Goal: Information Seeking & Learning: Learn about a topic

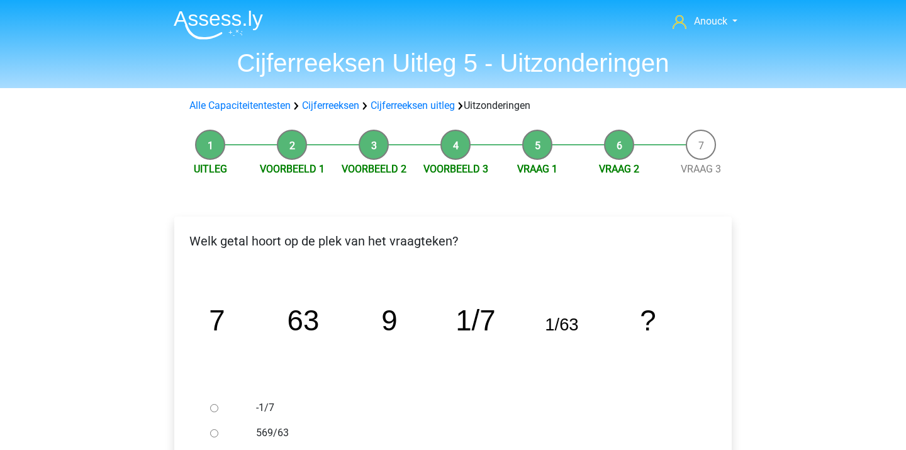
scroll to position [143, 0]
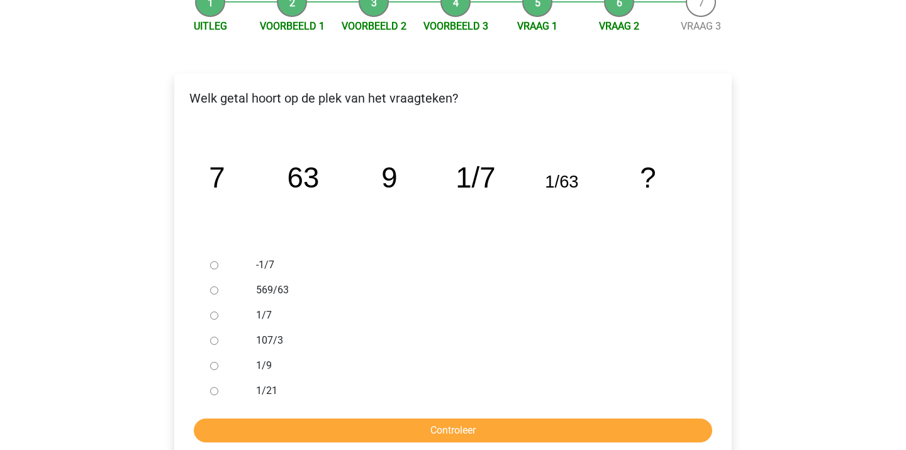
click at [210, 371] on div at bounding box center [226, 365] width 42 height 25
click at [214, 371] on div at bounding box center [226, 365] width 42 height 25
click at [214, 370] on input "1/9" at bounding box center [214, 366] width 8 height 8
radio input "true"
click at [307, 431] on input "Controleer" at bounding box center [453, 431] width 519 height 24
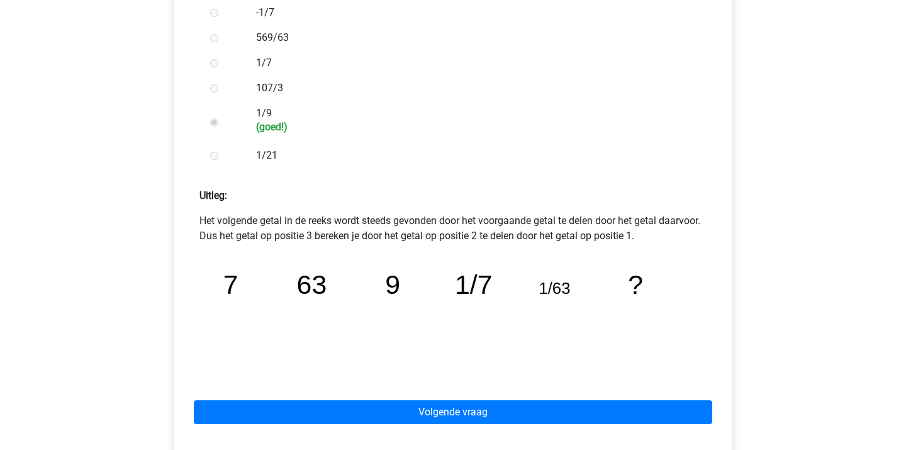
scroll to position [397, 0]
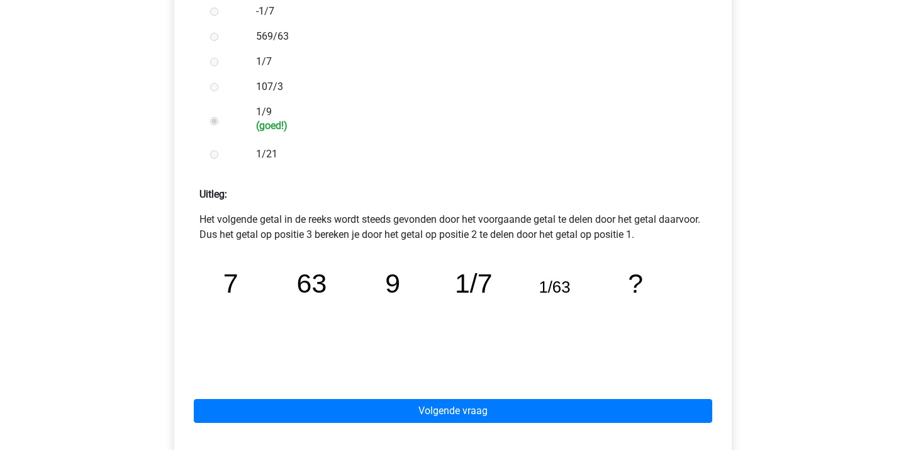
drag, startPoint x: 350, startPoint y: 218, endPoint x: 400, endPoint y: 242, distance: 55.8
click at [400, 242] on div "Het volgende getal in de reeks wordt steeds gevonden door het voorgaande getal …" at bounding box center [453, 293] width 538 height 162
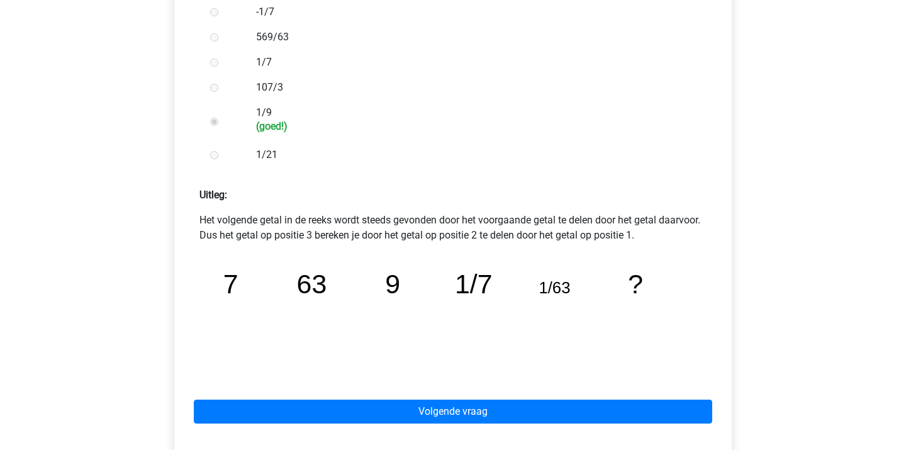
scroll to position [416, 0]
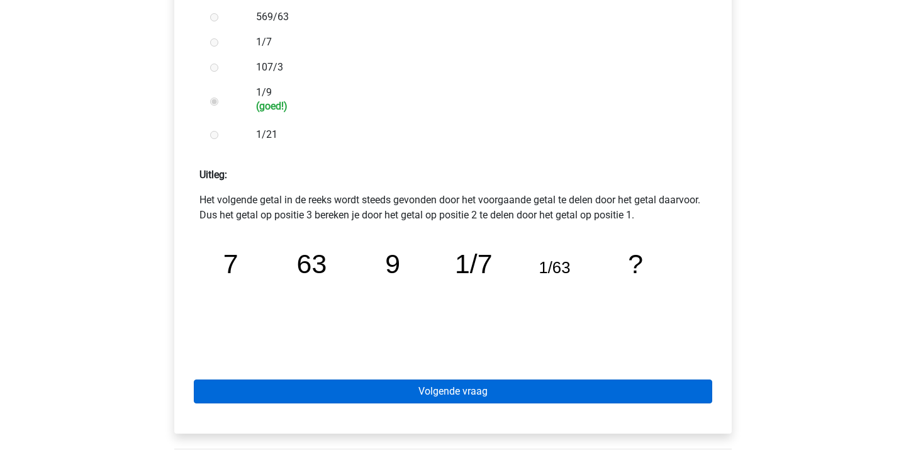
click at [453, 390] on link "Volgende vraag" at bounding box center [453, 392] width 519 height 24
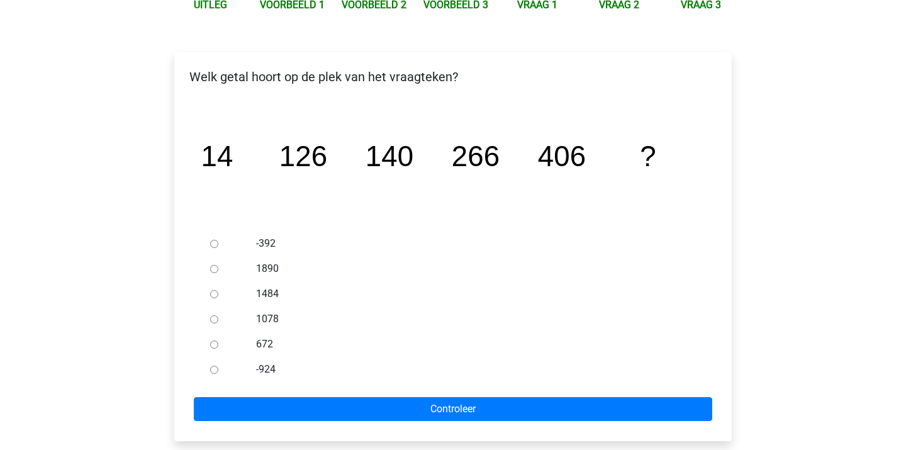
scroll to position [169, 0]
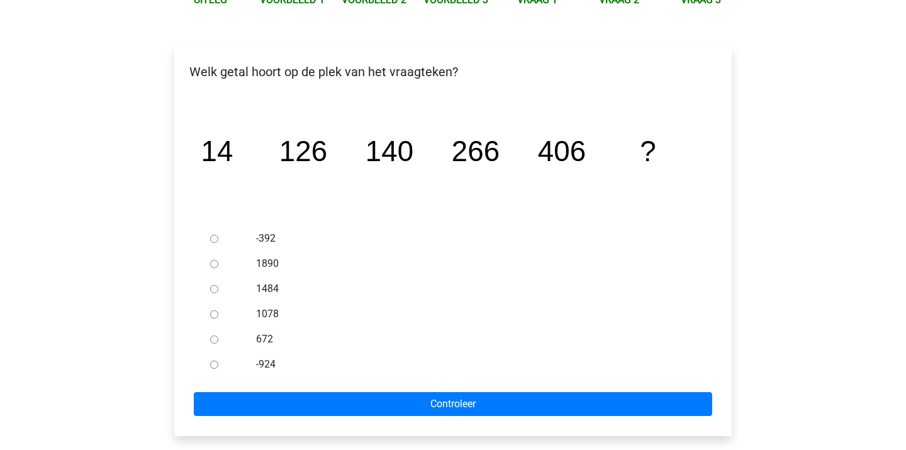
click at [253, 336] on div "672" at bounding box center [474, 339] width 454 height 25
click at [209, 339] on div at bounding box center [226, 339] width 42 height 25
click at [213, 341] on input "672" at bounding box center [214, 340] width 8 height 8
radio input "true"
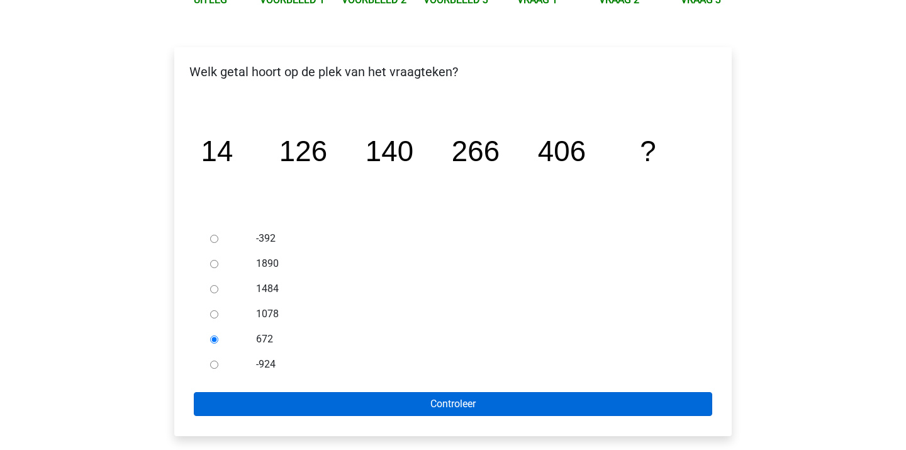
click at [289, 393] on input "Controleer" at bounding box center [453, 404] width 519 height 24
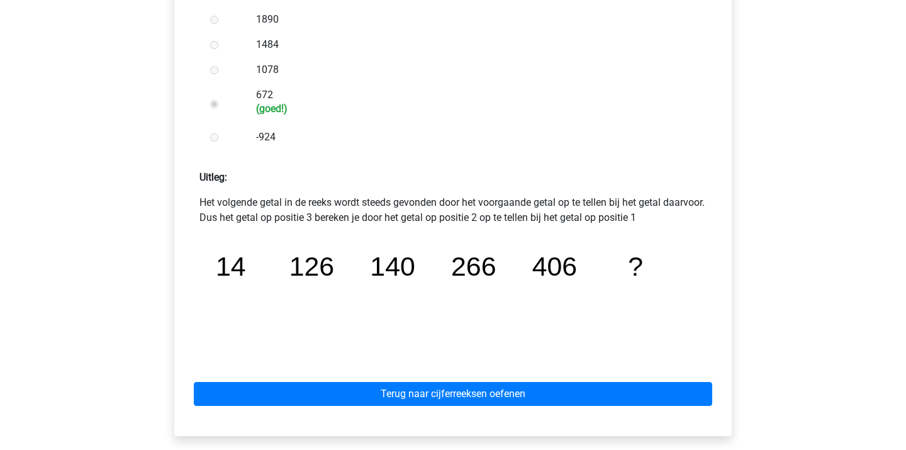
scroll to position [424, 0]
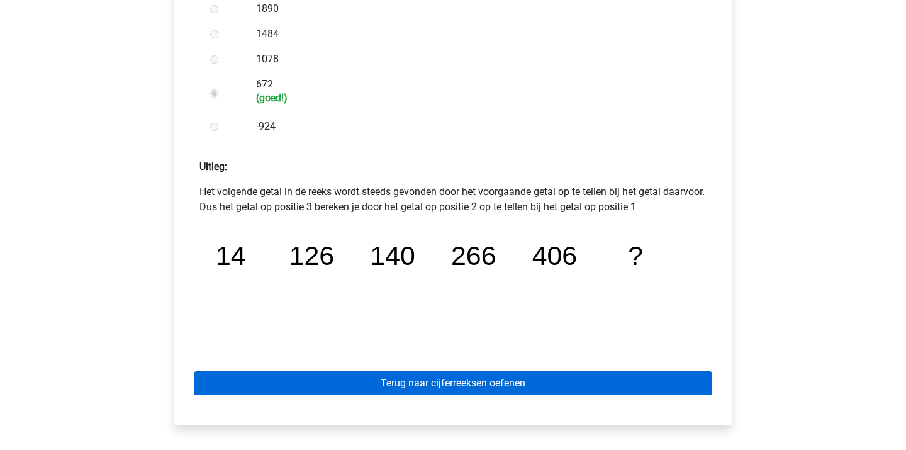
click at [439, 375] on link "Terug naar cijferreeksen oefenen" at bounding box center [453, 383] width 519 height 24
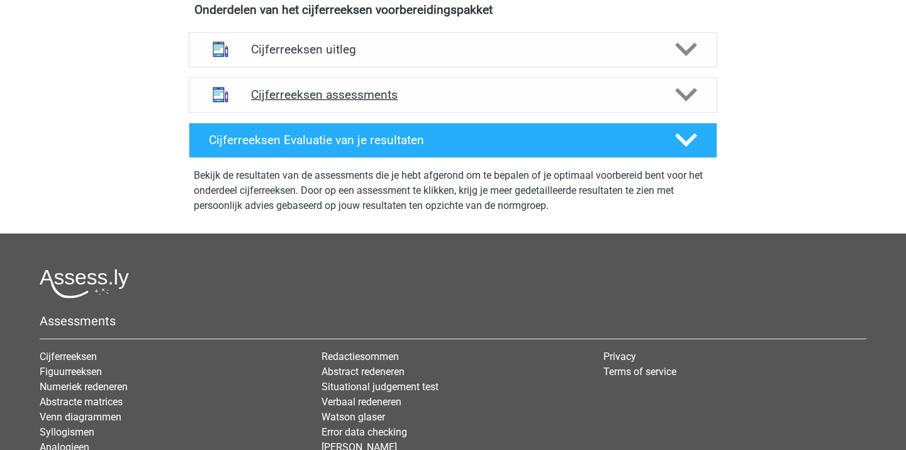
scroll to position [490, 0]
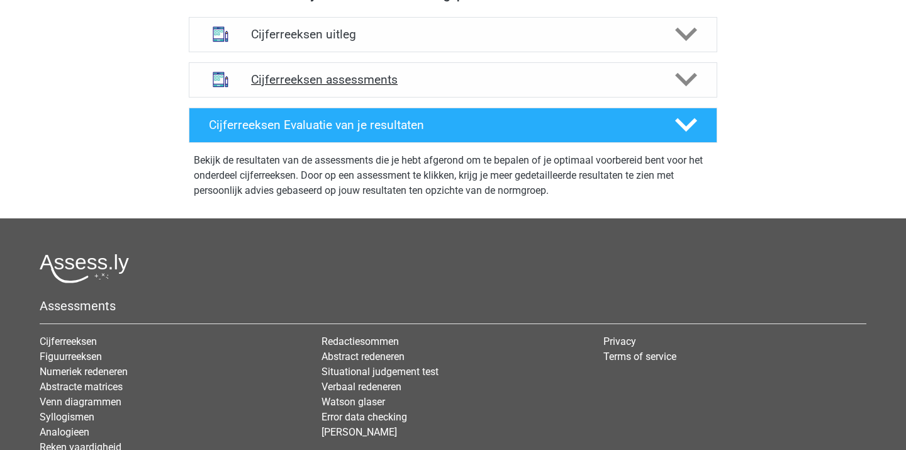
click at [347, 87] on h4 "Cijferreeksen assessments" at bounding box center [453, 79] width 404 height 14
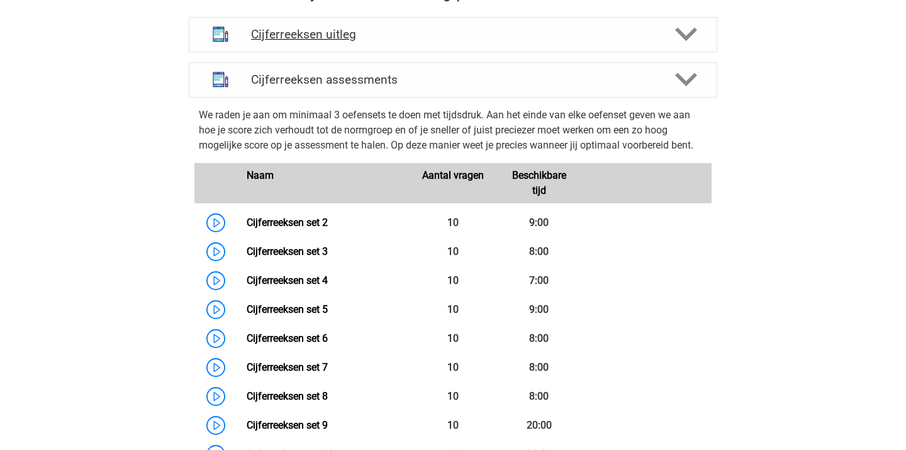
click at [342, 42] on h4 "Cijferreeksen uitleg" at bounding box center [453, 34] width 404 height 14
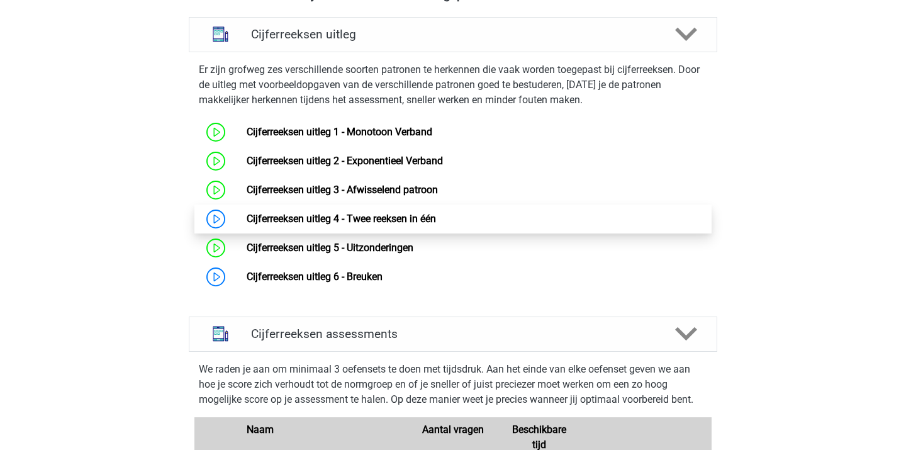
click at [336, 225] on link "Cijferreeksen uitleg 4 - Twee reeksen in één" at bounding box center [341, 219] width 189 height 12
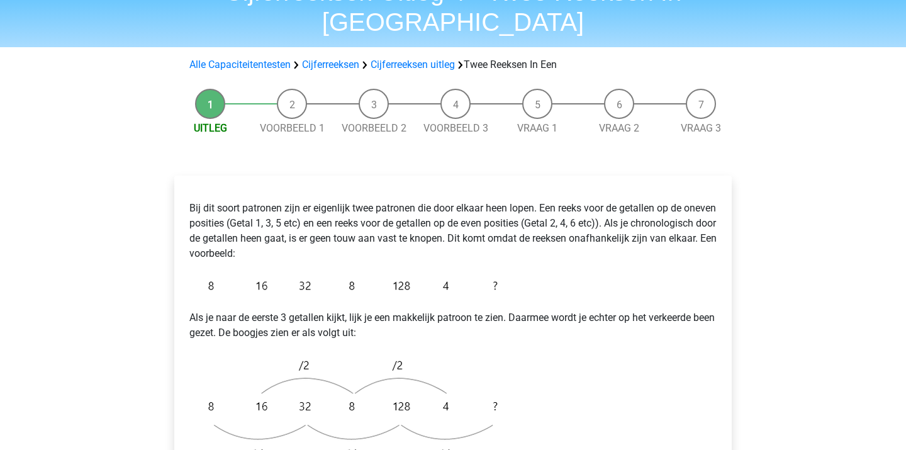
scroll to position [84, 0]
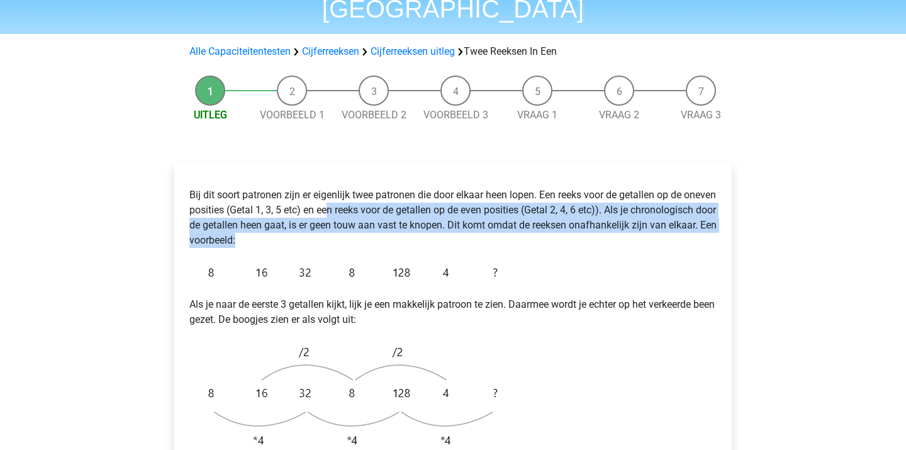
drag, startPoint x: 361, startPoint y: 181, endPoint x: 410, endPoint y: 207, distance: 55.5
click at [410, 208] on p "Bij dit soort patronen zijn er eigenlijk twee patronen die door elkaar heen lop…" at bounding box center [453, 218] width 528 height 60
click at [410, 207] on p "Bij dit soort patronen zijn er eigenlijk twee patronen die door elkaar heen lop…" at bounding box center [453, 218] width 528 height 60
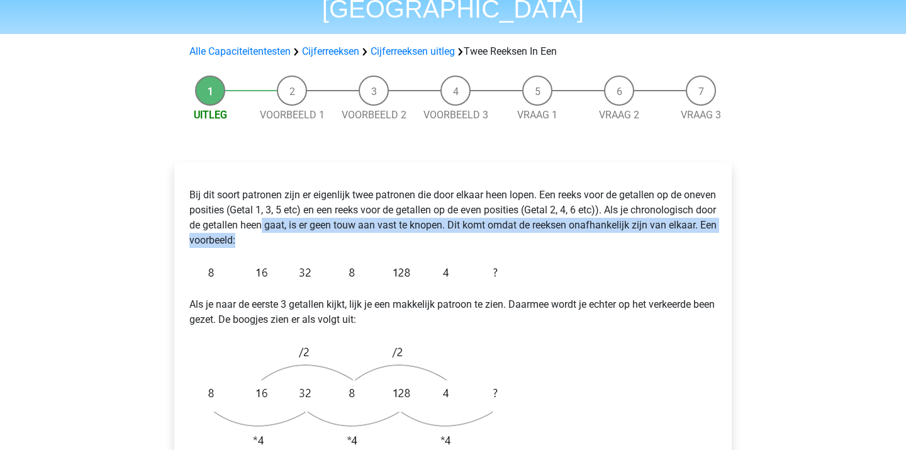
drag, startPoint x: 353, startPoint y: 190, endPoint x: 381, endPoint y: 220, distance: 40.5
click at [380, 220] on div "Bij dit soort patronen zijn er eigenlijk twee patronen die door elkaar heen lop…" at bounding box center [453, 361] width 538 height 378
click at [381, 220] on div "Bij dit soort patronen zijn er eigenlijk twee patronen die door elkaar heen lop…" at bounding box center [453, 361] width 538 height 378
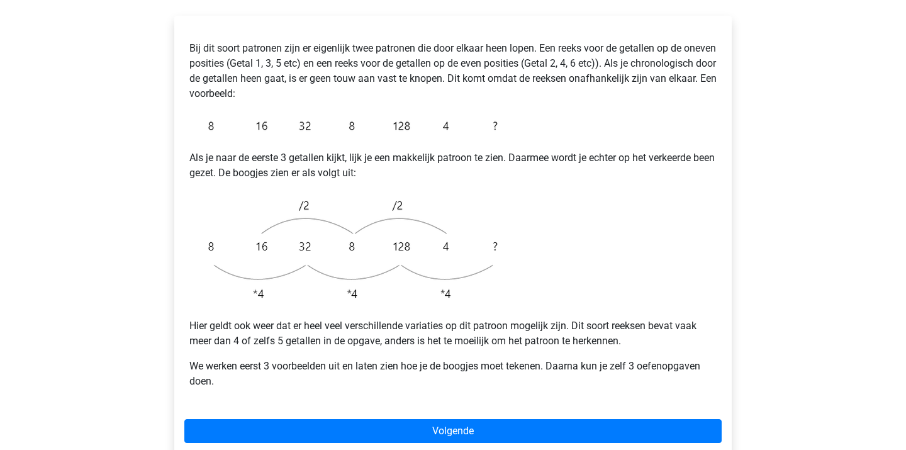
scroll to position [232, 0]
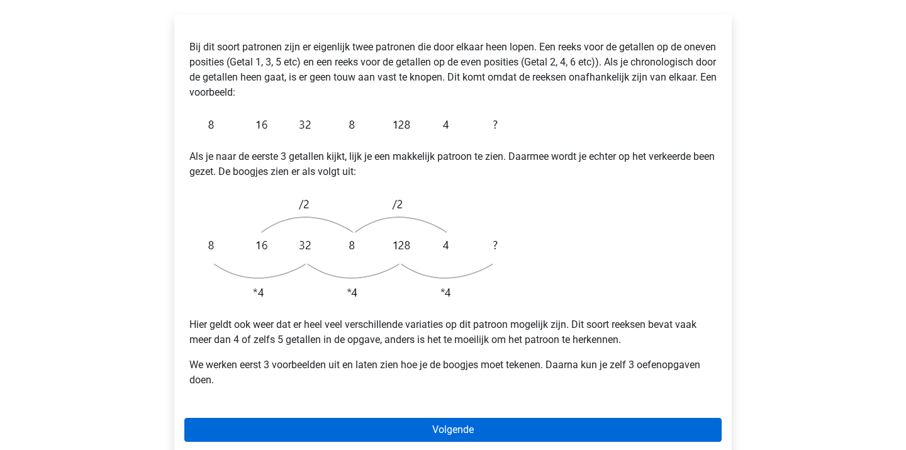
click at [398, 418] on link "Volgende" at bounding box center [453, 430] width 538 height 24
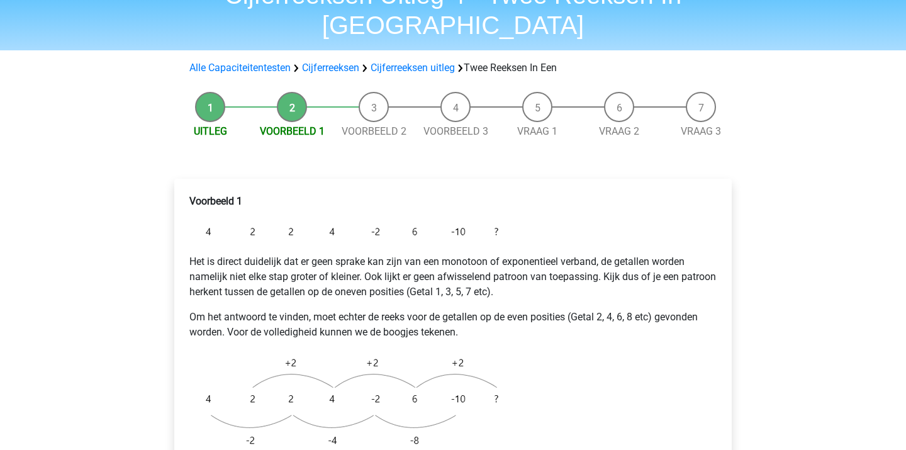
scroll to position [69, 0]
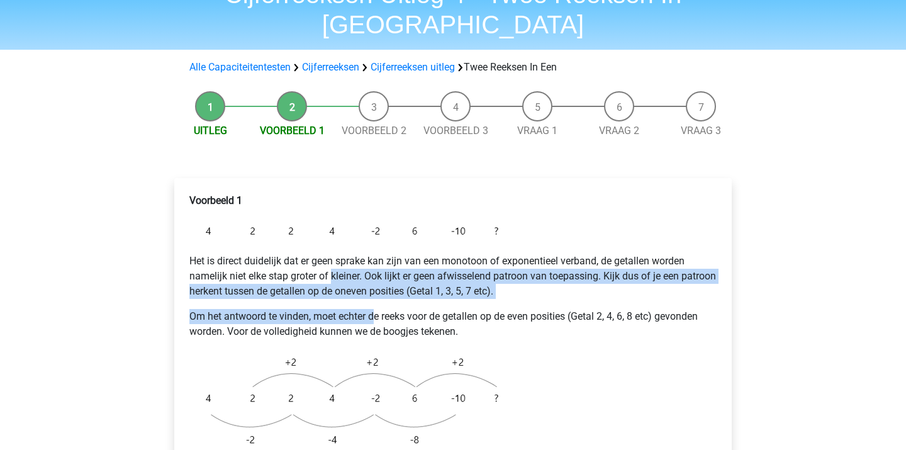
drag, startPoint x: 334, startPoint y: 244, endPoint x: 376, endPoint y: 287, distance: 60.5
click at [376, 287] on div "Voorbeeld 1 Het is direct duidelijk dat er geen sprake kan zijn van een monotoo…" at bounding box center [453, 360] width 538 height 345
click at [376, 309] on p "Om het antwoord te vinden, moet echter de reeks voor de getallen op de even pos…" at bounding box center [453, 324] width 528 height 30
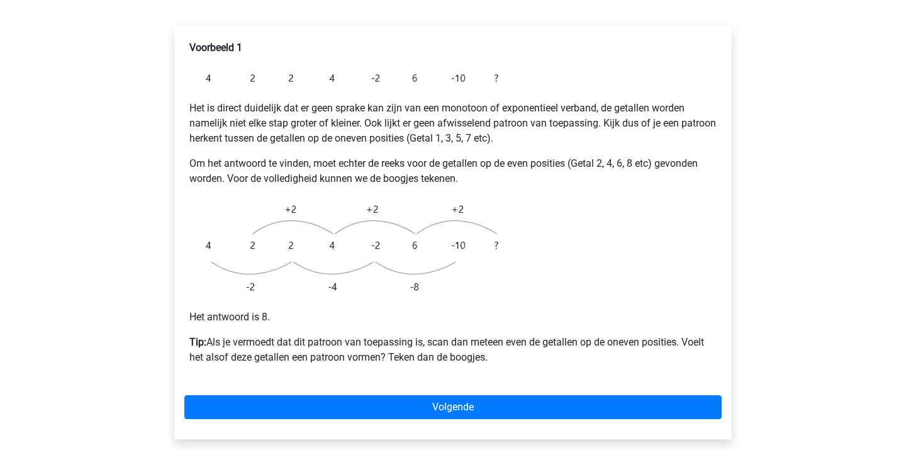
scroll to position [223, 0]
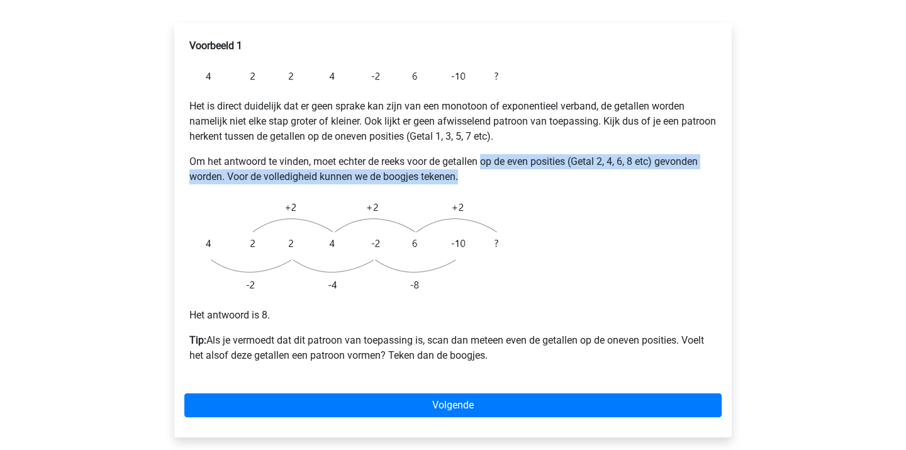
drag, startPoint x: 484, startPoint y: 130, endPoint x: 496, endPoint y: 143, distance: 17.8
click at [495, 154] on p "Om het antwoord te vinden, moet echter de reeks voor de getallen op de even pos…" at bounding box center [453, 169] width 528 height 30
click at [496, 154] on p "Om het antwoord te vinden, moet echter de reeks voor de getallen op de even pos…" at bounding box center [453, 169] width 528 height 30
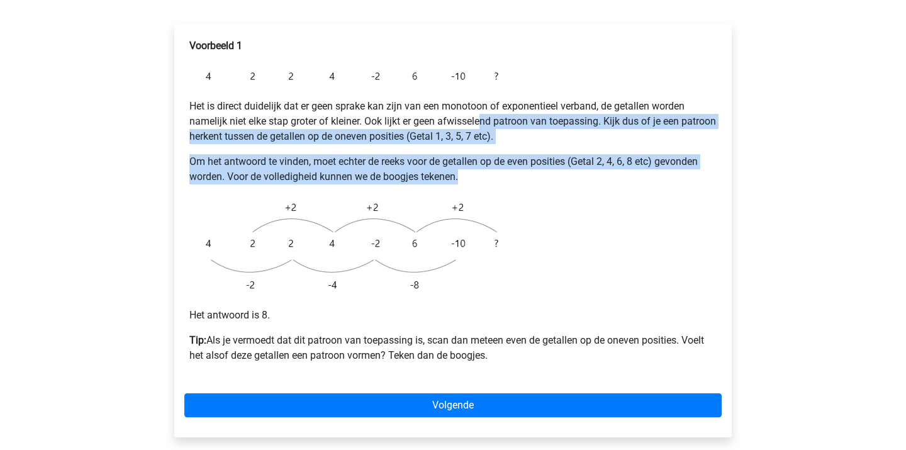
drag, startPoint x: 485, startPoint y: 89, endPoint x: 499, endPoint y: 149, distance: 62.0
click at [499, 149] on div "Voorbeeld 1 Het is direct duidelijk dat er geen sprake kan zijn van een monotoo…" at bounding box center [453, 205] width 538 height 345
click at [499, 154] on p "Om het antwoord te vinden, moet echter de reeks voor de getallen op de even pos…" at bounding box center [453, 169] width 528 height 30
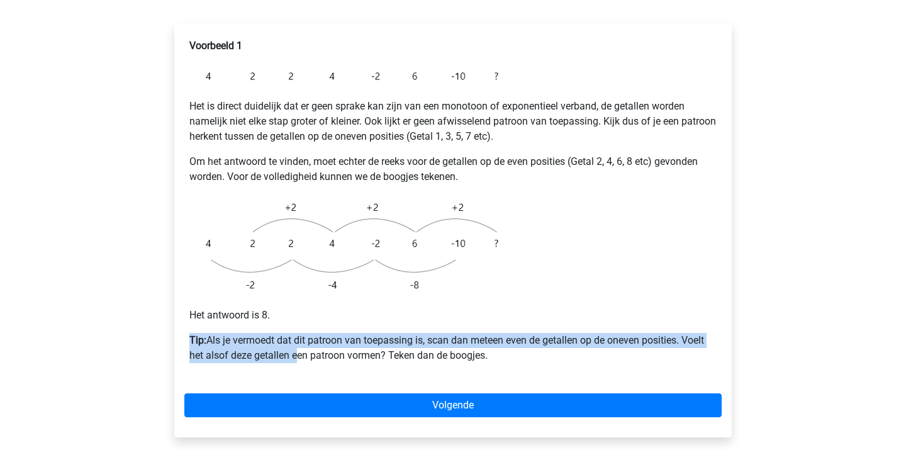
drag, startPoint x: 252, startPoint y: 293, endPoint x: 296, endPoint y: 329, distance: 57.2
click at [296, 329] on div "Voorbeeld 1 Het is direct duidelijk dat er geen sprake kan zijn van een monotoo…" at bounding box center [453, 205] width 538 height 345
click at [296, 333] on p "Tip: Als je vermoedt dat dit patroon van toepassing is, scan dan meteen even de…" at bounding box center [453, 348] width 528 height 30
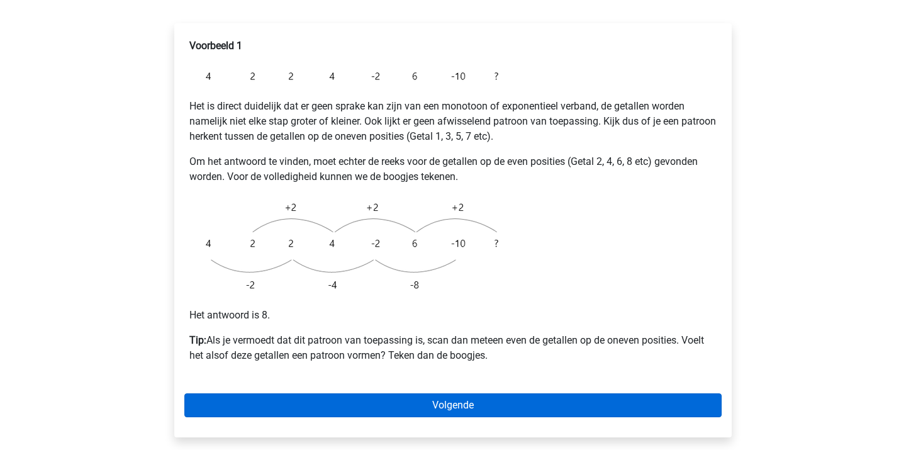
click at [394, 393] on link "Volgende" at bounding box center [453, 405] width 538 height 24
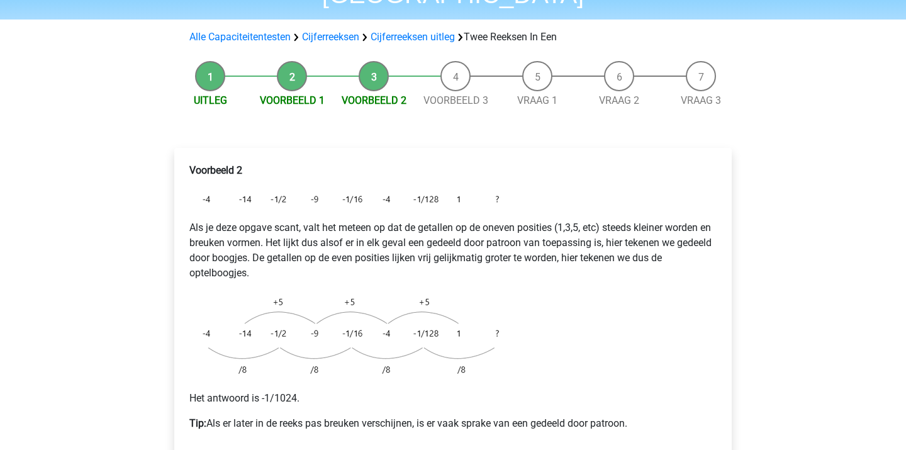
scroll to position [138, 0]
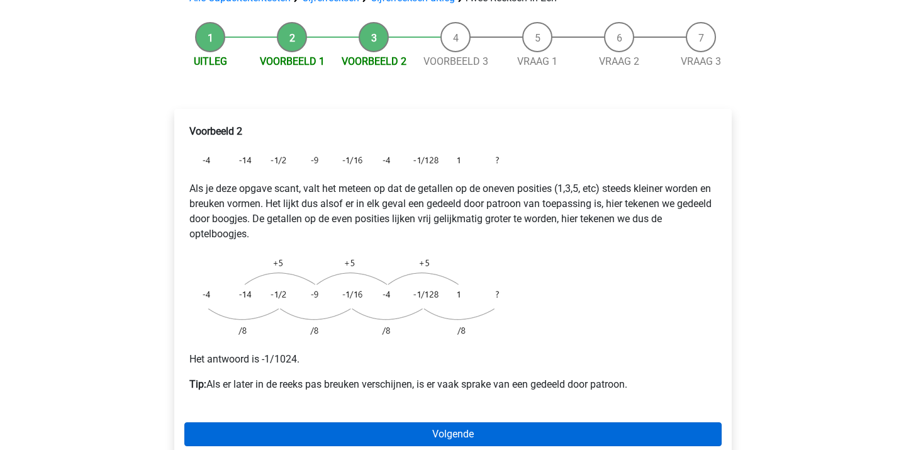
click at [449, 422] on link "Volgende" at bounding box center [453, 434] width 538 height 24
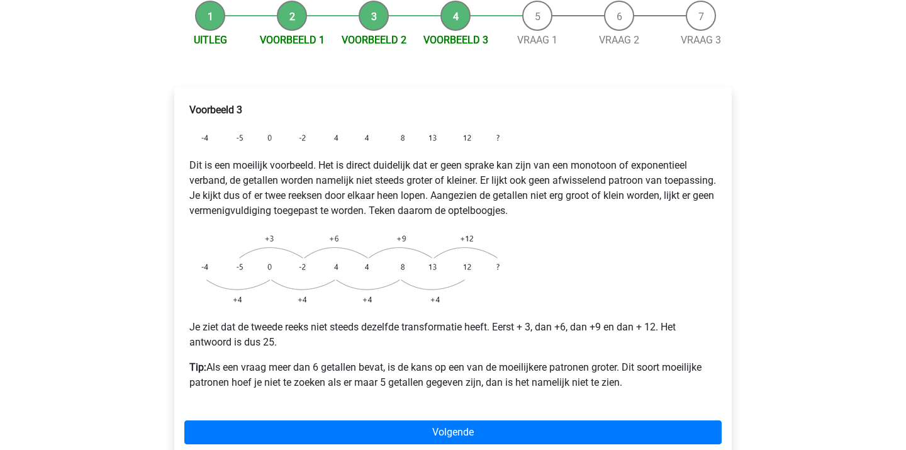
scroll to position [160, 0]
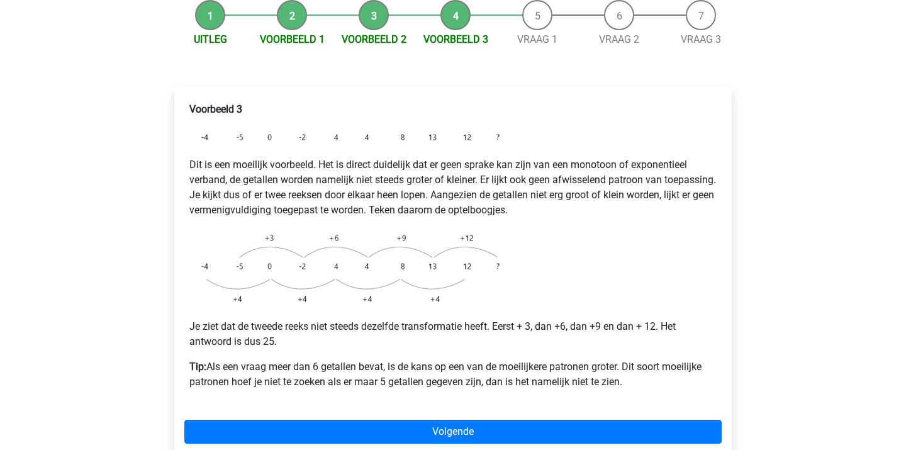
click at [420, 418] on div "Voorbeeld 3 Dit is een moeilijk voorbeeld. Het is direct duidelijk dat er geen …" at bounding box center [453, 275] width 558 height 377
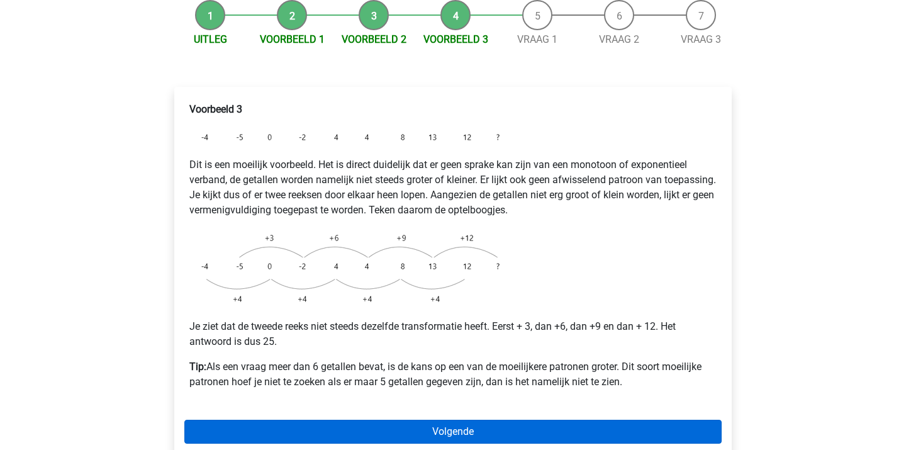
click at [418, 420] on link "Volgende" at bounding box center [453, 432] width 538 height 24
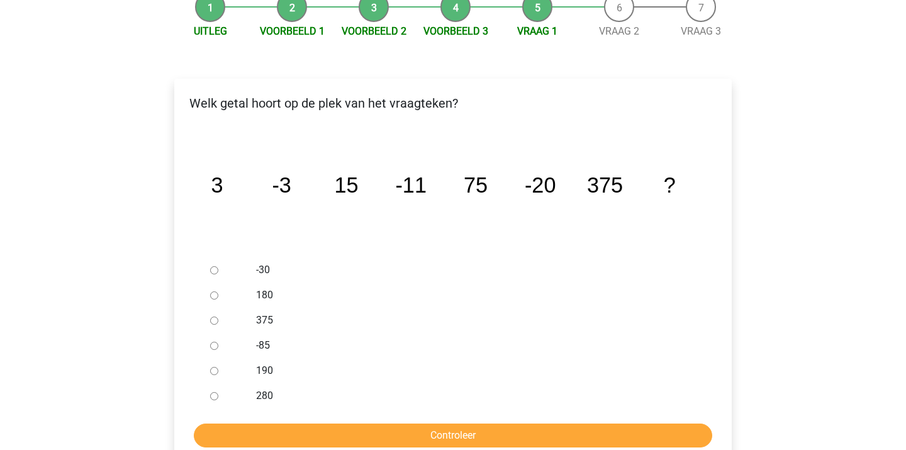
scroll to position [175, 0]
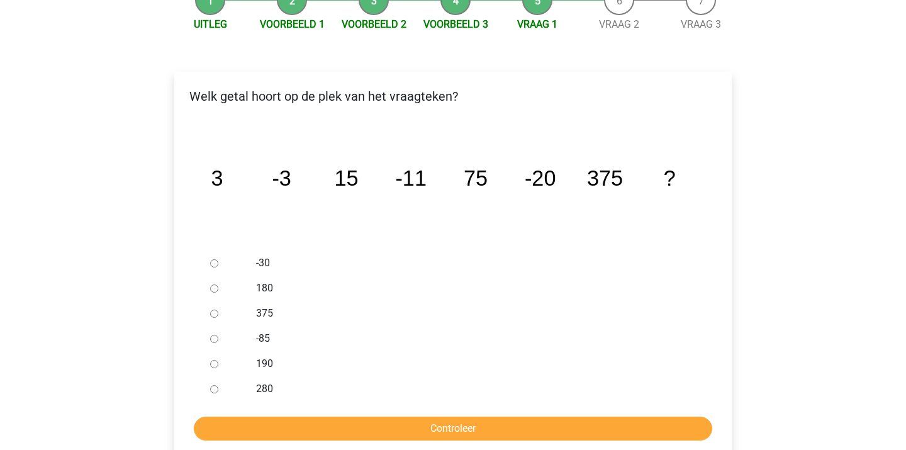
click at [253, 251] on div "-30" at bounding box center [474, 263] width 454 height 25
click at [212, 259] on input "-30" at bounding box center [214, 263] width 8 height 8
radio input "true"
click at [392, 417] on input "Controleer" at bounding box center [453, 429] width 519 height 24
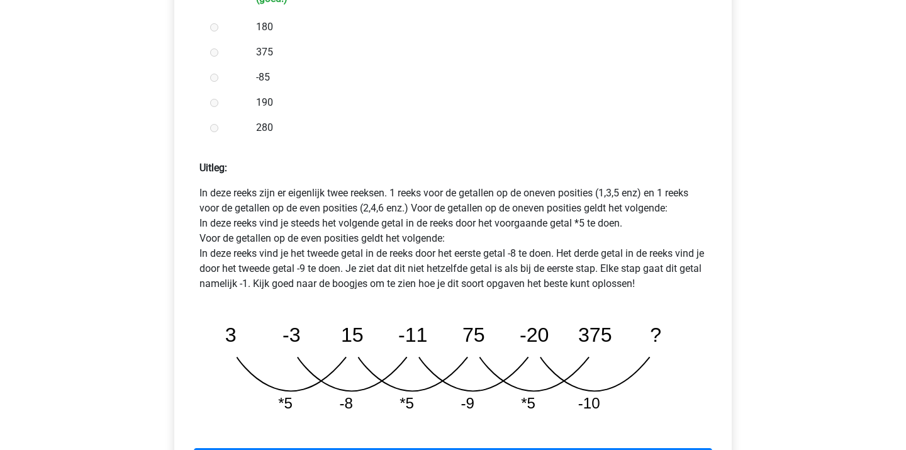
scroll to position [471, 0]
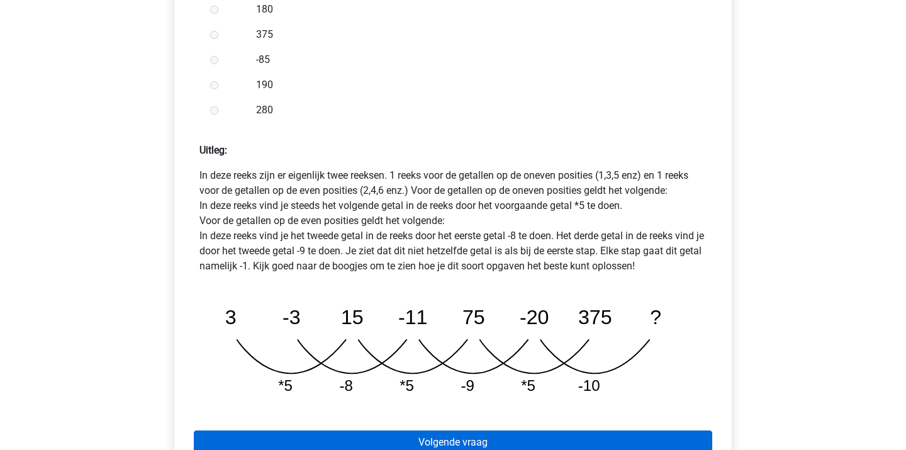
click at [475, 431] on link "Volgende vraag" at bounding box center [453, 443] width 519 height 24
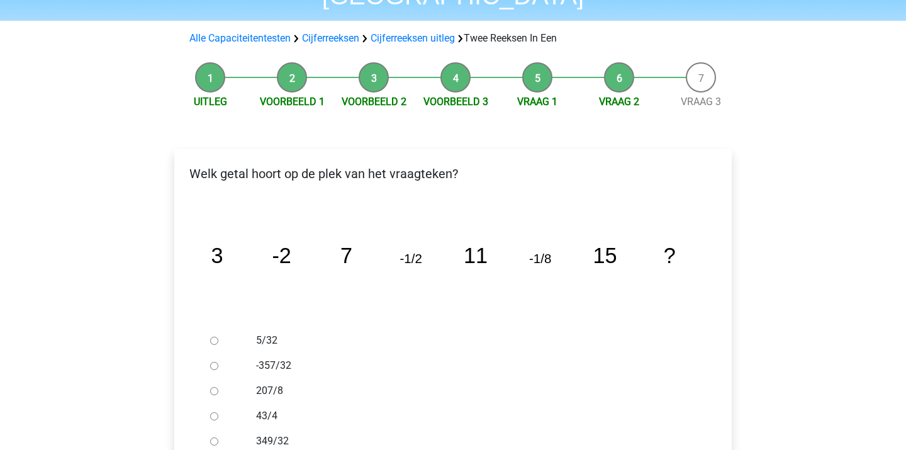
scroll to position [149, 0]
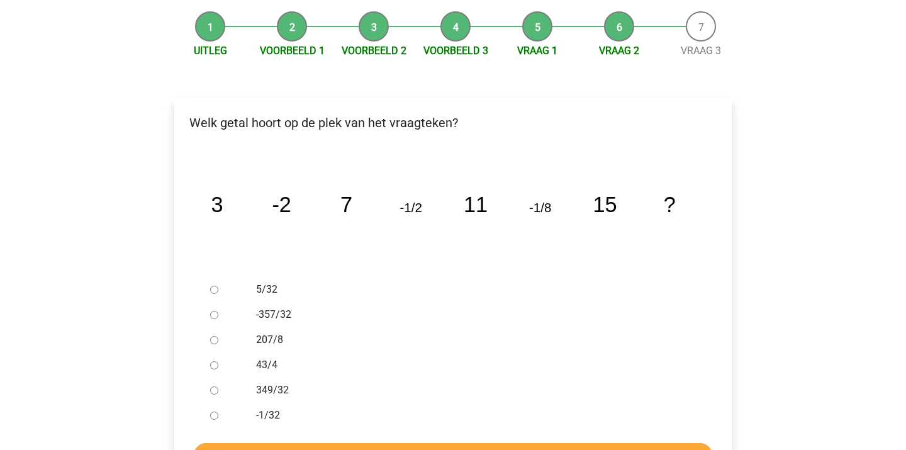
click at [216, 412] on input "-1/32" at bounding box center [214, 416] width 8 height 8
radio input "true"
click at [259, 443] on input "Controleer" at bounding box center [453, 455] width 519 height 24
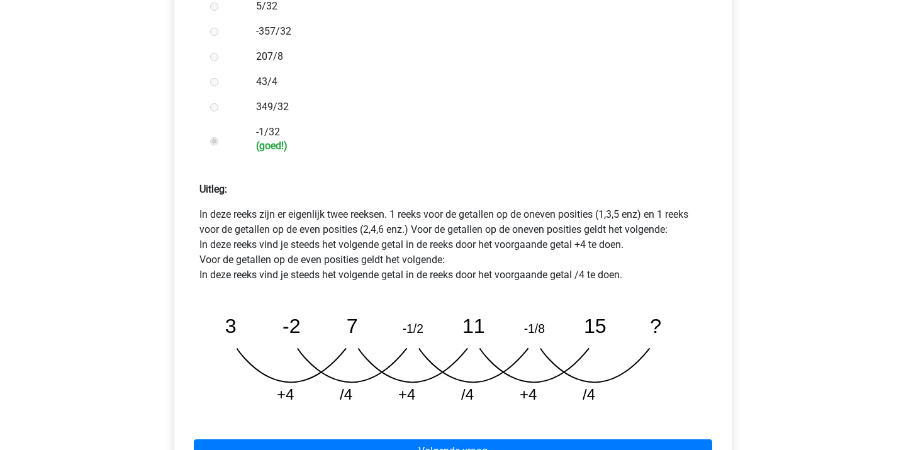
scroll to position [454, 0]
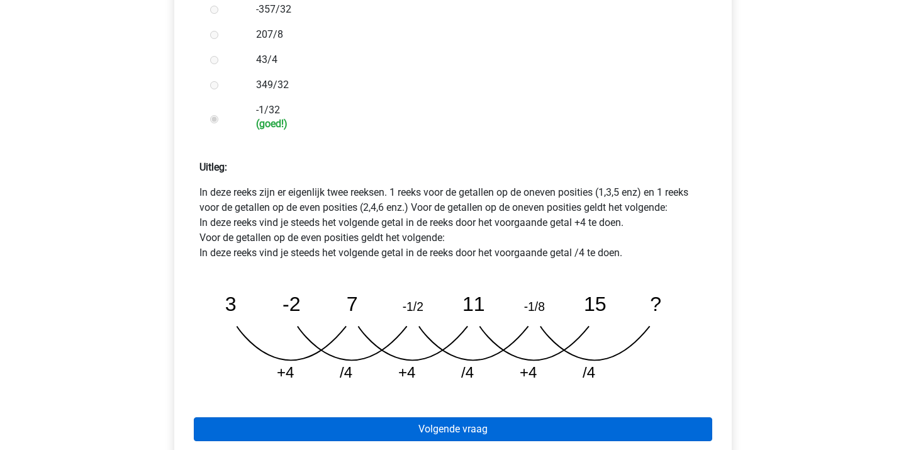
click at [512, 417] on link "Volgende vraag" at bounding box center [453, 429] width 519 height 24
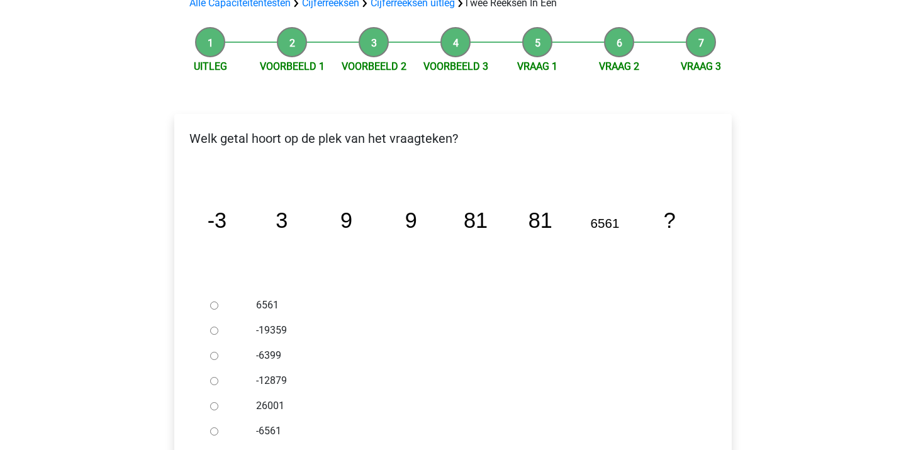
scroll to position [151, 0]
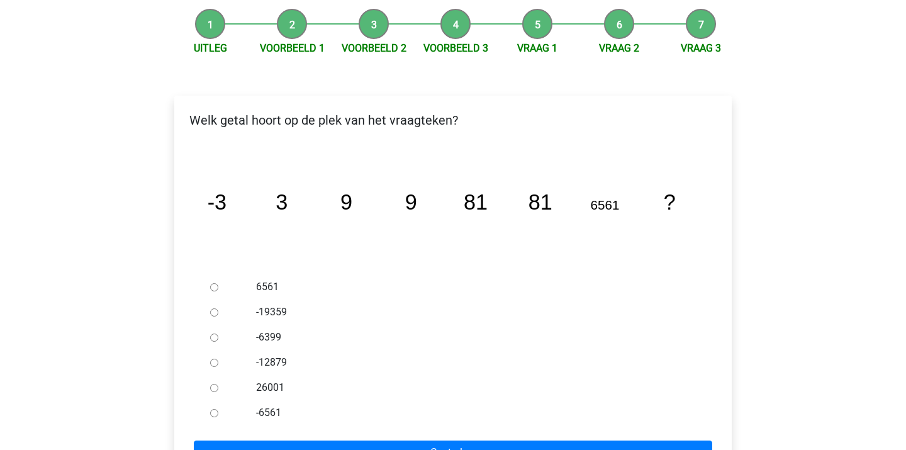
click at [212, 384] on input "26001" at bounding box center [214, 388] width 8 height 8
radio input "true"
click at [283, 404] on form "6561 -19359 -6399 -12879 26001 -6561 Controleer" at bounding box center [453, 369] width 538 height 190
click at [285, 441] on input "Controleer" at bounding box center [453, 453] width 519 height 24
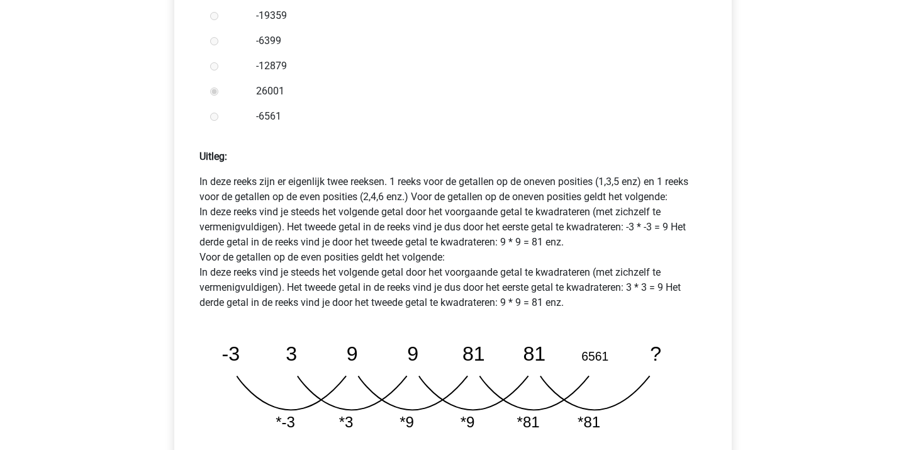
scroll to position [495, 0]
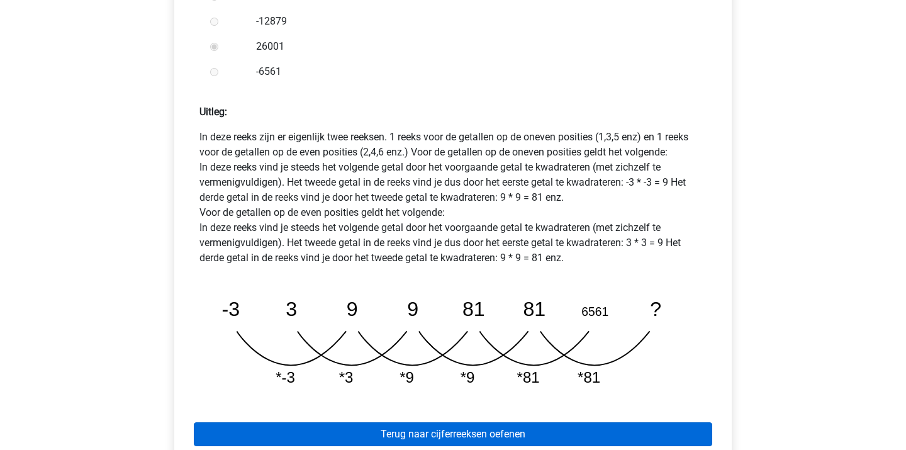
click at [496, 422] on link "Terug naar cijferreeksen oefenen" at bounding box center [453, 434] width 519 height 24
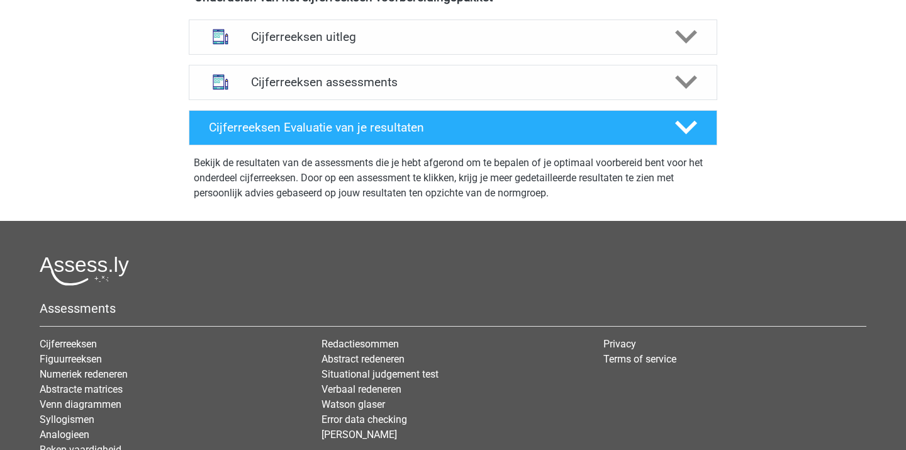
scroll to position [502, 0]
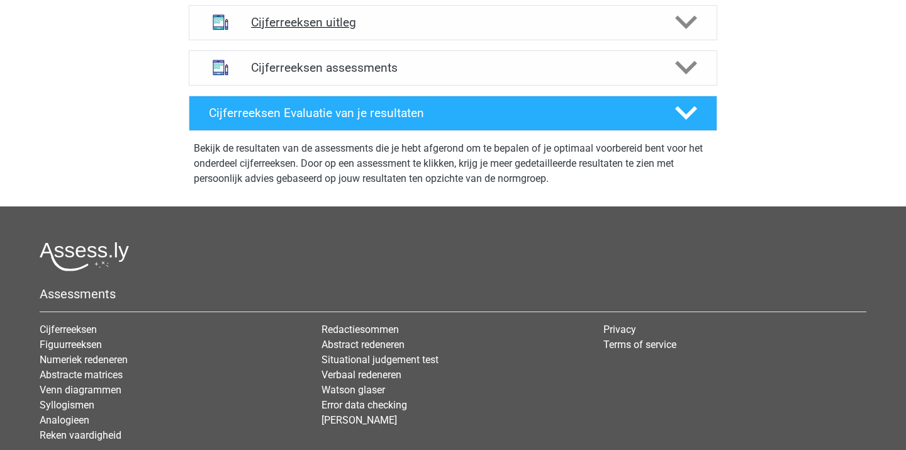
click at [324, 30] on h4 "Cijferreeksen uitleg" at bounding box center [453, 22] width 404 height 14
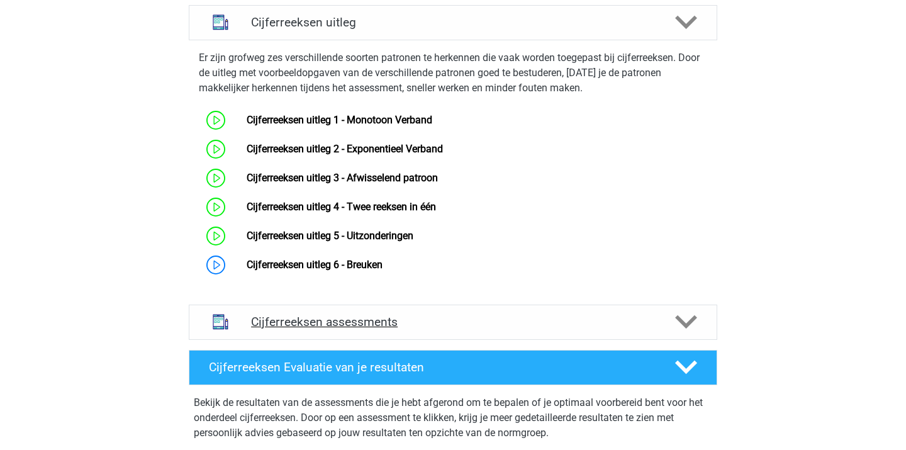
click at [409, 329] on h4 "Cijferreeksen assessments" at bounding box center [453, 322] width 404 height 14
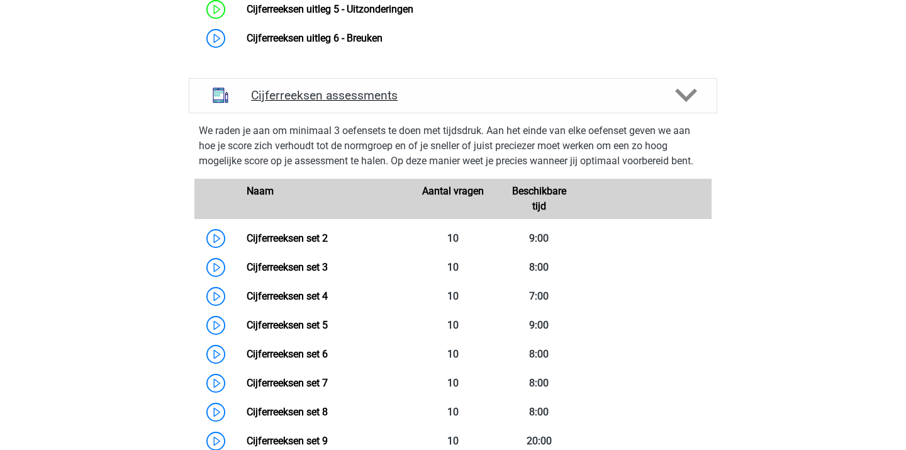
scroll to position [737, 0]
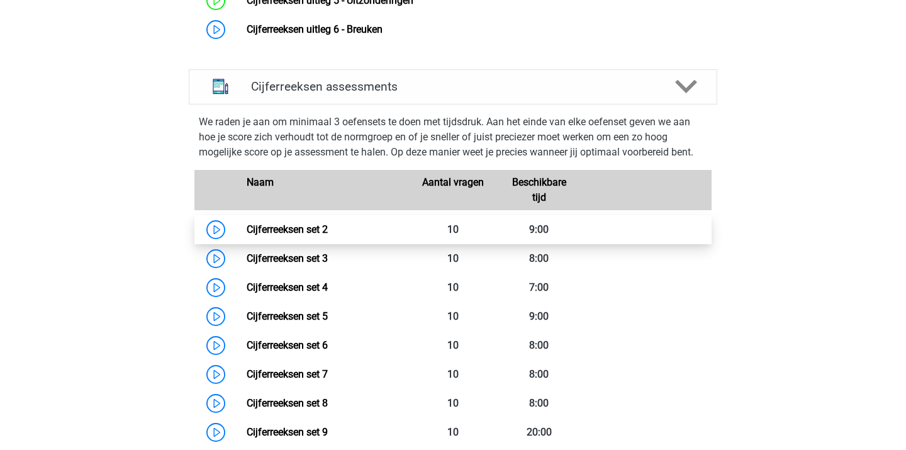
click at [315, 235] on link "Cijferreeksen set 2" at bounding box center [287, 229] width 81 height 12
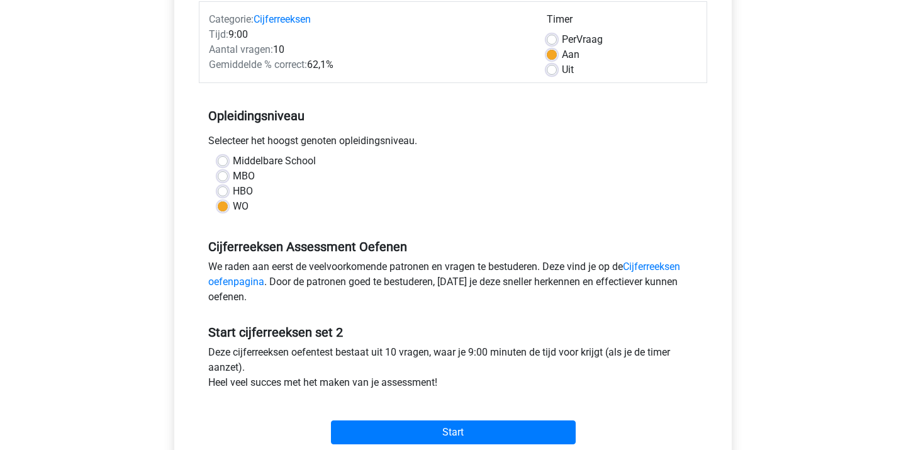
scroll to position [160, 0]
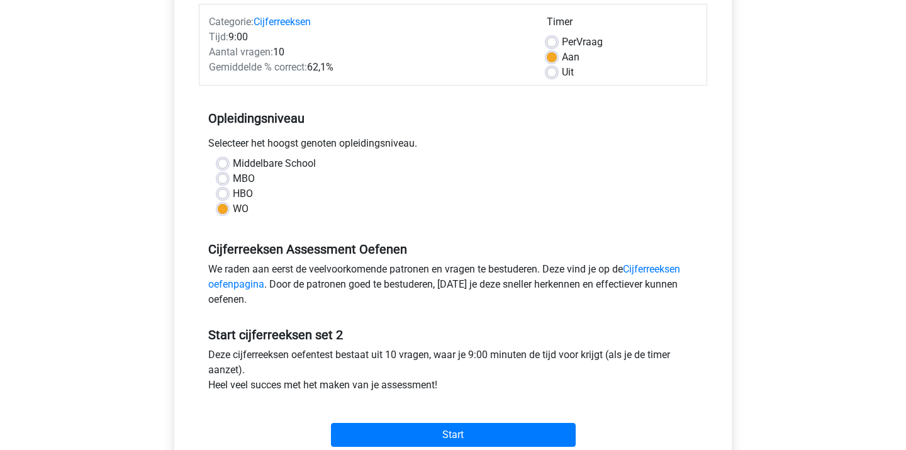
click at [562, 72] on label "Uit" at bounding box center [568, 72] width 12 height 15
click at [551, 72] on input "Uit" at bounding box center [552, 71] width 10 height 13
radio input "true"
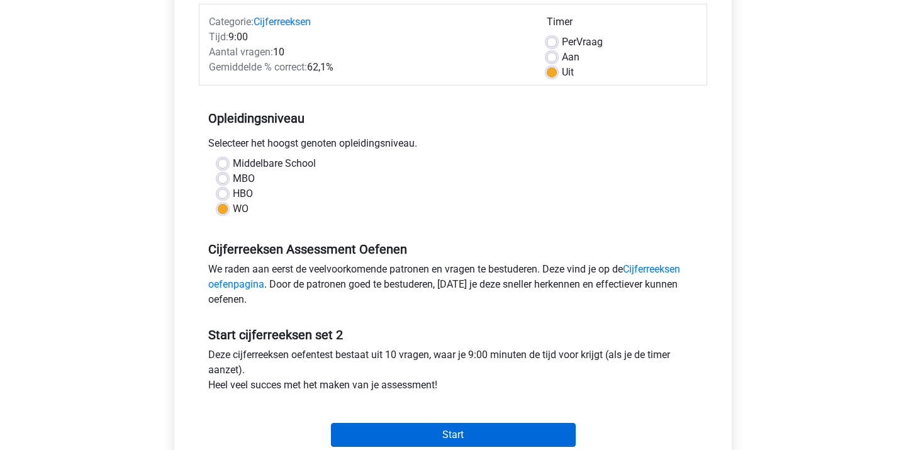
click at [443, 434] on input "Start" at bounding box center [453, 435] width 245 height 24
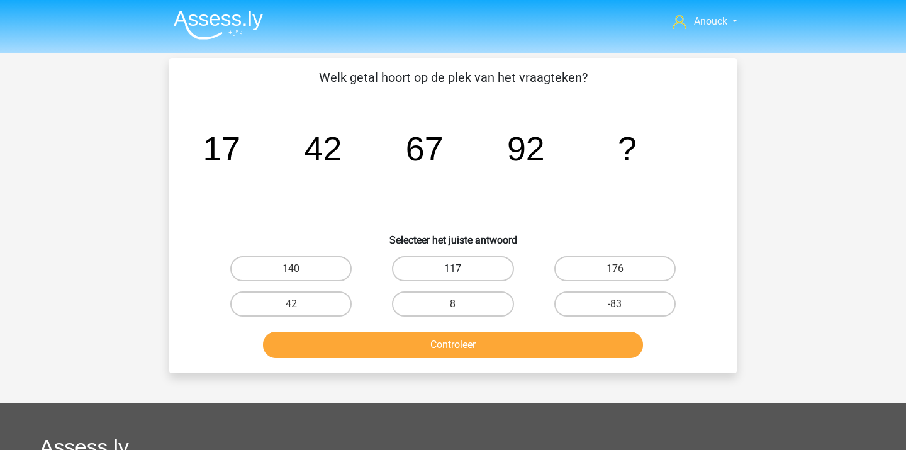
click at [474, 266] on label "117" at bounding box center [452, 268] width 121 height 25
click at [461, 269] on input "117" at bounding box center [457, 273] width 8 height 8
radio input "true"
click at [488, 352] on button "Controleer" at bounding box center [453, 345] width 381 height 26
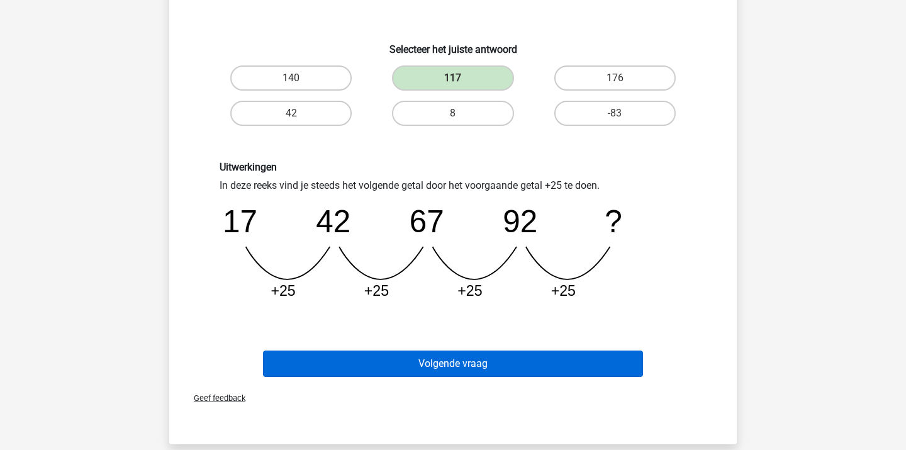
click at [466, 364] on button "Volgende vraag" at bounding box center [453, 364] width 381 height 26
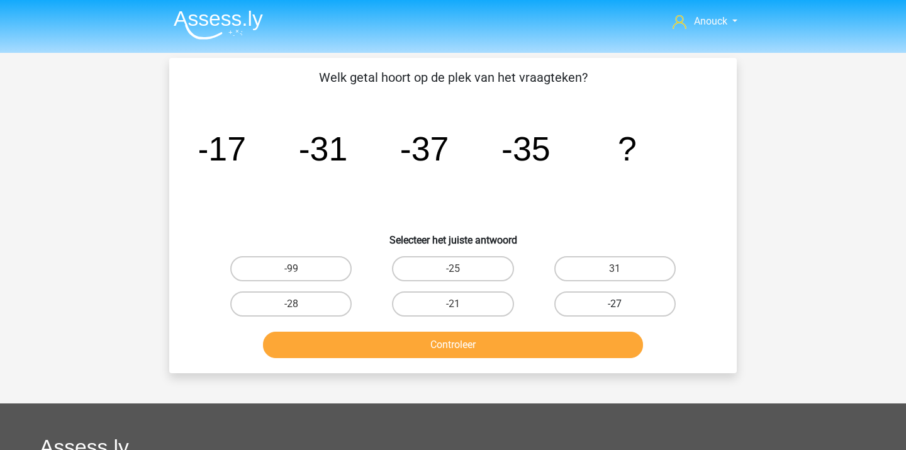
click at [597, 301] on label "-27" at bounding box center [615, 303] width 121 height 25
click at [615, 304] on input "-27" at bounding box center [619, 308] width 8 height 8
radio input "true"
click at [536, 347] on button "Controleer" at bounding box center [453, 345] width 381 height 26
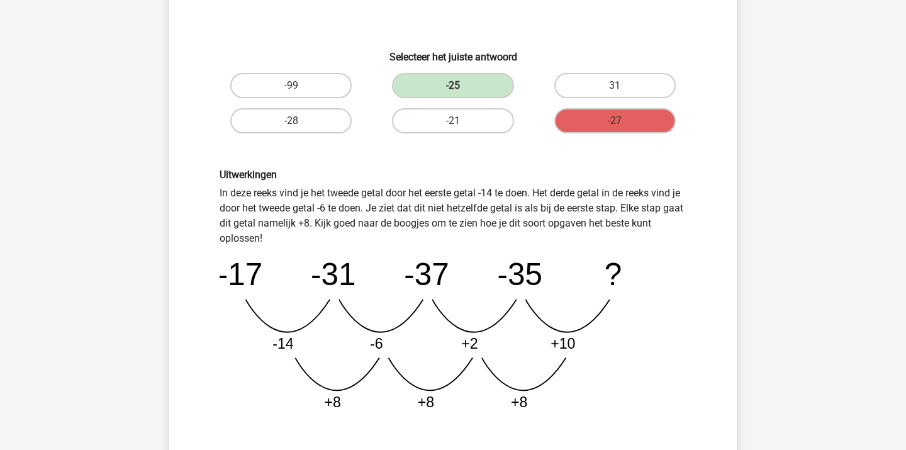
scroll to position [186, 0]
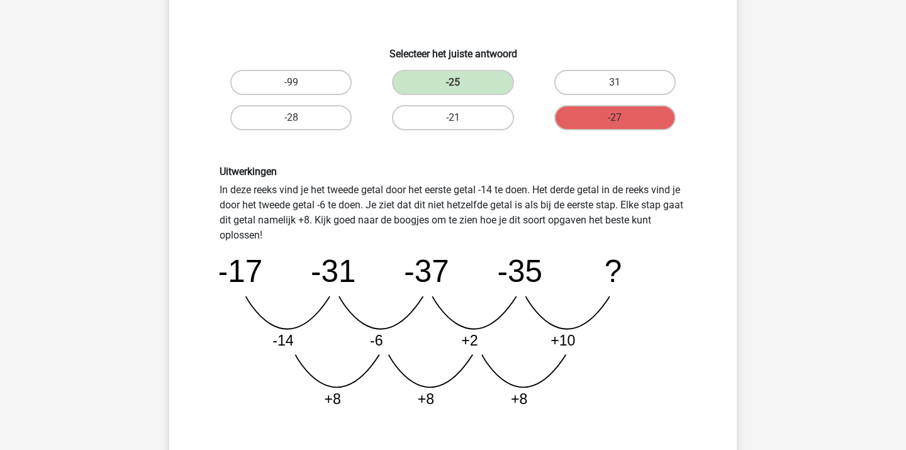
drag, startPoint x: 573, startPoint y: 189, endPoint x: 589, endPoint y: 222, distance: 36.3
click at [589, 222] on div "Uitwerkingen In deze reeks vind je het tweede getal door het eerste getal -14 t…" at bounding box center [453, 292] width 486 height 252
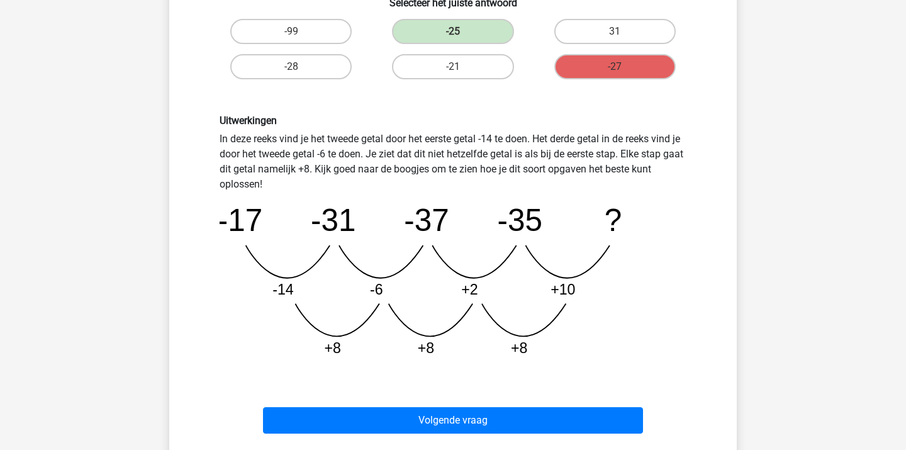
scroll to position [246, 0]
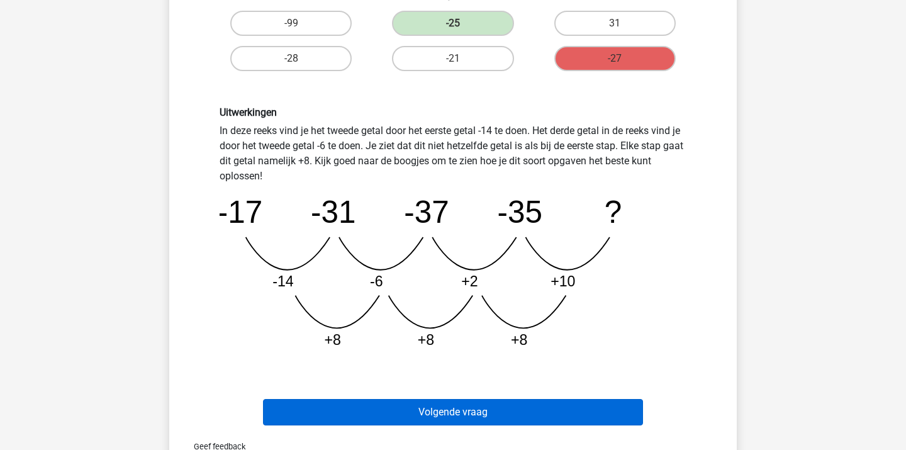
click at [500, 412] on button "Volgende vraag" at bounding box center [453, 412] width 381 height 26
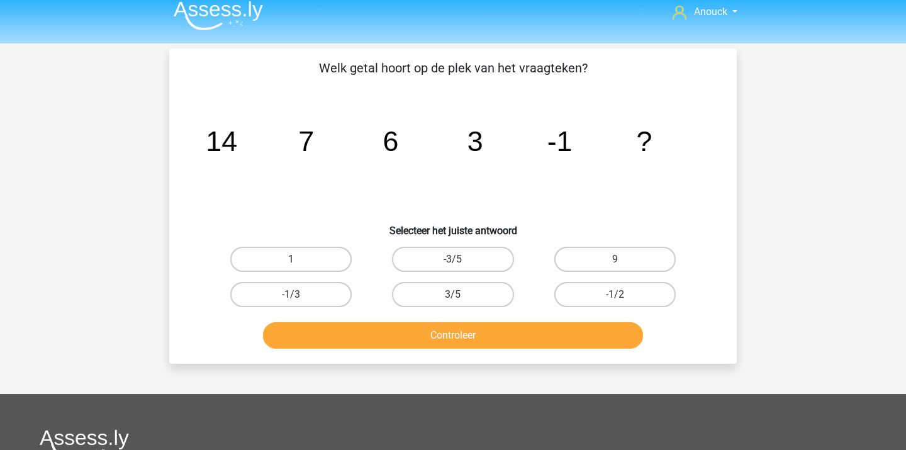
scroll to position [9, 0]
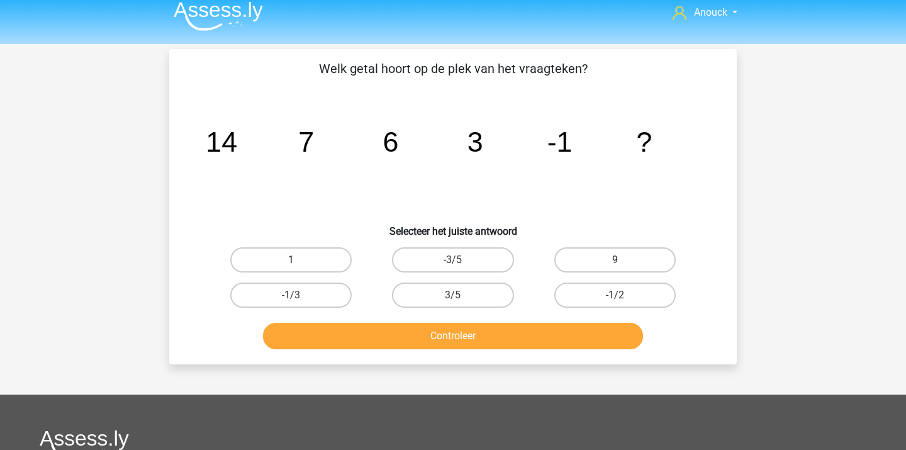
click at [594, 263] on label "9" at bounding box center [615, 259] width 121 height 25
click at [615, 263] on input "9" at bounding box center [619, 264] width 8 height 8
radio input "true"
click at [505, 334] on button "Controleer" at bounding box center [453, 336] width 381 height 26
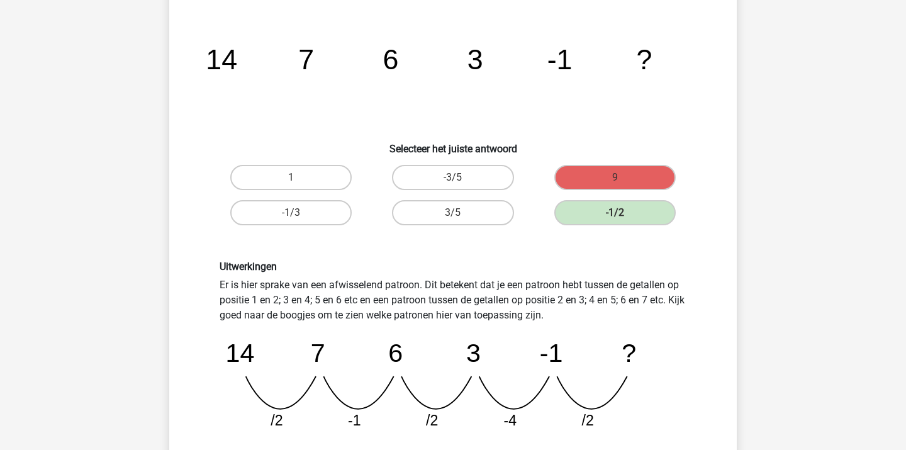
scroll to position [92, 0]
drag, startPoint x: 448, startPoint y: 286, endPoint x: 477, endPoint y: 317, distance: 42.3
click at [477, 317] on div "Uitwerkingen Er is hier sprake van een afwisselend patroon. Dit betekent dat je…" at bounding box center [453, 349] width 486 height 179
click at [478, 317] on div "Uitwerkingen Er is hier sprake van een afwisselend patroon. Dit betekent dat je…" at bounding box center [453, 349] width 486 height 179
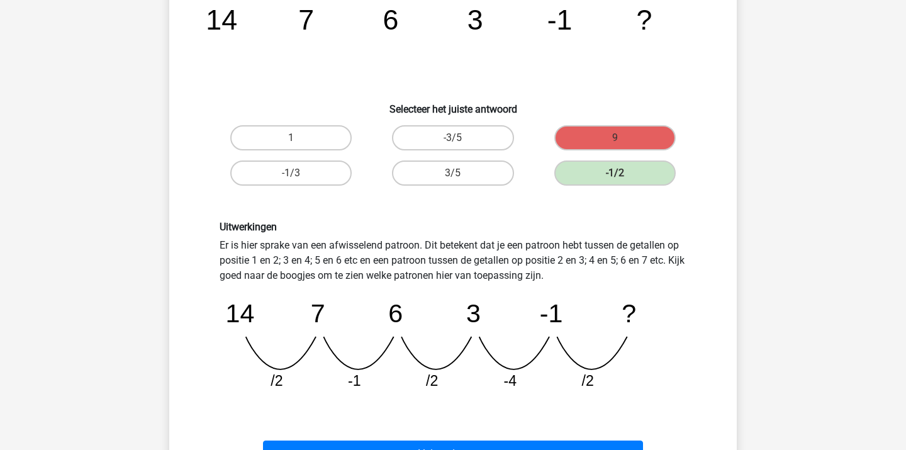
scroll to position [135, 0]
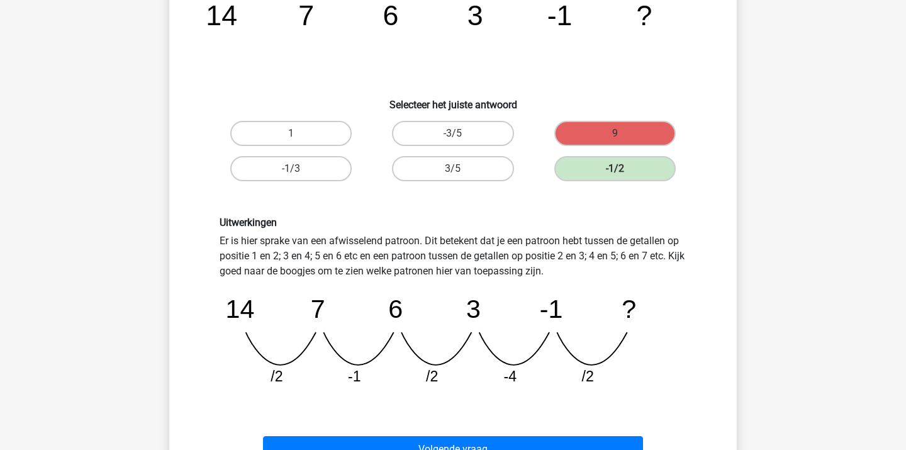
drag, startPoint x: 384, startPoint y: 254, endPoint x: 414, endPoint y: 288, distance: 44.6
click at [414, 288] on div "Uitwerkingen Er is hier sprake van een afwisselend patroon. Dit betekent dat je…" at bounding box center [453, 306] width 486 height 179
click at [415, 288] on icon "image/svg+xml 14 7 6 3 -1 ? /2 -1 /2 -4 /2" at bounding box center [453, 337] width 467 height 117
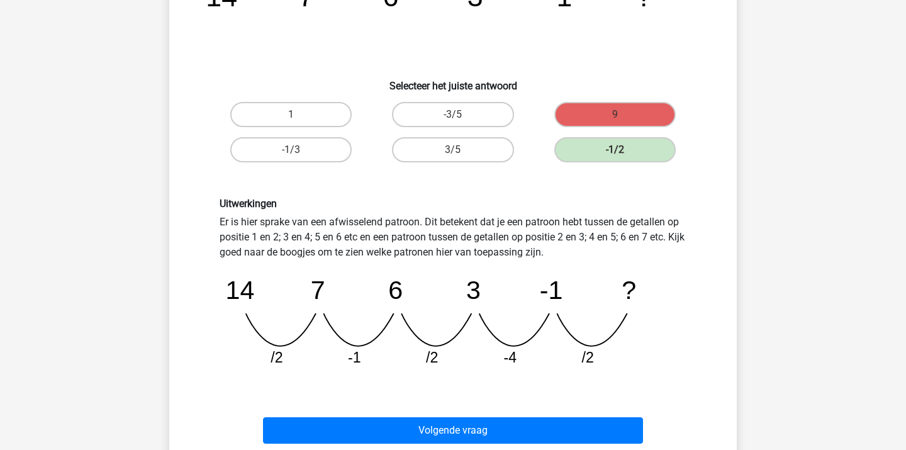
scroll to position [155, 0]
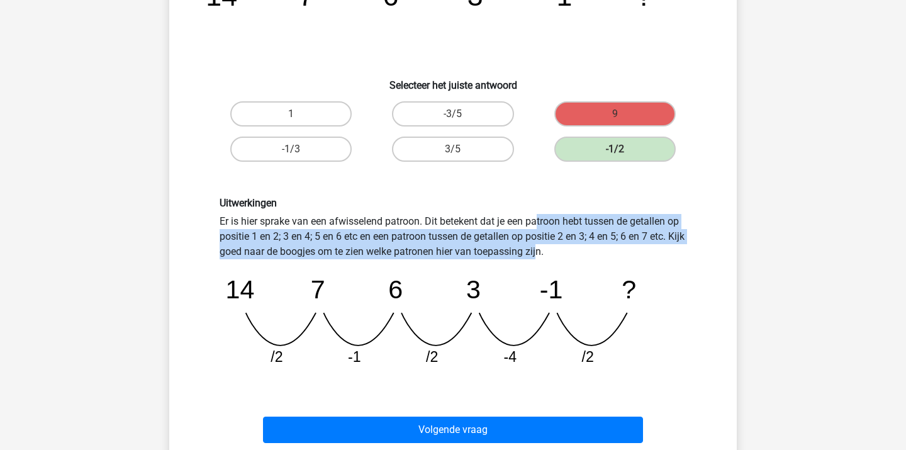
drag, startPoint x: 376, startPoint y: 225, endPoint x: 402, endPoint y: 257, distance: 40.7
click at [401, 257] on div "Uitwerkingen Er is hier sprake van een afwisselend patroon. Dit betekent dat je…" at bounding box center [453, 286] width 486 height 179
click at [402, 257] on div "Uitwerkingen Er is hier sprake van een afwisselend patroon. Dit betekent dat je…" at bounding box center [453, 286] width 486 height 179
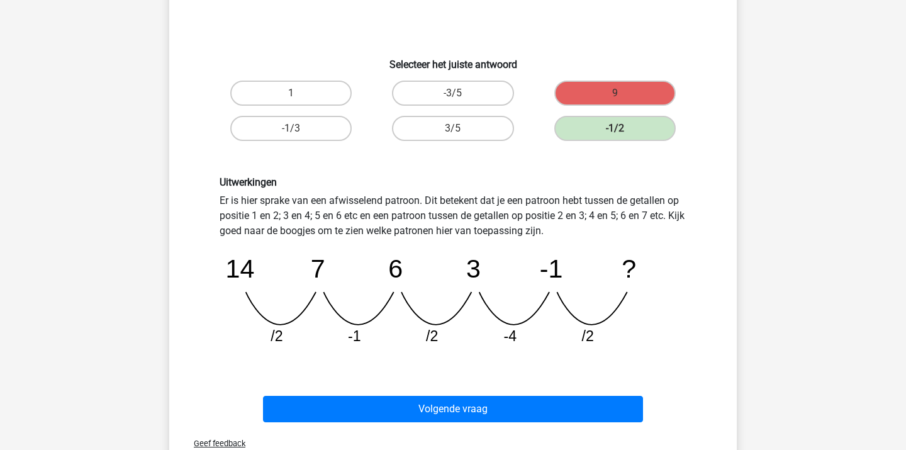
scroll to position [176, 0]
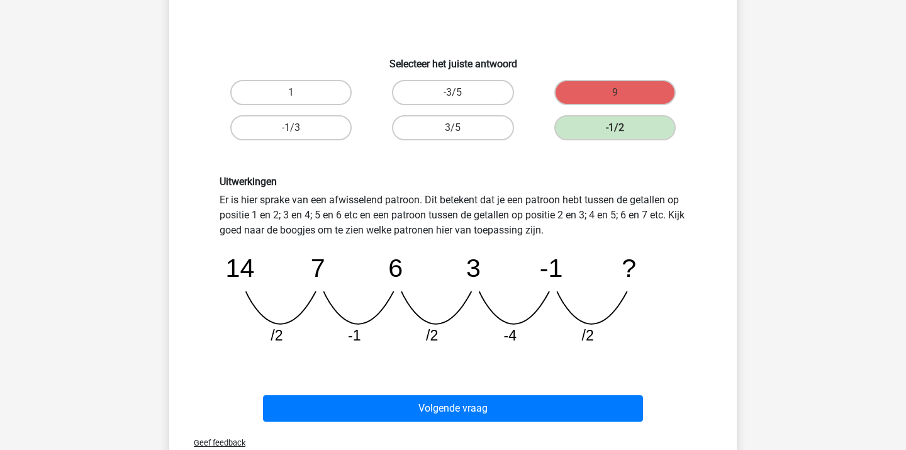
drag, startPoint x: 345, startPoint y: 212, endPoint x: 372, endPoint y: 245, distance: 42.5
click at [370, 246] on div "Uitwerkingen Er is hier sprake van een afwisselend patroon. Dit betekent dat je…" at bounding box center [453, 265] width 486 height 179
click at [372, 245] on icon "image/svg+xml 14 7 6 3 -1 ? /2 -1 /2 -4 /2" at bounding box center [453, 296] width 467 height 117
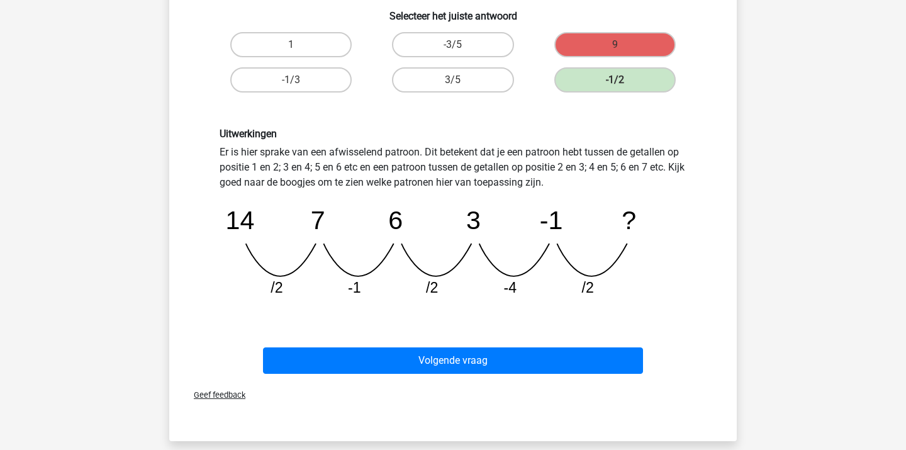
scroll to position [225, 0]
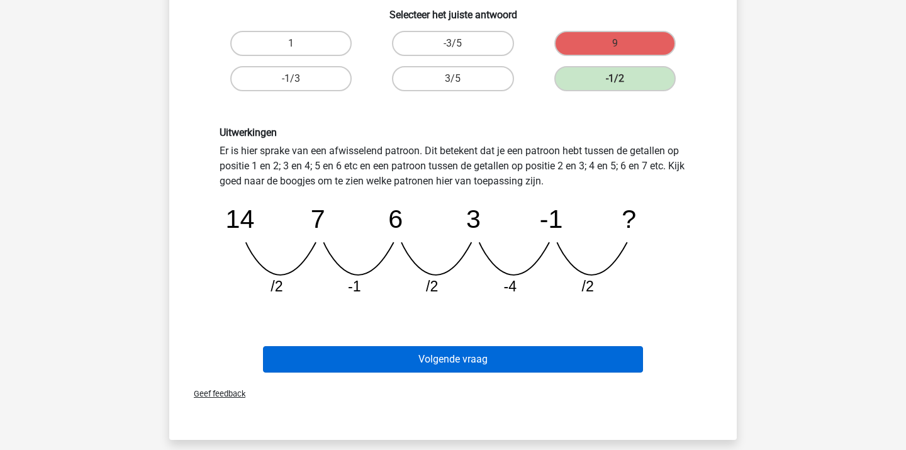
click at [543, 347] on button "Volgende vraag" at bounding box center [453, 359] width 381 height 26
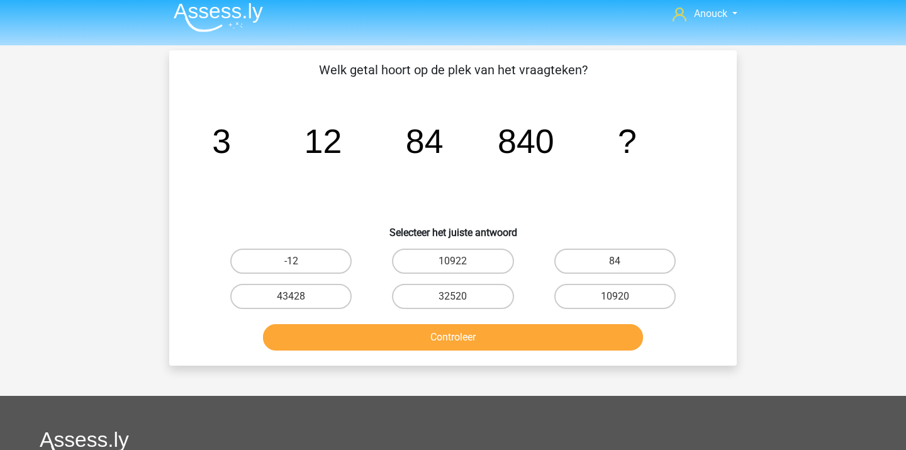
scroll to position [3, 0]
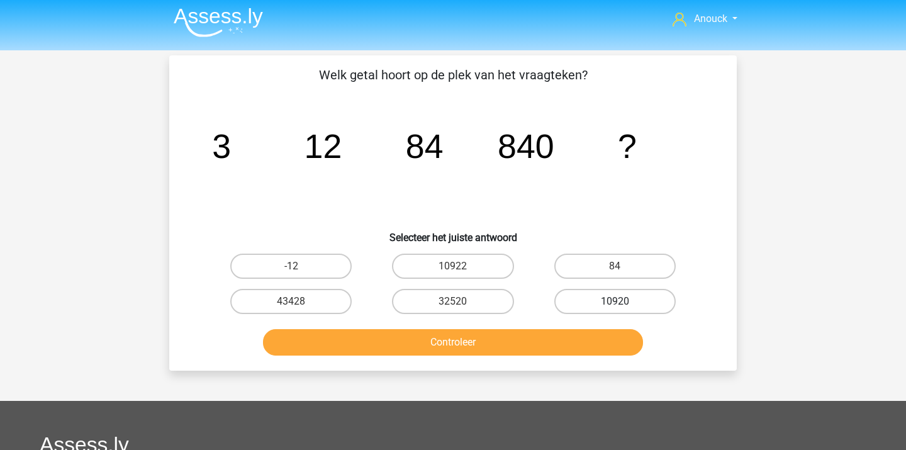
click at [607, 297] on label "10920" at bounding box center [615, 301] width 121 height 25
click at [615, 302] on input "10920" at bounding box center [619, 306] width 8 height 8
radio input "true"
click at [578, 342] on button "Controleer" at bounding box center [453, 342] width 381 height 26
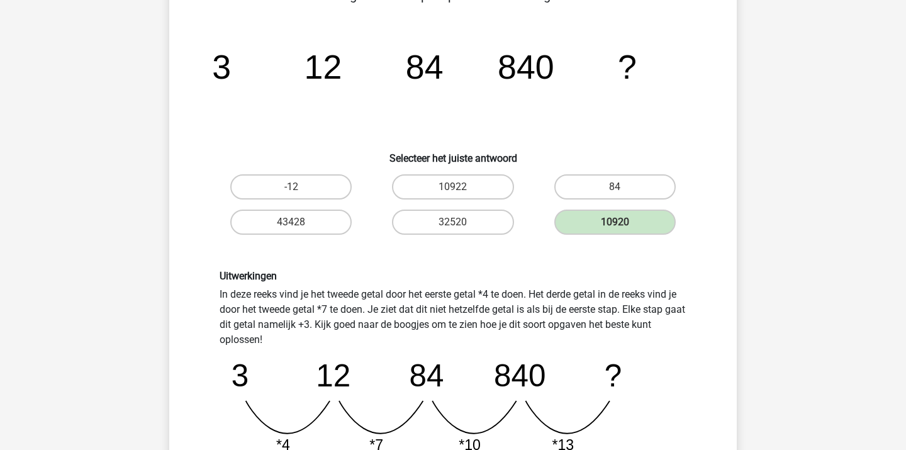
scroll to position [84, 0]
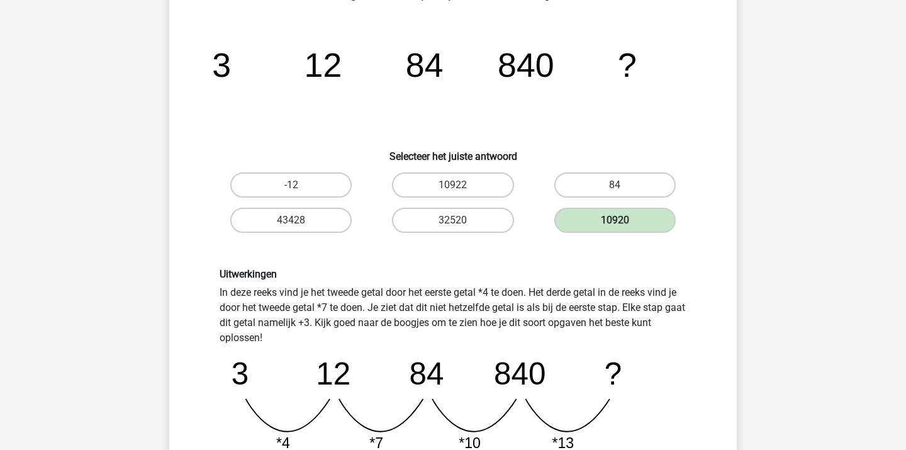
drag, startPoint x: 539, startPoint y: 302, endPoint x: 577, endPoint y: 326, distance: 44.7
click at [575, 326] on div "Uitwerkingen In deze reeks vind je het tweede getal door het eerste getal *4 te…" at bounding box center [453, 394] width 486 height 252
click at [577, 326] on div "Uitwerkingen In deze reeks vind je het tweede getal door het eerste getal *4 te…" at bounding box center [453, 394] width 486 height 252
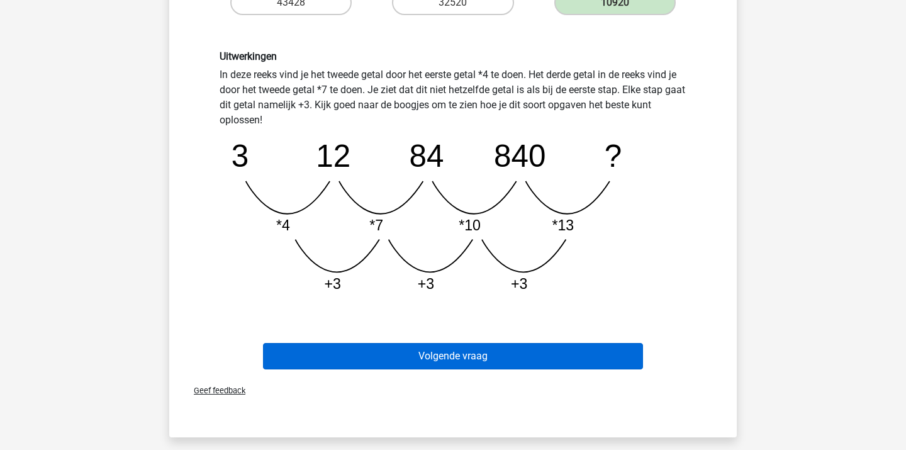
click at [528, 356] on button "Volgende vraag" at bounding box center [453, 356] width 381 height 26
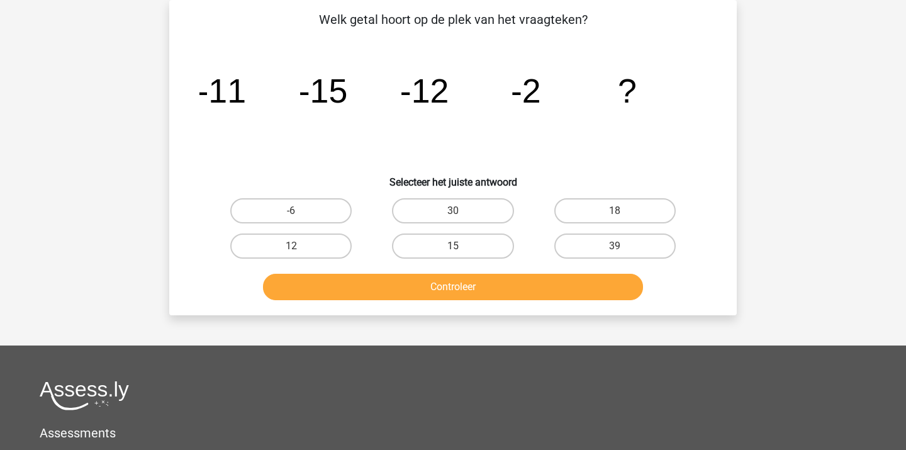
scroll to position [16, 0]
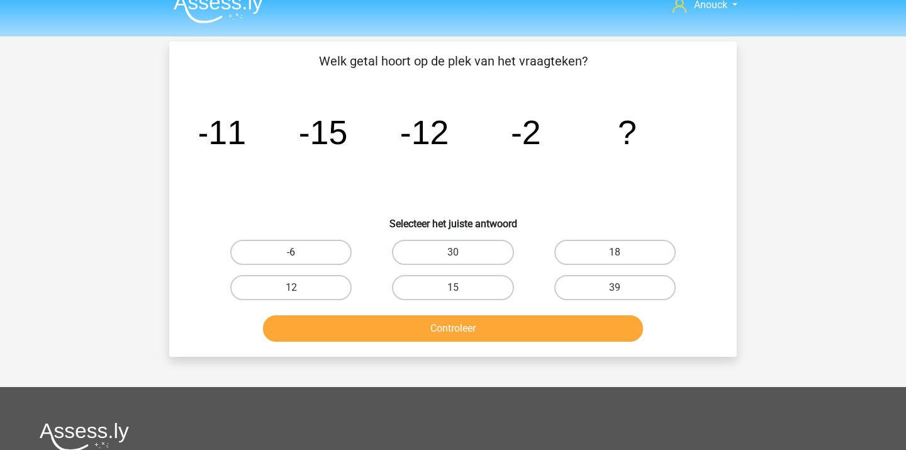
click at [325, 251] on label "-6" at bounding box center [290, 252] width 121 height 25
click at [300, 252] on input "-6" at bounding box center [295, 256] width 8 height 8
radio input "true"
click at [439, 320] on button "Controleer" at bounding box center [453, 328] width 381 height 26
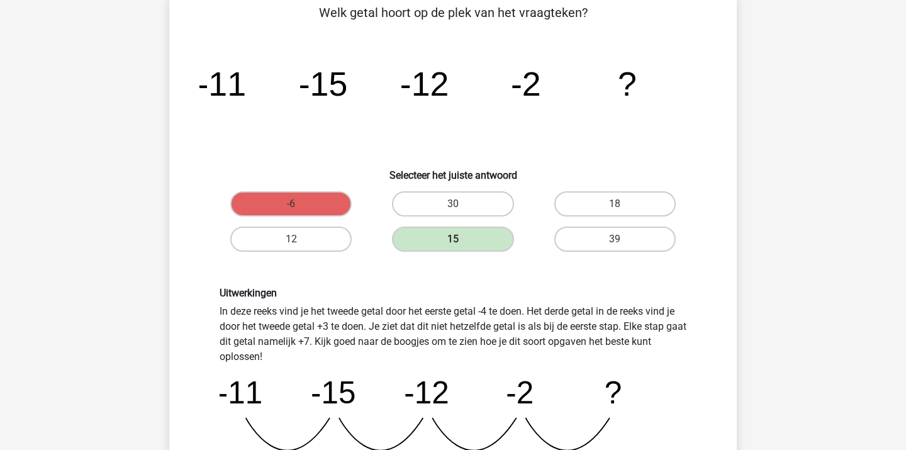
scroll to position [69, 0]
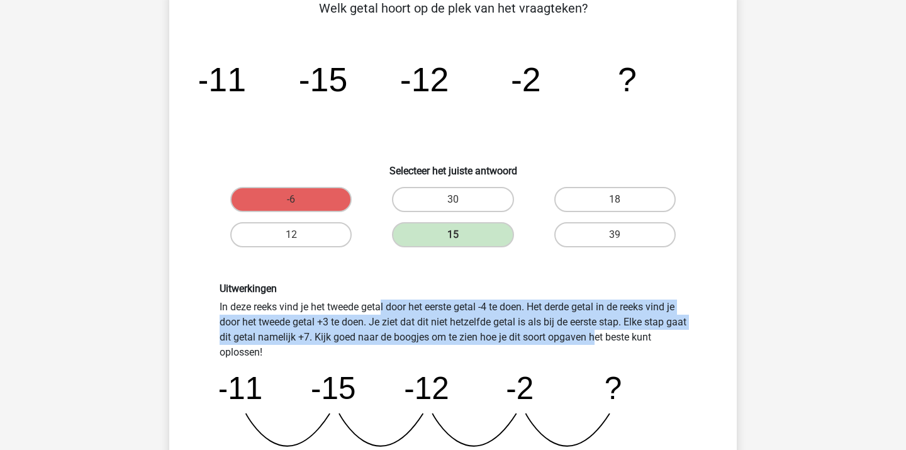
drag, startPoint x: 417, startPoint y: 298, endPoint x: 458, endPoint y: 341, distance: 59.7
click at [457, 341] on div "Uitwerkingen In deze reeks vind je het tweede getal door het eerste getal -4 te…" at bounding box center [453, 409] width 486 height 252
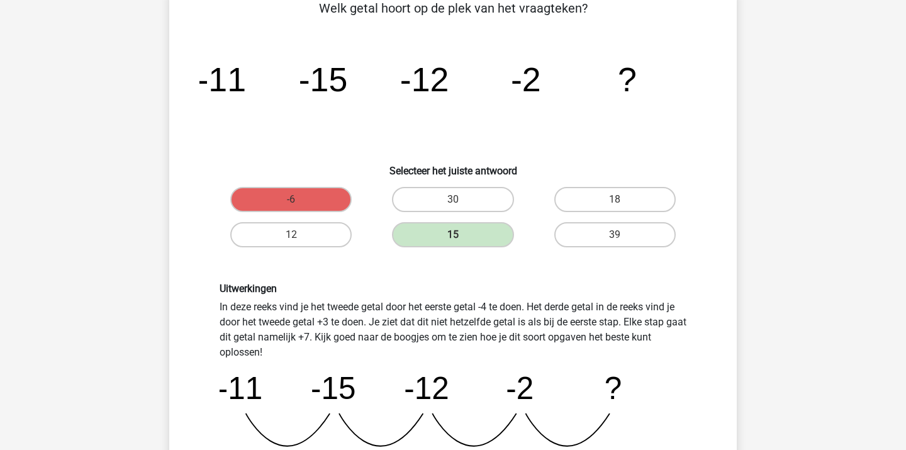
click at [458, 341] on div "Uitwerkingen In deze reeks vind je het tweede getal door het eerste getal -4 te…" at bounding box center [453, 409] width 486 height 252
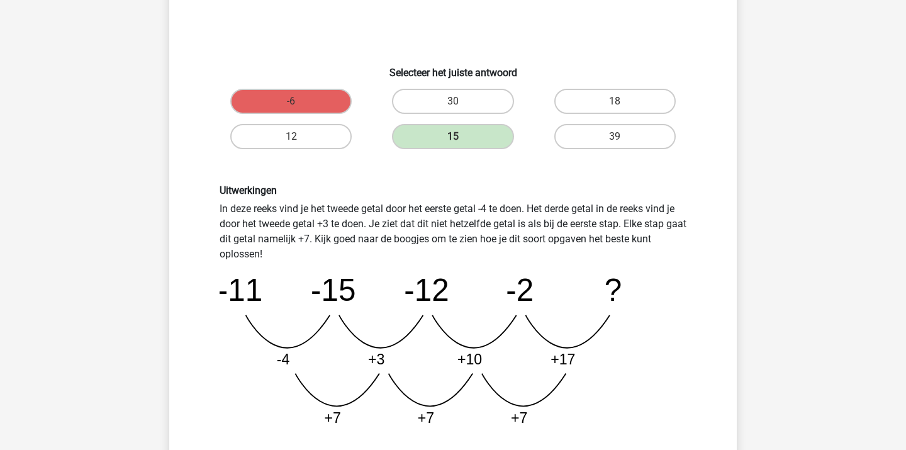
scroll to position [170, 0]
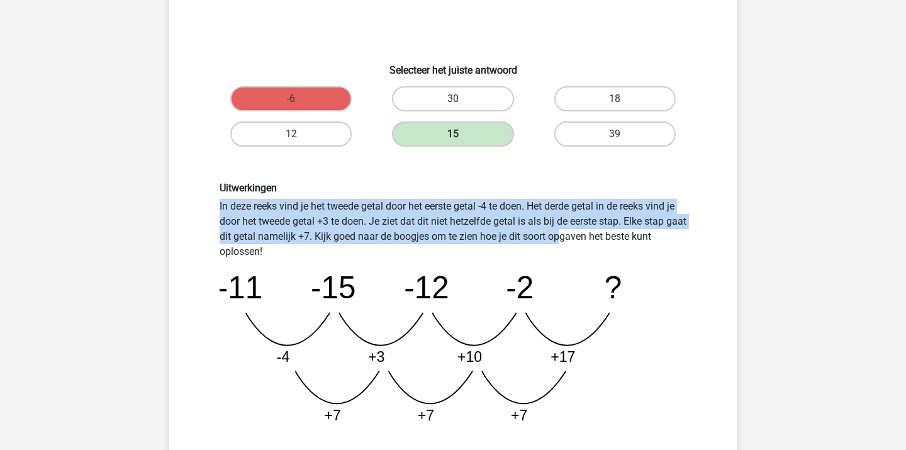
drag, startPoint x: 407, startPoint y: 182, endPoint x: 425, endPoint y: 235, distance: 56.5
click at [425, 236] on div "Uitwerkingen In deze reeks vind je het tweede getal door het eerste getal -4 te…" at bounding box center [453, 308] width 486 height 252
click at [425, 235] on div "Uitwerkingen In deze reeks vind je het tweede getal door het eerste getal -4 te…" at bounding box center [453, 308] width 486 height 252
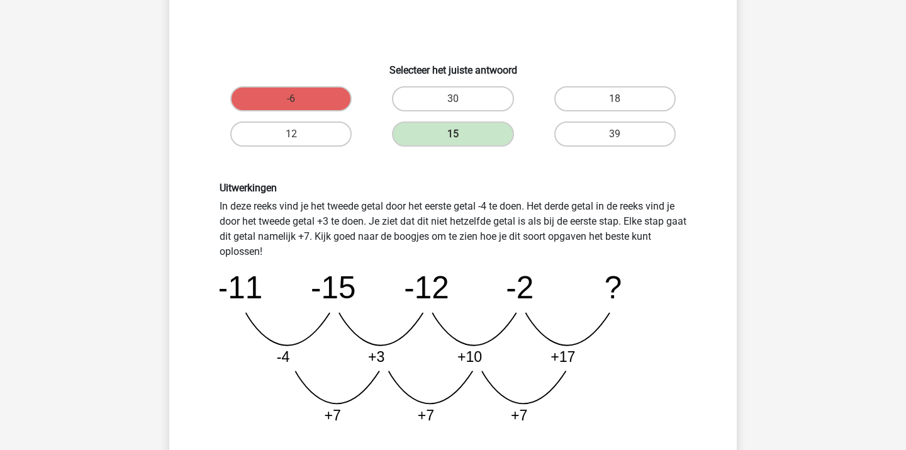
drag, startPoint x: 420, startPoint y: 212, endPoint x: 427, endPoint y: 246, distance: 34.2
click at [427, 246] on div "Uitwerkingen In deze reeks vind je het tweede getal door het eerste getal -4 te…" at bounding box center [453, 308] width 486 height 252
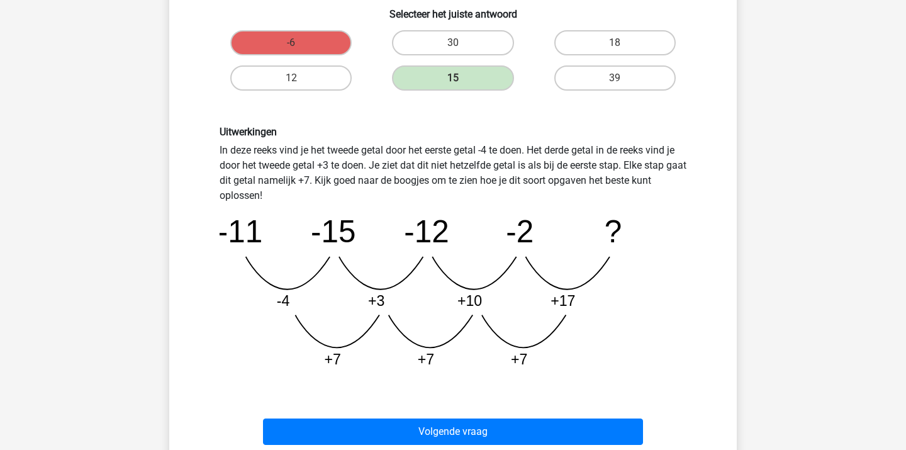
scroll to position [230, 0]
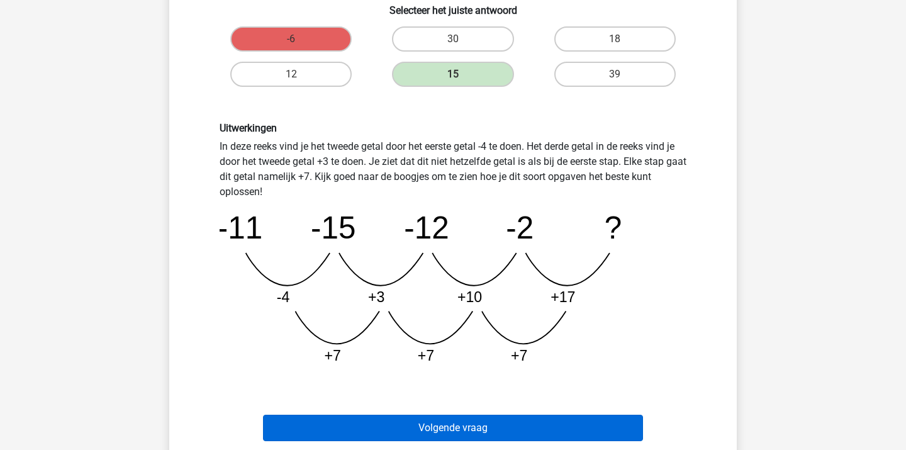
click at [513, 422] on button "Volgende vraag" at bounding box center [453, 428] width 381 height 26
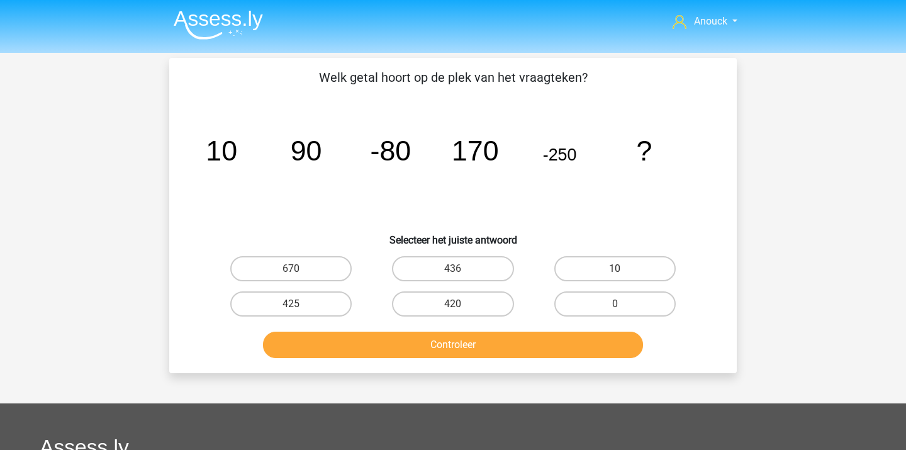
scroll to position [0, 0]
click at [431, 303] on label "420" at bounding box center [452, 303] width 121 height 25
click at [453, 304] on input "420" at bounding box center [457, 308] width 8 height 8
radio input "true"
click at [437, 359] on div "Controleer" at bounding box center [453, 347] width 486 height 31
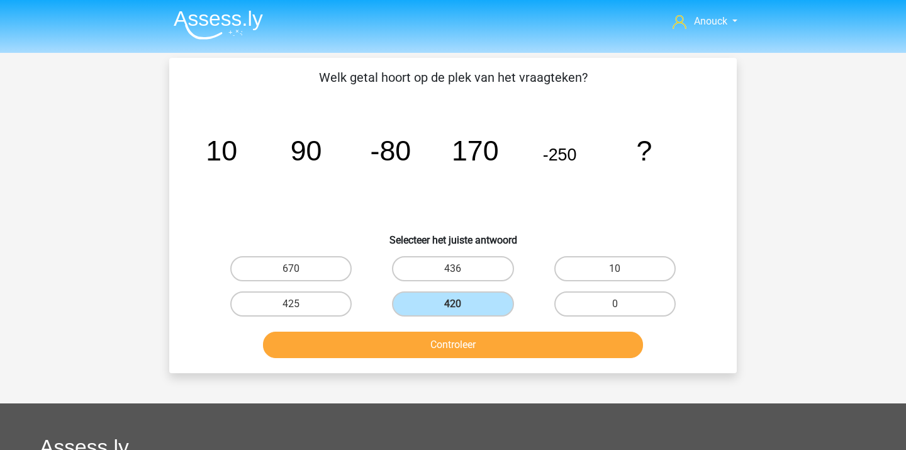
click at [433, 347] on button "Controleer" at bounding box center [453, 345] width 381 height 26
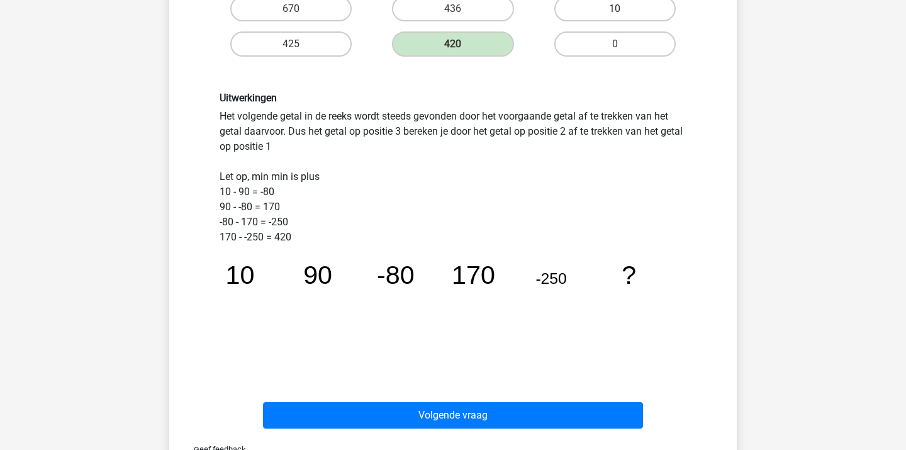
scroll to position [263, 0]
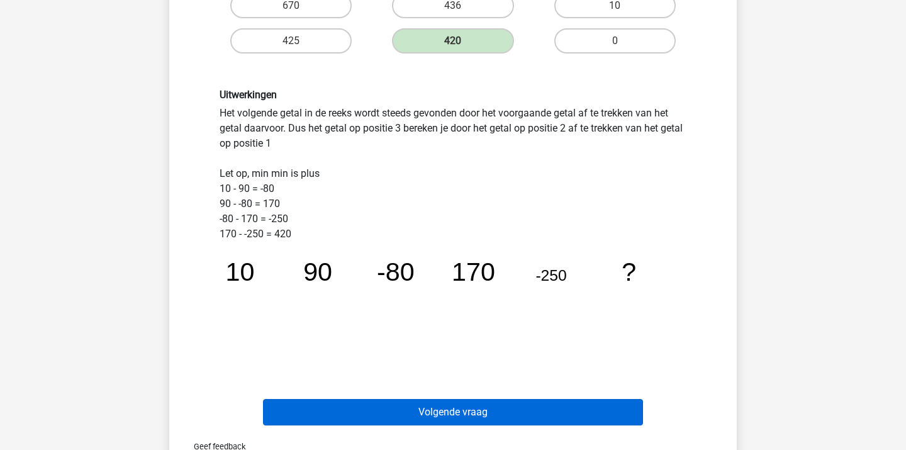
click at [427, 403] on button "Volgende vraag" at bounding box center [453, 412] width 381 height 26
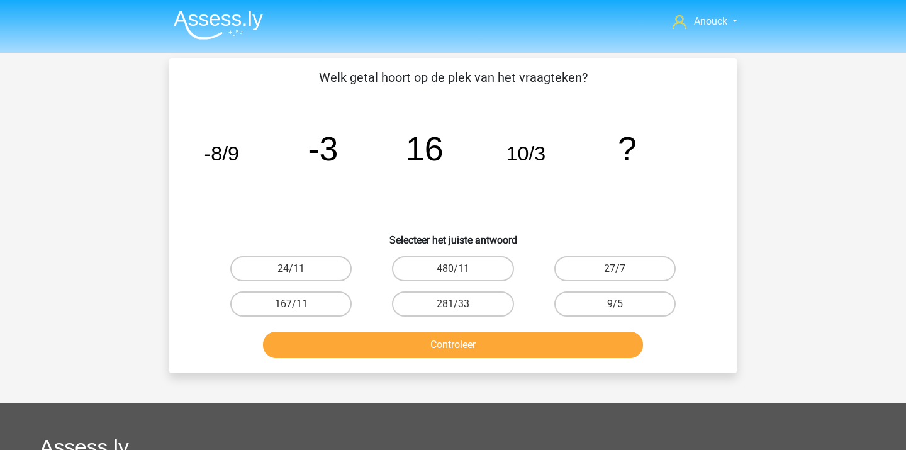
scroll to position [0, 0]
click at [471, 278] on label "480/11" at bounding box center [452, 268] width 121 height 25
click at [461, 277] on input "480/11" at bounding box center [457, 273] width 8 height 8
radio input "true"
click at [489, 352] on button "Controleer" at bounding box center [453, 345] width 381 height 26
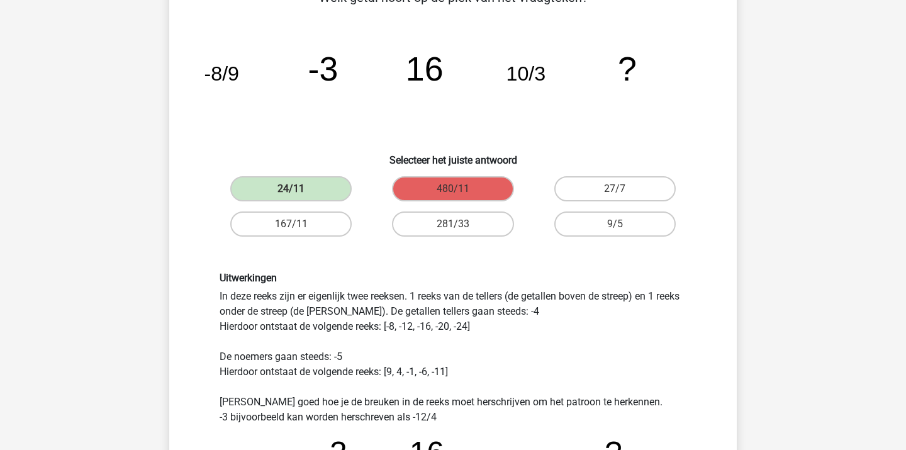
scroll to position [82, 0]
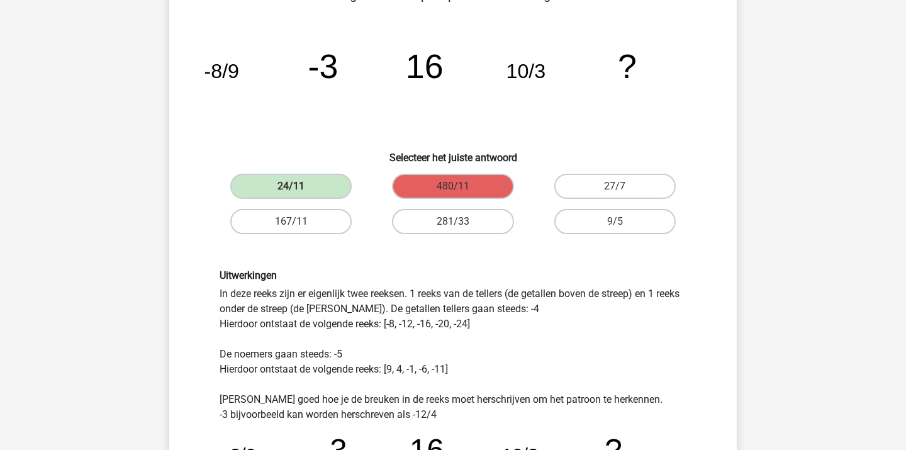
drag, startPoint x: 429, startPoint y: 300, endPoint x: 448, endPoint y: 351, distance: 55.0
click at [448, 350] on div "Uitwerkingen In deze reeks zijn er eigenlijk twee reeksen. 1 reeks van de telle…" at bounding box center [453, 448] width 486 height 358
click at [448, 351] on div "Uitwerkingen In deze reeks zijn er eigenlijk twee reeksen. 1 reeks van de telle…" at bounding box center [453, 448] width 486 height 358
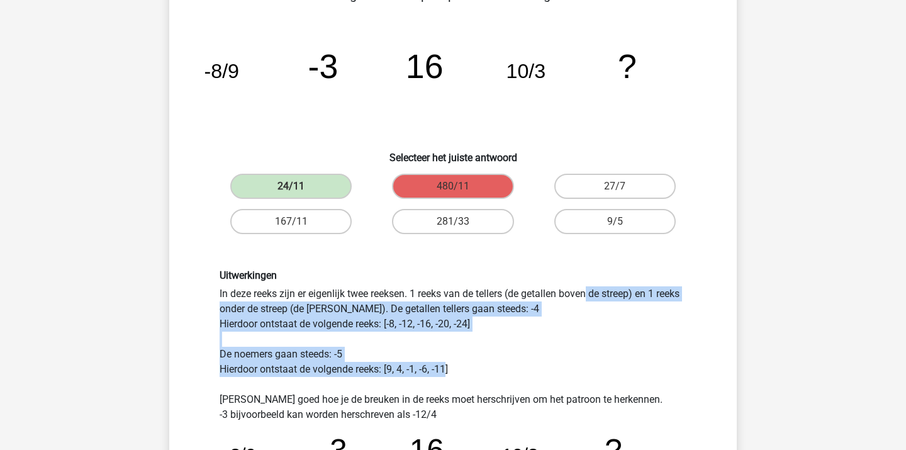
drag, startPoint x: 433, startPoint y: 296, endPoint x: 442, endPoint y: 364, distance: 68.6
click at [442, 363] on div "Uitwerkingen In deze reeks zijn er eigenlijk twee reeksen. 1 reeks van de telle…" at bounding box center [453, 448] width 486 height 358
click at [442, 364] on div "Uitwerkingen In deze reeks zijn er eigenlijk twee reeksen. 1 reeks van de telle…" at bounding box center [453, 448] width 486 height 358
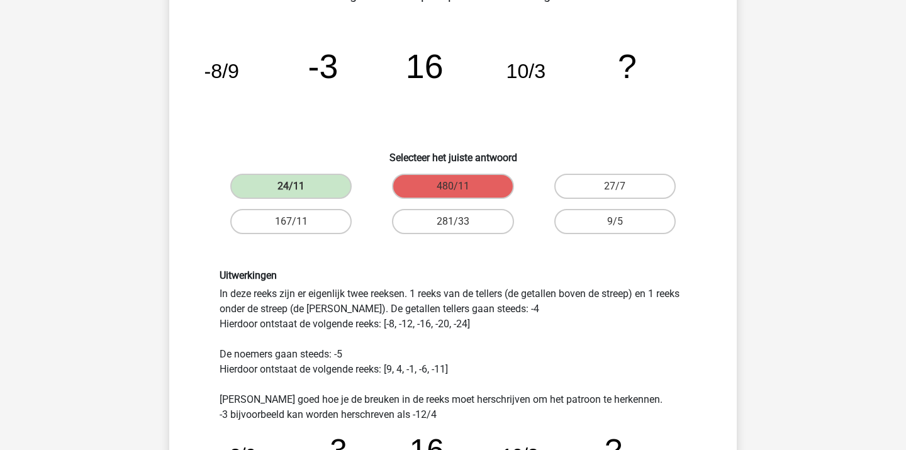
drag, startPoint x: 410, startPoint y: 303, endPoint x: 423, endPoint y: 353, distance: 51.3
click at [423, 353] on div "Uitwerkingen In deze reeks zijn er eigenlijk twee reeksen. 1 reeks van de telle…" at bounding box center [453, 448] width 486 height 358
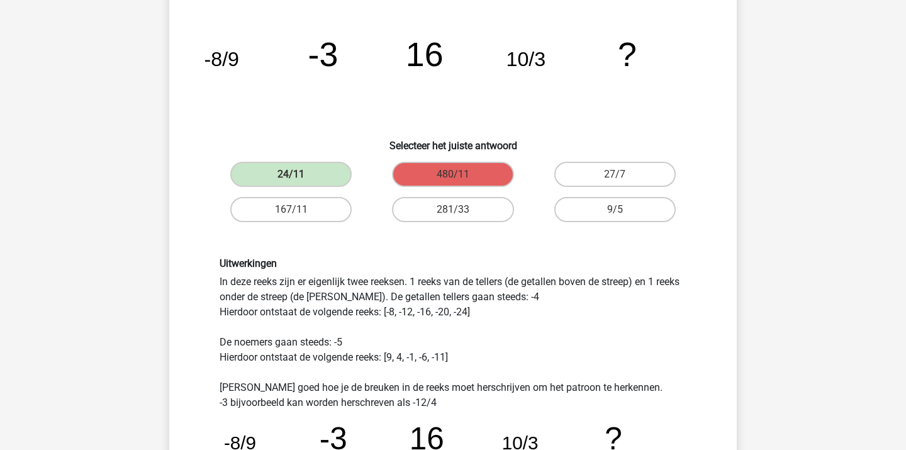
scroll to position [96, 0]
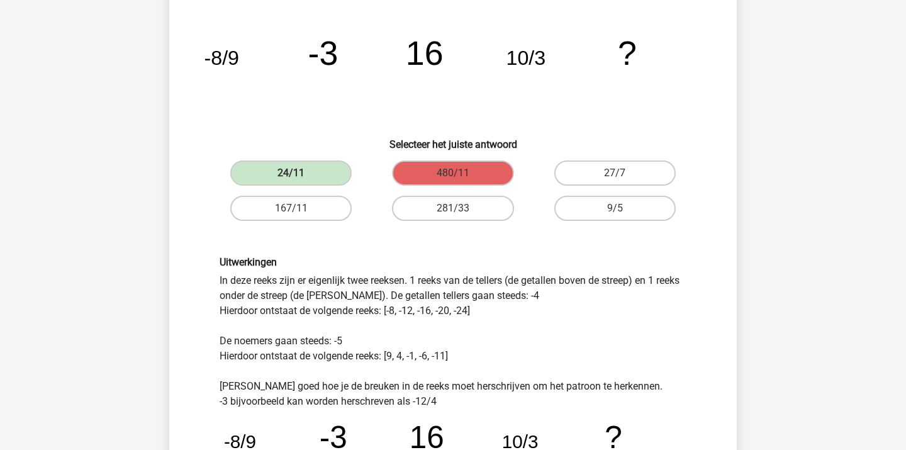
drag, startPoint x: 415, startPoint y: 290, endPoint x: 424, endPoint y: 324, distance: 34.7
click at [424, 322] on div "Uitwerkingen In deze reeks zijn er eigenlijk twee reeksen. 1 reeks van de telle…" at bounding box center [453, 435] width 486 height 358
click at [424, 324] on div "Uitwerkingen In deze reeks zijn er eigenlijk twee reeksen. 1 reeks van de telle…" at bounding box center [453, 435] width 486 height 358
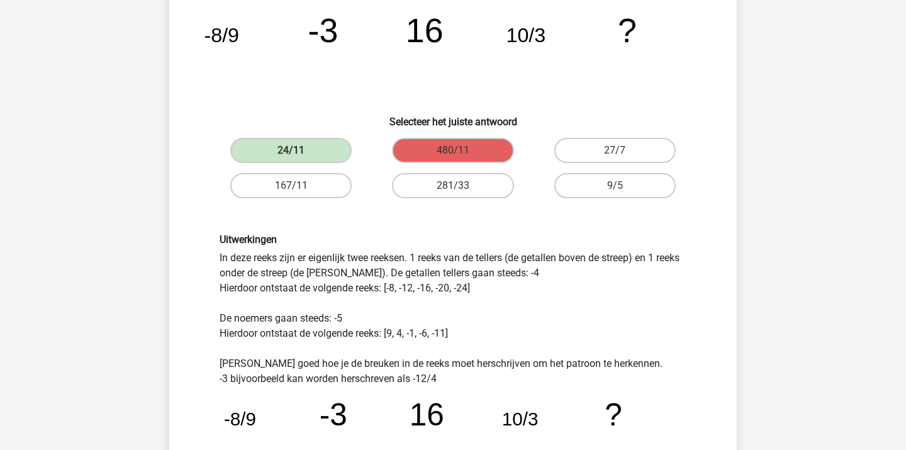
scroll to position [120, 0]
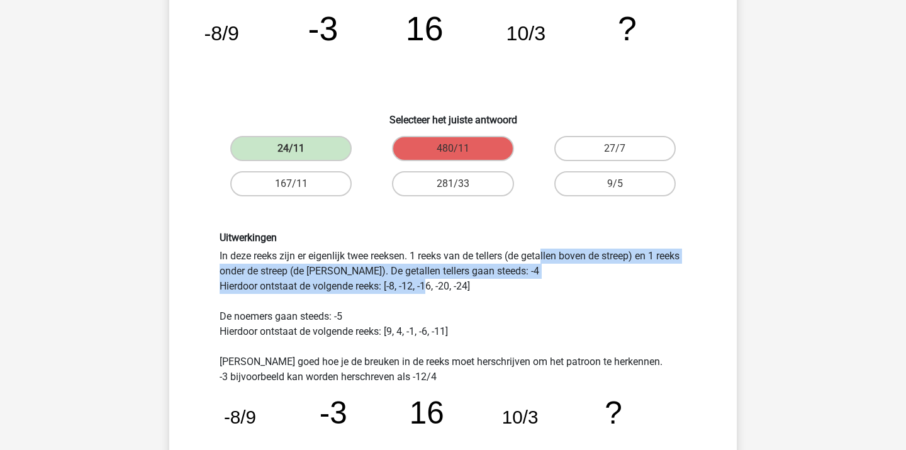
drag, startPoint x: 388, startPoint y: 249, endPoint x: 427, endPoint y: 278, distance: 49.1
click at [427, 281] on div "Uitwerkingen In deze reeks zijn er eigenlijk twee reeksen. 1 reeks van de telle…" at bounding box center [453, 411] width 486 height 358
click at [427, 278] on div "Uitwerkingen In deze reeks zijn er eigenlijk twee reeksen. 1 reeks van de telle…" at bounding box center [453, 411] width 486 height 358
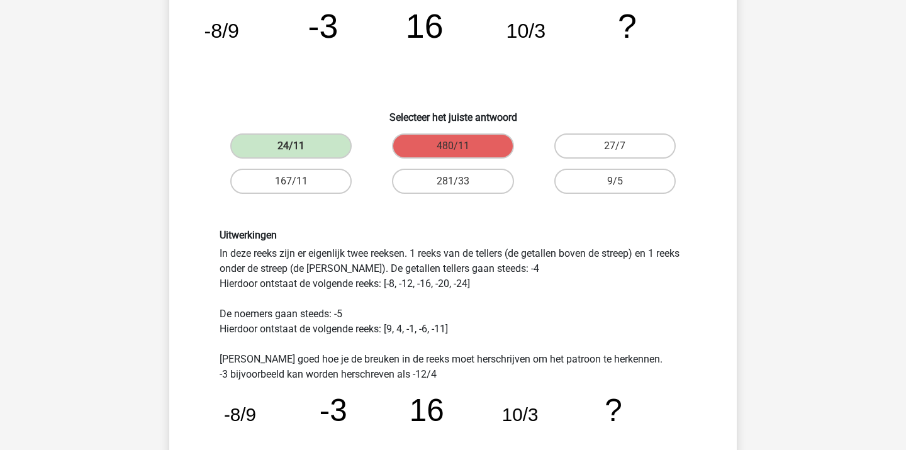
scroll to position [123, 0]
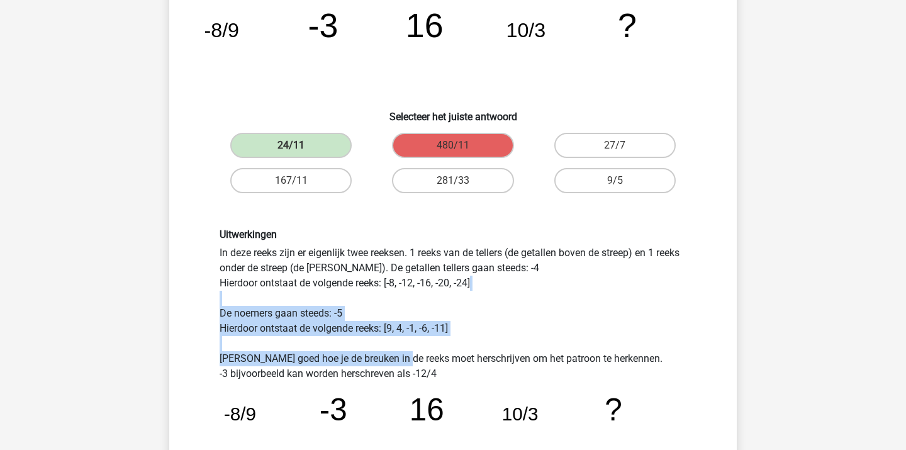
drag, startPoint x: 351, startPoint y: 298, endPoint x: 397, endPoint y: 358, distance: 75.5
click at [396, 358] on div "Uitwerkingen In deze reeks zijn er eigenlijk twee reeksen. 1 reeks van de telle…" at bounding box center [453, 408] width 486 height 358
click at [397, 358] on div "Uitwerkingen In deze reeks zijn er eigenlijk twee reeksen. 1 reeks van de telle…" at bounding box center [453, 408] width 486 height 358
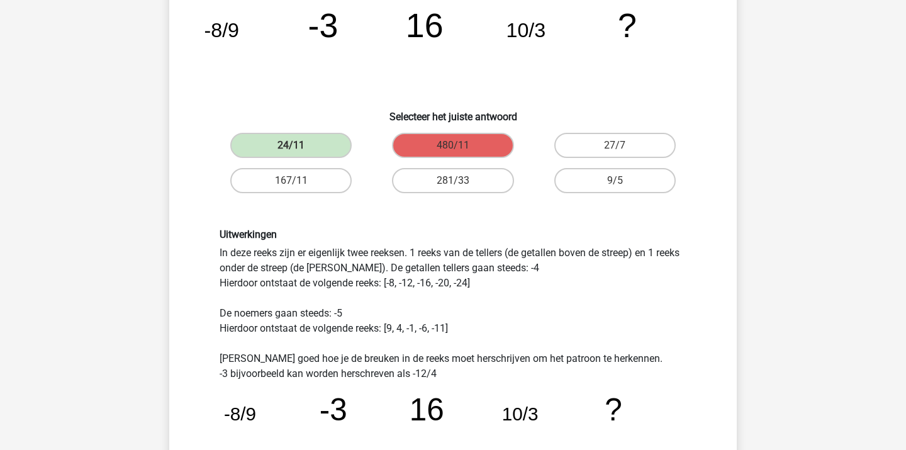
drag, startPoint x: 392, startPoint y: 318, endPoint x: 466, endPoint y: 388, distance: 102.4
click at [466, 389] on div "Uitwerkingen In deze reeks zijn er eigenlijk twee reeksen. 1 reeks van de telle…" at bounding box center [453, 408] width 486 height 358
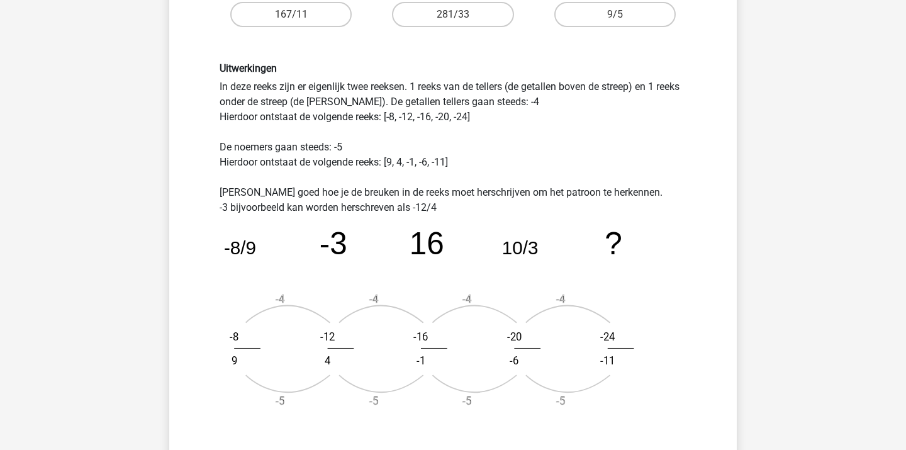
scroll to position [327, 0]
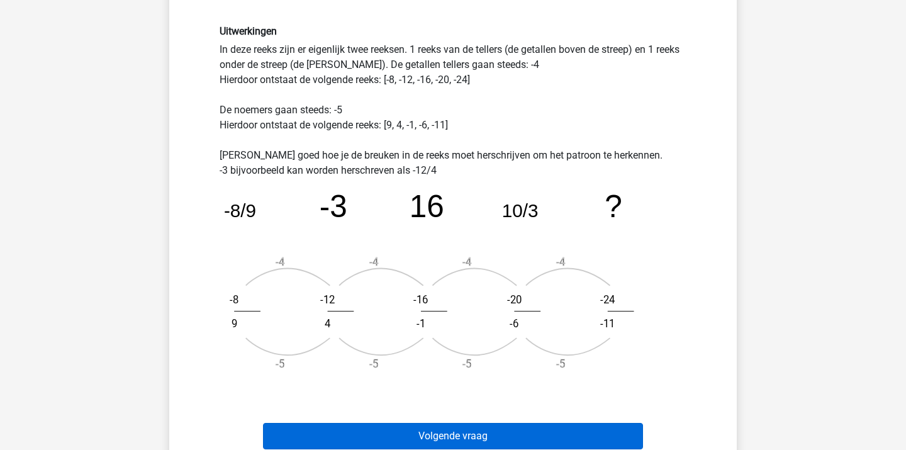
click at [460, 423] on button "Volgende vraag" at bounding box center [453, 436] width 381 height 26
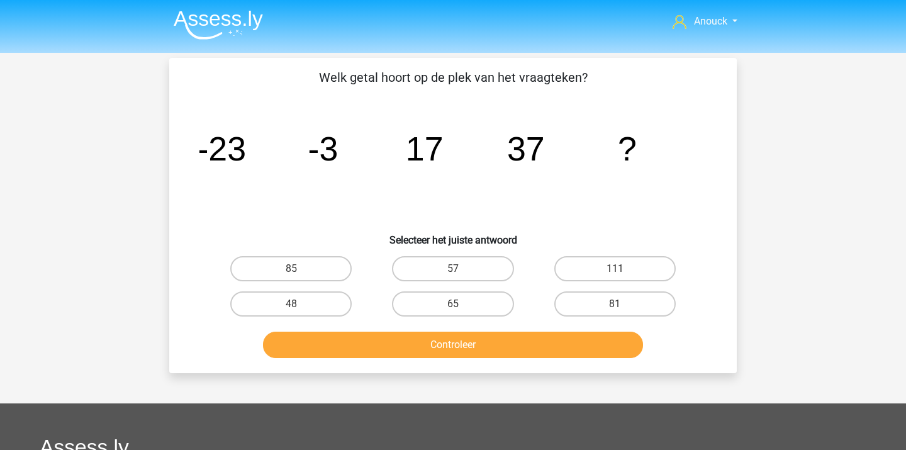
scroll to position [0, 0]
click at [482, 264] on label "57" at bounding box center [452, 268] width 121 height 25
click at [461, 269] on input "57" at bounding box center [457, 273] width 8 height 8
radio input "true"
click at [472, 346] on button "Controleer" at bounding box center [453, 345] width 381 height 26
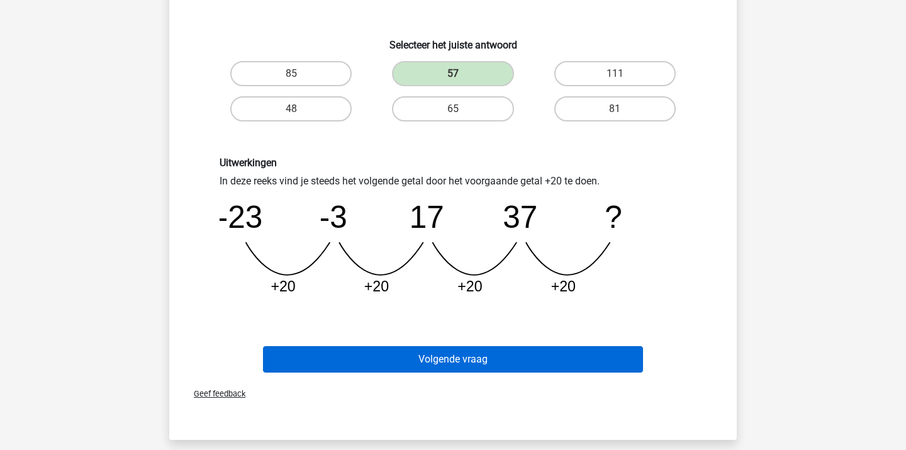
click at [451, 358] on button "Volgende vraag" at bounding box center [453, 359] width 381 height 26
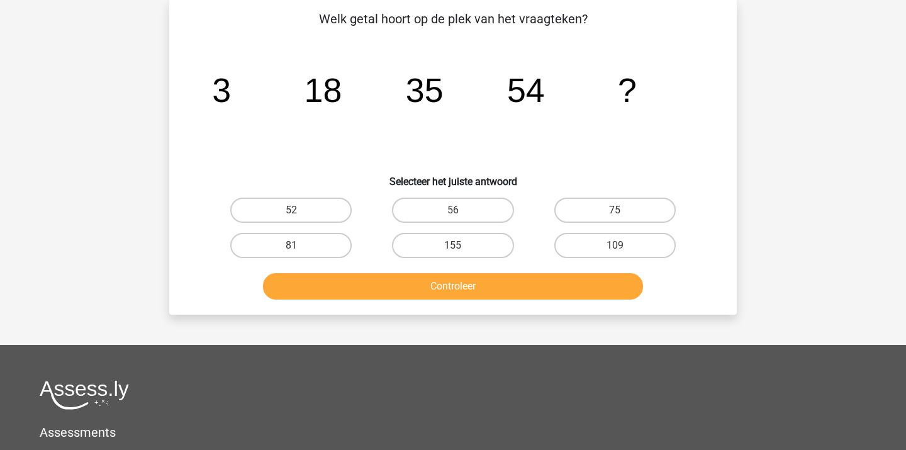
scroll to position [58, 0]
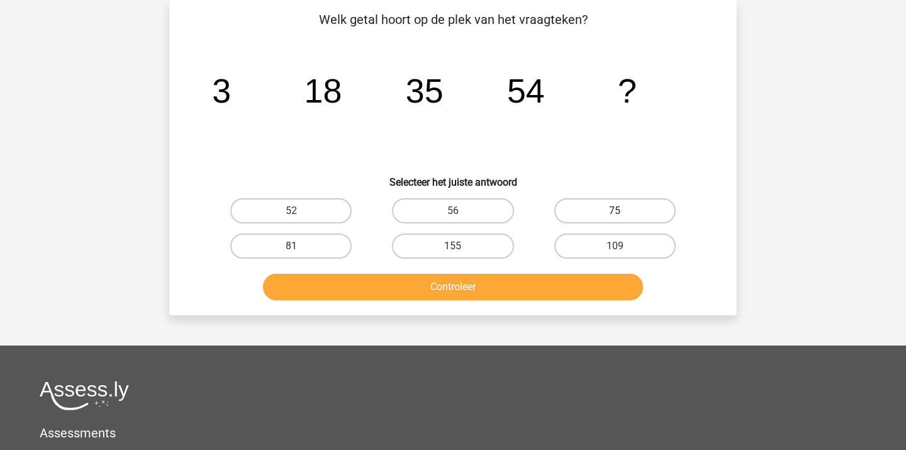
click at [574, 210] on label "75" at bounding box center [615, 210] width 121 height 25
click at [615, 211] on input "75" at bounding box center [619, 215] width 8 height 8
radio input "true"
click at [525, 293] on button "Controleer" at bounding box center [453, 287] width 381 height 26
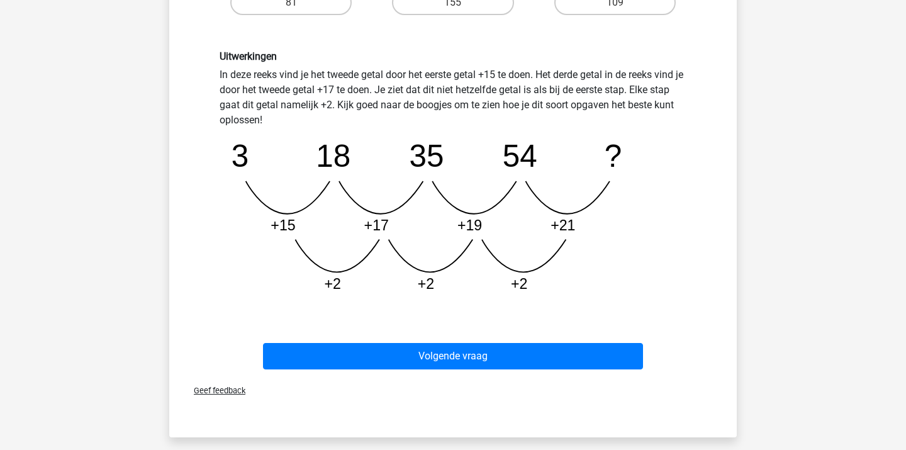
scroll to position [303, 0]
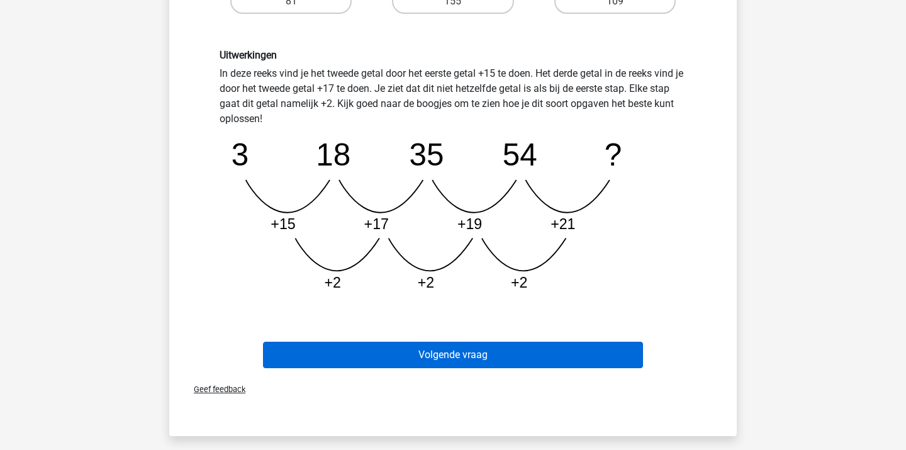
click at [493, 355] on button "Volgende vraag" at bounding box center [453, 355] width 381 height 26
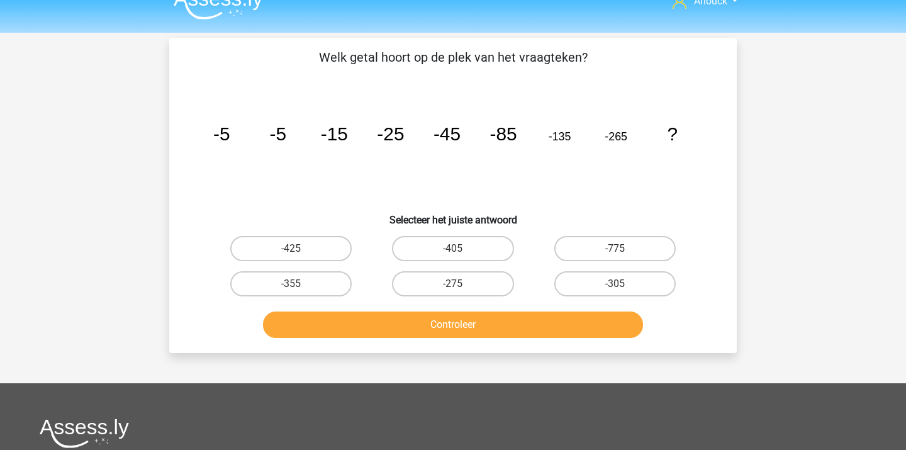
scroll to position [14, 0]
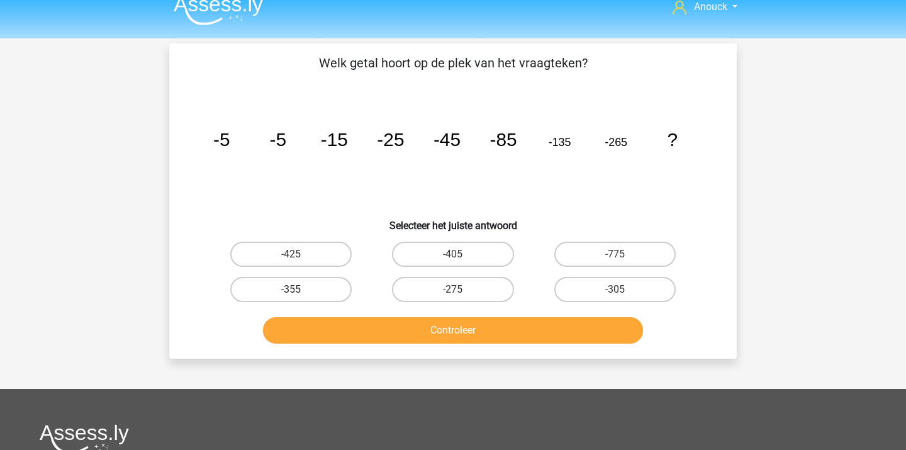
click at [335, 288] on label "-355" at bounding box center [290, 289] width 121 height 25
click at [300, 290] on input "-355" at bounding box center [295, 294] width 8 height 8
radio input "true"
click at [387, 322] on button "Controleer" at bounding box center [453, 330] width 381 height 26
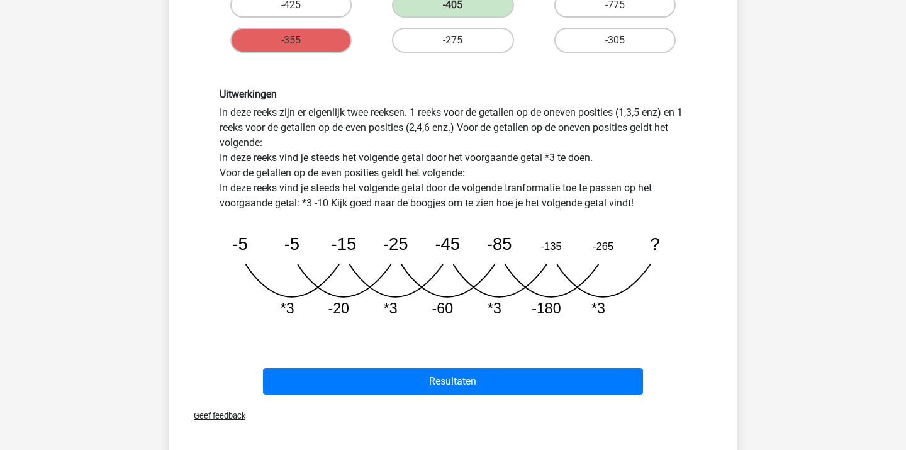
scroll to position [293, 0]
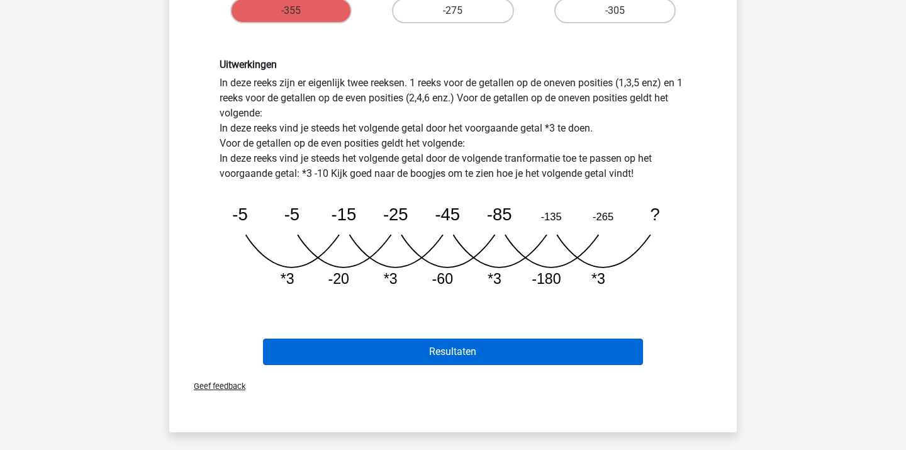
click at [434, 352] on button "Resultaten" at bounding box center [453, 352] width 381 height 26
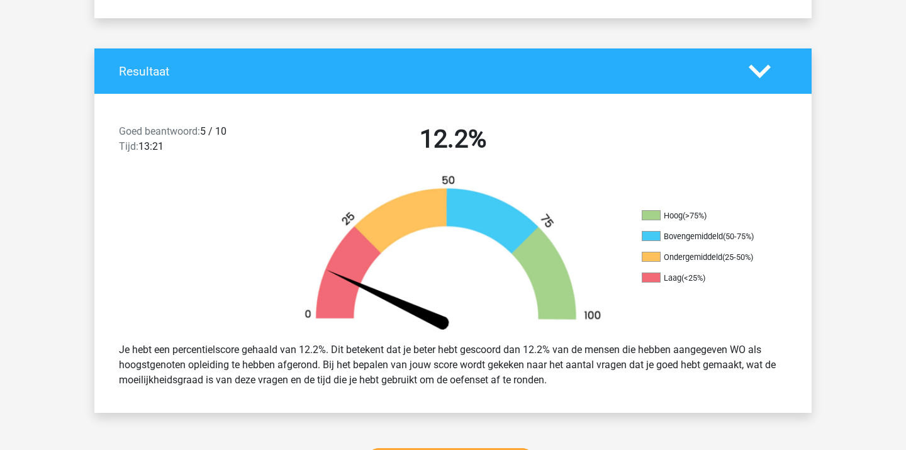
scroll to position [227, 0]
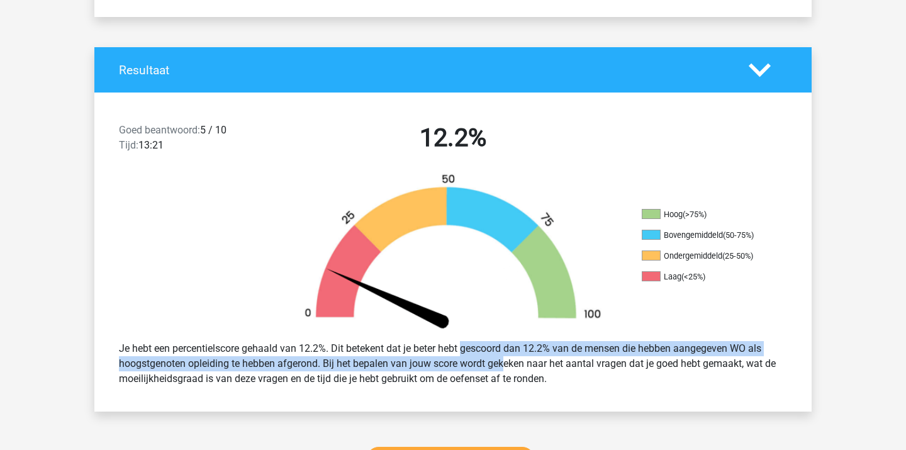
drag, startPoint x: 427, startPoint y: 348, endPoint x: 467, endPoint y: 361, distance: 41.6
click at [467, 361] on div "Je hebt een percentielscore gehaald van 12.2%. Dit betekent dat je beter hebt g…" at bounding box center [453, 363] width 687 height 55
click at [468, 361] on div "Je hebt een percentielscore gehaald van 12.2%. Dit betekent dat je beter hebt g…" at bounding box center [453, 363] width 687 height 55
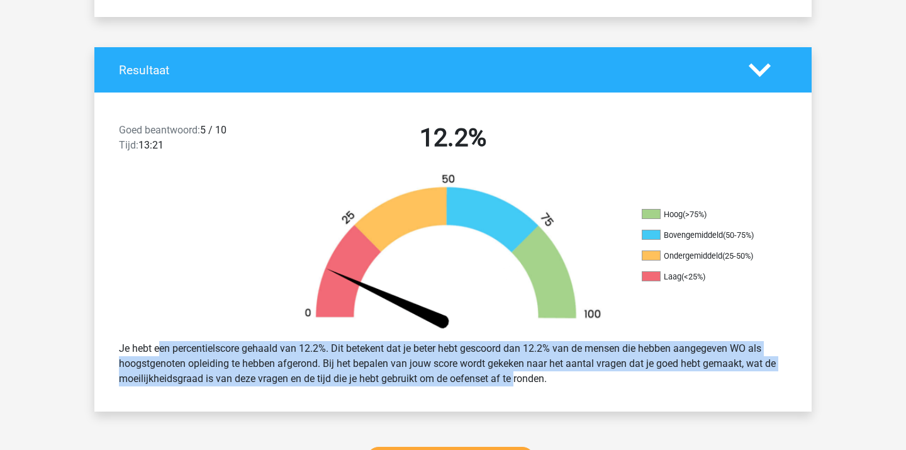
drag, startPoint x: 460, startPoint y: 341, endPoint x: 489, endPoint y: 380, distance: 49.0
click at [488, 380] on div "Je hebt een percentielscore gehaald van 12.2%. Dit betekent dat je beter hebt g…" at bounding box center [453, 363] width 687 height 55
click at [489, 380] on div "Je hebt een percentielscore gehaald van 12.2%. Dit betekent dat je beter hebt g…" at bounding box center [453, 363] width 687 height 55
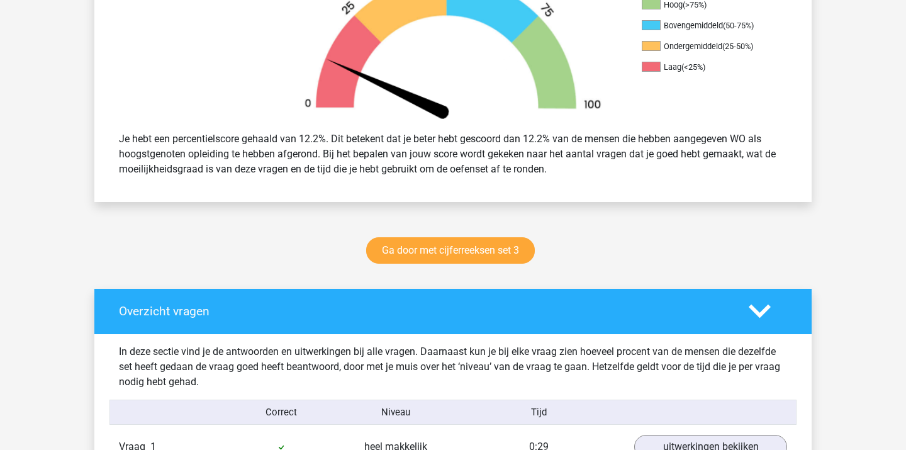
scroll to position [444, 0]
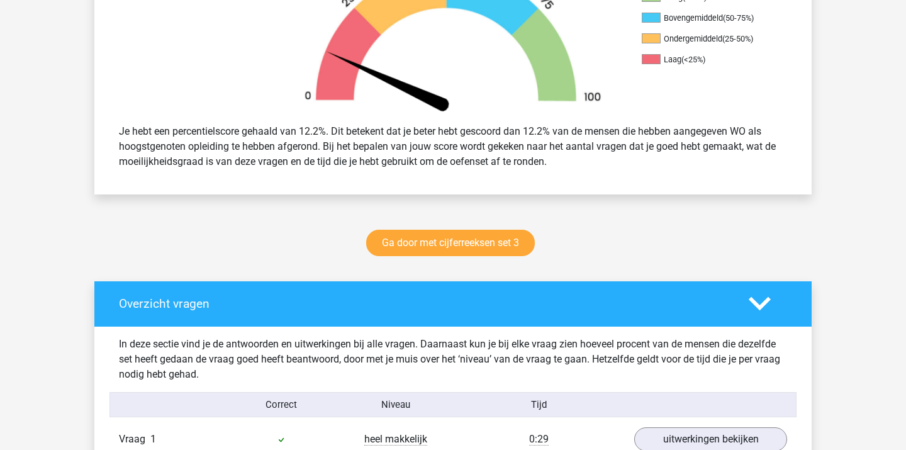
drag, startPoint x: 488, startPoint y: 337, endPoint x: 522, endPoint y: 370, distance: 47.6
click at [522, 370] on div "In deze sectie vind je de antwoorden en uitwerkingen bij alle vragen. Daarnaast…" at bounding box center [453, 359] width 687 height 45
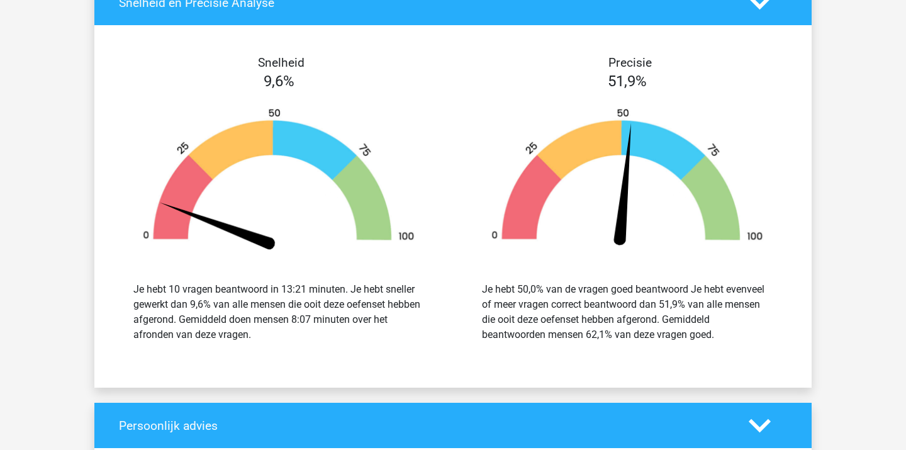
scroll to position [1273, 0]
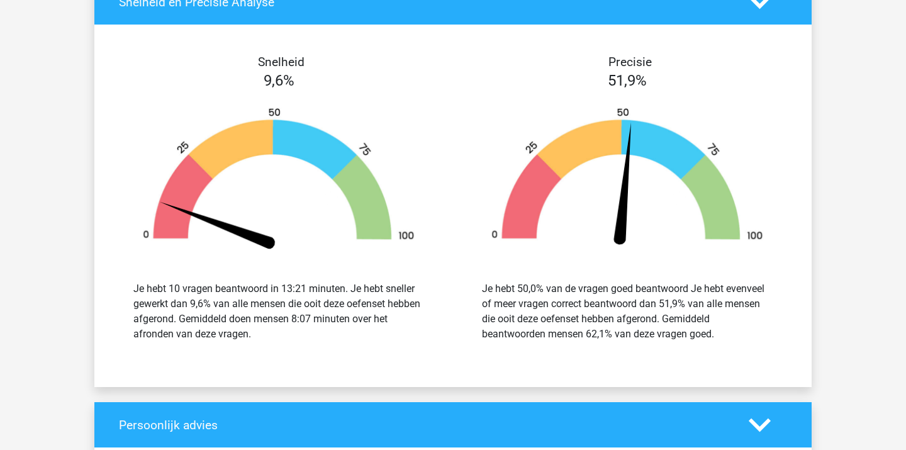
drag, startPoint x: 639, startPoint y: 277, endPoint x: 711, endPoint y: 340, distance: 95.9
click at [711, 340] on div "Je hebt 50,0% van de vragen goed beantwoord Je hebt evenveel of meer vragen cor…" at bounding box center [628, 311] width 330 height 91
click at [711, 340] on div "Je hebt 50,0% van de vragen goed beantwoord Je hebt evenveel of meer vragen cor…" at bounding box center [627, 311] width 291 height 60
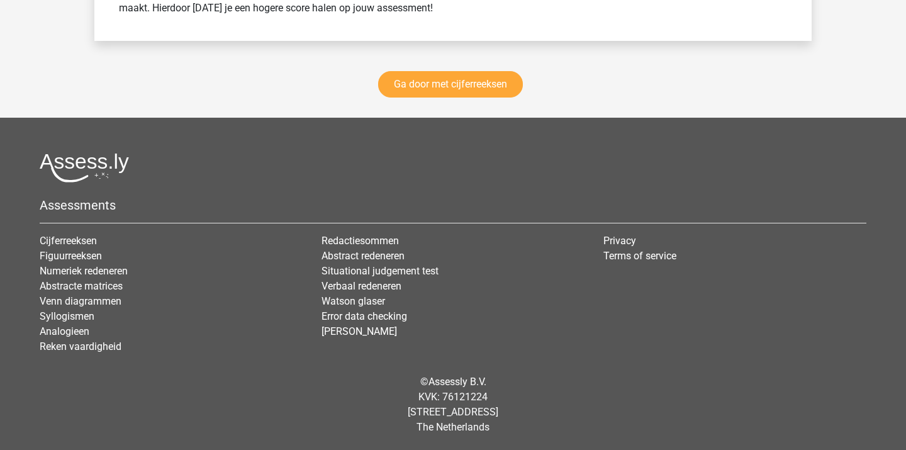
scroll to position [1878, 0]
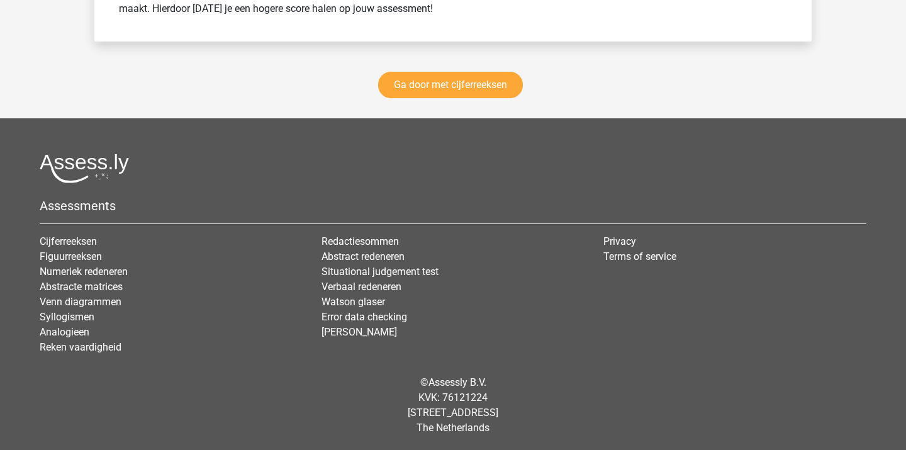
click at [522, 72] on div "Ga door met cijferreeksen" at bounding box center [453, 88] width 718 height 62
click at [481, 84] on link "Ga door met cijferreeksen" at bounding box center [450, 85] width 145 height 26
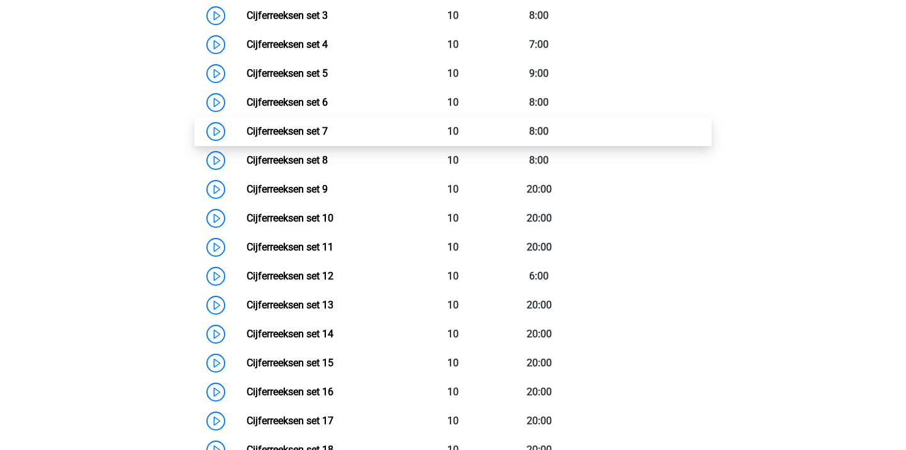
scroll to position [740, 0]
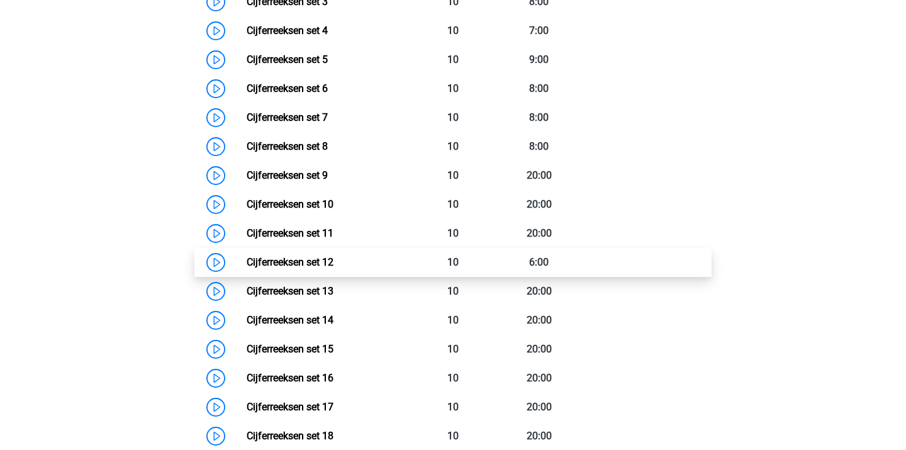
click at [320, 268] on link "Cijferreeksen set 12" at bounding box center [290, 262] width 87 height 12
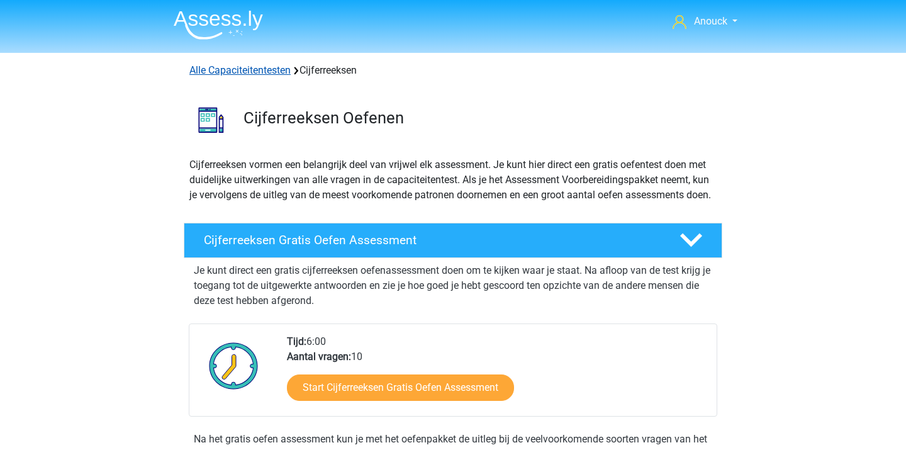
scroll to position [0, 0]
click at [266, 73] on link "Alle Capaciteitentesten" at bounding box center [239, 70] width 101 height 12
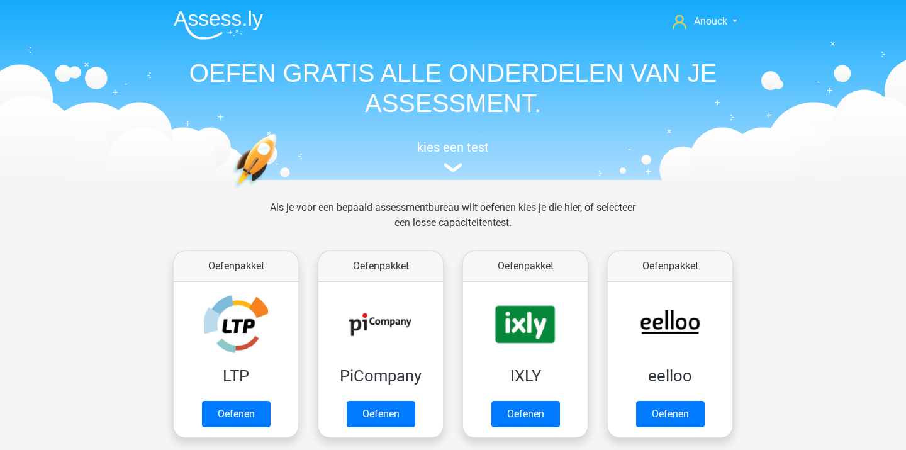
scroll to position [534, 0]
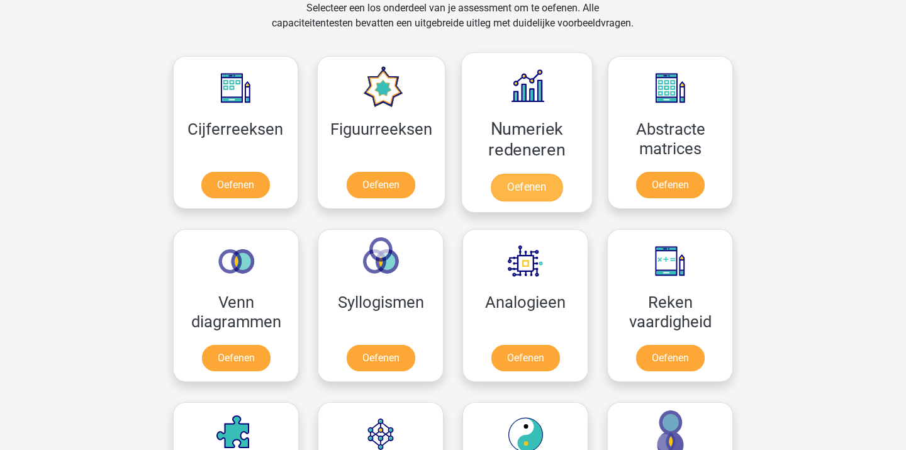
click at [536, 182] on link "Oefenen" at bounding box center [527, 188] width 72 height 28
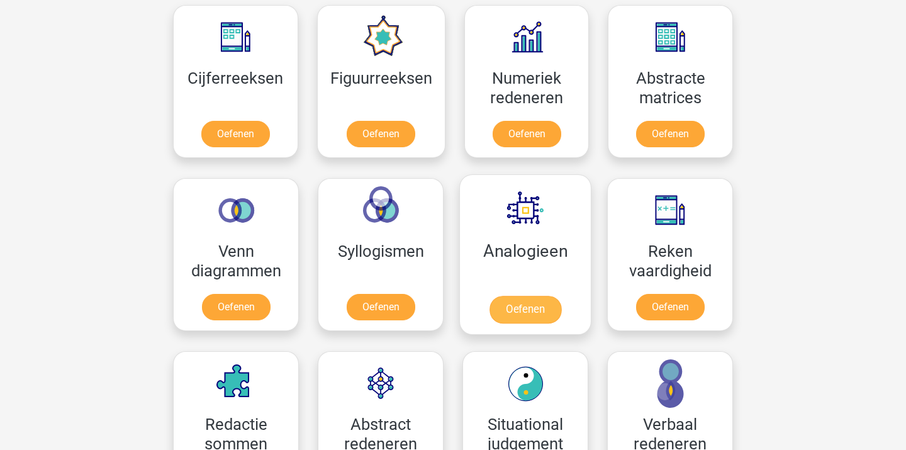
scroll to position [589, 0]
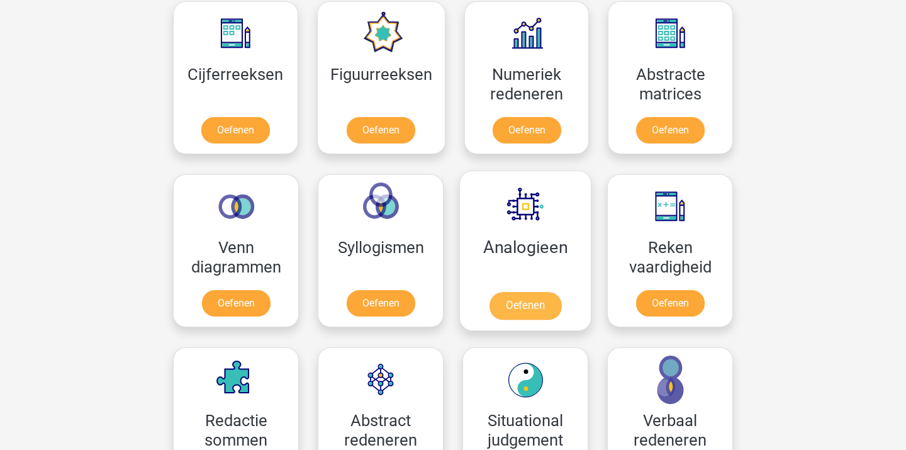
click at [512, 303] on link "Oefenen" at bounding box center [526, 306] width 72 height 28
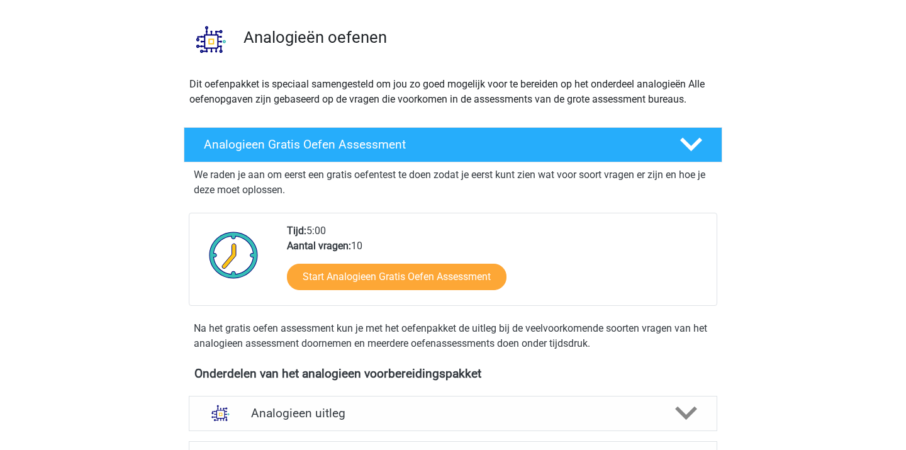
scroll to position [81, 0]
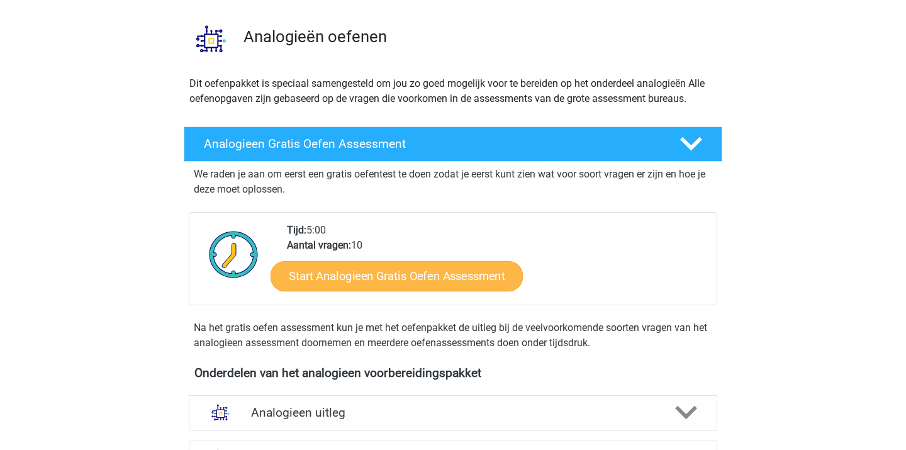
click at [474, 271] on link "Start Analogieen Gratis Oefen Assessment" at bounding box center [397, 276] width 252 height 30
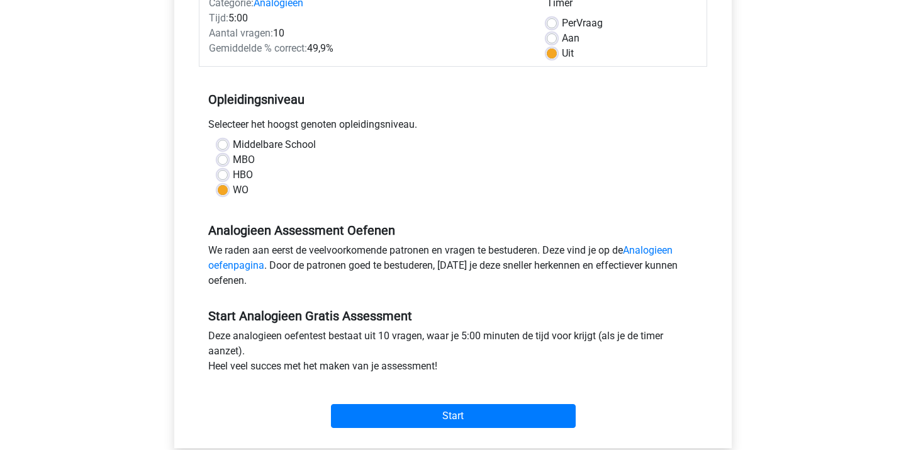
scroll to position [185, 0]
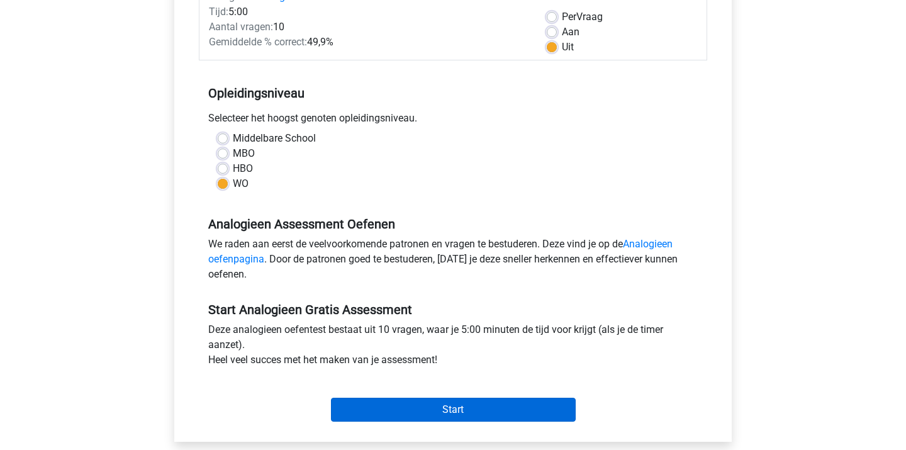
click at [436, 407] on input "Start" at bounding box center [453, 410] width 245 height 24
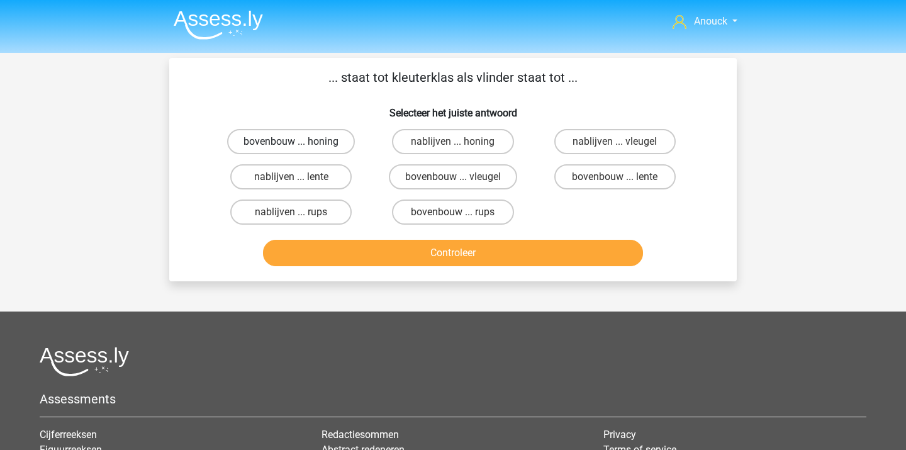
click at [328, 144] on label "bovenbouw ... honing" at bounding box center [291, 141] width 128 height 25
click at [300, 144] on input "bovenbouw ... honing" at bounding box center [295, 146] width 8 height 8
radio input "true"
click at [422, 252] on button "Controleer" at bounding box center [453, 253] width 381 height 26
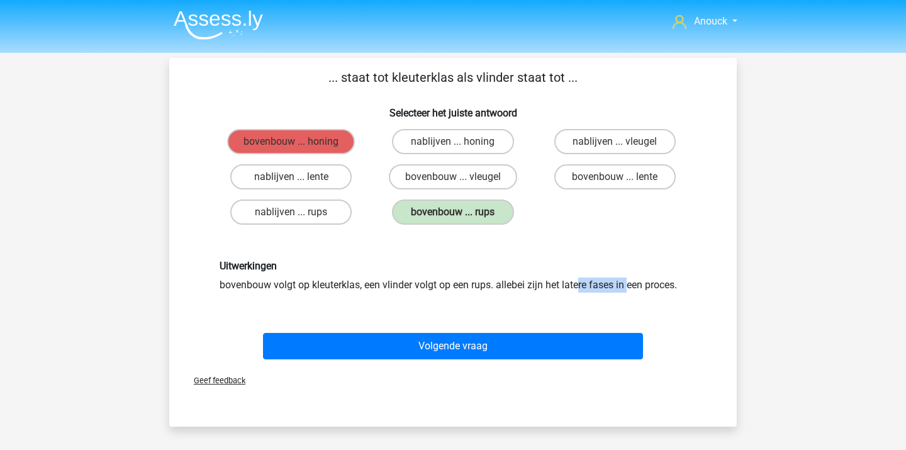
drag, startPoint x: 432, startPoint y: 285, endPoint x: 488, endPoint y: 284, distance: 56.7
click at [488, 285] on div "Uitwerkingen bovenbouw volgt op kleuterklas, een vlinder volgt op een rups. all…" at bounding box center [453, 276] width 486 height 32
click at [488, 284] on div "Uitwerkingen bovenbouw volgt op kleuterklas, een vlinder volgt op een rups. all…" at bounding box center [453, 276] width 486 height 32
drag, startPoint x: 453, startPoint y: 282, endPoint x: 502, endPoint y: 286, distance: 49.9
click at [502, 286] on div "Uitwerkingen bovenbouw volgt op kleuterklas, een vlinder volgt op een rups. all…" at bounding box center [453, 276] width 486 height 32
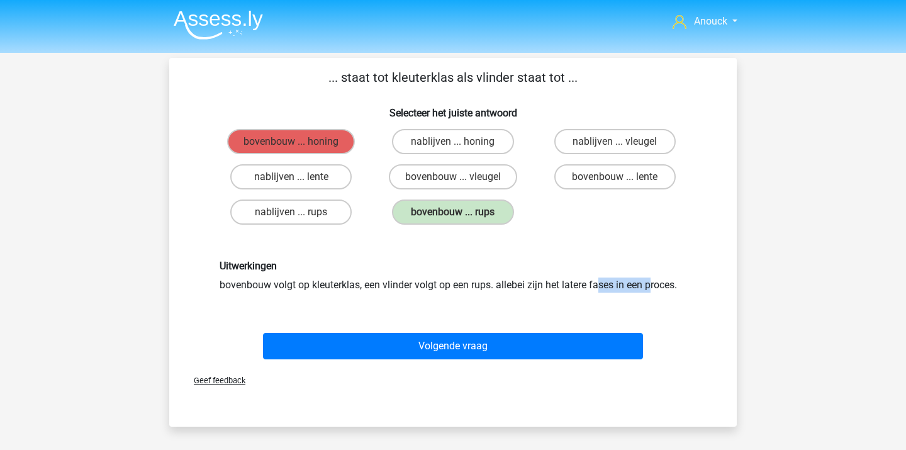
click at [502, 286] on div "Uitwerkingen bovenbouw volgt op kleuterklas, een vlinder volgt op een rups. all…" at bounding box center [453, 276] width 486 height 32
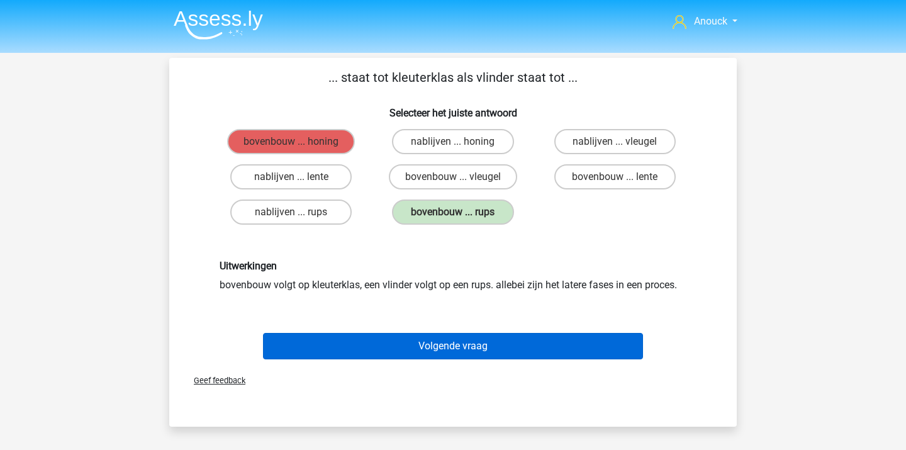
click at [459, 351] on button "Volgende vraag" at bounding box center [453, 346] width 381 height 26
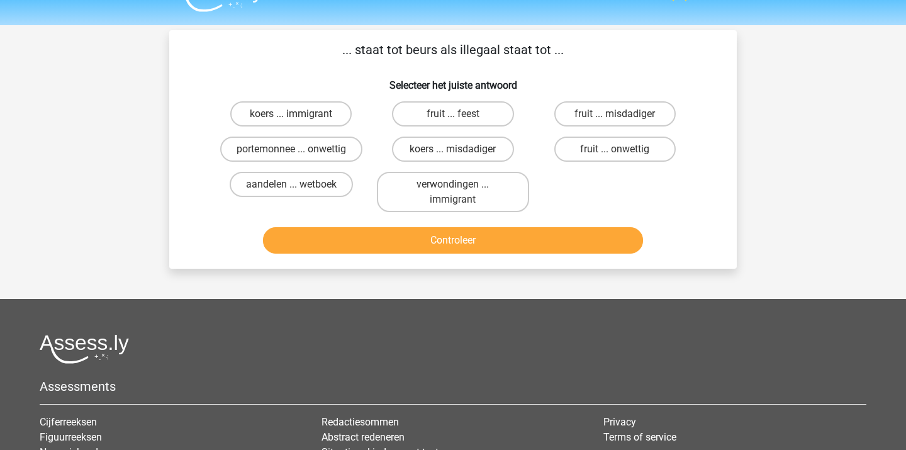
scroll to position [16, 0]
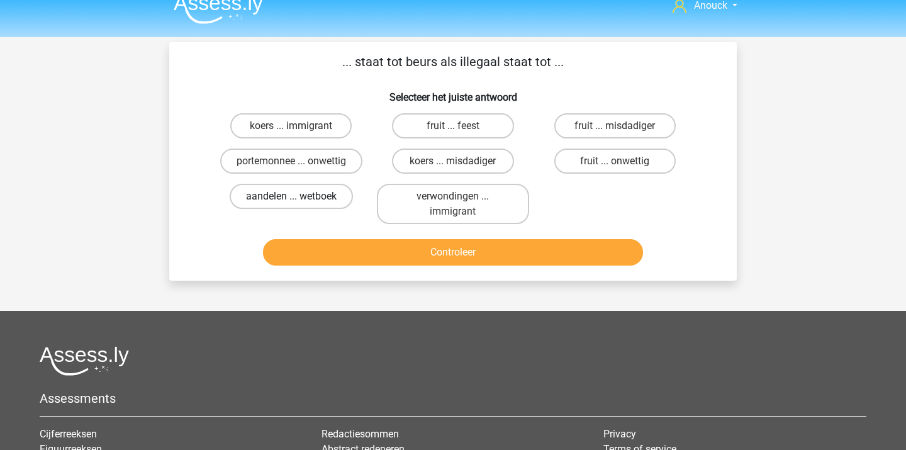
click at [339, 198] on label "aandelen ... wetboek" at bounding box center [291, 196] width 123 height 25
click at [300, 198] on input "aandelen ... wetboek" at bounding box center [295, 200] width 8 height 8
radio input "true"
click at [371, 249] on button "Controleer" at bounding box center [453, 252] width 381 height 26
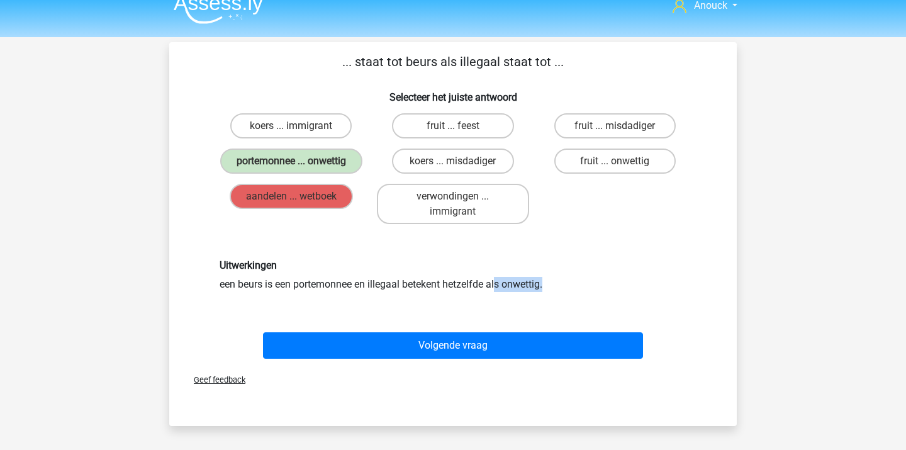
drag, startPoint x: 337, startPoint y: 281, endPoint x: 387, endPoint y: 280, distance: 49.7
click at [386, 281] on div "Uitwerkingen een beurs is een portemonnee en illegaal betekent hetzelfde als on…" at bounding box center [453, 275] width 486 height 32
click at [387, 280] on div "Uitwerkingen een beurs is een portemonnee en illegaal betekent hetzelfde als on…" at bounding box center [453, 275] width 486 height 32
drag, startPoint x: 369, startPoint y: 282, endPoint x: 452, endPoint y: 283, distance: 83.1
click at [451, 284] on div "Uitwerkingen een beurs is een portemonnee en illegaal betekent hetzelfde als on…" at bounding box center [453, 275] width 486 height 32
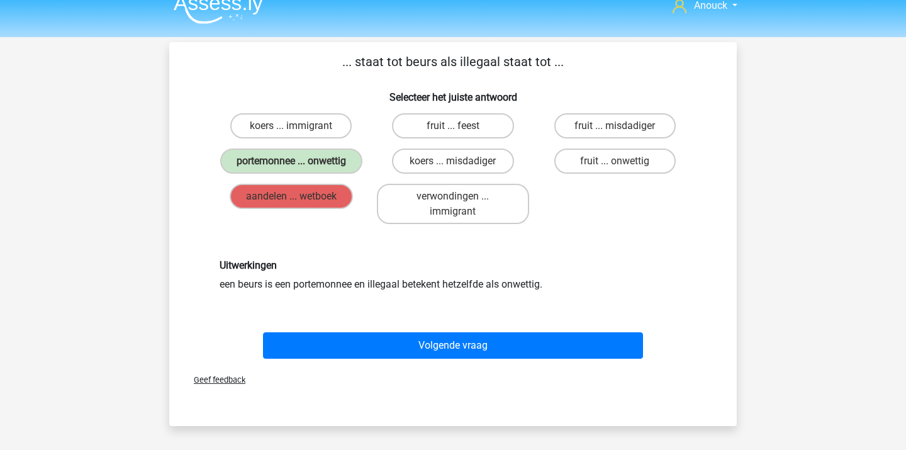
click at [452, 283] on div "Uitwerkingen een beurs is een portemonnee en illegaal betekent hetzelfde als on…" at bounding box center [453, 275] width 486 height 32
drag, startPoint x: 334, startPoint y: 283, endPoint x: 475, endPoint y: 286, distance: 141.7
click at [473, 286] on div "Uitwerkingen een beurs is een portemonnee en illegaal betekent hetzelfde als on…" at bounding box center [453, 275] width 486 height 32
click at [475, 286] on div "Uitwerkingen een beurs is een portemonnee en illegaal betekent hetzelfde als on…" at bounding box center [453, 275] width 486 height 32
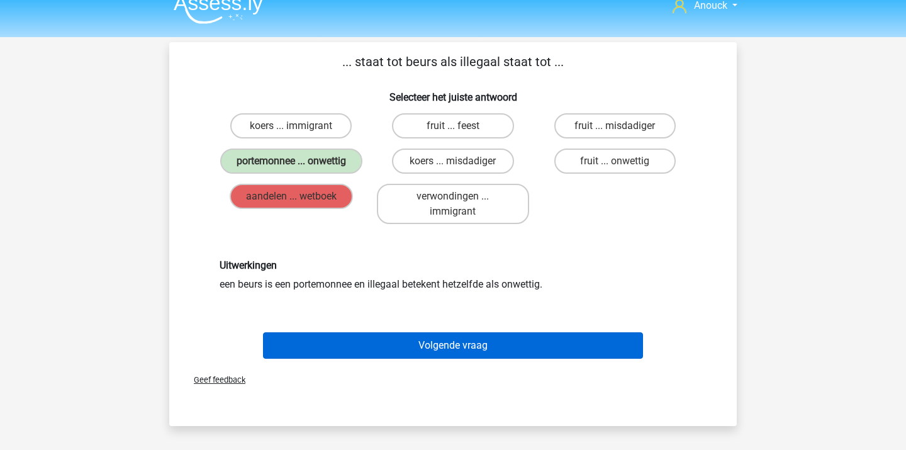
click at [443, 356] on button "Volgende vraag" at bounding box center [453, 345] width 381 height 26
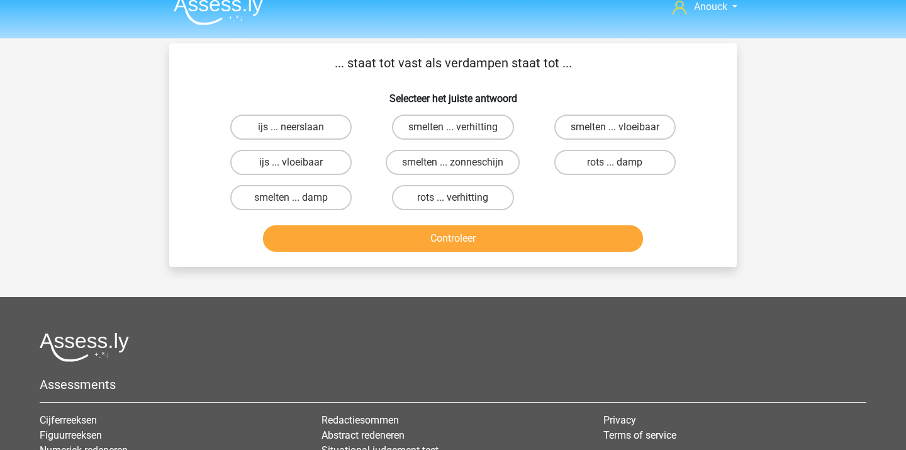
scroll to position [0, 0]
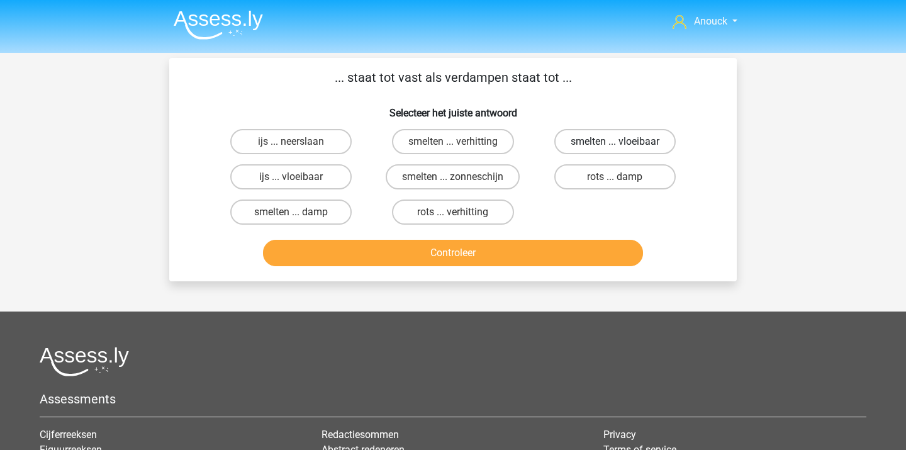
click at [614, 148] on label "smelten ... vloeibaar" at bounding box center [615, 141] width 121 height 25
click at [615, 148] on input "smelten ... vloeibaar" at bounding box center [619, 146] width 8 height 8
radio input "true"
click at [544, 247] on button "Controleer" at bounding box center [453, 253] width 381 height 26
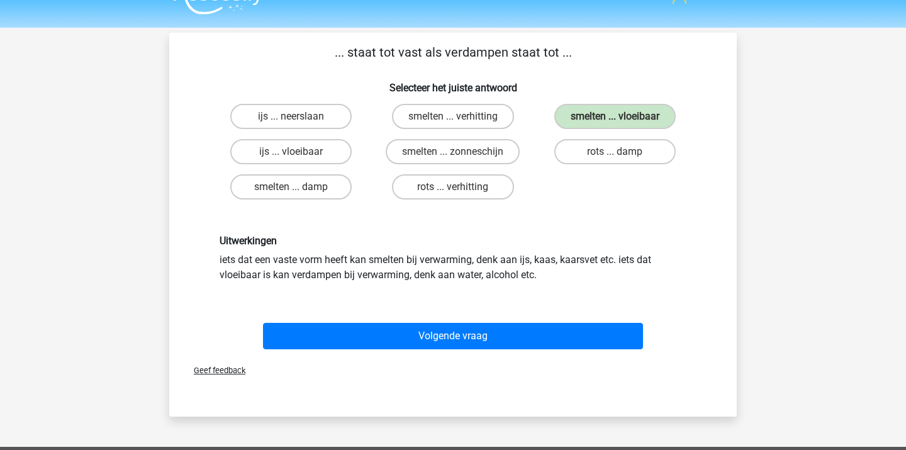
scroll to position [26, 0]
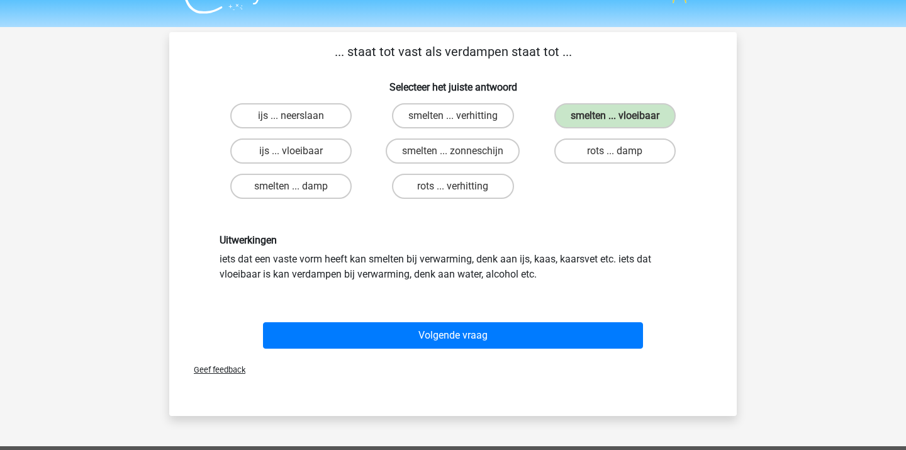
drag, startPoint x: 432, startPoint y: 257, endPoint x: 502, endPoint y: 284, distance: 74.7
click at [502, 284] on div "Uitwerkingen iets dat een vaste vorm heeft kan smelten bij verwarming, denk aan…" at bounding box center [453, 258] width 528 height 108
drag, startPoint x: 427, startPoint y: 259, endPoint x: 511, endPoint y: 283, distance: 87.7
click at [511, 283] on div "Uitwerkingen iets dat een vaste vorm heeft kan smelten bij verwarming, denk aan…" at bounding box center [453, 258] width 528 height 108
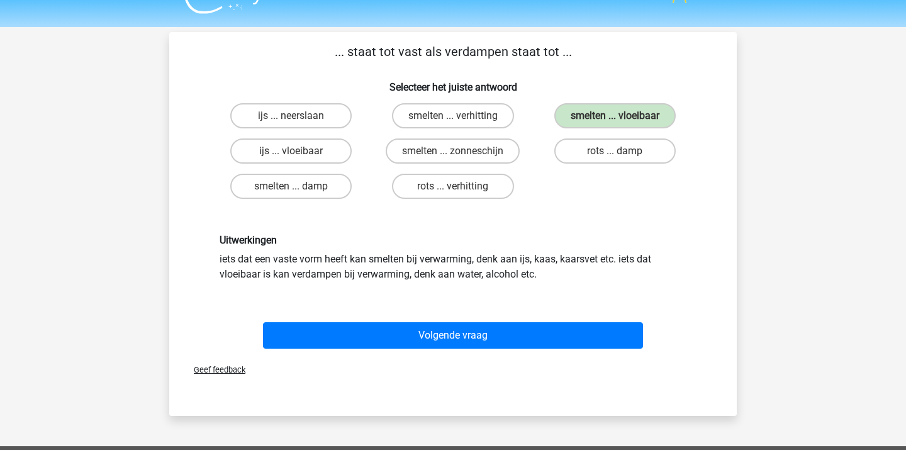
click at [511, 283] on div "Uitwerkingen iets dat een vaste vorm heeft kan smelten bij verwarming, denk aan…" at bounding box center [453, 258] width 528 height 108
drag, startPoint x: 277, startPoint y: 259, endPoint x: 586, endPoint y: 268, distance: 309.2
click at [585, 268] on div "Uitwerkingen iets dat een vaste vorm heeft kan smelten bij verwarming, denk aan…" at bounding box center [453, 257] width 486 height 47
click at [586, 268] on div "Uitwerkingen iets dat een vaste vorm heeft kan smelten bij verwarming, denk aan…" at bounding box center [453, 257] width 486 height 47
drag, startPoint x: 397, startPoint y: 243, endPoint x: 604, endPoint y: 279, distance: 210.2
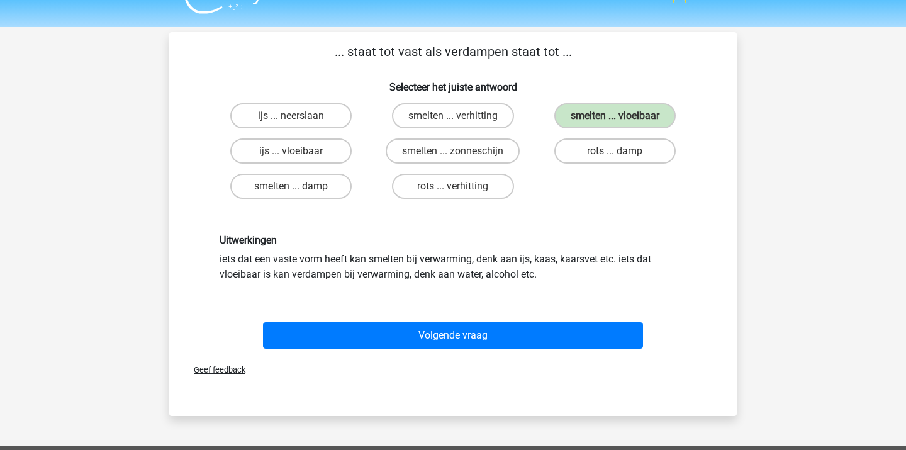
click at [603, 279] on div "Uitwerkingen iets dat een vaste vorm heeft kan smelten bij verwarming, denk aan…" at bounding box center [453, 257] width 486 height 47
click at [604, 279] on div "Uitwerkingen iets dat een vaste vorm heeft kan smelten bij verwarming, denk aan…" at bounding box center [453, 257] width 486 height 47
drag, startPoint x: 470, startPoint y: 232, endPoint x: 568, endPoint y: 283, distance: 110.4
click at [568, 283] on div "Uitwerkingen iets dat een vaste vorm heeft kan smelten bij verwarming, denk aan…" at bounding box center [453, 258] width 528 height 108
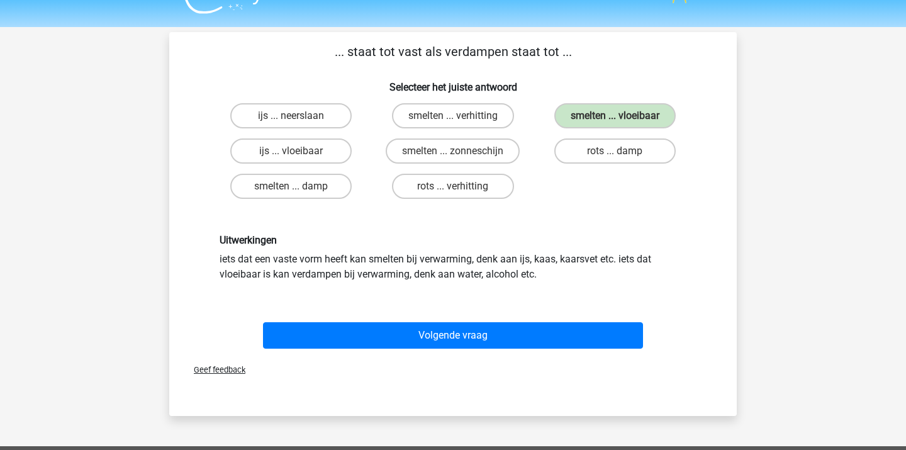
drag, startPoint x: 404, startPoint y: 230, endPoint x: 582, endPoint y: 292, distance: 188.5
click at [582, 291] on div "Uitwerkingen iets dat een vaste vorm heeft kan smelten bij verwarming, denk aan…" at bounding box center [453, 258] width 528 height 108
click at [582, 292] on div "Uitwerkingen iets dat een vaste vorm heeft kan smelten bij verwarming, denk aan…" at bounding box center [453, 258] width 528 height 108
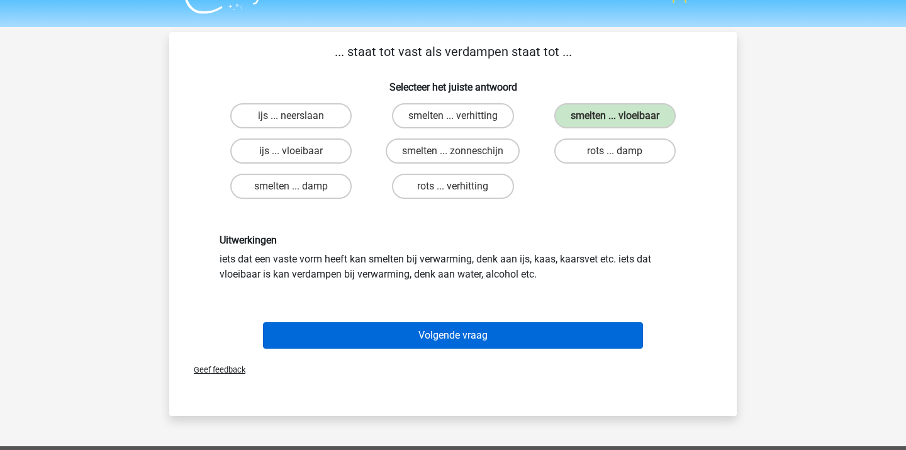
click at [509, 341] on button "Volgende vraag" at bounding box center [453, 335] width 381 height 26
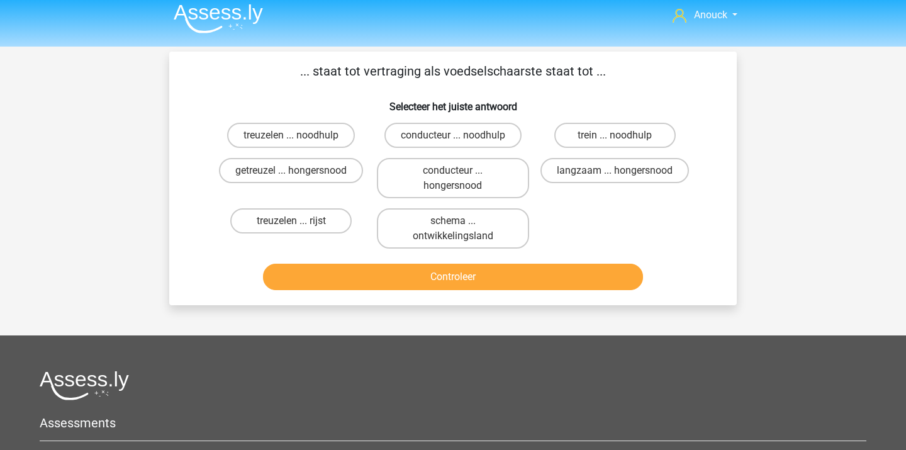
scroll to position [4, 0]
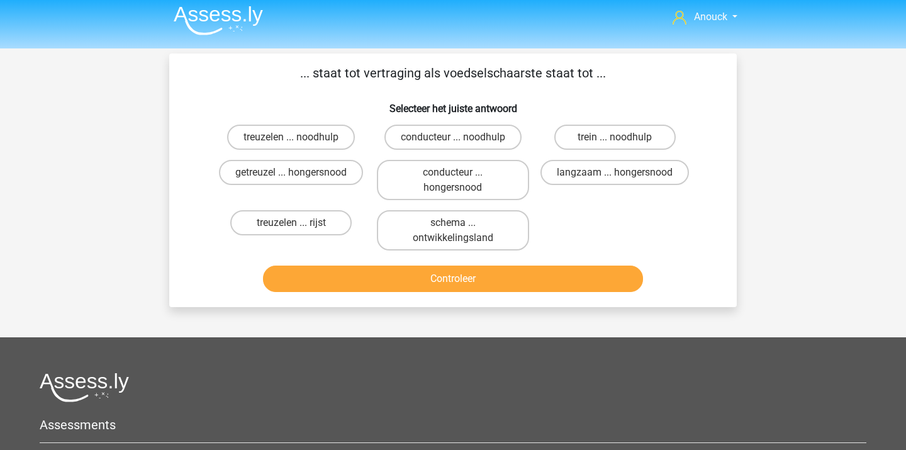
drag, startPoint x: 461, startPoint y: 70, endPoint x: 504, endPoint y: 70, distance: 43.4
click at [503, 70] on p "... staat tot vertraging als voedselschaarste staat tot ..." at bounding box center [453, 73] width 528 height 19
click at [504, 70] on p "... staat tot vertraging als voedselschaarste staat tot ..." at bounding box center [453, 73] width 528 height 19
click at [478, 279] on button "Controleer" at bounding box center [453, 279] width 381 height 26
click at [295, 135] on label "treuzelen ... noodhulp" at bounding box center [291, 137] width 128 height 25
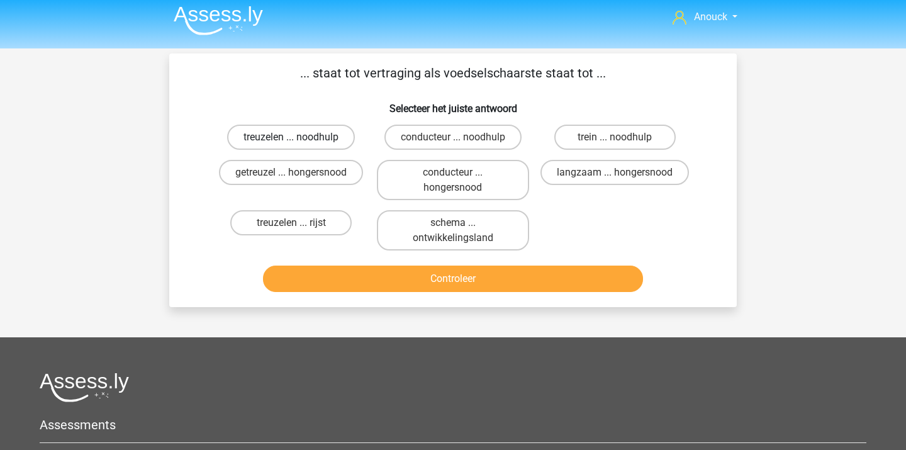
click at [295, 137] on input "treuzelen ... noodhulp" at bounding box center [295, 141] width 8 height 8
radio input "true"
click at [358, 261] on div "Controleer" at bounding box center [453, 277] width 528 height 42
click at [350, 274] on button "Controleer" at bounding box center [453, 279] width 381 height 26
click at [342, 285] on button "Controleer" at bounding box center [453, 279] width 381 height 26
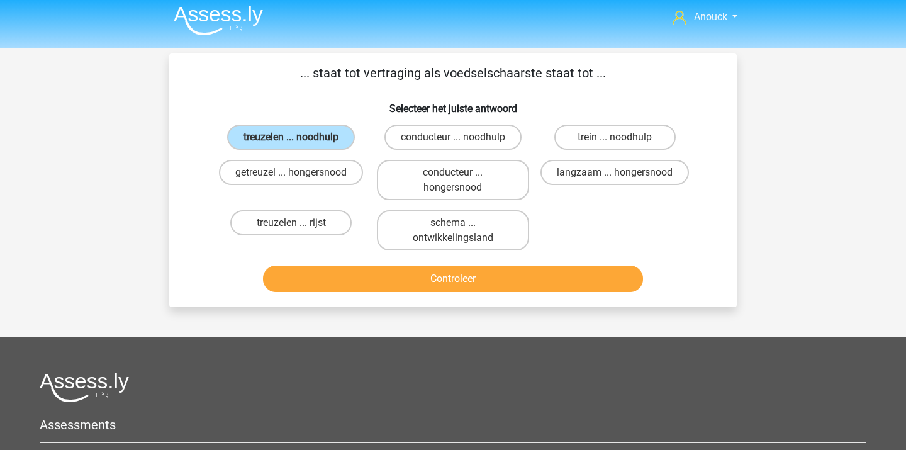
click at [370, 290] on button "Controleer" at bounding box center [453, 279] width 381 height 26
click at [298, 137] on input "treuzelen ... noodhulp" at bounding box center [295, 141] width 8 height 8
click at [427, 296] on div "Controleer" at bounding box center [453, 281] width 486 height 31
click at [439, 283] on button "Controleer" at bounding box center [453, 279] width 381 height 26
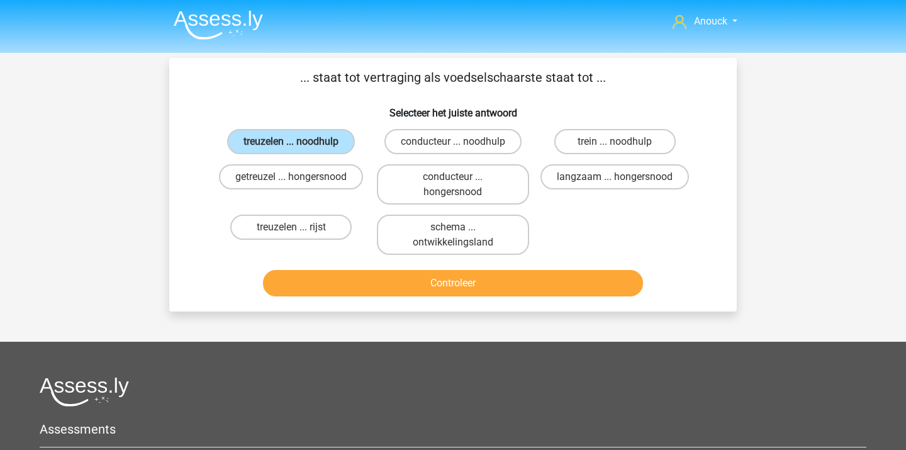
scroll to position [0, 0]
click at [203, 20] on img at bounding box center [218, 25] width 89 height 30
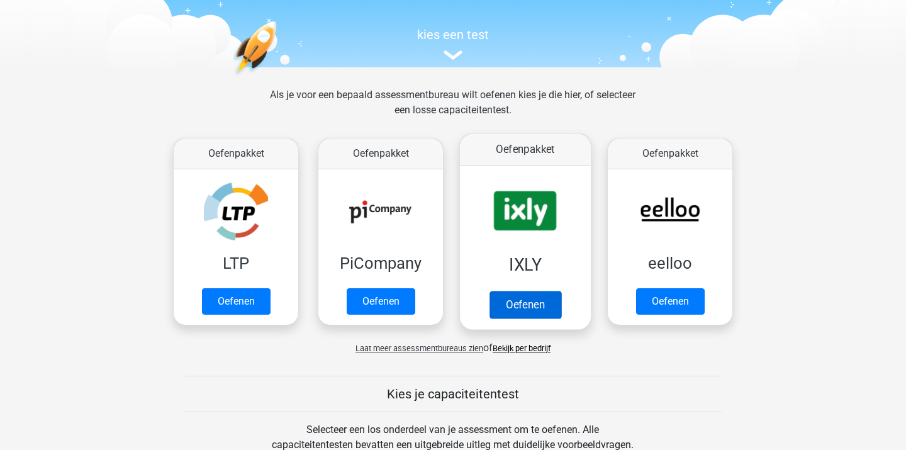
scroll to position [115, 0]
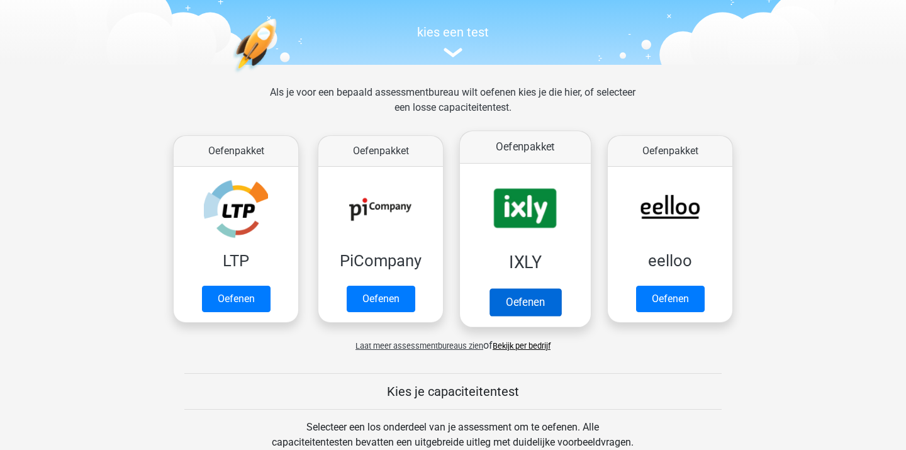
click at [528, 296] on link "Oefenen" at bounding box center [526, 302] width 72 height 28
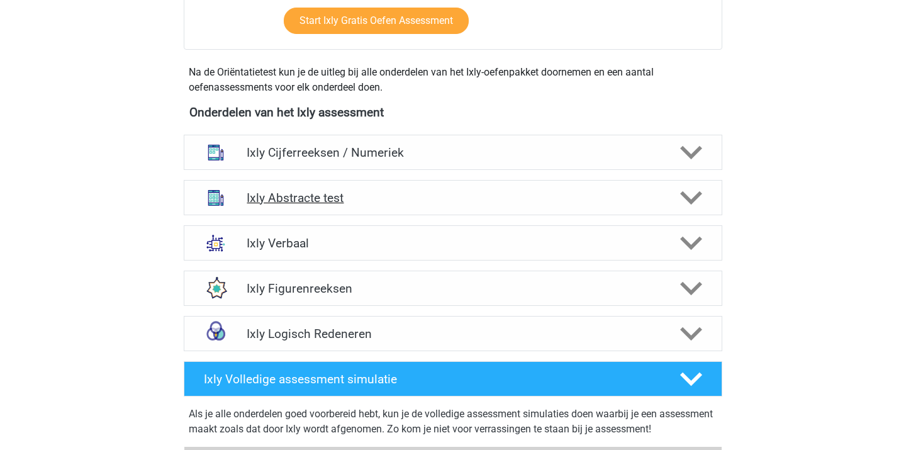
scroll to position [428, 0]
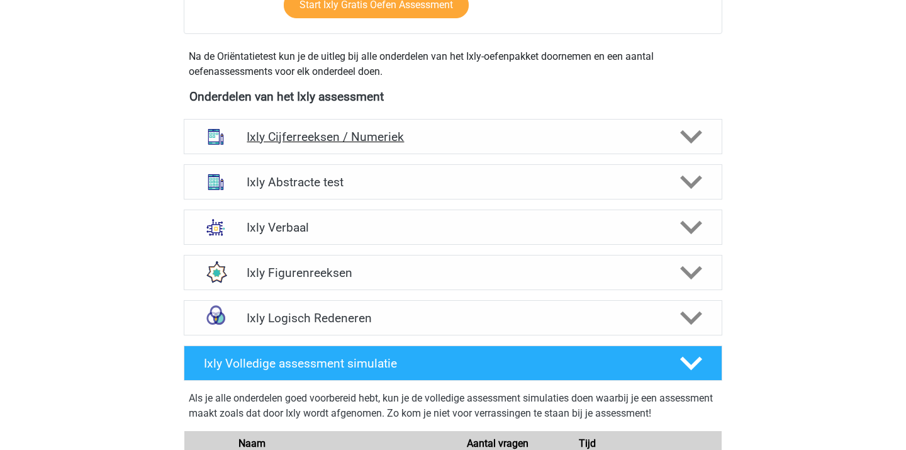
click at [505, 136] on h4 "Ixly Cijferreeksen / Numeriek" at bounding box center [453, 137] width 412 height 14
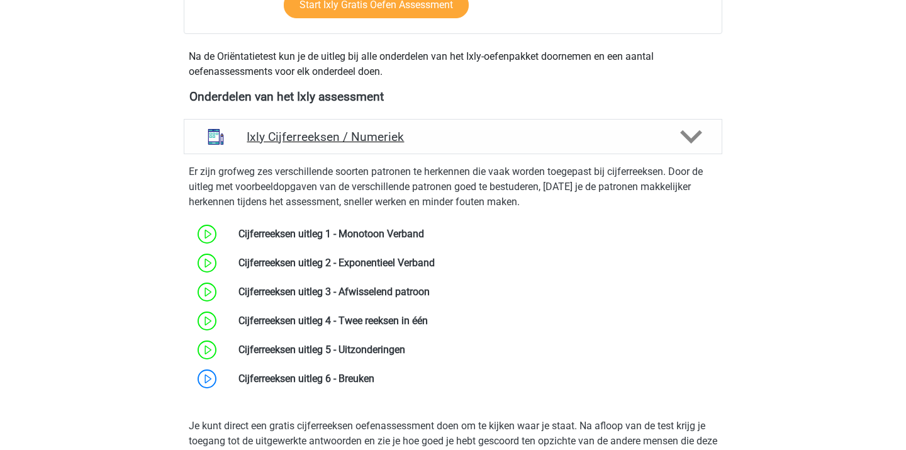
click at [505, 136] on h4 "Ixly Cijferreeksen / Numeriek" at bounding box center [453, 137] width 412 height 14
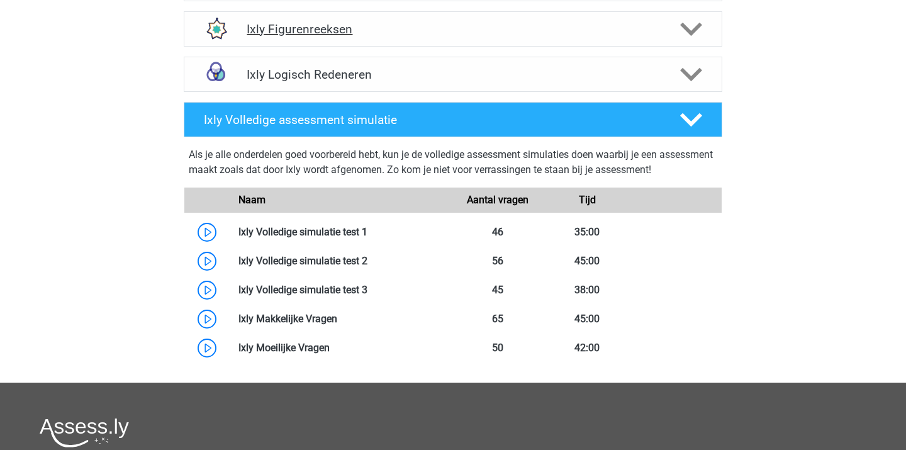
scroll to position [673, 0]
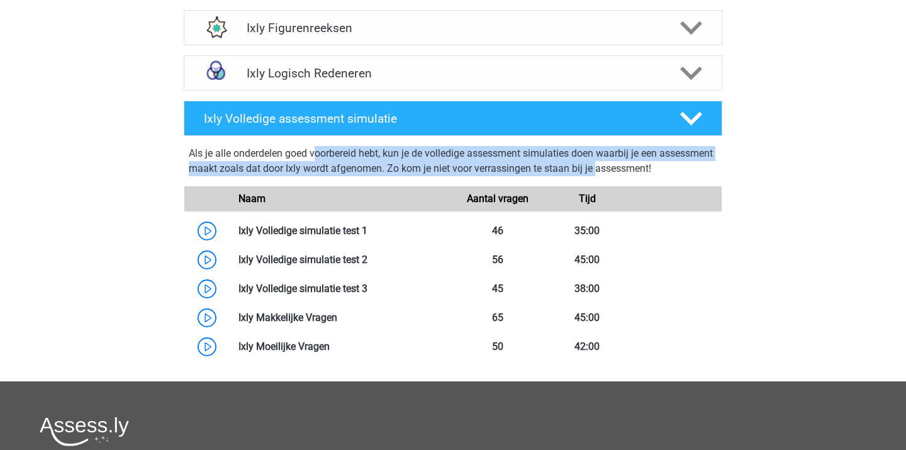
drag, startPoint x: 513, startPoint y: 145, endPoint x: 535, endPoint y: 161, distance: 27.1
click at [535, 161] on div "Als je alle onderdelen goed voorbereid hebt, kun je de volledige assessment sim…" at bounding box center [453, 251] width 549 height 220
click at [535, 161] on div "Als je alle onderdelen goed voorbereid hebt, kun je de volledige assessment sim…" at bounding box center [453, 163] width 529 height 35
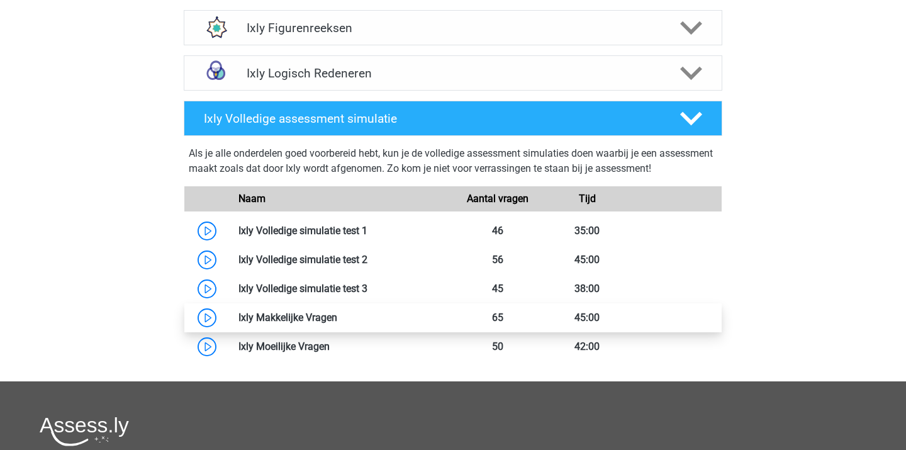
click at [337, 320] on link at bounding box center [337, 318] width 0 height 12
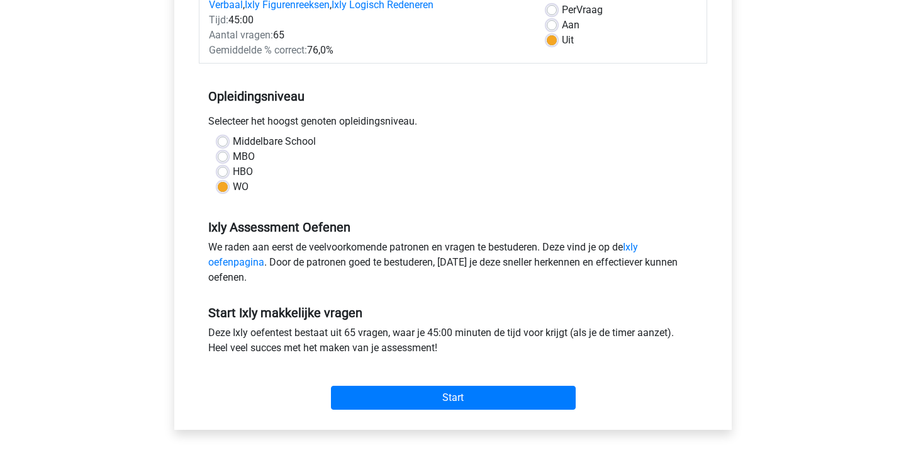
scroll to position [155, 0]
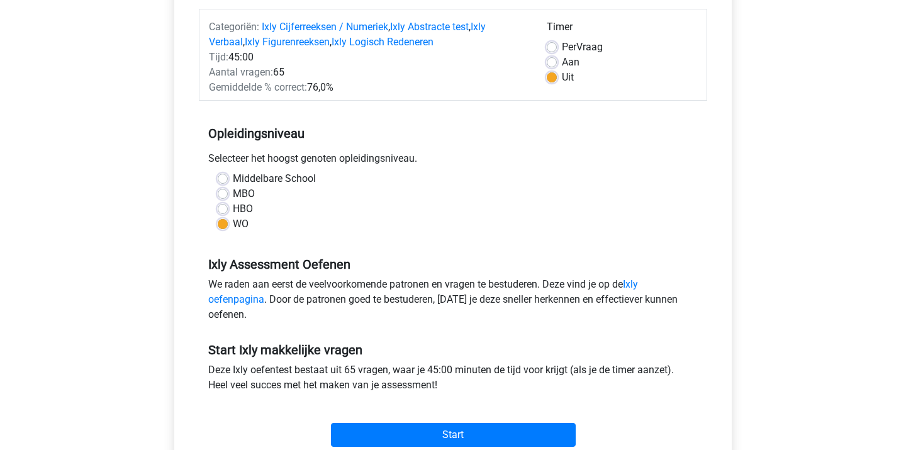
click at [562, 43] on label "Per Vraag" at bounding box center [582, 47] width 41 height 15
click at [554, 43] on input "Per Vraag" at bounding box center [552, 46] width 10 height 13
radio input "true"
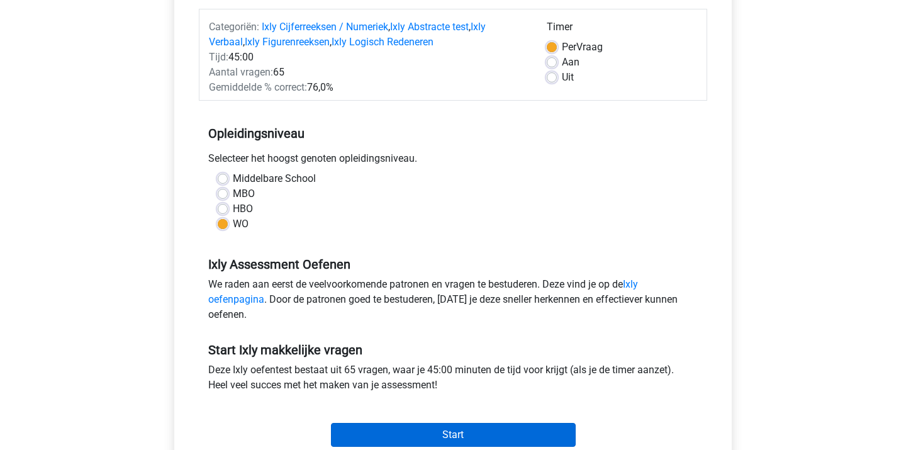
click at [415, 427] on input "Start" at bounding box center [453, 435] width 245 height 24
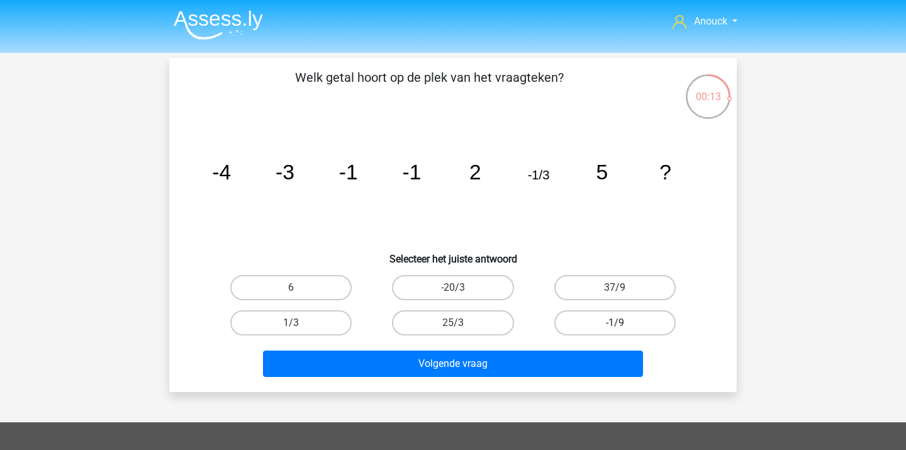
click at [579, 325] on label "-1/9" at bounding box center [615, 322] width 121 height 25
click at [615, 325] on input "-1/9" at bounding box center [619, 327] width 8 height 8
radio input "true"
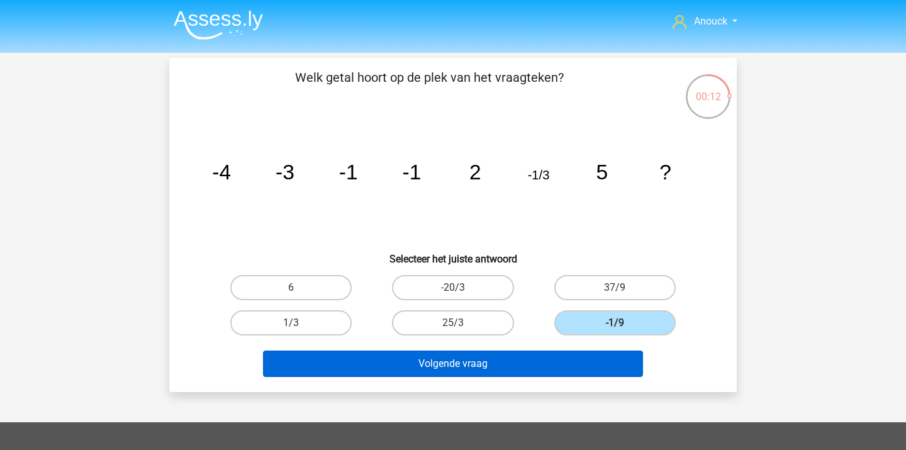
click at [542, 353] on button "Volgende vraag" at bounding box center [453, 364] width 381 height 26
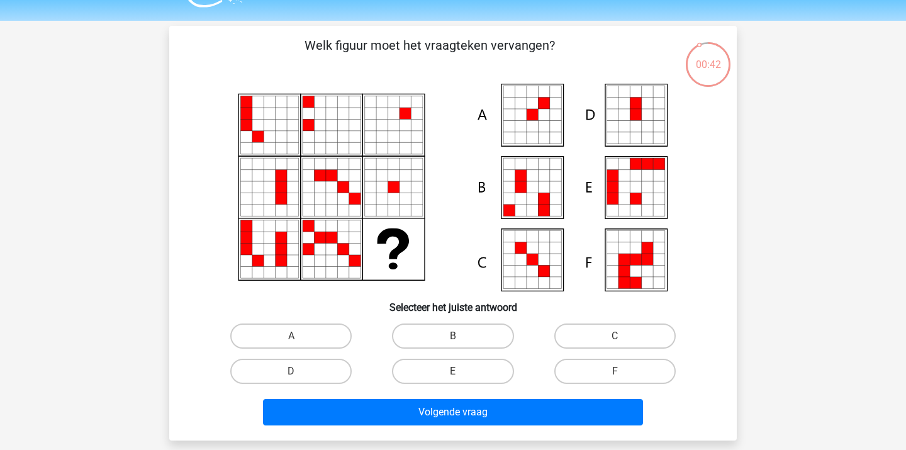
scroll to position [37, 0]
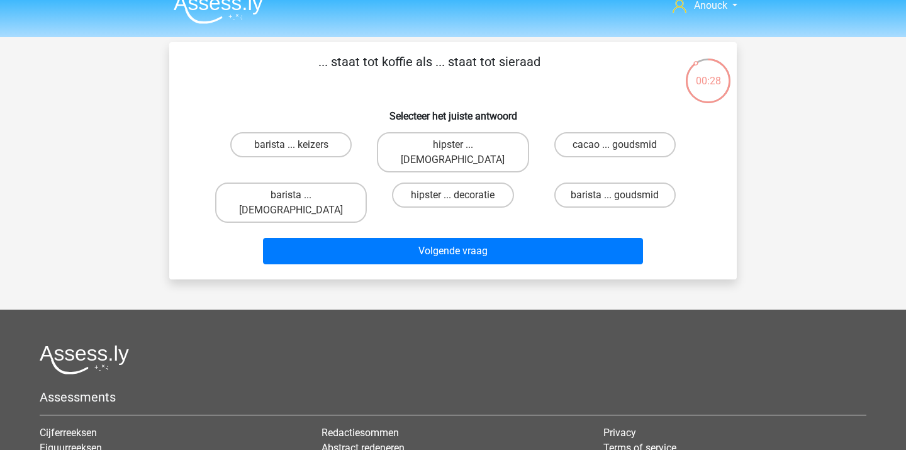
scroll to position [13, 0]
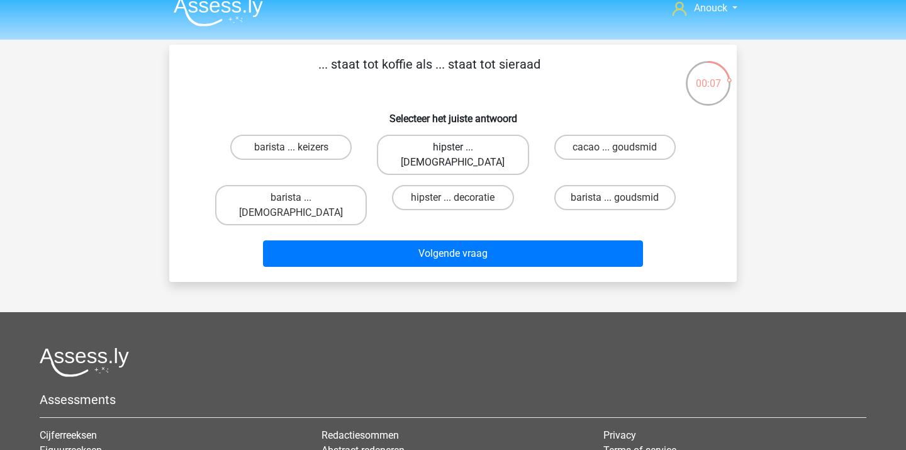
click at [420, 150] on label "hipster ... [DEMOGRAPHIC_DATA]" at bounding box center [453, 155] width 152 height 40
click at [453, 150] on input "hipster ... [DEMOGRAPHIC_DATA]" at bounding box center [457, 151] width 8 height 8
radio input "true"
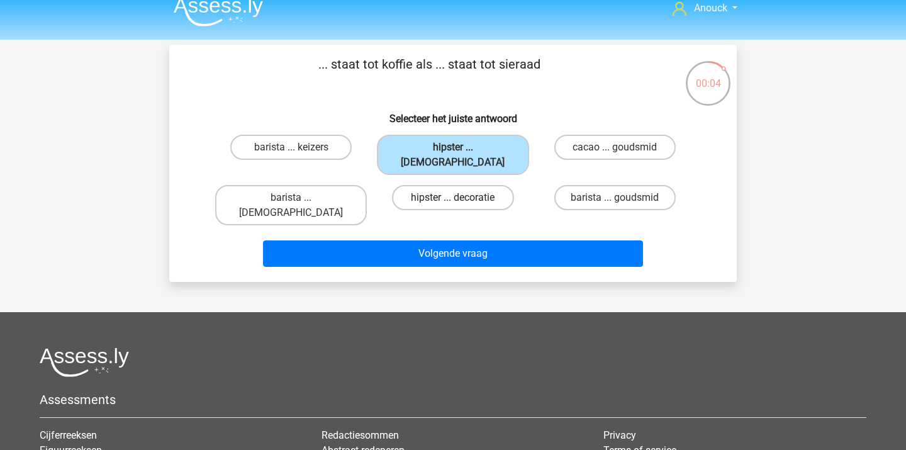
click at [476, 187] on label "hipster ... decoratie" at bounding box center [452, 197] width 121 height 25
click at [461, 198] on input "hipster ... decoratie" at bounding box center [457, 202] width 8 height 8
radio input "true"
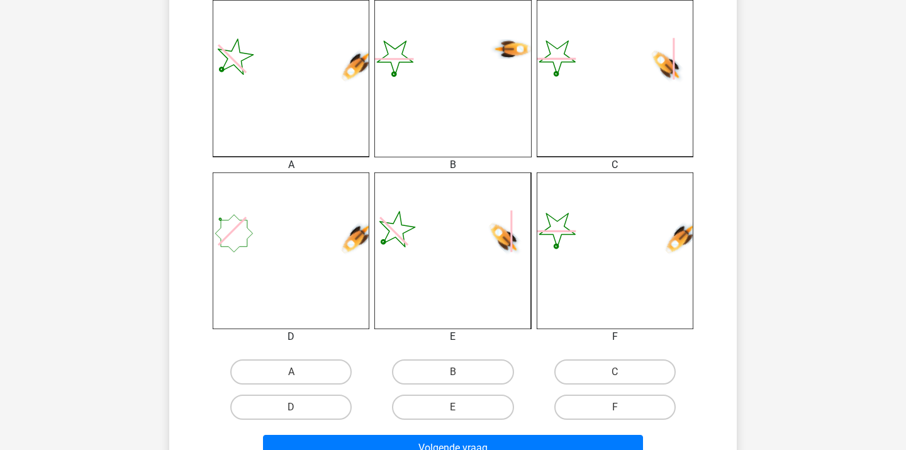
scroll to position [357, 0]
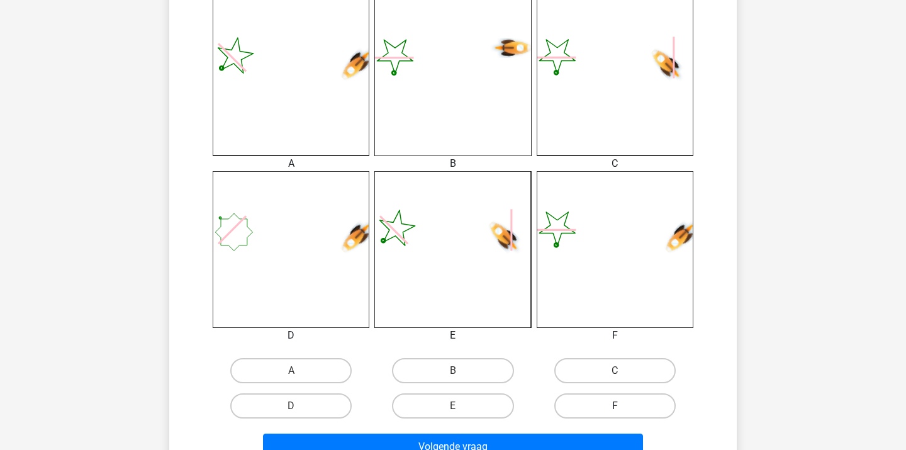
click at [607, 409] on label "F" at bounding box center [615, 405] width 121 height 25
click at [615, 409] on input "F" at bounding box center [619, 410] width 8 height 8
radio input "true"
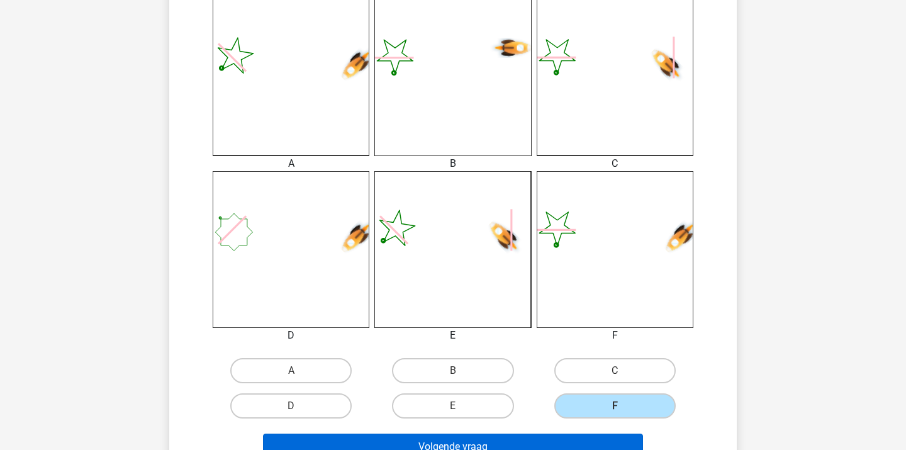
click at [558, 439] on button "Volgende vraag" at bounding box center [453, 447] width 381 height 26
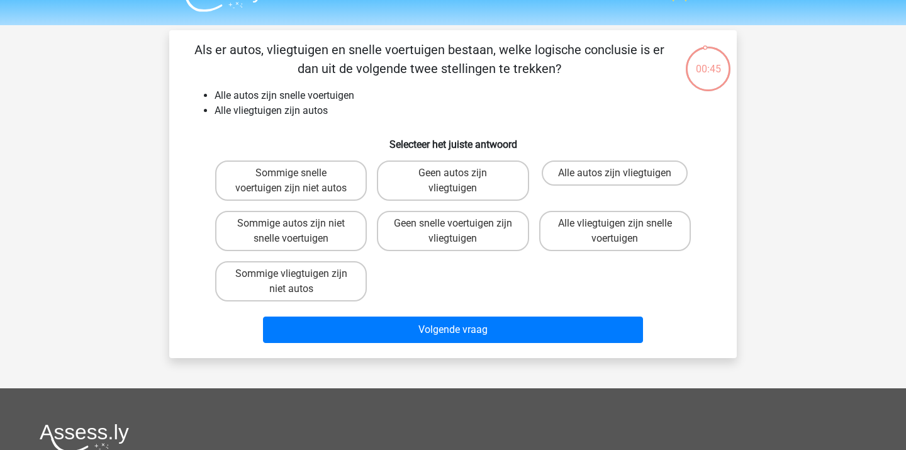
scroll to position [16, 0]
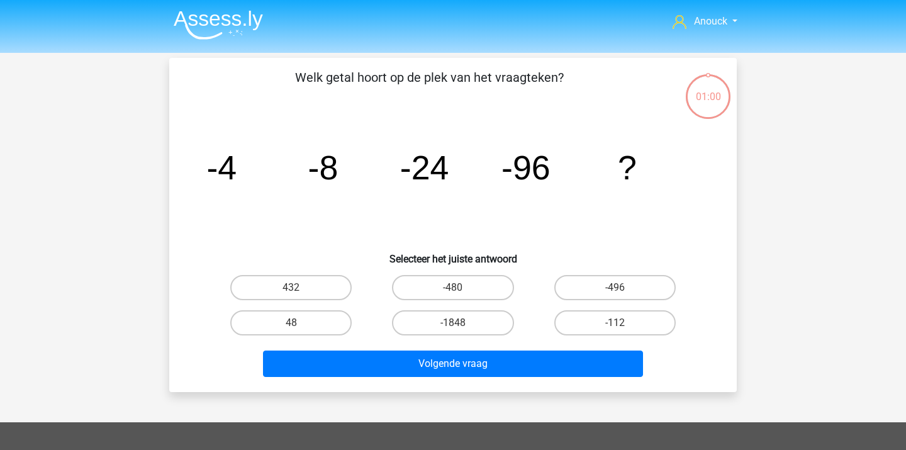
scroll to position [16, 0]
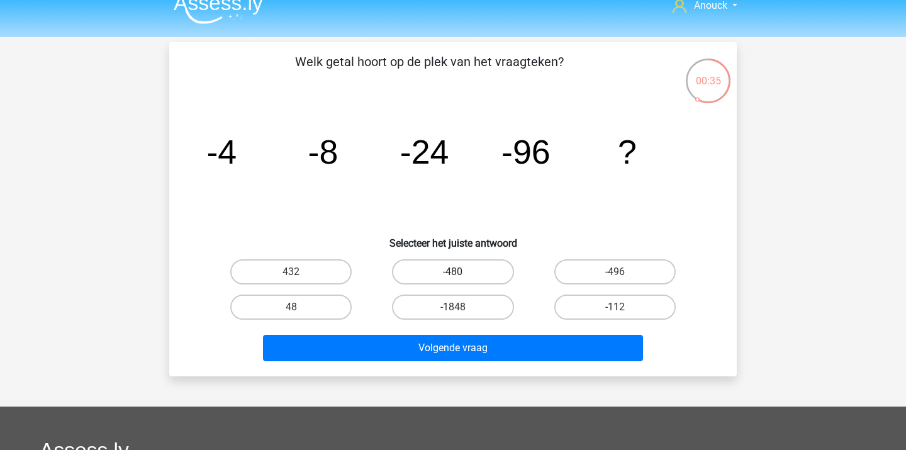
click at [456, 269] on label "-480" at bounding box center [452, 271] width 121 height 25
click at [456, 272] on input "-480" at bounding box center [457, 276] width 8 height 8
radio input "true"
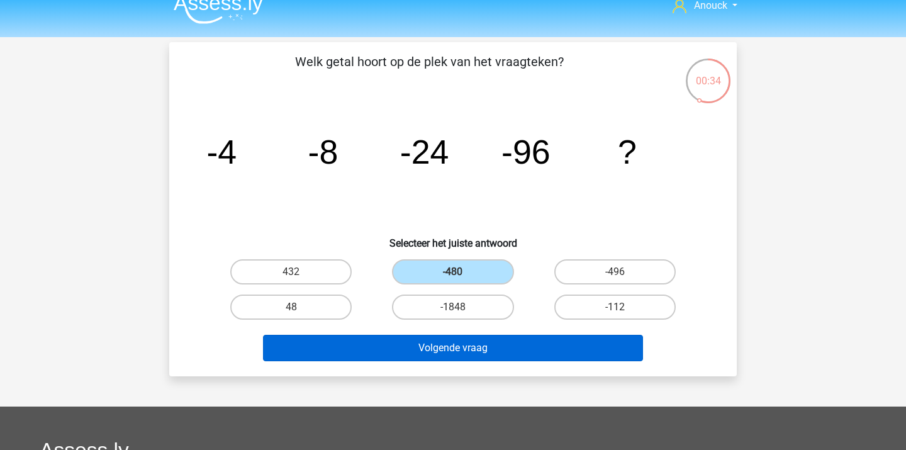
click at [497, 347] on button "Volgende vraag" at bounding box center [453, 348] width 381 height 26
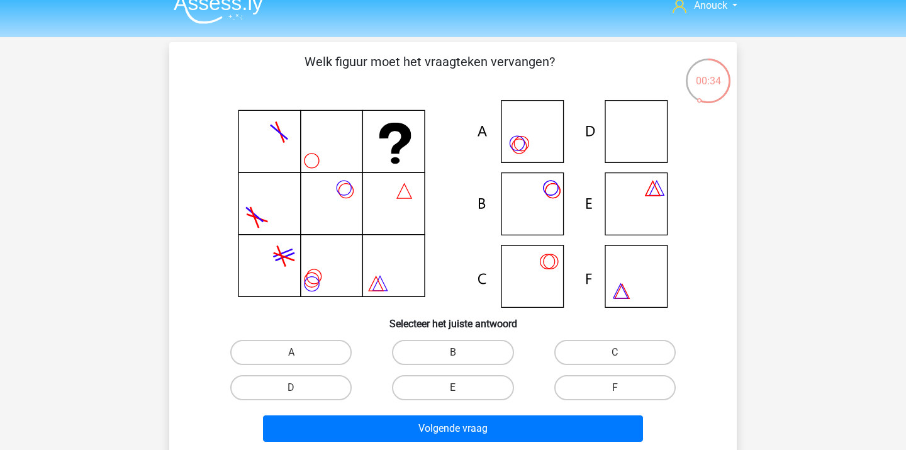
scroll to position [58, 0]
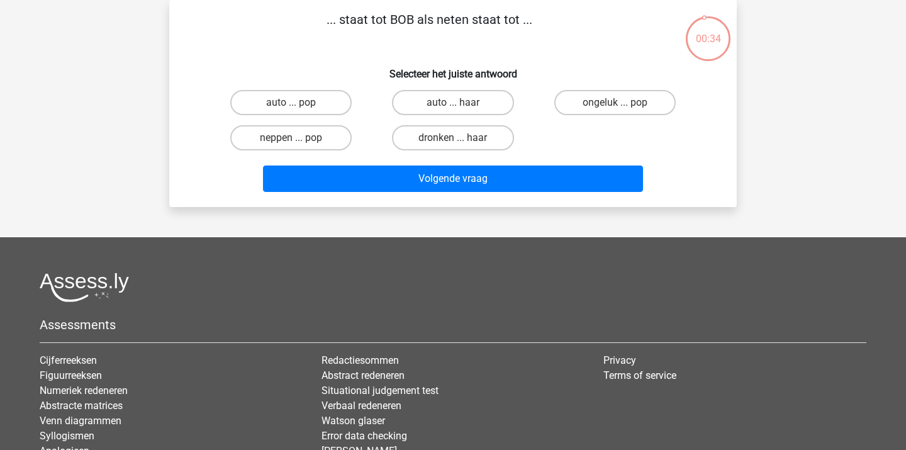
scroll to position [28, 0]
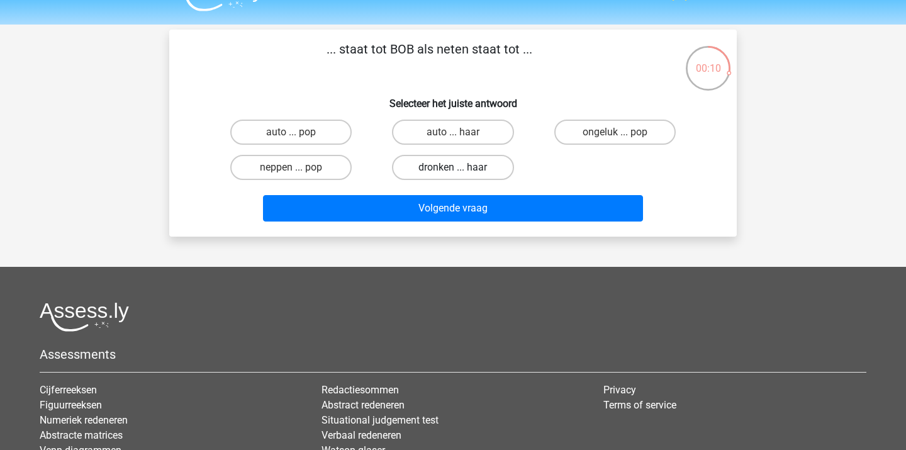
click at [431, 169] on label "dronken ... haar" at bounding box center [452, 167] width 121 height 25
click at [453, 169] on input "dronken ... haar" at bounding box center [457, 171] width 8 height 8
radio input "true"
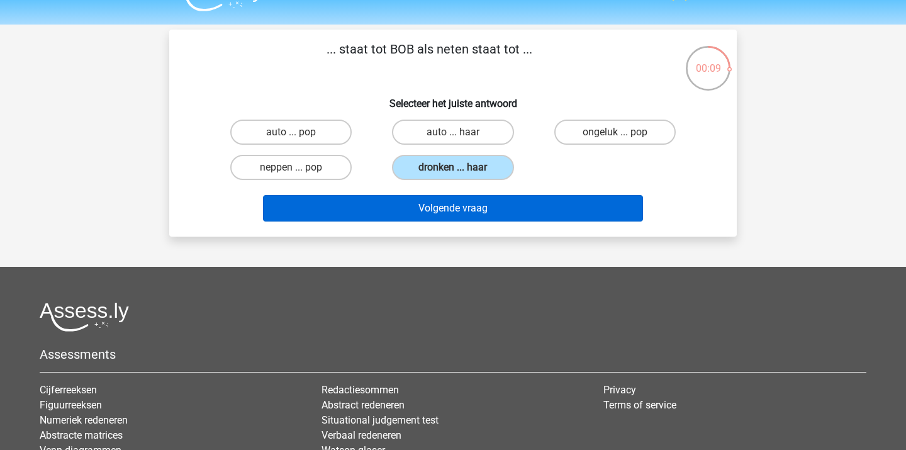
click at [438, 214] on button "Volgende vraag" at bounding box center [453, 208] width 381 height 26
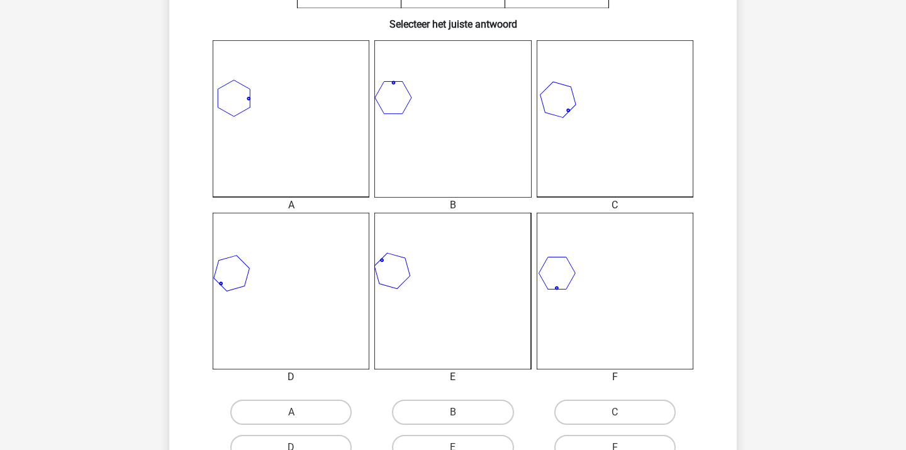
scroll to position [382, 0]
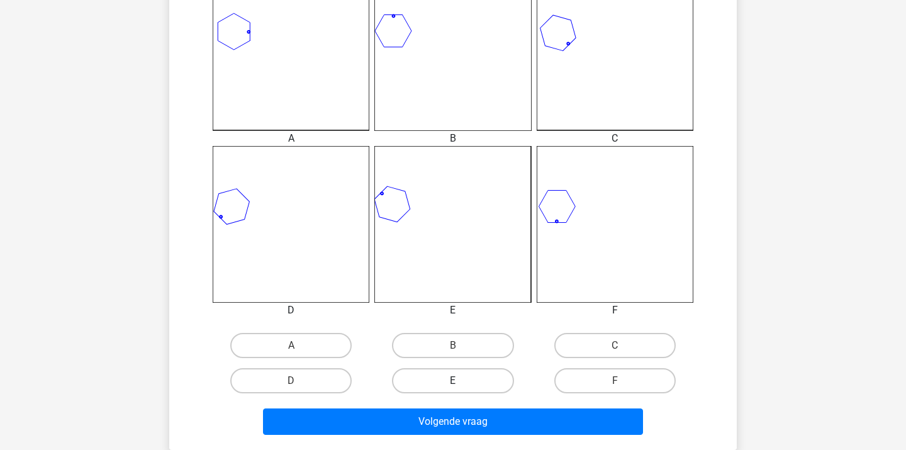
click at [441, 380] on label "E" at bounding box center [452, 380] width 121 height 25
click at [453, 381] on input "E" at bounding box center [457, 385] width 8 height 8
radio input "true"
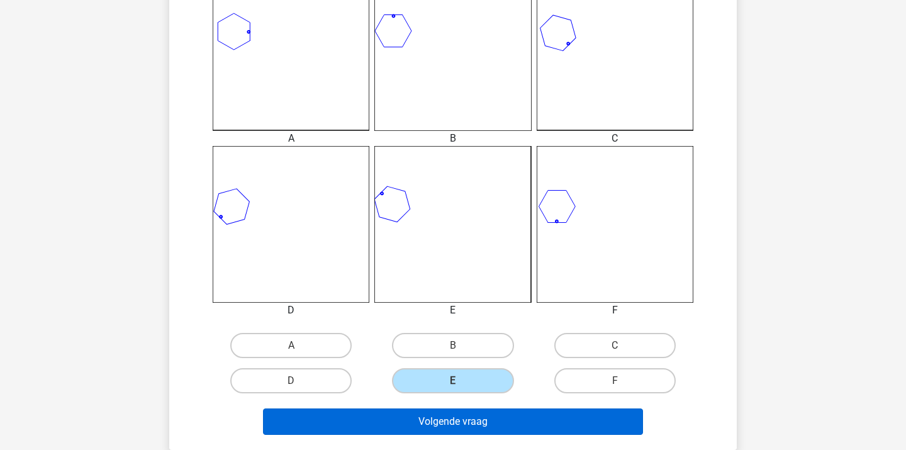
click at [432, 427] on button "Volgende vraag" at bounding box center [453, 422] width 381 height 26
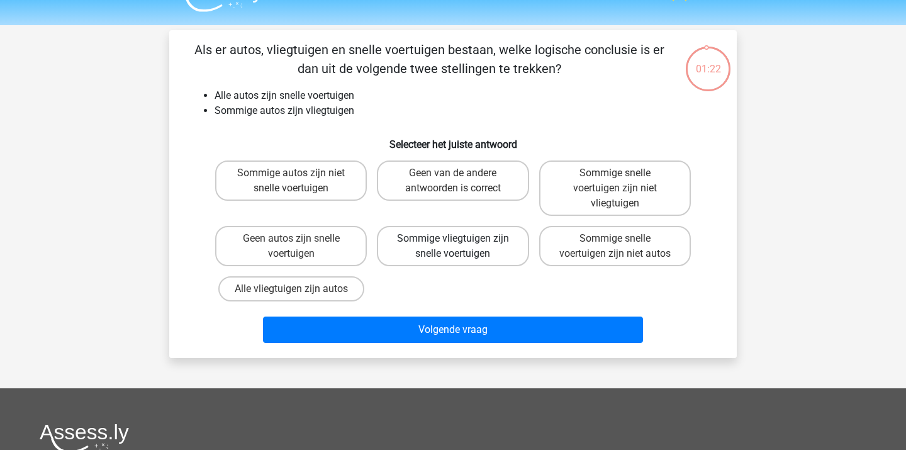
scroll to position [26, 0]
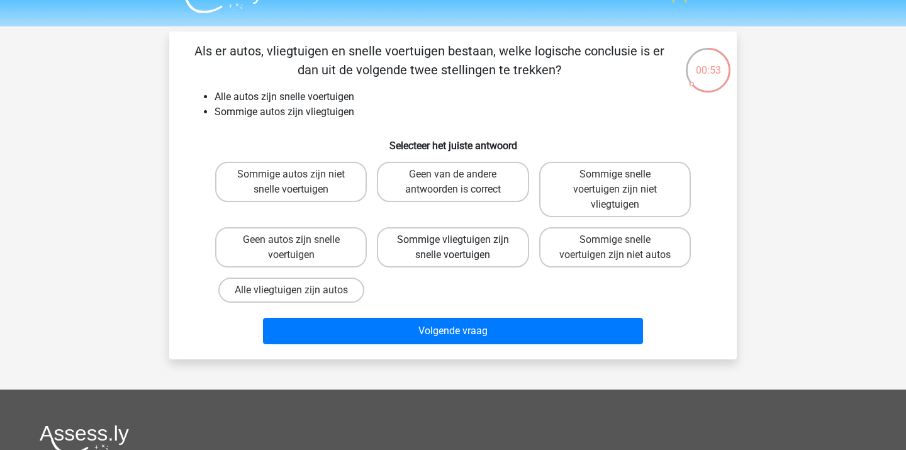
click at [477, 257] on label "Sommige vliegtuigen zijn snelle voertuigen" at bounding box center [453, 247] width 152 height 40
click at [461, 248] on input "Sommige vliegtuigen zijn snelle voertuigen" at bounding box center [457, 244] width 8 height 8
radio input "true"
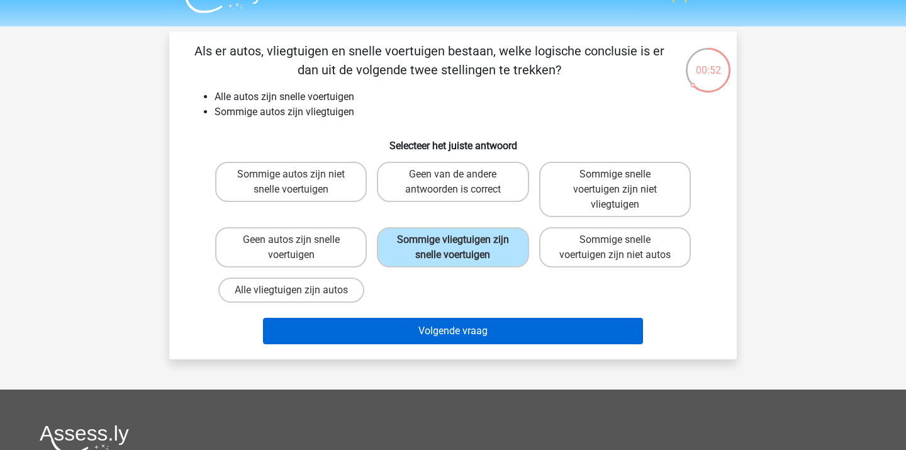
click at [468, 341] on button "Volgende vraag" at bounding box center [453, 331] width 381 height 26
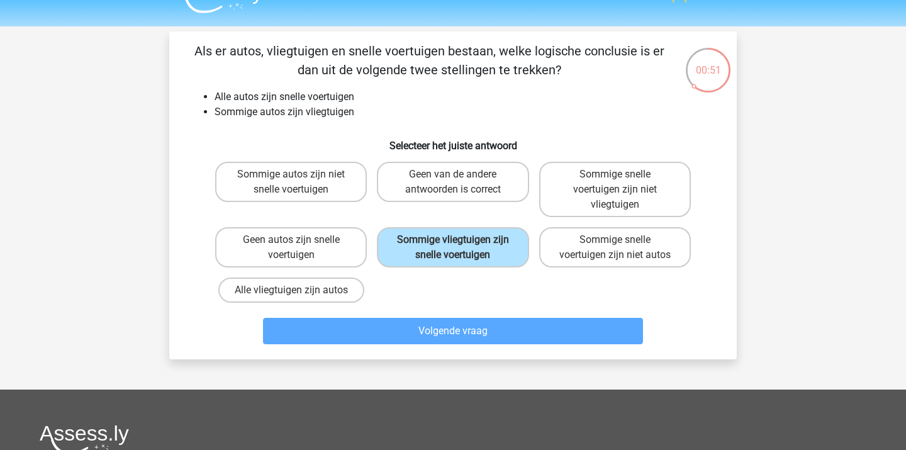
scroll to position [58, 0]
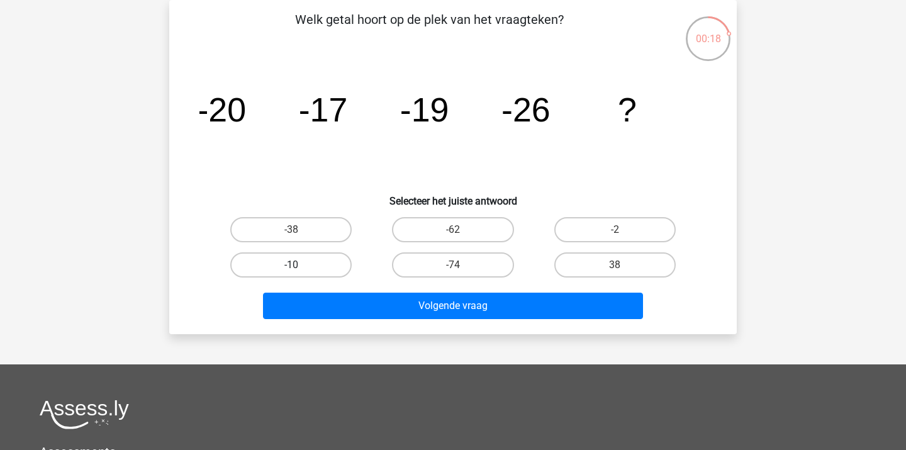
click at [319, 257] on label "-10" at bounding box center [290, 264] width 121 height 25
click at [300, 265] on input "-10" at bounding box center [295, 269] width 8 height 8
radio input "true"
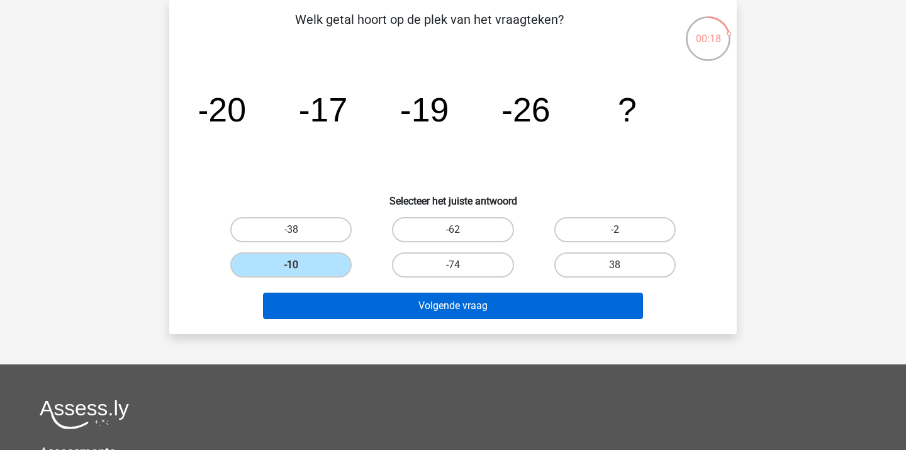
click at [331, 316] on button "Volgende vraag" at bounding box center [453, 306] width 381 height 26
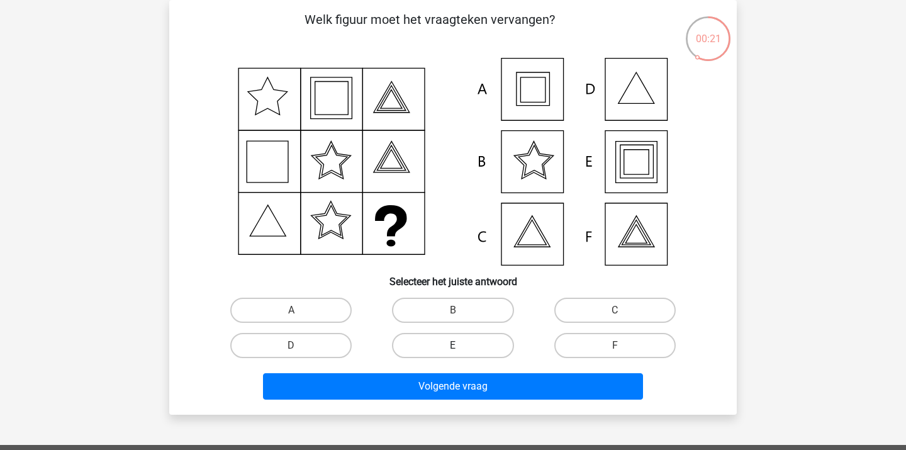
click at [453, 342] on label "E" at bounding box center [452, 345] width 121 height 25
click at [453, 346] on input "E" at bounding box center [457, 350] width 8 height 8
radio input "true"
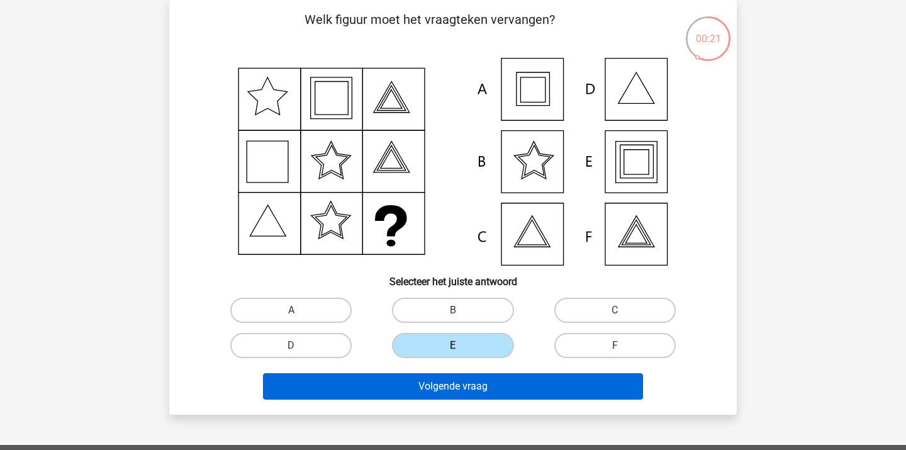
click at [447, 384] on button "Volgende vraag" at bounding box center [453, 386] width 381 height 26
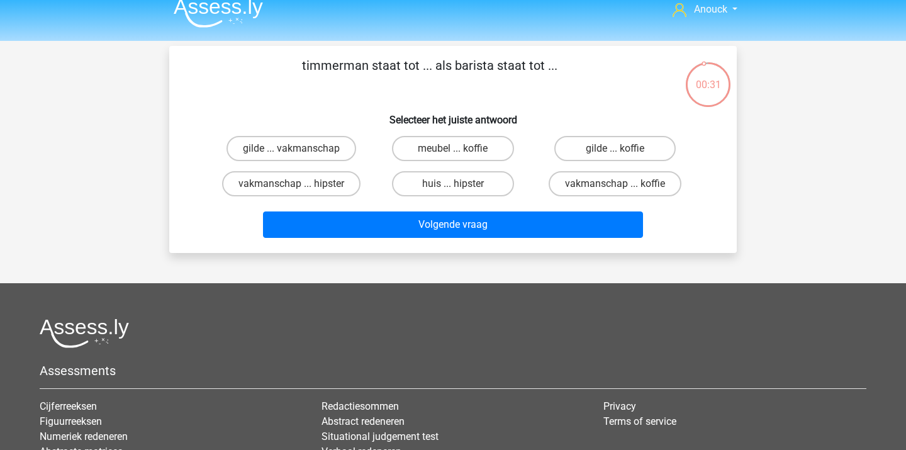
scroll to position [11, 0]
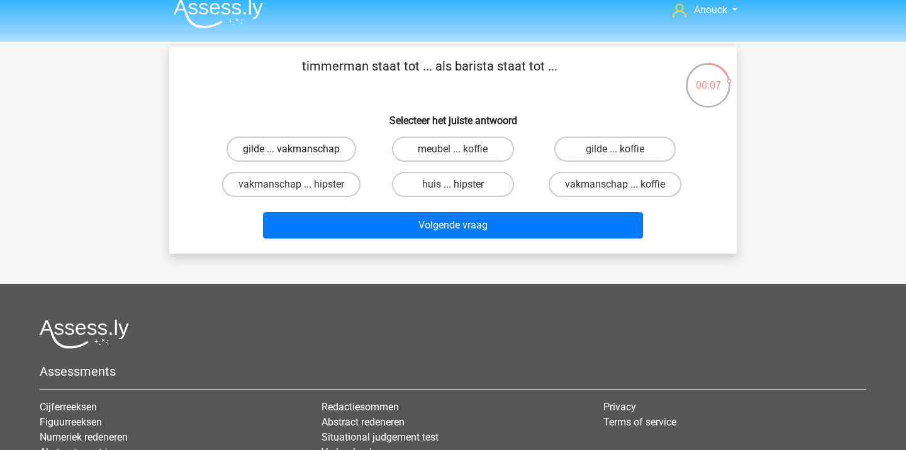
click at [332, 147] on label "gilde ... vakmanschap" at bounding box center [292, 149] width 130 height 25
click at [300, 149] on input "gilde ... vakmanschap" at bounding box center [295, 153] width 8 height 8
radio input "true"
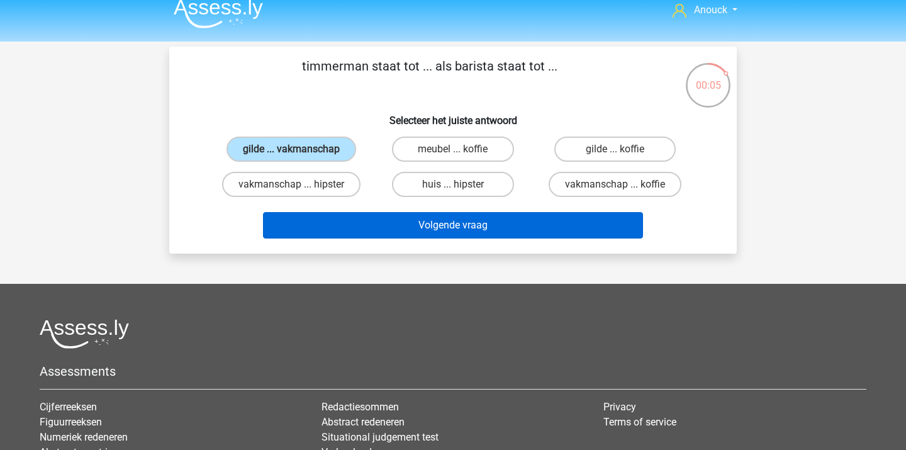
click at [546, 218] on button "Volgende vraag" at bounding box center [453, 225] width 381 height 26
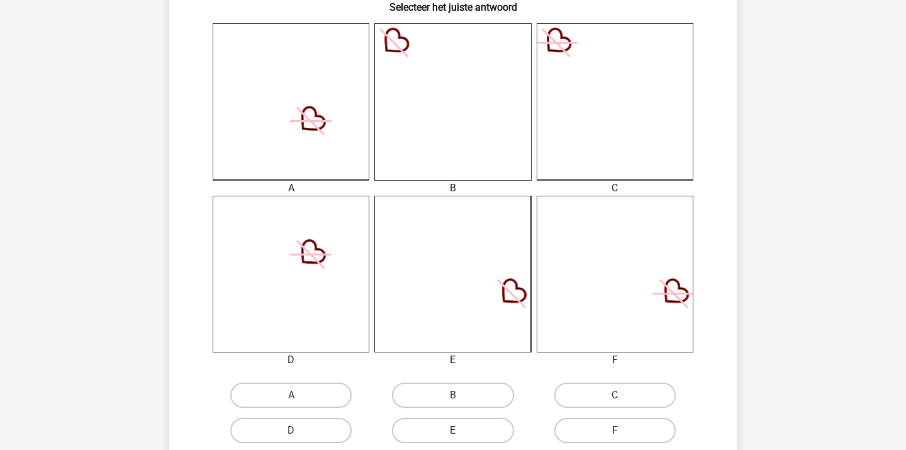
scroll to position [381, 0]
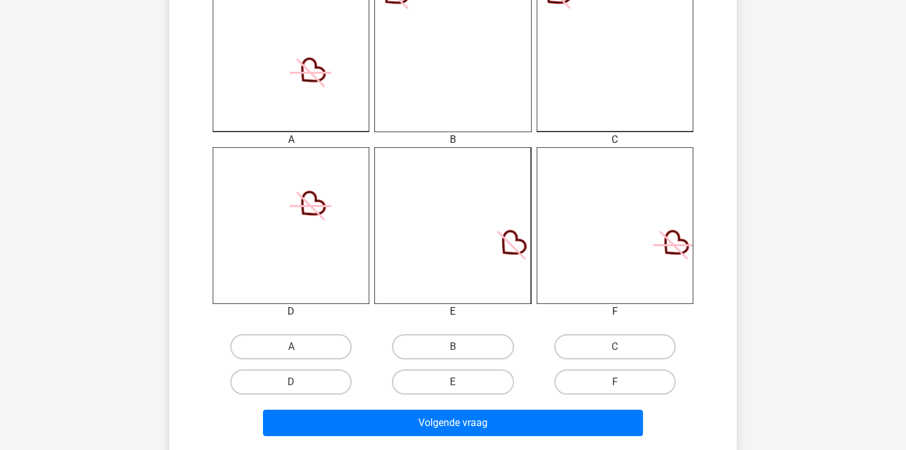
click at [453, 387] on input "E" at bounding box center [457, 386] width 8 height 8
radio input "true"
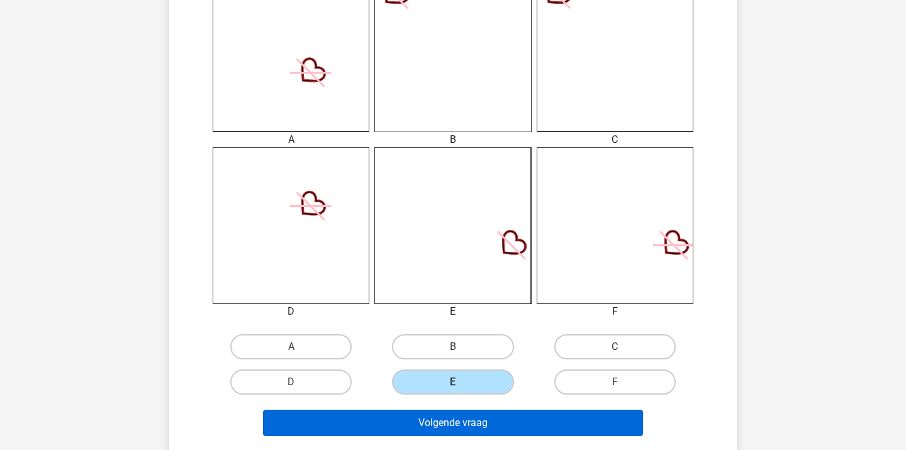
click at [461, 422] on button "Volgende vraag" at bounding box center [453, 423] width 381 height 26
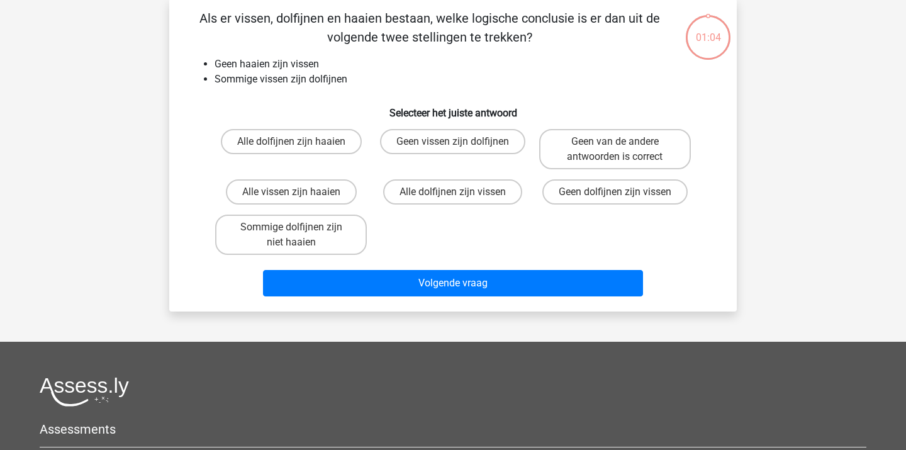
scroll to position [58, 0]
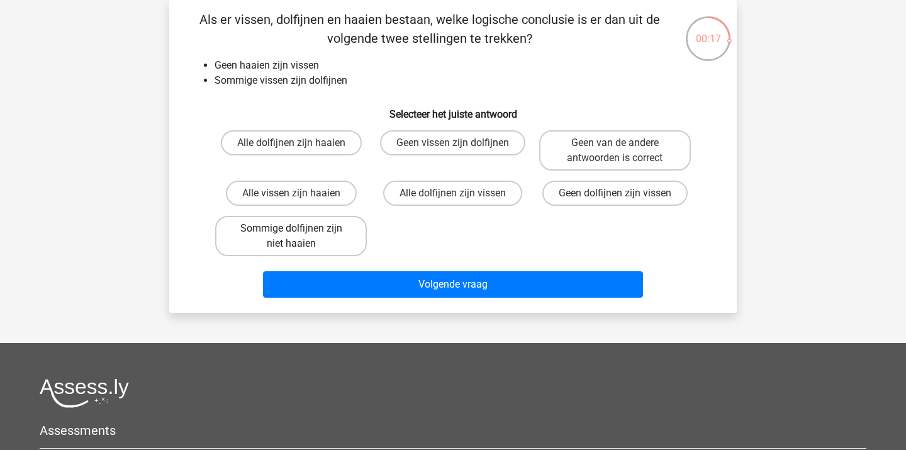
click at [313, 238] on label "Sommige dolfijnen zijn niet haaien" at bounding box center [291, 236] width 152 height 40
click at [300, 237] on input "Sommige dolfijnen zijn niet haaien" at bounding box center [295, 233] width 8 height 8
radio input "true"
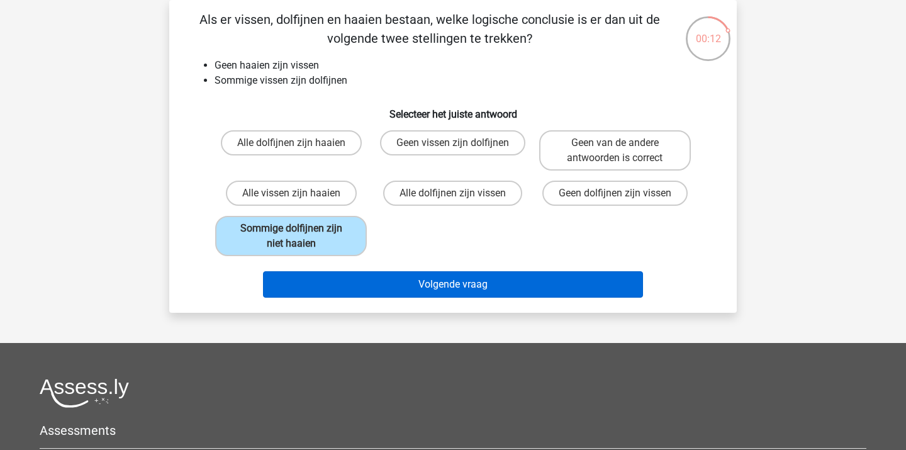
click at [356, 281] on button "Volgende vraag" at bounding box center [453, 284] width 381 height 26
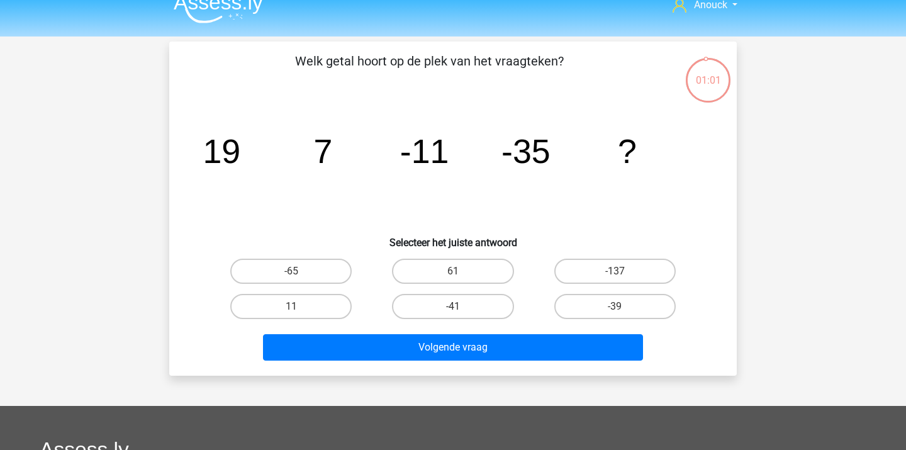
scroll to position [20, 0]
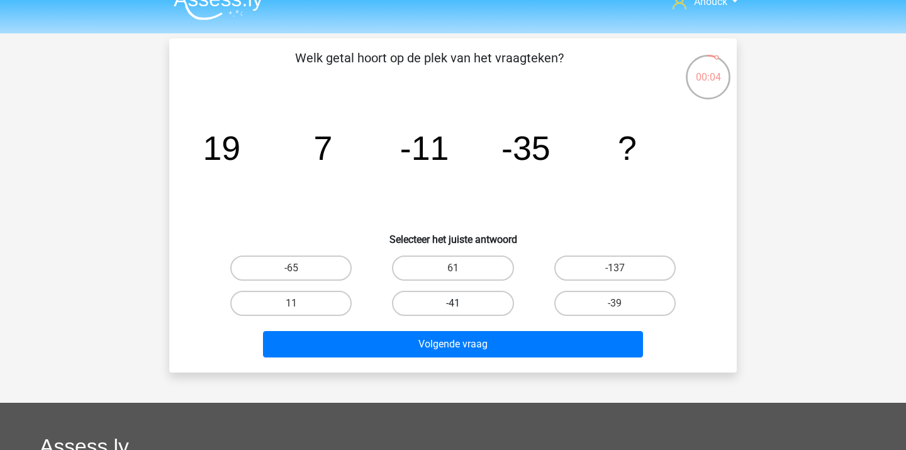
click at [490, 304] on label "-41" at bounding box center [452, 303] width 121 height 25
click at [461, 304] on input "-41" at bounding box center [457, 307] width 8 height 8
radio input "true"
click at [600, 304] on label "-39" at bounding box center [615, 303] width 121 height 25
click at [615, 304] on input "-39" at bounding box center [619, 307] width 8 height 8
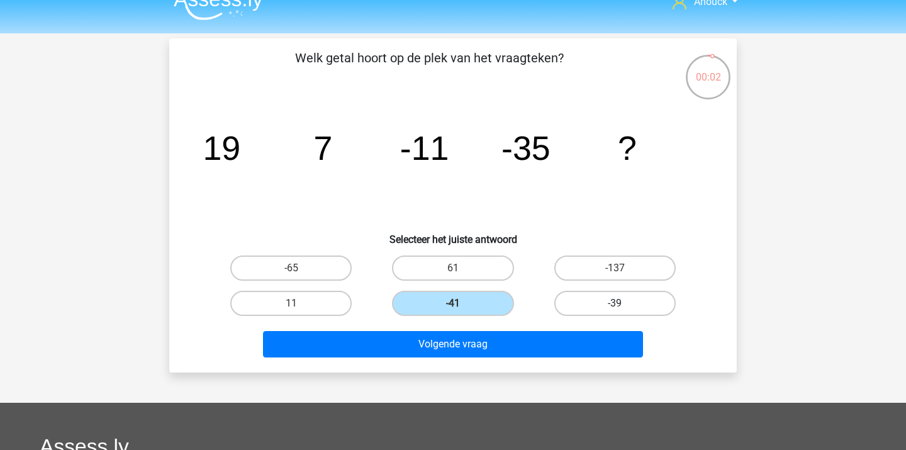
radio input "true"
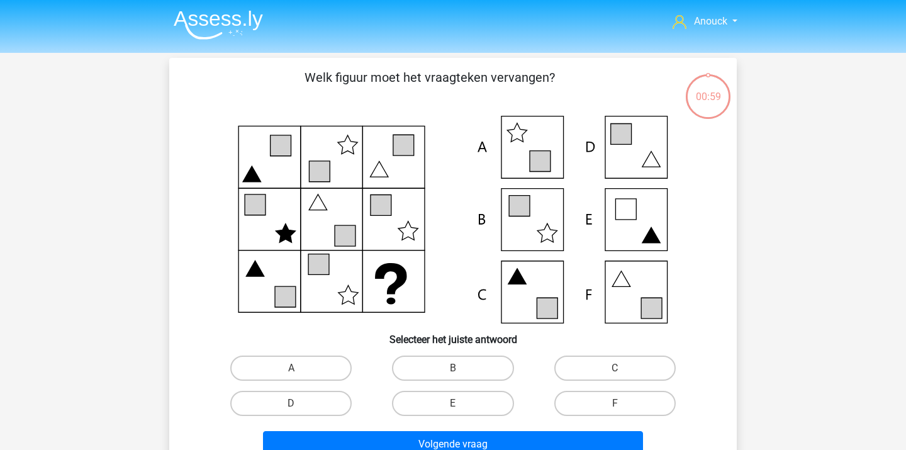
scroll to position [20, 0]
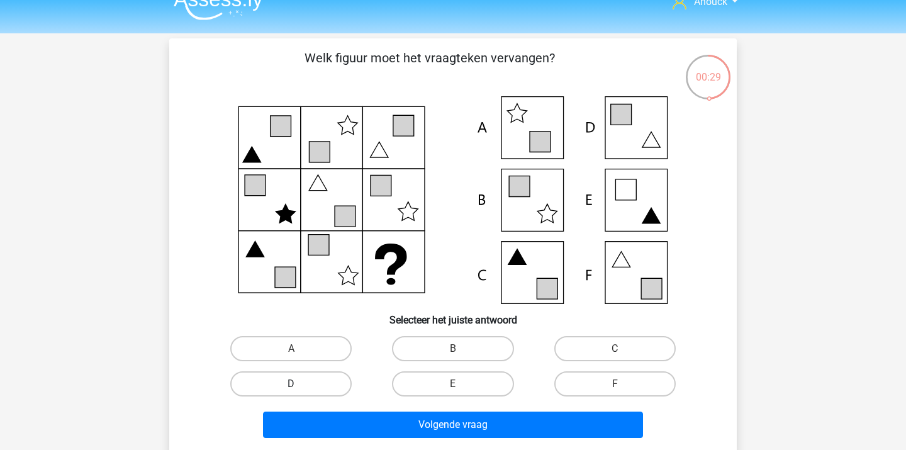
click at [342, 380] on label "D" at bounding box center [290, 383] width 121 height 25
click at [300, 384] on input "D" at bounding box center [295, 388] width 8 height 8
radio input "true"
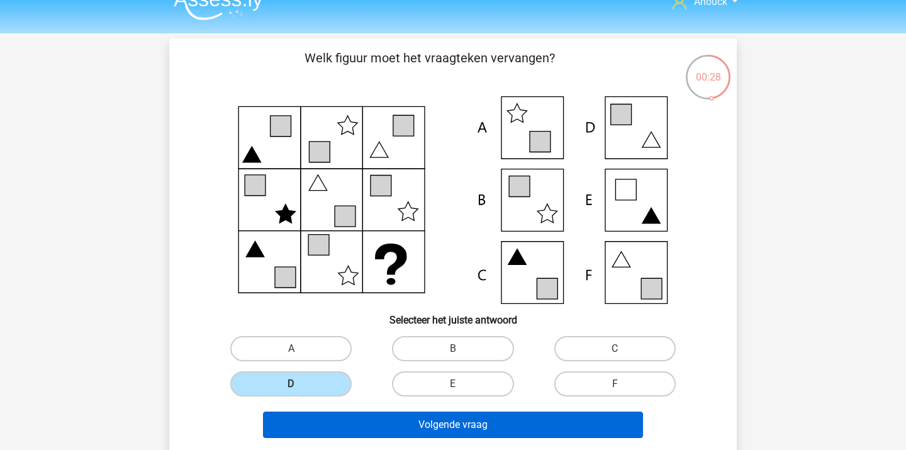
click at [358, 425] on button "Volgende vraag" at bounding box center [453, 425] width 381 height 26
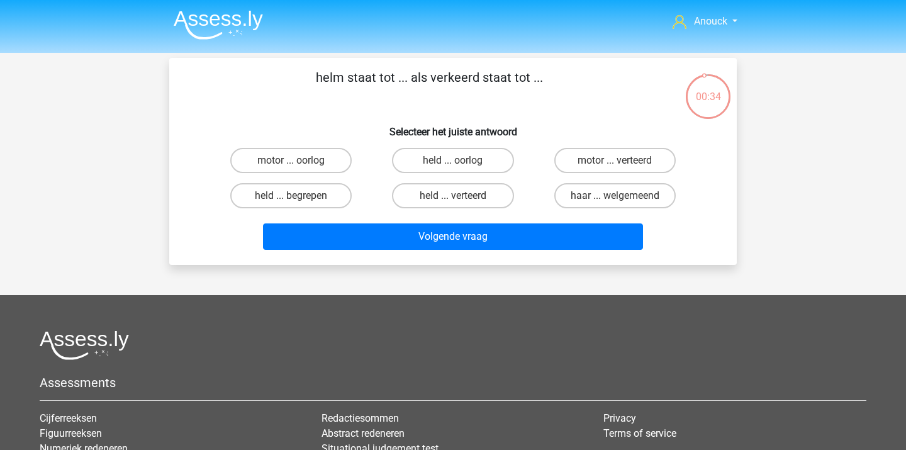
scroll to position [0, 0]
drag, startPoint x: 417, startPoint y: 84, endPoint x: 470, endPoint y: 84, distance: 52.9
click at [470, 84] on p "helm staat tot ... als verkeerd staat tot ..." at bounding box center [429, 87] width 480 height 38
click at [325, 164] on label "motor ... oorlog" at bounding box center [290, 160] width 121 height 25
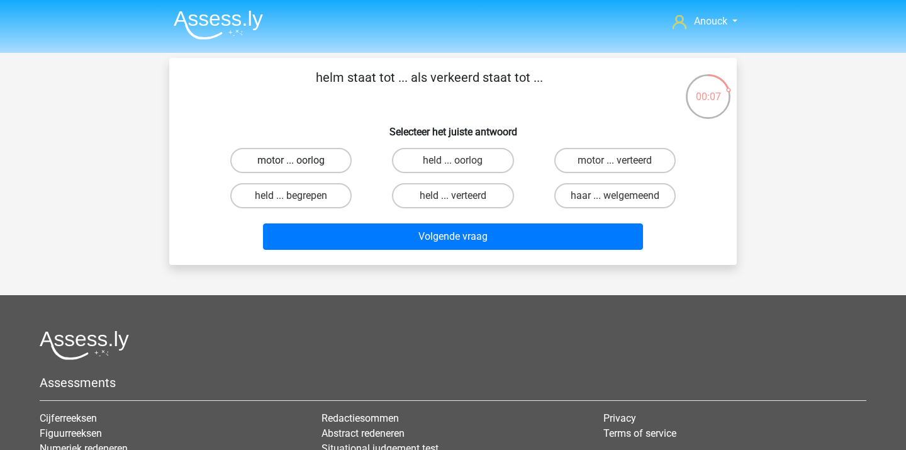
click at [300, 164] on input "motor ... oorlog" at bounding box center [295, 165] width 8 height 8
radio input "true"
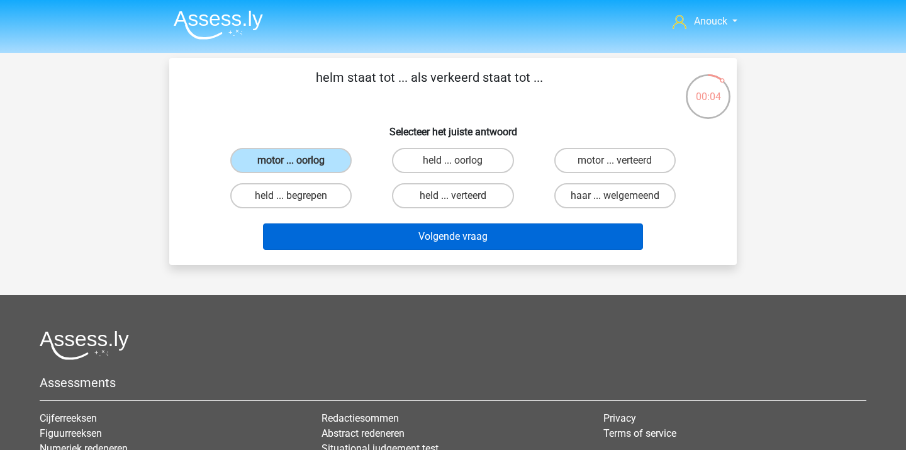
click at [387, 232] on button "Volgende vraag" at bounding box center [453, 236] width 381 height 26
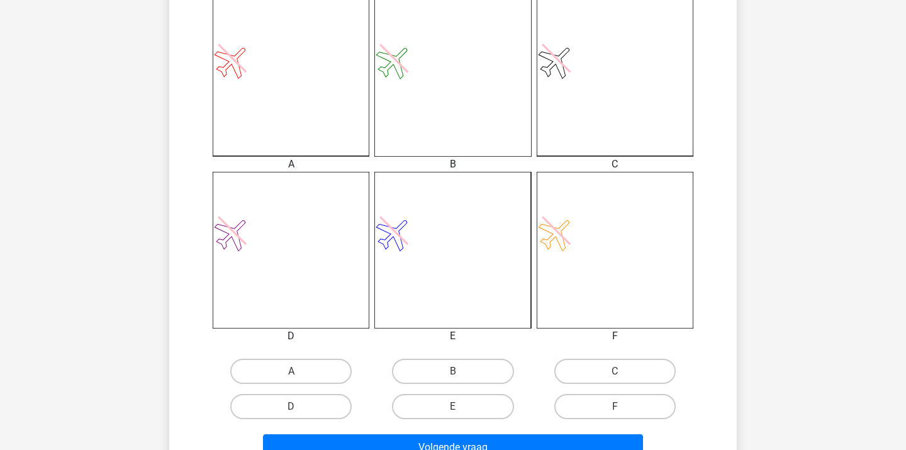
scroll to position [358, 0]
click at [315, 409] on label "D" at bounding box center [290, 405] width 121 height 25
click at [300, 409] on input "D" at bounding box center [295, 409] width 8 height 8
radio input "true"
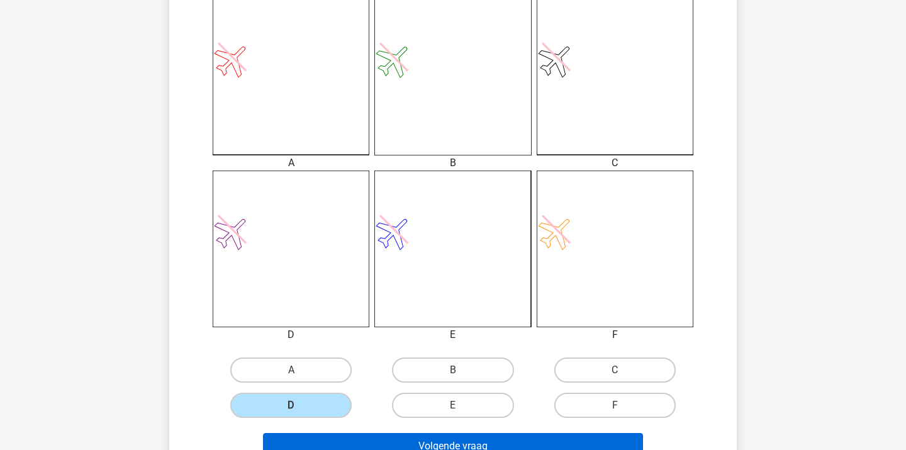
click at [340, 438] on button "Volgende vraag" at bounding box center [453, 446] width 381 height 26
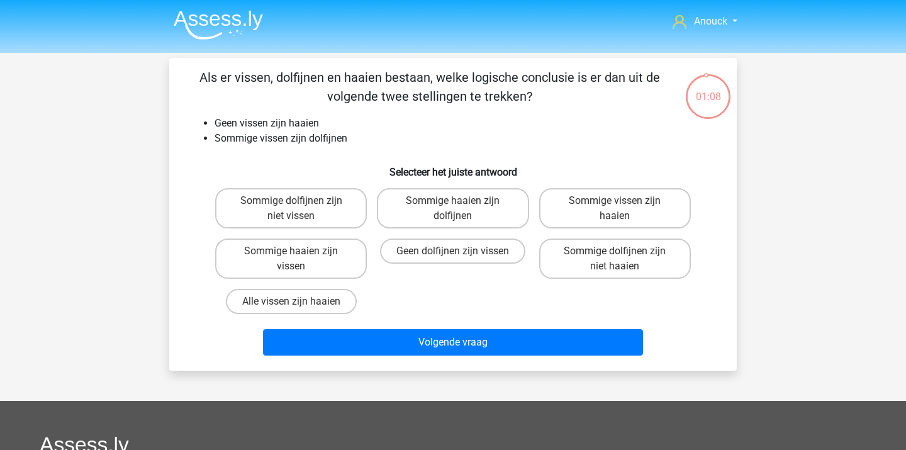
scroll to position [0, 0]
click at [320, 213] on label "Sommige dolfijnen zijn niet vissen" at bounding box center [291, 208] width 152 height 40
click at [300, 209] on input "Sommige dolfijnen zijn niet vissen" at bounding box center [295, 205] width 8 height 8
radio input "true"
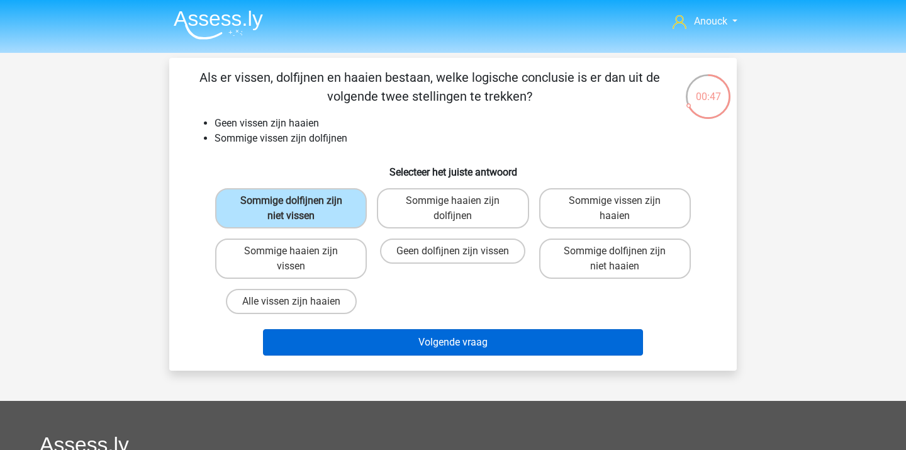
click at [376, 329] on button "Volgende vraag" at bounding box center [453, 342] width 381 height 26
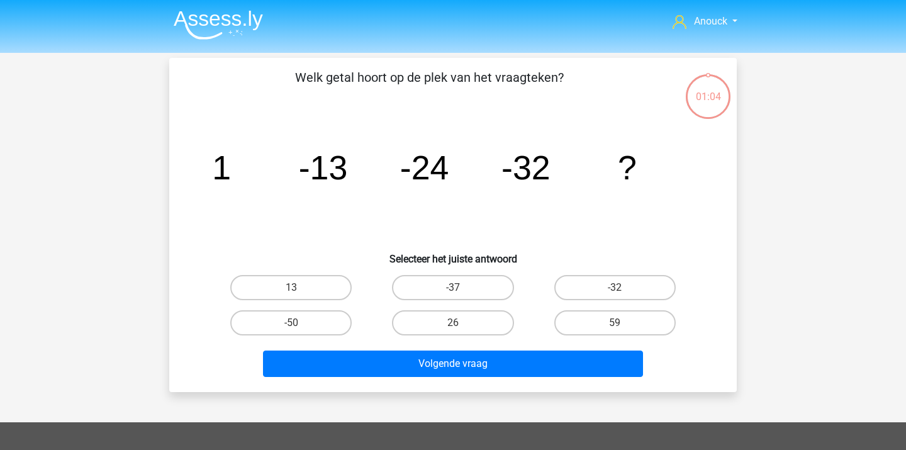
scroll to position [58, 0]
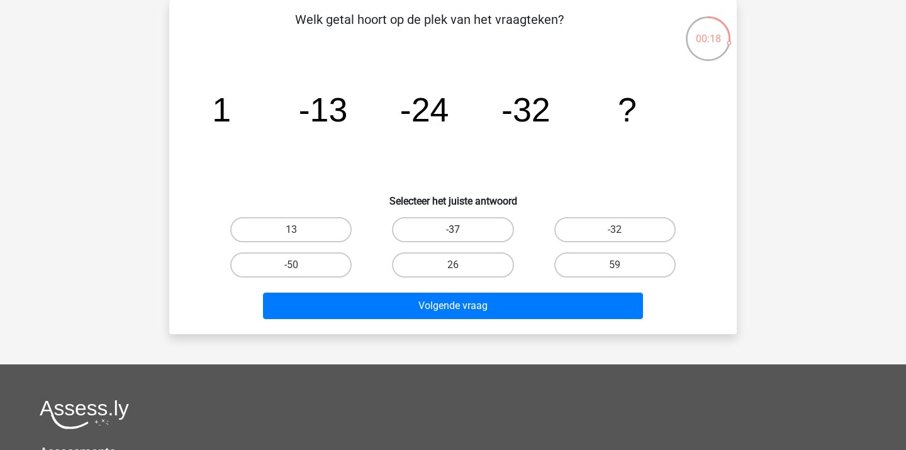
click at [462, 235] on label "-37" at bounding box center [452, 229] width 121 height 25
click at [461, 235] on input "-37" at bounding box center [457, 234] width 8 height 8
radio input "true"
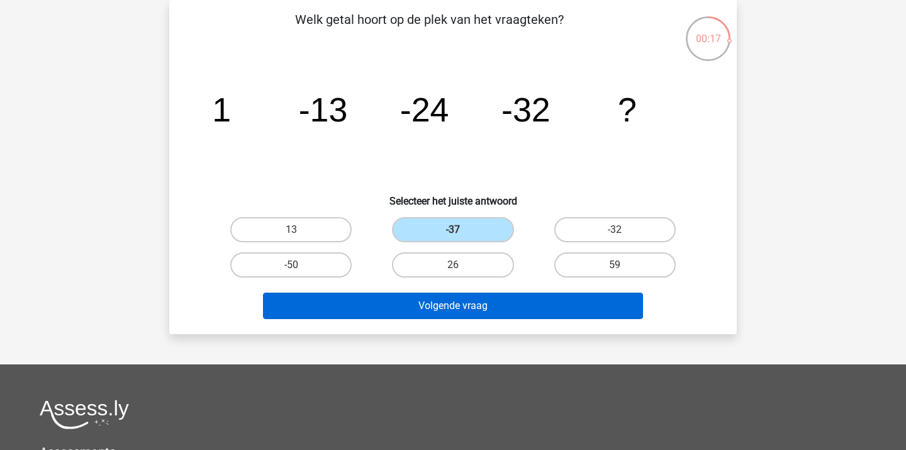
click at [449, 310] on button "Volgende vraag" at bounding box center [453, 306] width 381 height 26
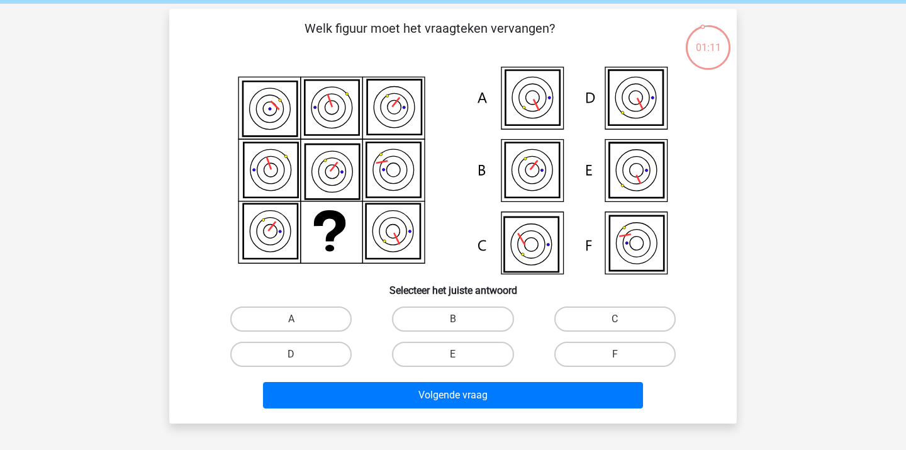
scroll to position [52, 0]
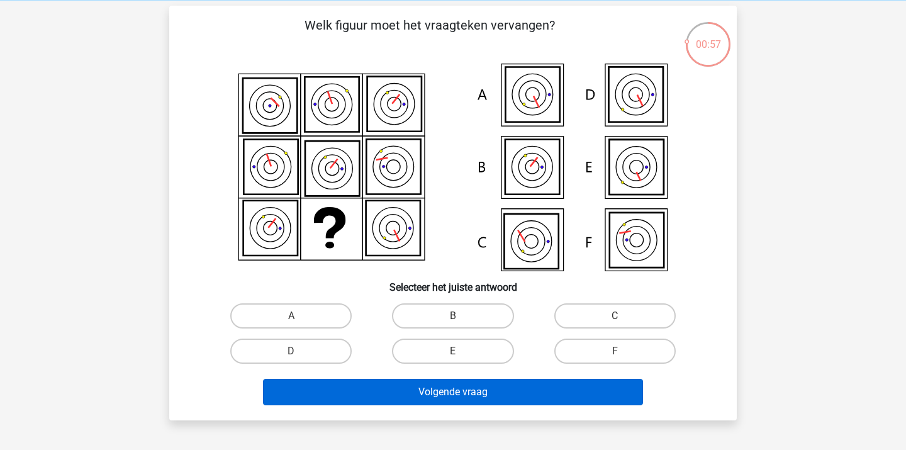
click at [471, 391] on button "Volgende vraag" at bounding box center [453, 392] width 381 height 26
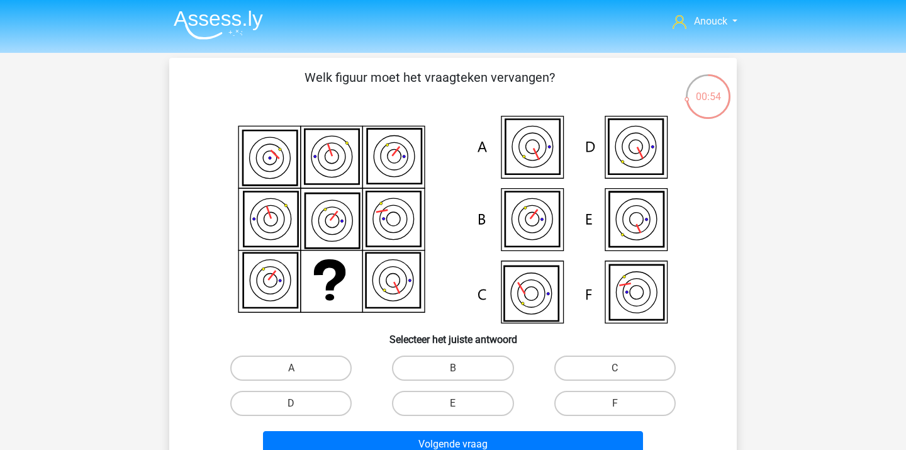
scroll to position [0, 0]
click at [444, 257] on icon at bounding box center [453, 220] width 507 height 208
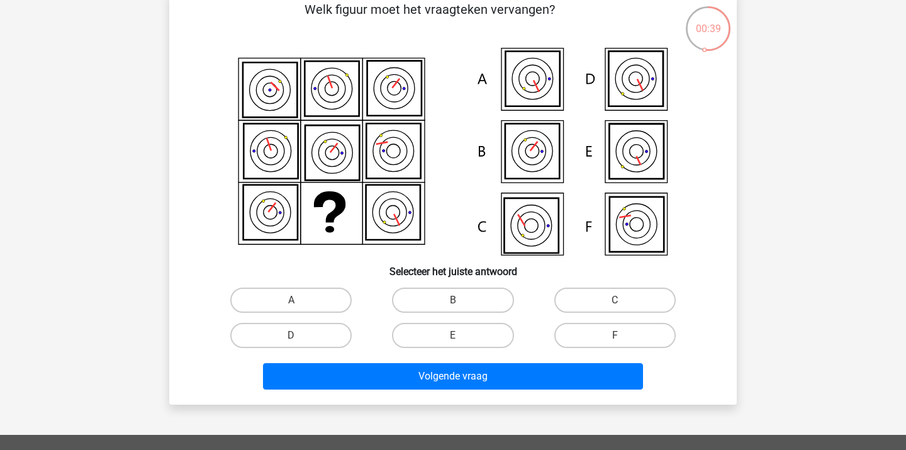
scroll to position [69, 0]
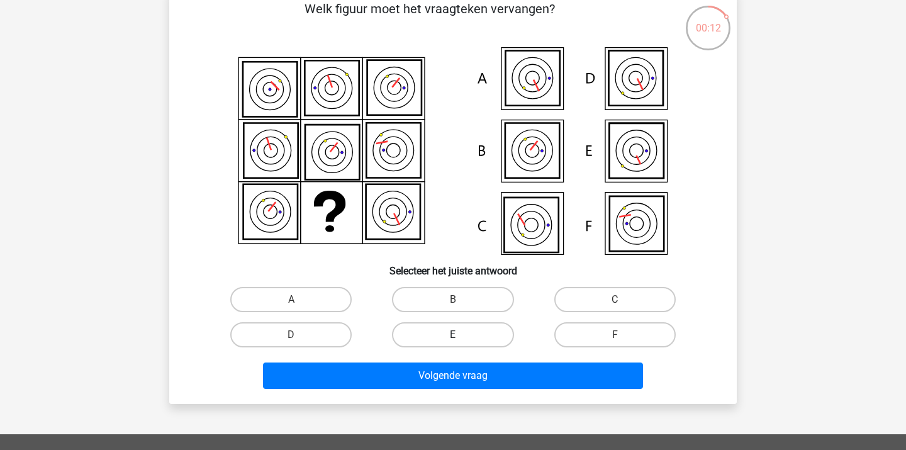
click at [410, 331] on label "E" at bounding box center [452, 334] width 121 height 25
click at [453, 335] on input "E" at bounding box center [457, 339] width 8 height 8
radio input "true"
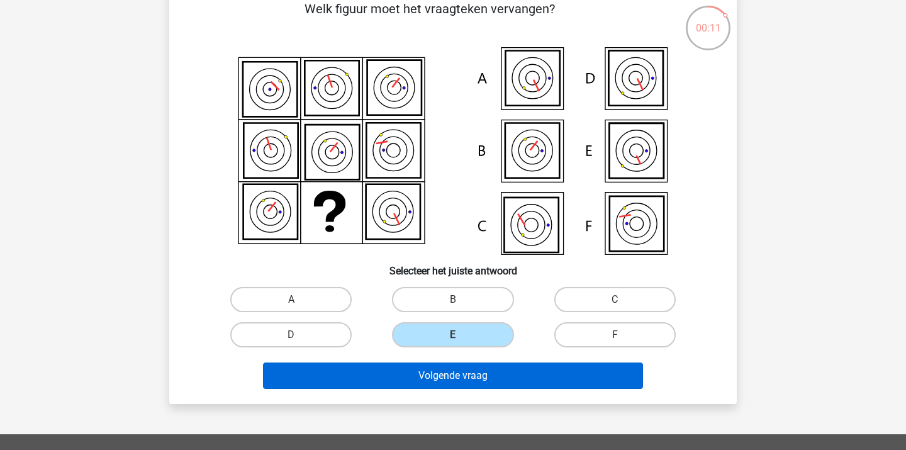
click at [408, 380] on button "Volgende vraag" at bounding box center [453, 376] width 381 height 26
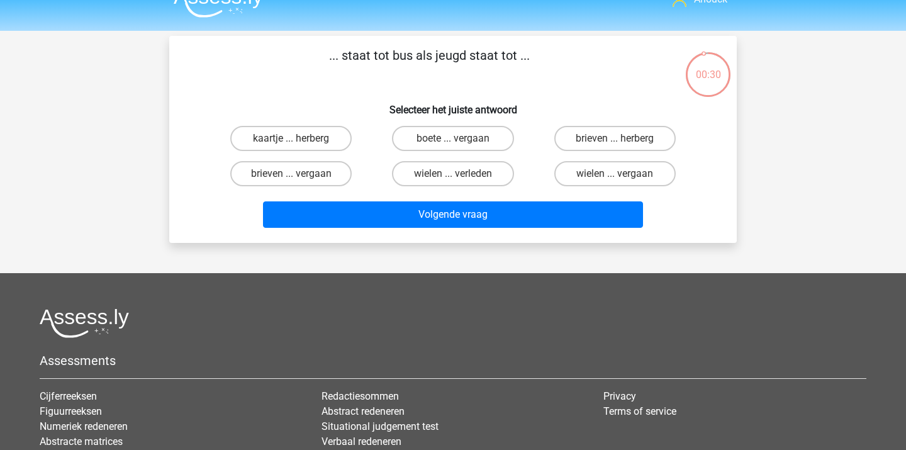
scroll to position [20, 0]
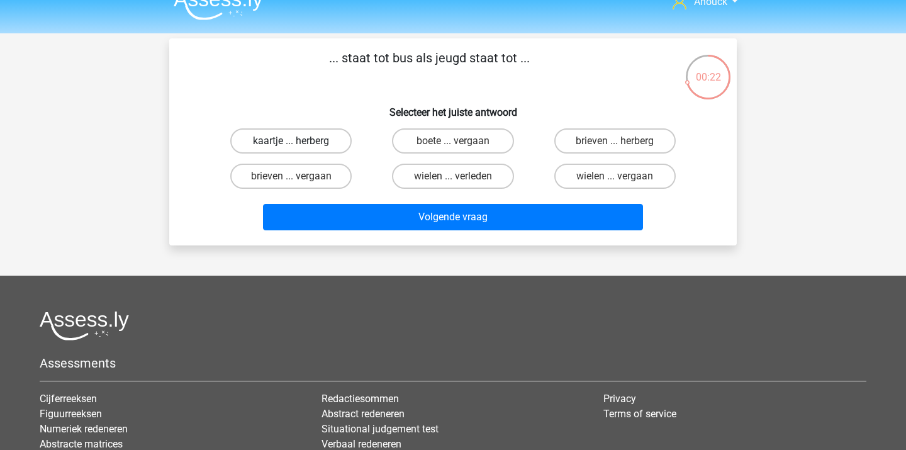
click at [305, 148] on label "kaartje ... herberg" at bounding box center [290, 140] width 121 height 25
click at [300, 148] on input "kaartje ... herberg" at bounding box center [295, 145] width 8 height 8
radio input "true"
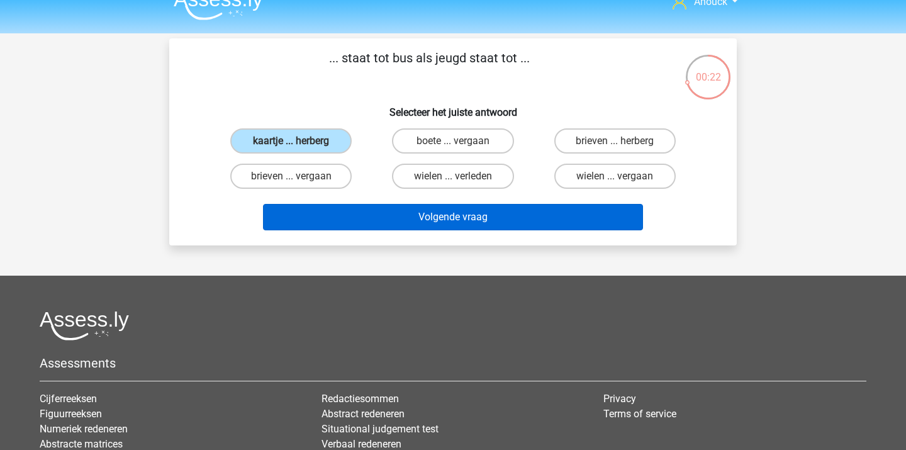
click at [339, 225] on button "Volgende vraag" at bounding box center [453, 217] width 381 height 26
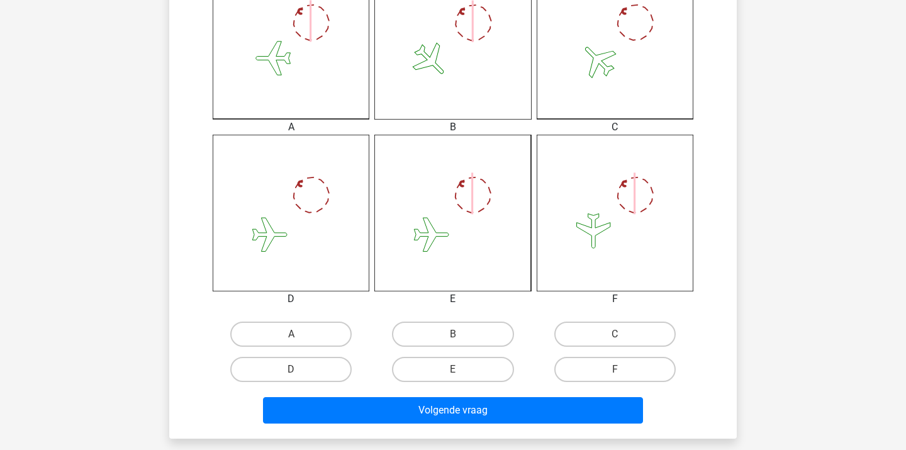
scroll to position [397, 0]
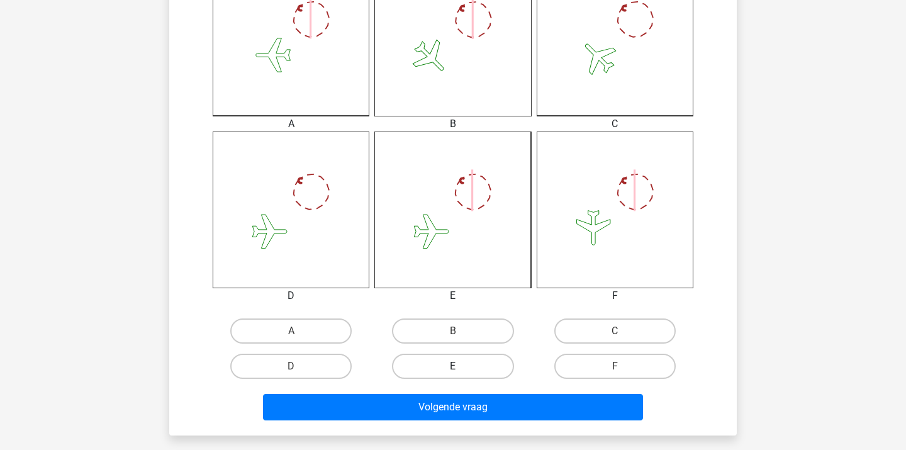
click at [459, 364] on label "E" at bounding box center [452, 366] width 121 height 25
click at [459, 366] on input "E" at bounding box center [457, 370] width 8 height 8
radio input "true"
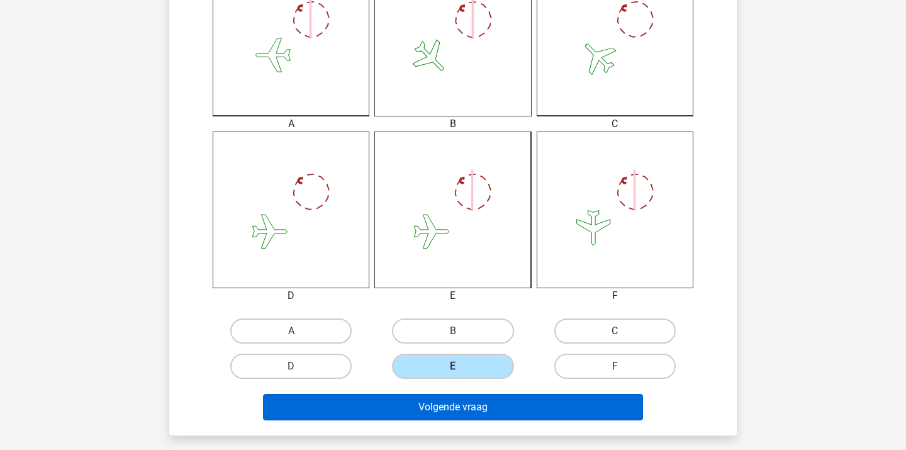
click at [497, 407] on button "Volgende vraag" at bounding box center [453, 407] width 381 height 26
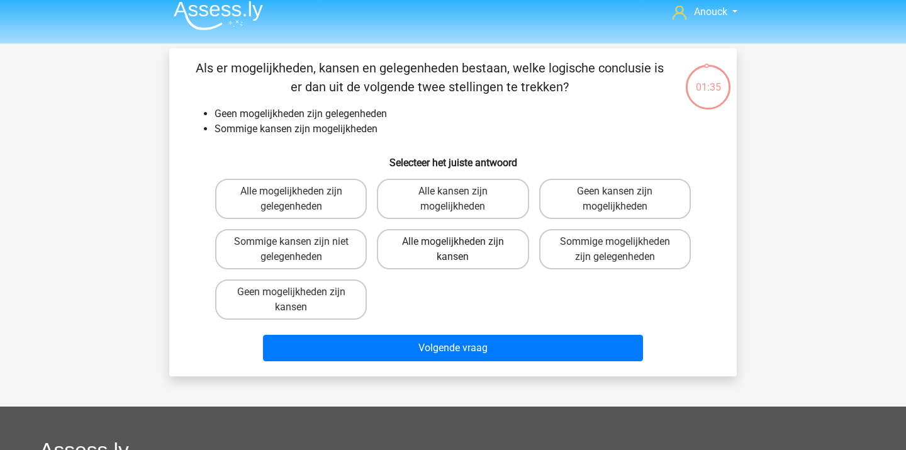
scroll to position [8, 0]
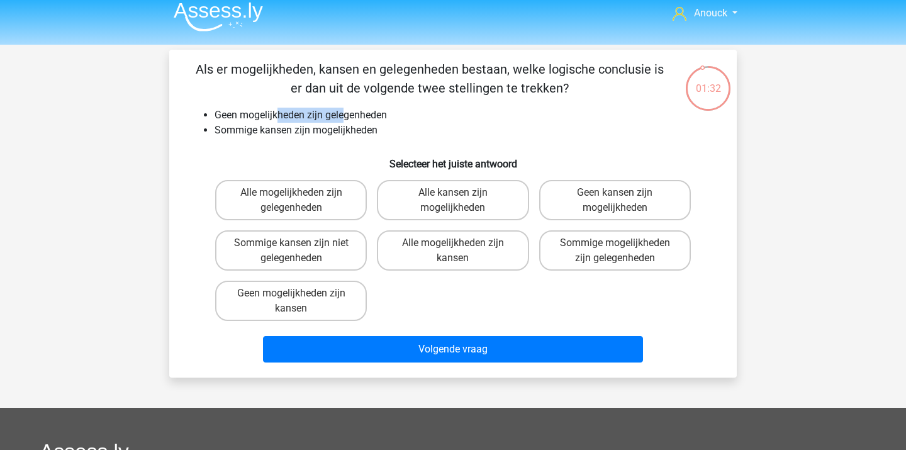
drag, startPoint x: 276, startPoint y: 116, endPoint x: 346, endPoint y: 120, distance: 70.0
click at [346, 120] on li "Geen mogelijkheden zijn gelegenheden" at bounding box center [466, 115] width 502 height 15
drag, startPoint x: 256, startPoint y: 126, endPoint x: 339, endPoint y: 135, distance: 84.2
click at [339, 136] on li "Sommige kansen zijn mogelijkheden" at bounding box center [466, 130] width 502 height 15
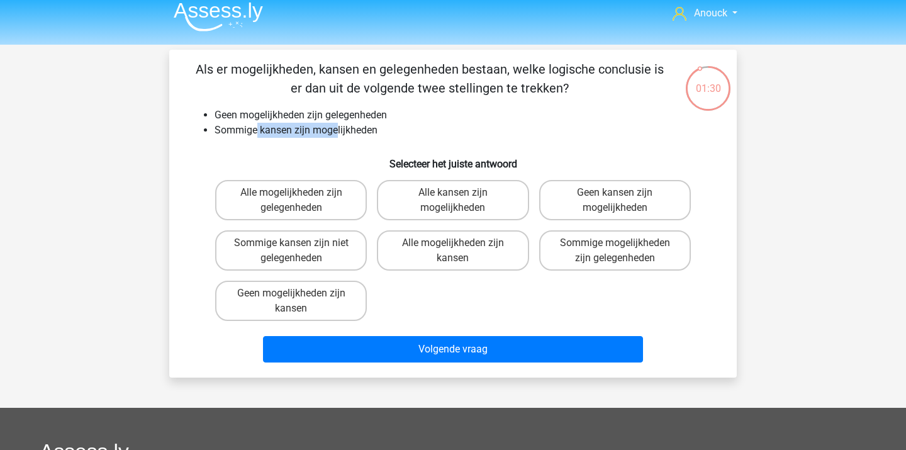
click at [339, 135] on li "Sommige kansen zijn mogelijkheden" at bounding box center [466, 130] width 502 height 15
click at [606, 202] on label "Geen kansen zijn mogelijkheden" at bounding box center [615, 200] width 152 height 40
click at [615, 201] on input "Geen kansen zijn mogelijkheden" at bounding box center [619, 197] width 8 height 8
radio input "true"
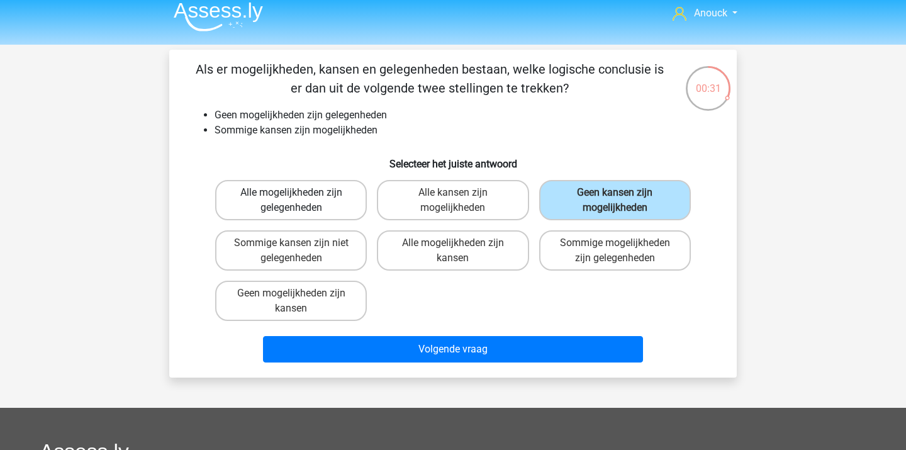
click at [297, 189] on label "Alle mogelijkheden zijn gelegenheden" at bounding box center [291, 200] width 152 height 40
click at [297, 193] on input "Alle mogelijkheden zijn gelegenheden" at bounding box center [295, 197] width 8 height 8
radio input "true"
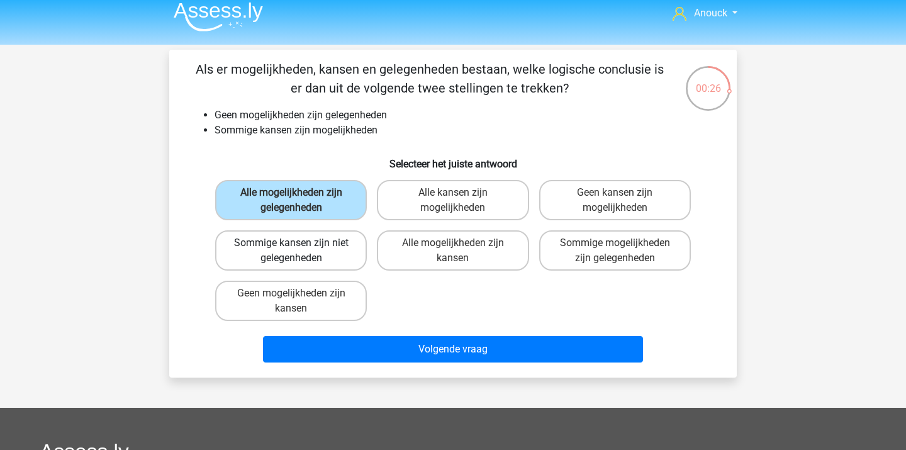
click at [305, 235] on label "Sommige kansen zijn niet gelegenheden" at bounding box center [291, 250] width 152 height 40
click at [300, 243] on input "Sommige kansen zijn niet gelegenheden" at bounding box center [295, 247] width 8 height 8
radio input "true"
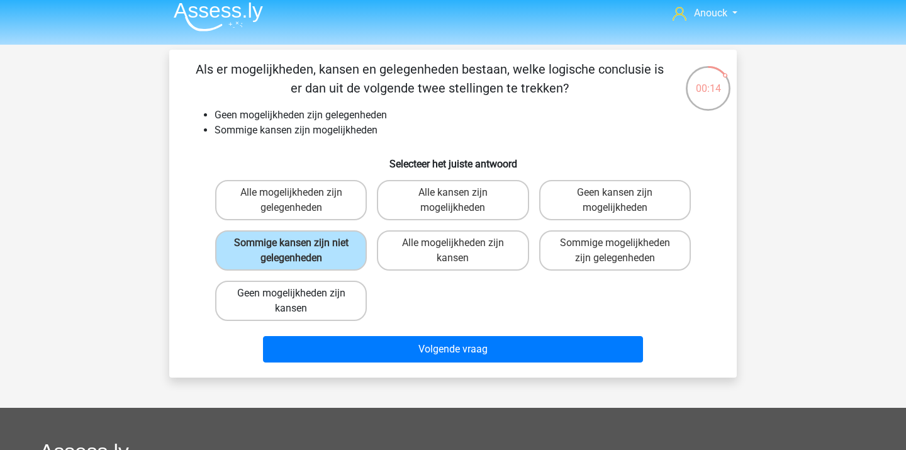
click at [325, 304] on label "Geen mogelijkheden zijn kansen" at bounding box center [291, 301] width 152 height 40
click at [300, 302] on input "Geen mogelijkheden zijn kansen" at bounding box center [295, 297] width 8 height 8
radio input "true"
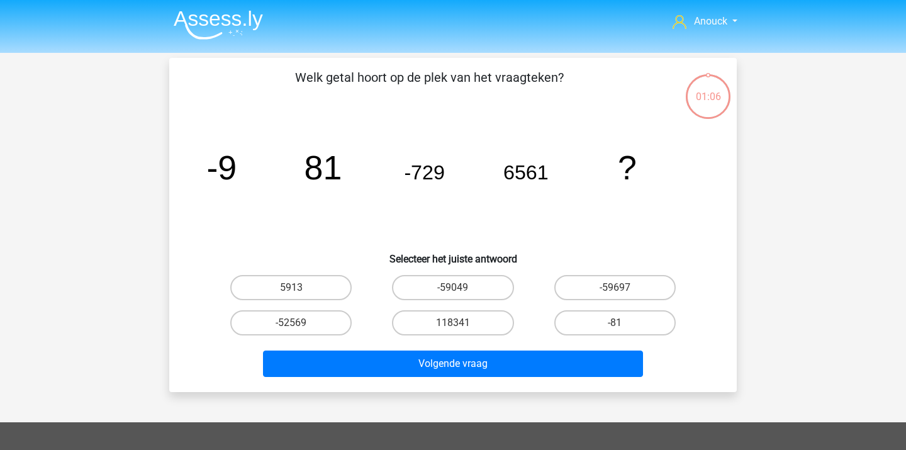
scroll to position [8, 0]
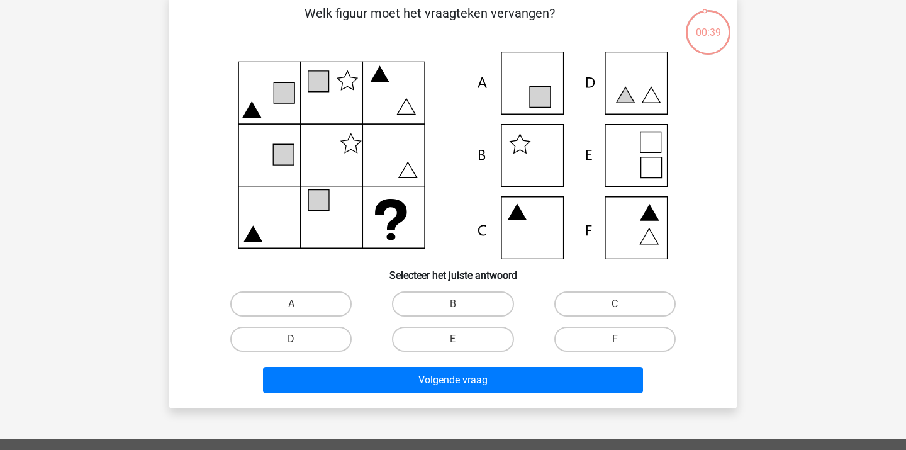
scroll to position [76, 0]
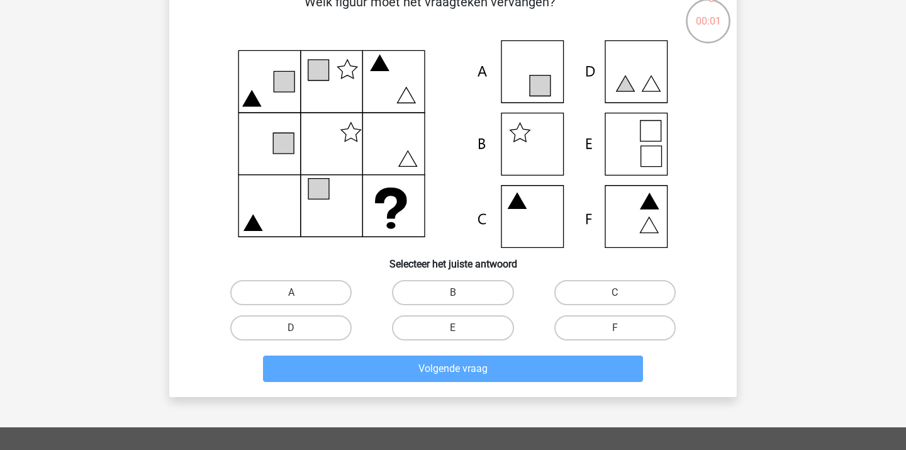
click at [517, 330] on div "E" at bounding box center [453, 327] width 152 height 25
click at [467, 330] on label "E" at bounding box center [452, 327] width 121 height 25
click at [461, 330] on input "E" at bounding box center [457, 332] width 8 height 8
radio input "true"
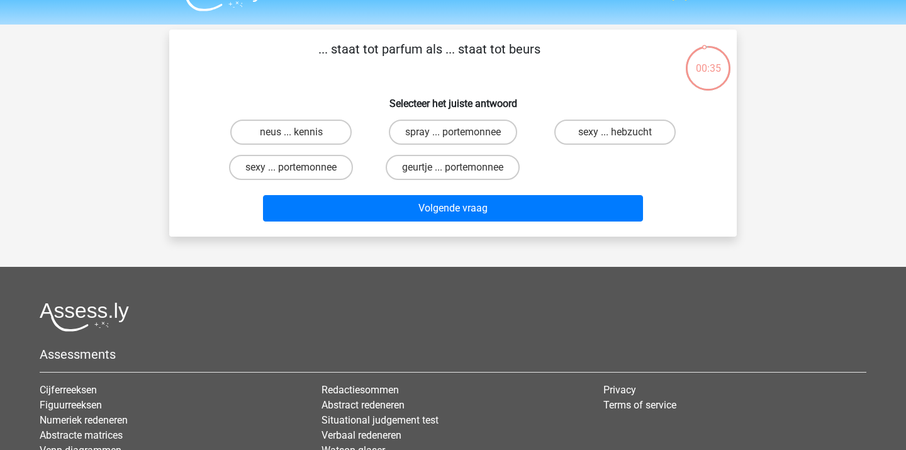
scroll to position [14, 0]
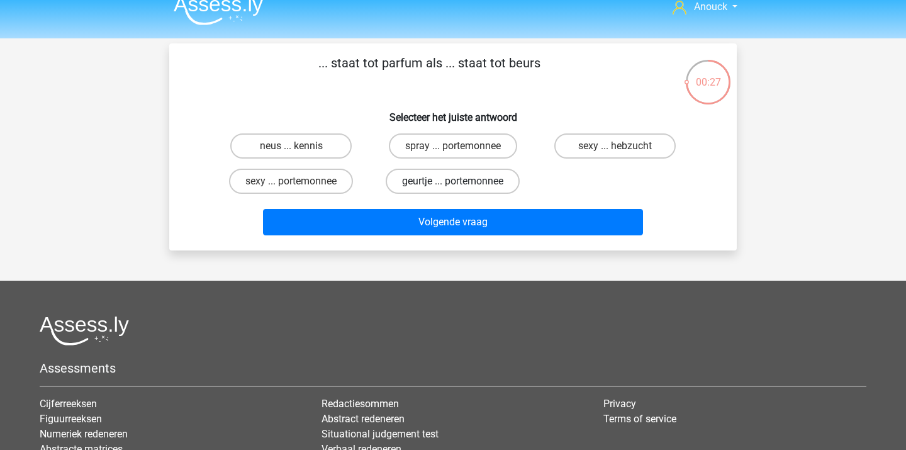
click at [426, 185] on label "geurtje ... portemonnee" at bounding box center [453, 181] width 134 height 25
click at [453, 185] on input "geurtje ... portemonnee" at bounding box center [457, 185] width 8 height 8
radio input "true"
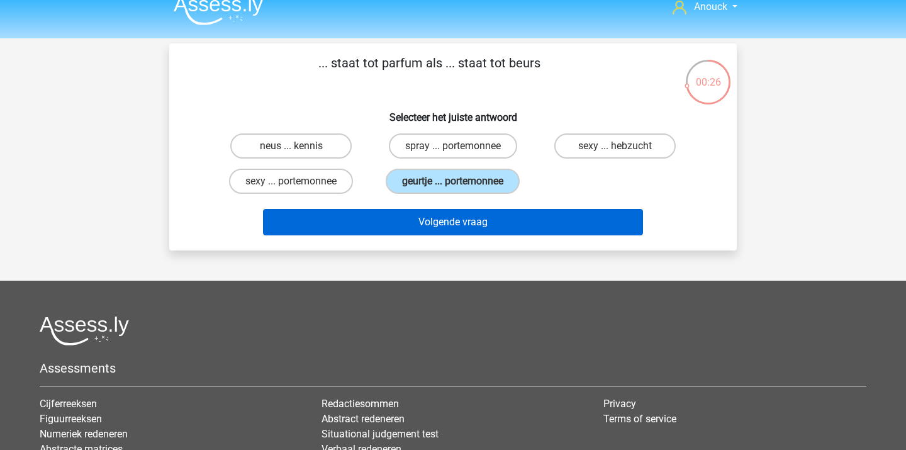
click at [425, 217] on button "Volgende vraag" at bounding box center [453, 222] width 381 height 26
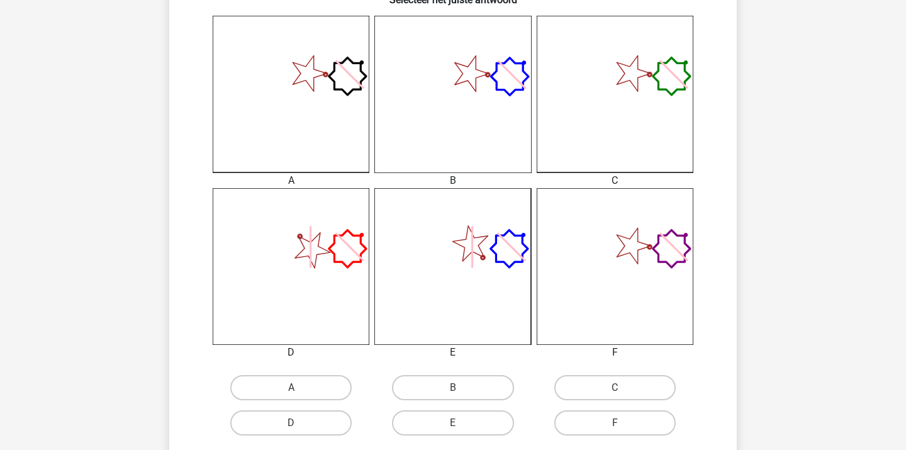
scroll to position [353, 0]
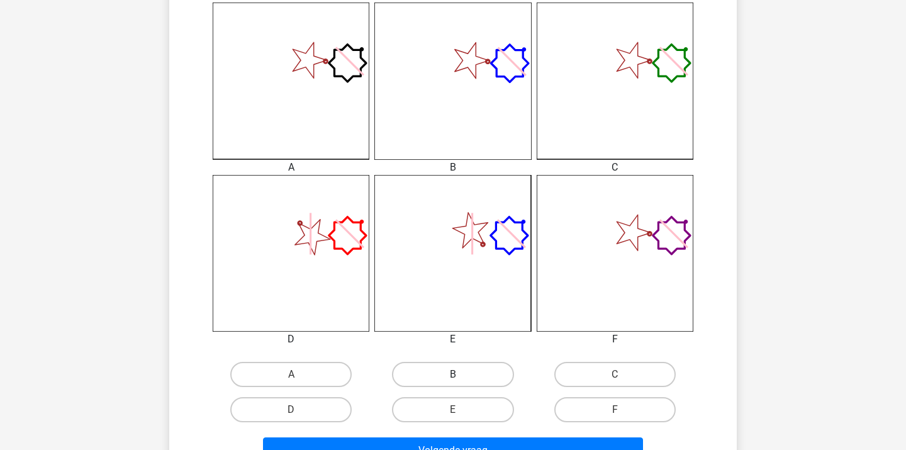
click at [439, 364] on label "B" at bounding box center [452, 374] width 121 height 25
click at [453, 375] on input "B" at bounding box center [457, 379] width 8 height 8
radio input "true"
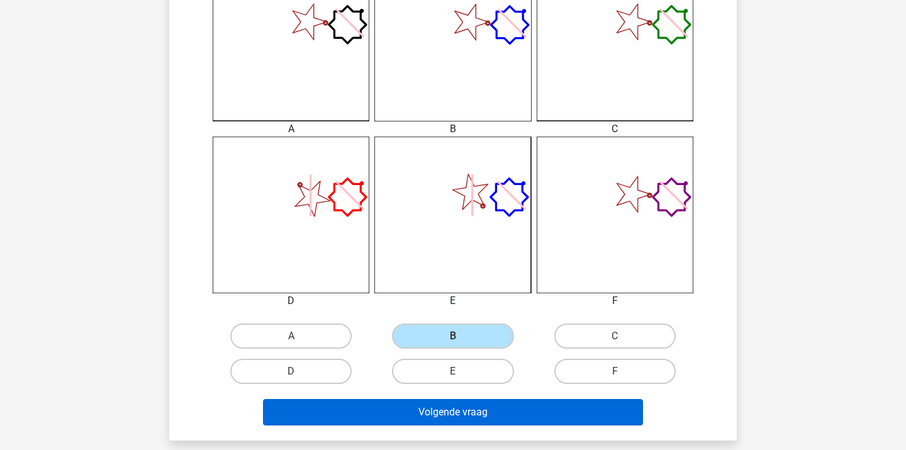
click at [424, 411] on button "Volgende vraag" at bounding box center [453, 412] width 381 height 26
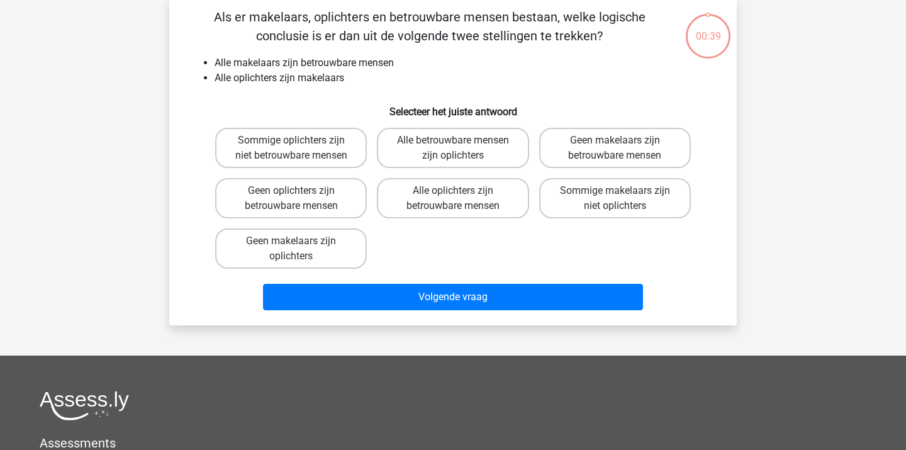
scroll to position [58, 0]
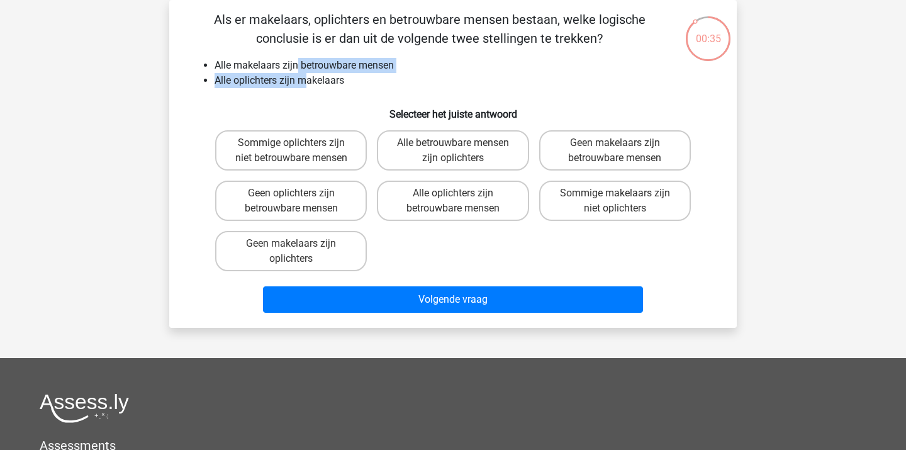
drag, startPoint x: 300, startPoint y: 64, endPoint x: 309, endPoint y: 84, distance: 22.8
click at [308, 83] on ul "Alle makelaars zijn betrouwbare mensen Alle oplichters zijn makelaars" at bounding box center [453, 73] width 528 height 30
click at [309, 84] on li "Alle oplichters zijn makelaars" at bounding box center [466, 80] width 502 height 15
drag, startPoint x: 302, startPoint y: 60, endPoint x: 315, endPoint y: 82, distance: 25.2
click at [314, 82] on ul "Alle makelaars zijn betrouwbare mensen Alle oplichters zijn makelaars" at bounding box center [453, 73] width 528 height 30
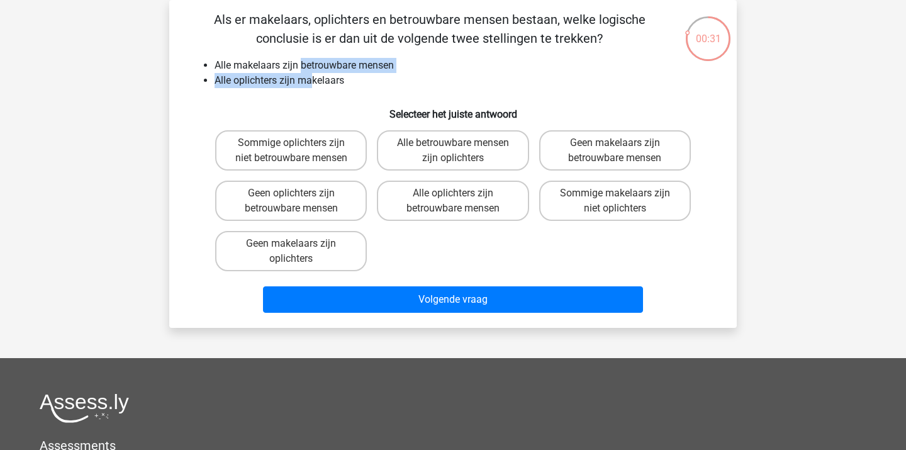
click at [315, 82] on li "Alle oplichters zijn makelaars" at bounding box center [466, 80] width 502 height 15
drag, startPoint x: 276, startPoint y: 60, endPoint x: 300, endPoint y: 90, distance: 38.9
click at [300, 90] on div "Als er makelaars, oplichters en betrouwbare mensen bestaan, welke logische conc…" at bounding box center [453, 164] width 558 height 308
drag, startPoint x: 288, startPoint y: 61, endPoint x: 316, endPoint y: 89, distance: 40.1
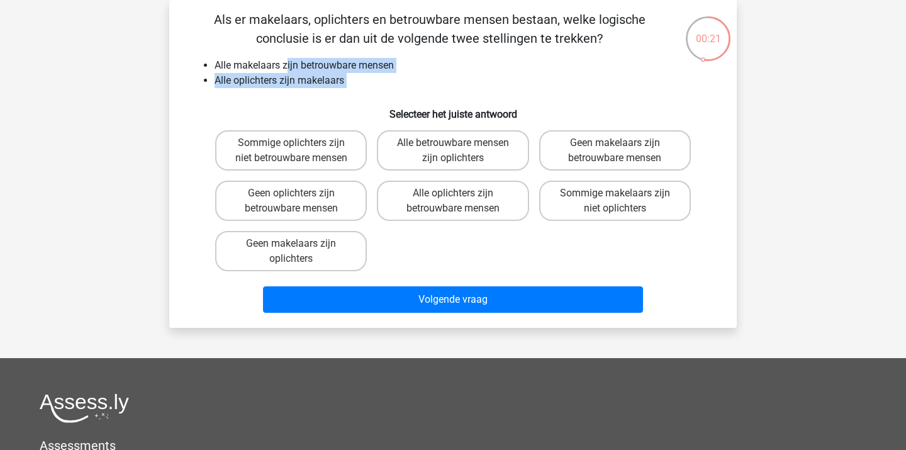
click at [316, 89] on div "Als er makelaars, oplichters en betrouwbare mensen bestaan, welke logische conc…" at bounding box center [453, 164] width 558 height 308
click at [424, 159] on label "Alle betrouwbare mensen zijn oplichters" at bounding box center [453, 150] width 152 height 40
click at [453, 151] on input "Alle betrouwbare mensen zijn oplichters" at bounding box center [457, 147] width 8 height 8
radio input "true"
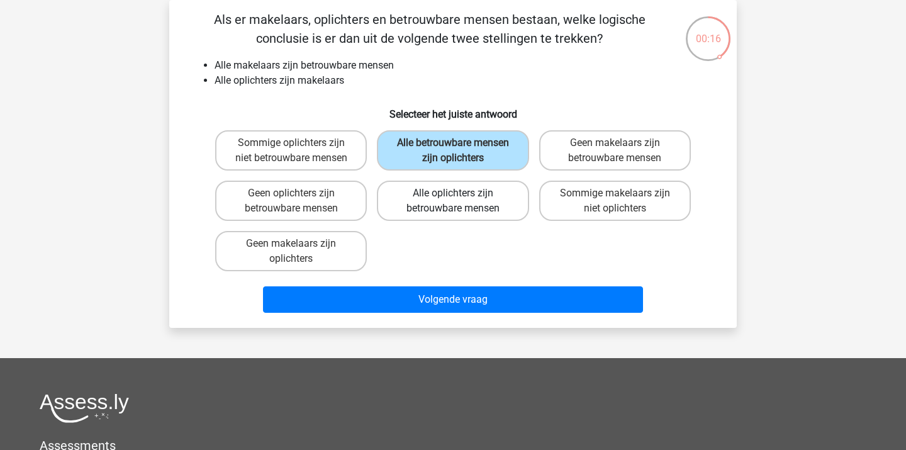
click at [468, 213] on label "Alle oplichters zijn betrouwbare mensen" at bounding box center [453, 201] width 152 height 40
click at [461, 201] on input "Alle oplichters zijn betrouwbare mensen" at bounding box center [457, 197] width 8 height 8
radio input "true"
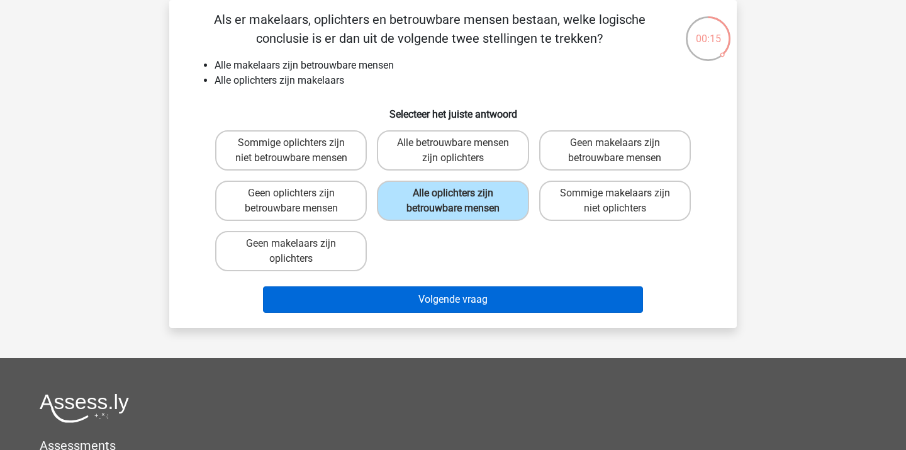
click at [454, 294] on button "Volgende vraag" at bounding box center [453, 299] width 381 height 26
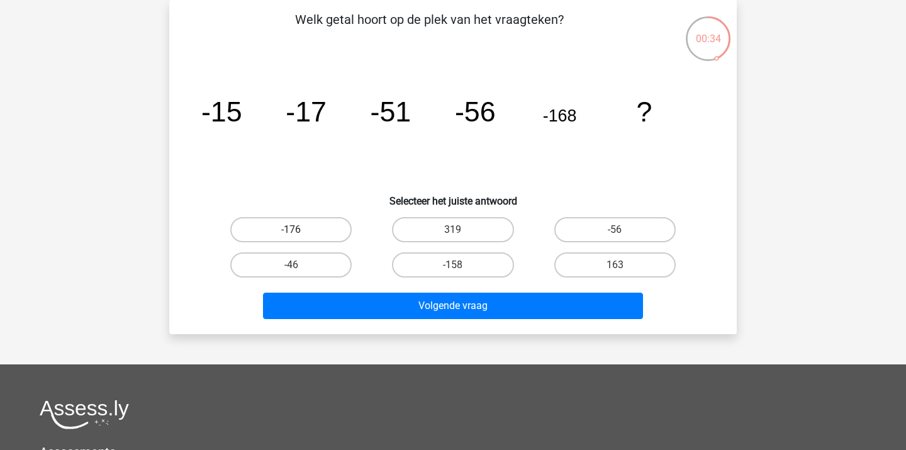
click at [298, 219] on label "-176" at bounding box center [290, 229] width 121 height 25
click at [298, 230] on input "-176" at bounding box center [295, 234] width 8 height 8
radio input "true"
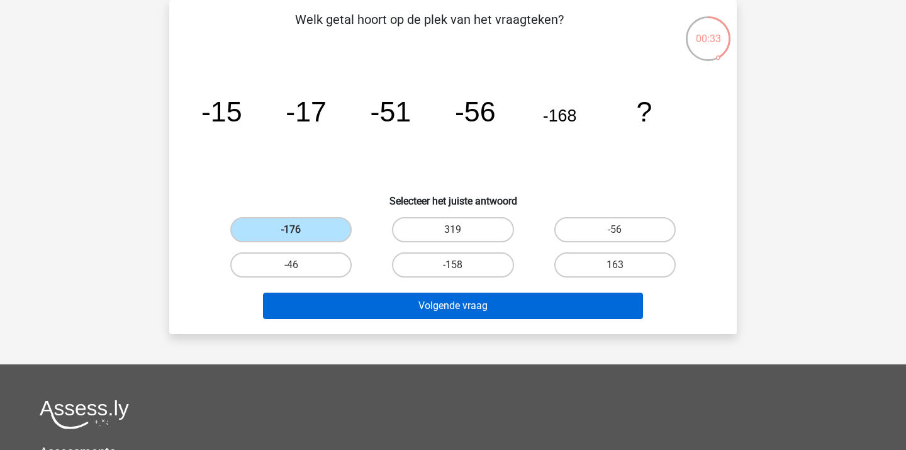
click at [397, 305] on button "Volgende vraag" at bounding box center [453, 306] width 381 height 26
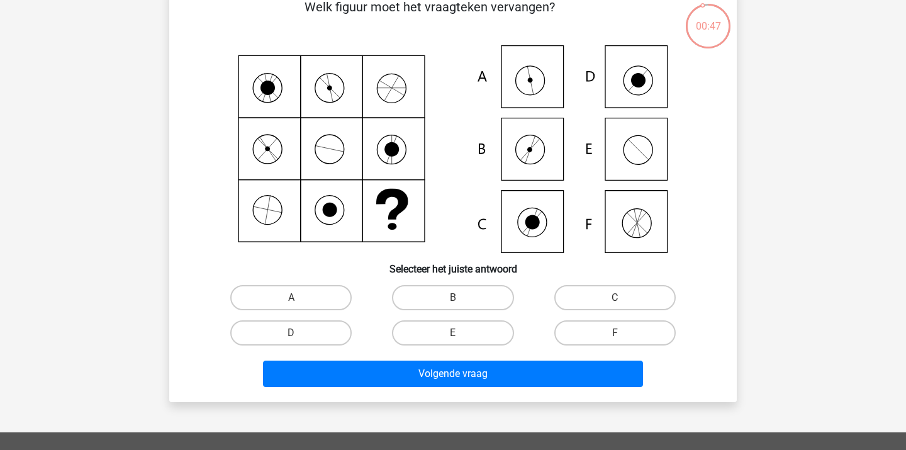
scroll to position [71, 0]
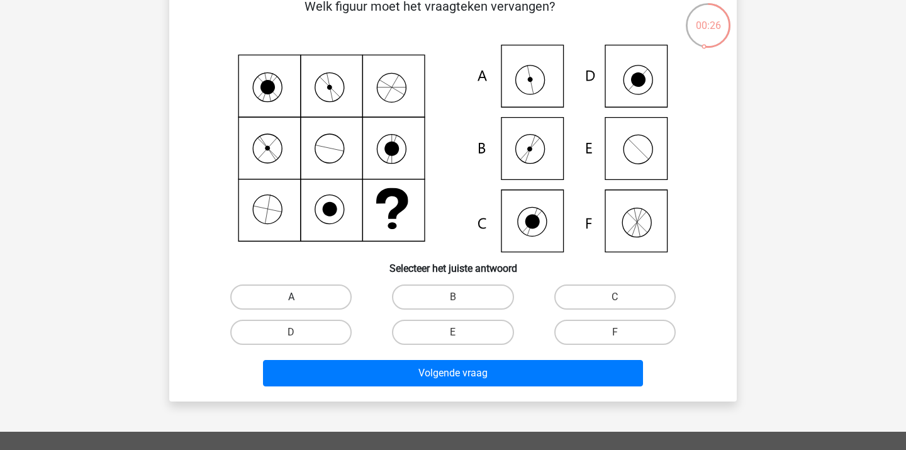
click at [329, 301] on label "A" at bounding box center [290, 297] width 121 height 25
click at [300, 301] on input "A" at bounding box center [295, 301] width 8 height 8
radio input "true"
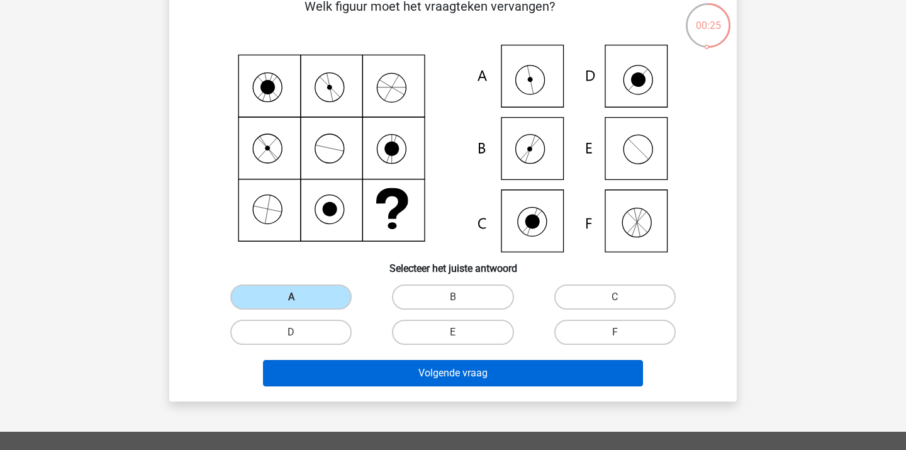
click at [371, 376] on button "Volgende vraag" at bounding box center [453, 373] width 381 height 26
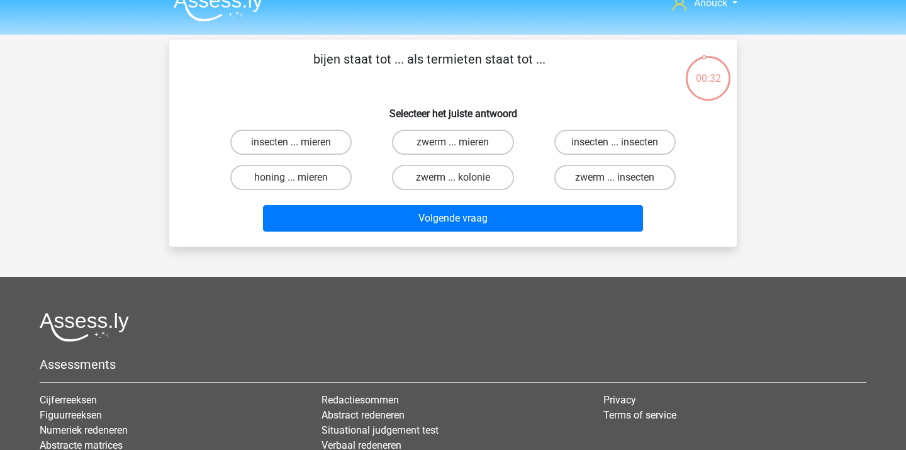
scroll to position [3, 0]
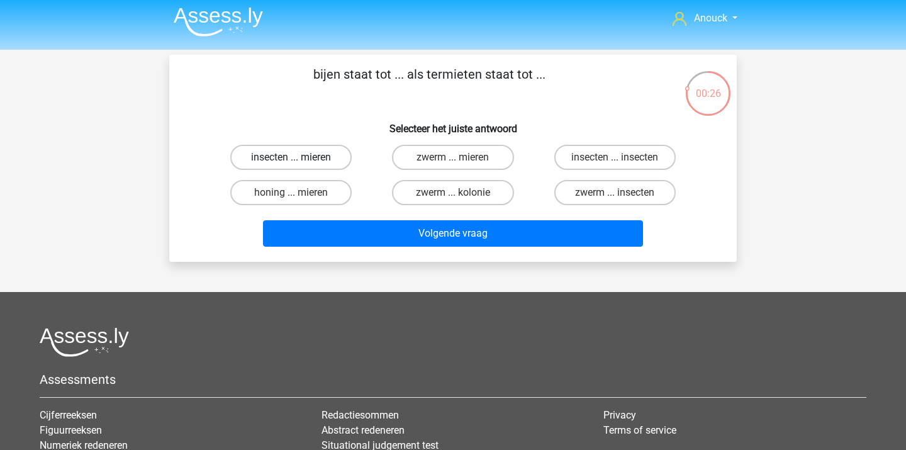
click at [347, 159] on label "insecten ... mieren" at bounding box center [290, 157] width 121 height 25
click at [300, 159] on input "insecten ... mieren" at bounding box center [295, 161] width 8 height 8
radio input "true"
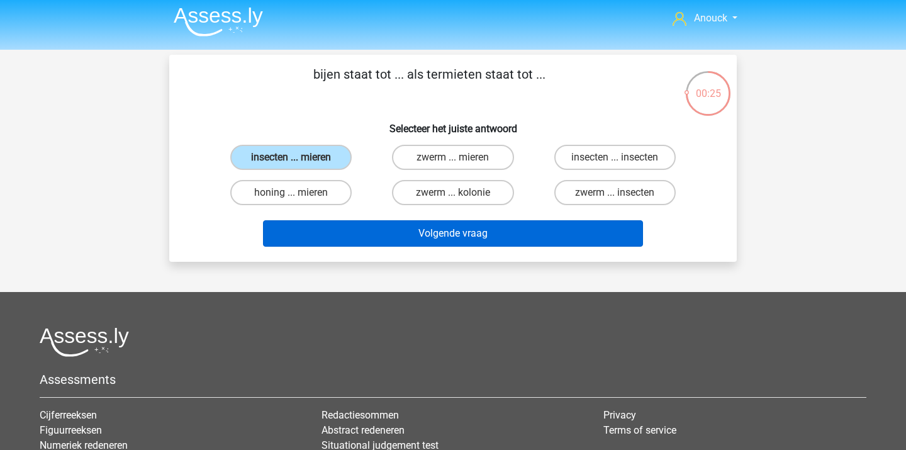
click at [395, 226] on button "Volgende vraag" at bounding box center [453, 233] width 381 height 26
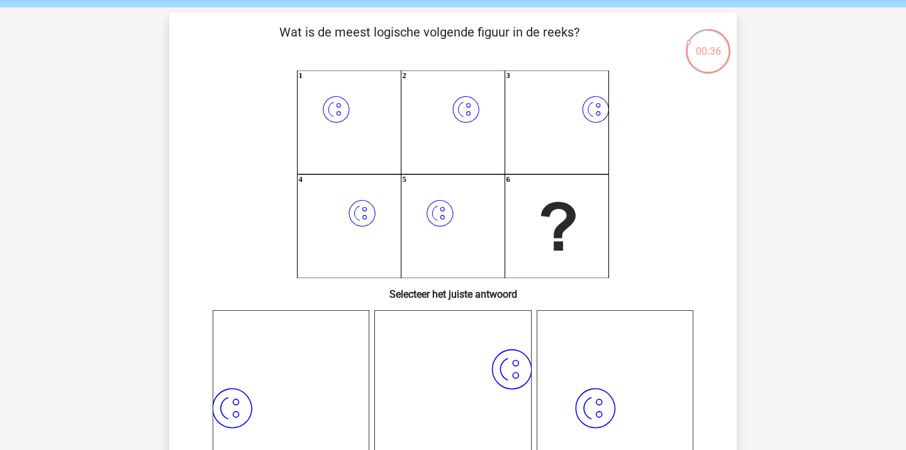
scroll to position [40, 0]
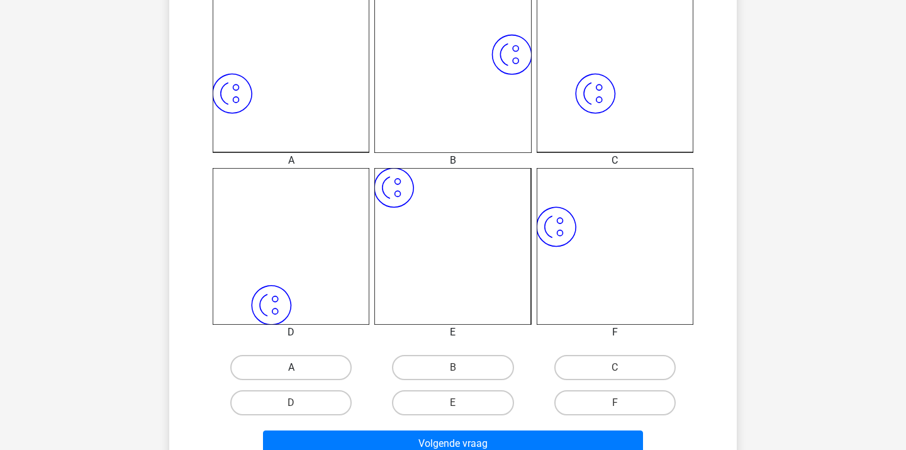
click at [315, 375] on label "A" at bounding box center [290, 367] width 121 height 25
click at [300, 375] on input "A" at bounding box center [295, 372] width 8 height 8
radio input "true"
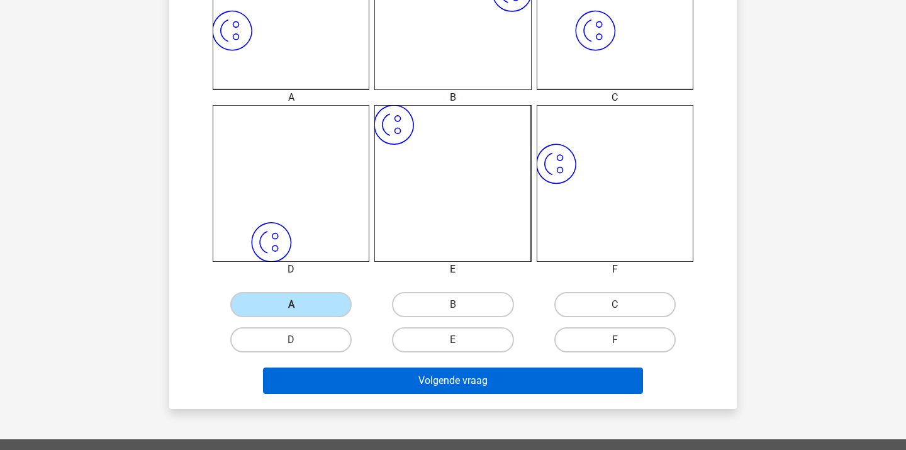
click at [330, 390] on button "Volgende vraag" at bounding box center [453, 381] width 381 height 26
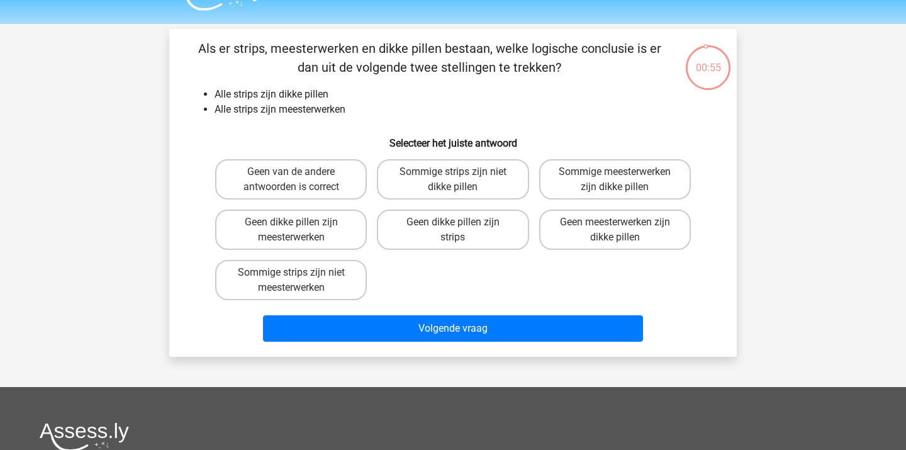
scroll to position [28, 0]
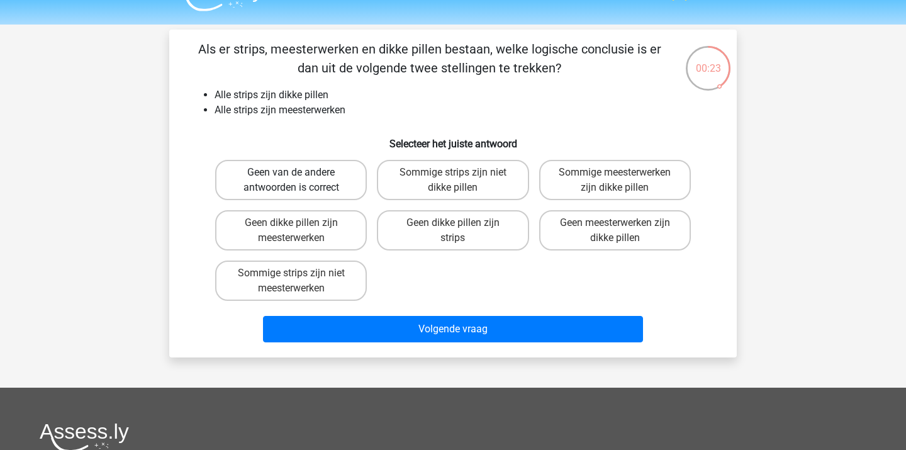
click at [315, 171] on label "Geen van de andere antwoorden is correct" at bounding box center [291, 180] width 152 height 40
click at [300, 172] on input "Geen van de andere antwoorden is correct" at bounding box center [295, 176] width 8 height 8
radio input "true"
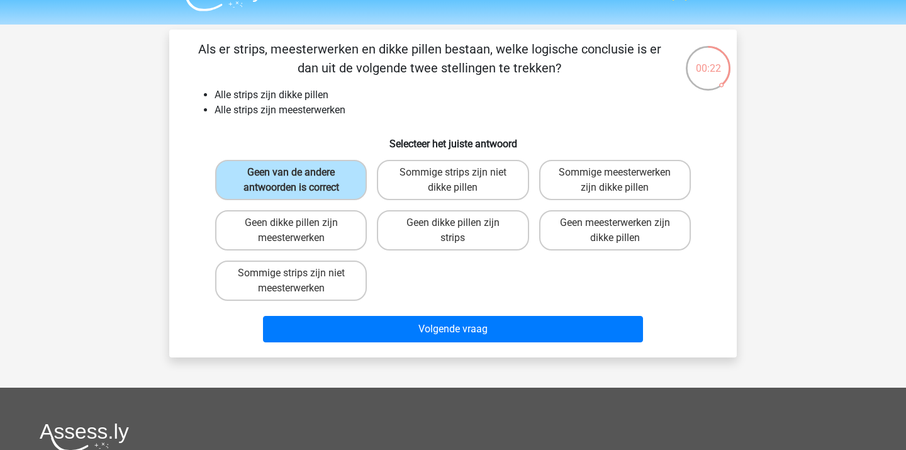
click at [341, 315] on div "Volgende vraag" at bounding box center [453, 327] width 528 height 42
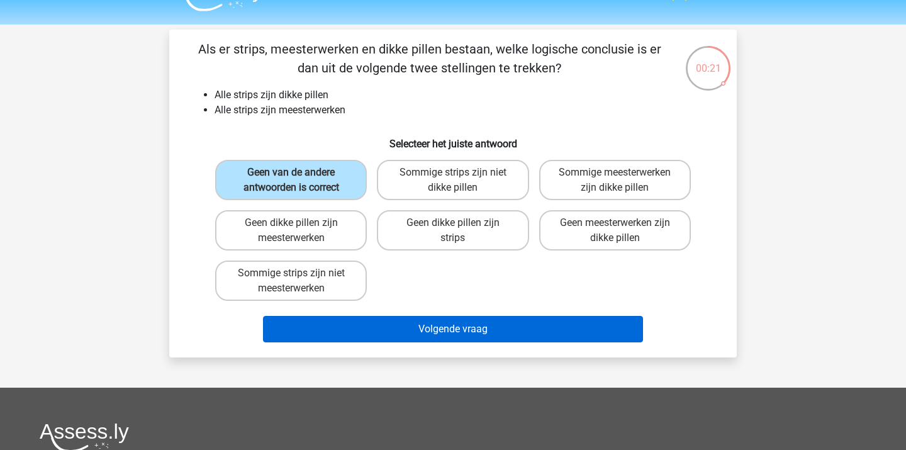
click at [332, 324] on button "Volgende vraag" at bounding box center [453, 329] width 381 height 26
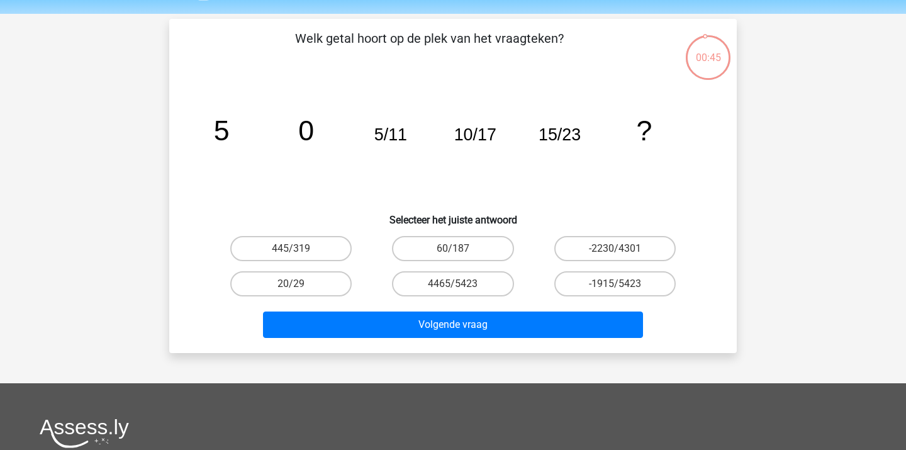
scroll to position [34, 0]
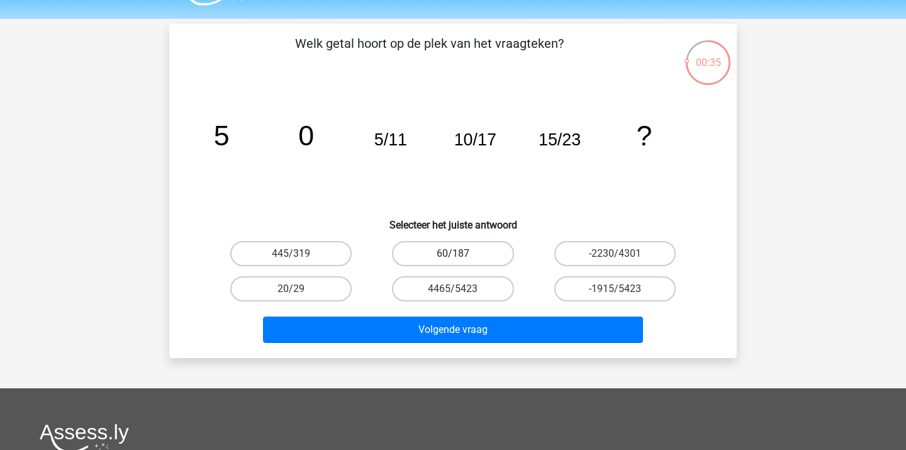
click at [434, 248] on label "60/187" at bounding box center [452, 253] width 121 height 25
click at [453, 254] on input "60/187" at bounding box center [457, 258] width 8 height 8
radio input "true"
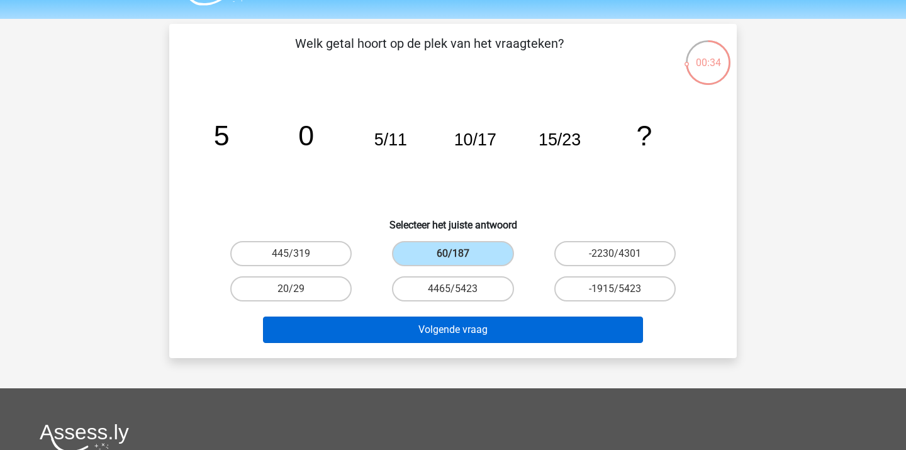
click at [481, 325] on button "Volgende vraag" at bounding box center [453, 330] width 381 height 26
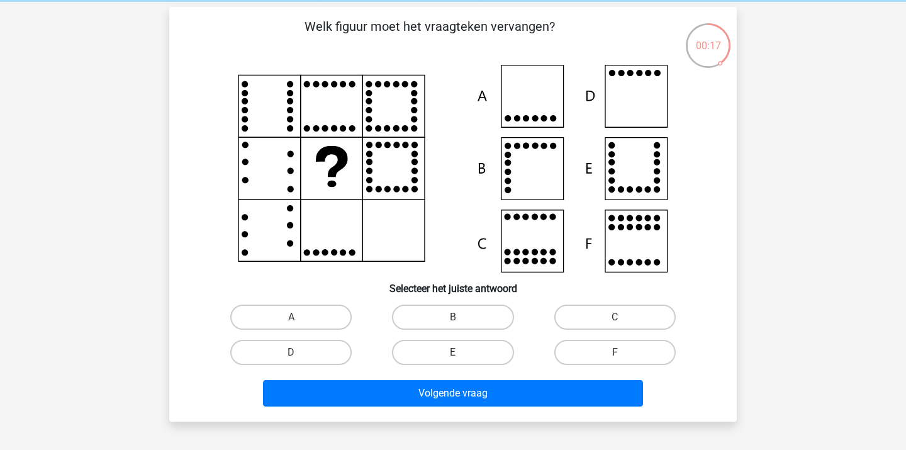
scroll to position [52, 0]
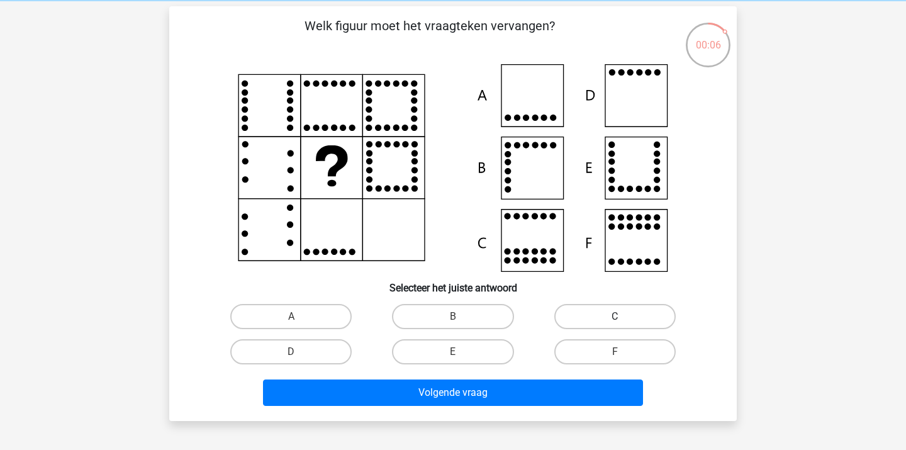
click at [573, 325] on label "C" at bounding box center [615, 316] width 121 height 25
click at [615, 325] on input "C" at bounding box center [619, 321] width 8 height 8
radio input "true"
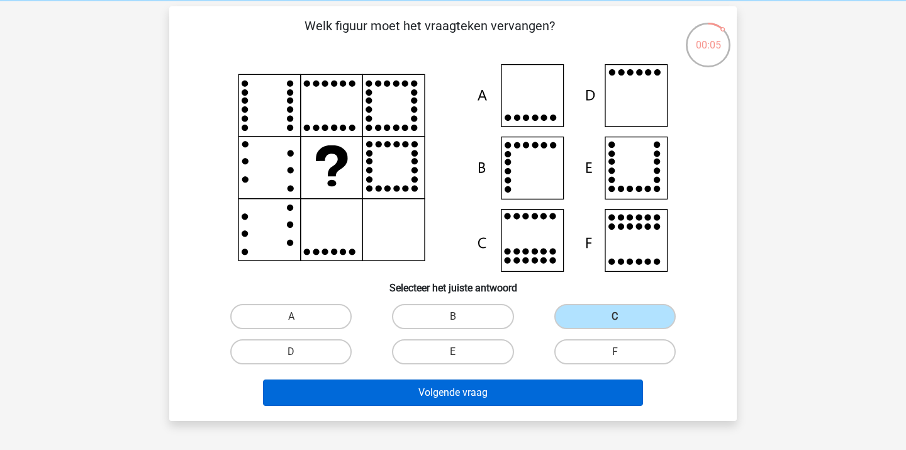
click at [502, 388] on button "Volgende vraag" at bounding box center [453, 393] width 381 height 26
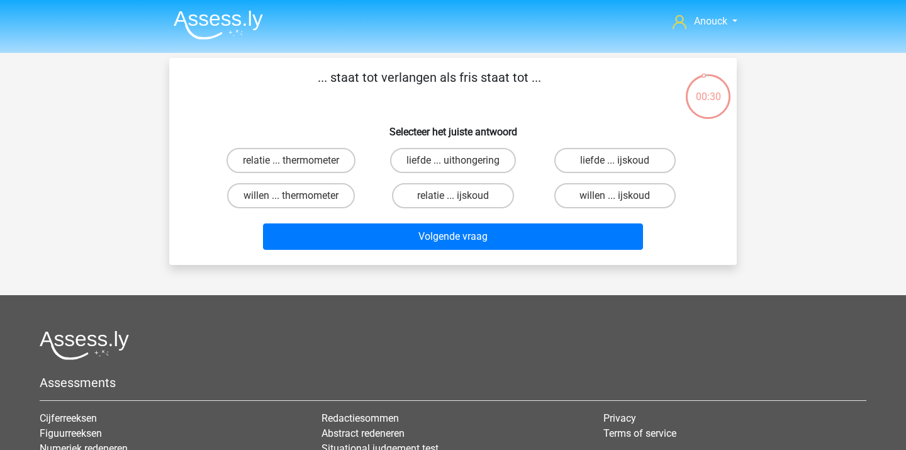
scroll to position [0, 0]
click at [575, 198] on label "willen ... ijskoud" at bounding box center [615, 195] width 121 height 25
click at [615, 198] on input "willen ... ijskoud" at bounding box center [619, 200] width 8 height 8
radio input "true"
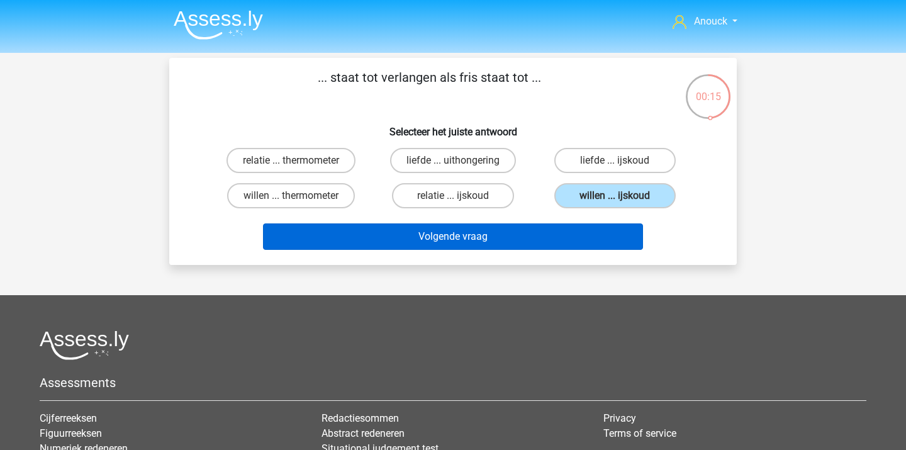
click at [548, 229] on button "Volgende vraag" at bounding box center [453, 236] width 381 height 26
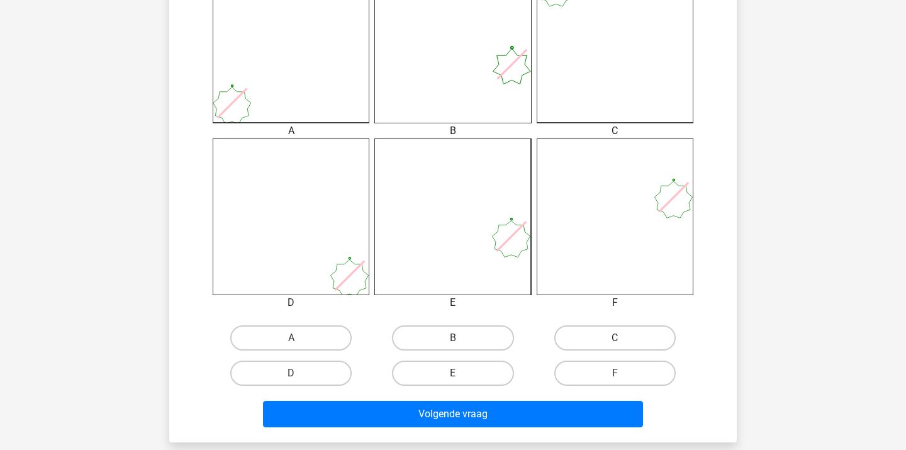
scroll to position [391, 0]
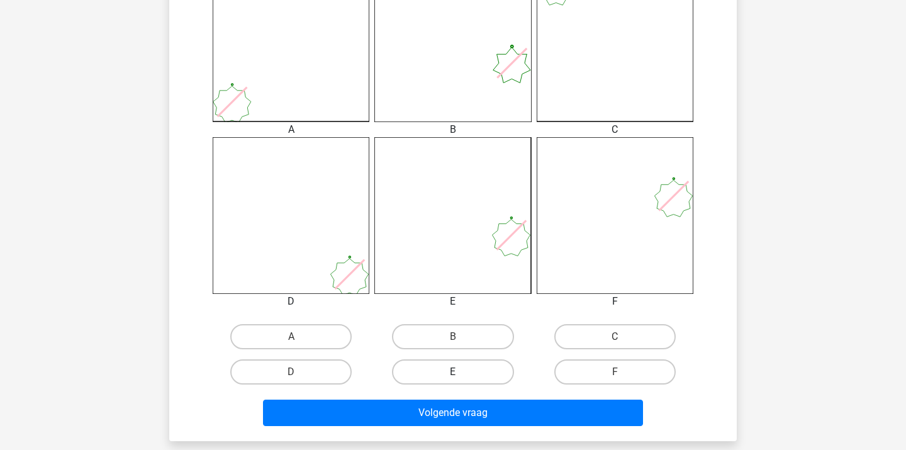
click at [458, 364] on label "E" at bounding box center [452, 371] width 121 height 25
click at [458, 372] on input "E" at bounding box center [457, 376] width 8 height 8
radio input "true"
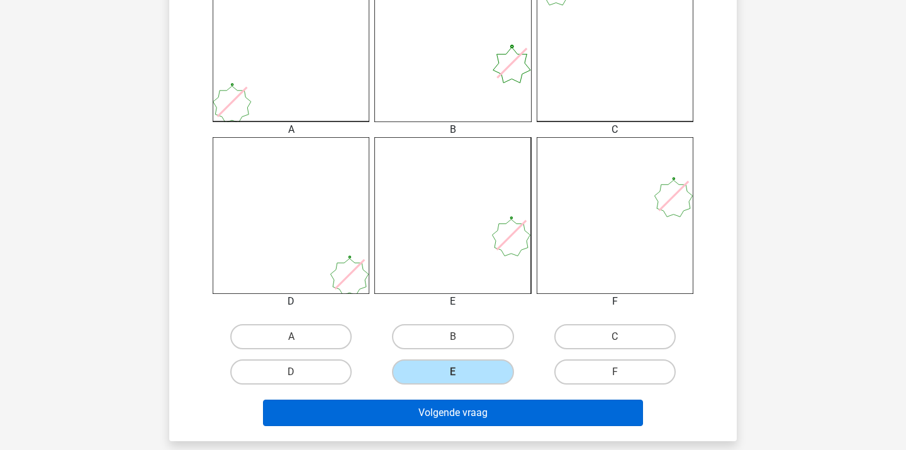
click at [480, 414] on button "Volgende vraag" at bounding box center [453, 413] width 381 height 26
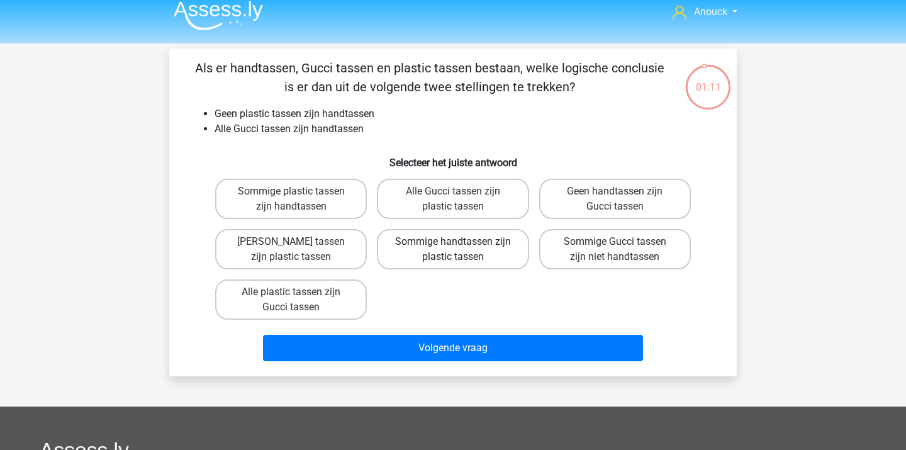
scroll to position [6, 0]
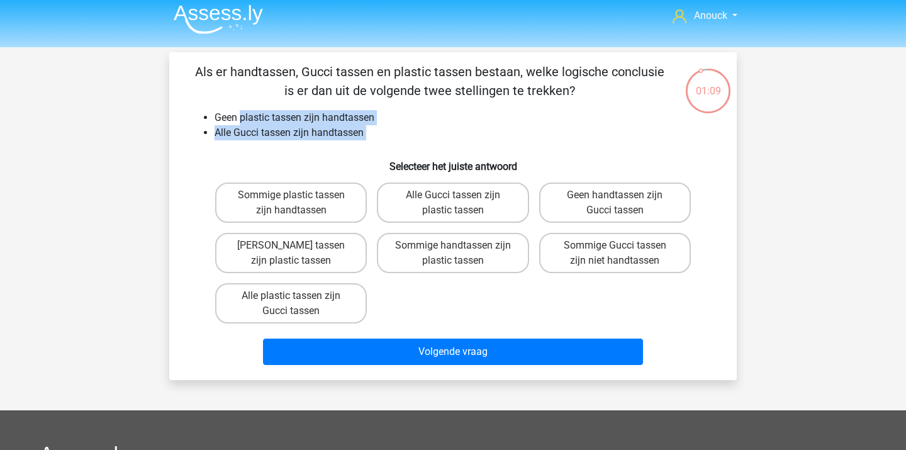
drag, startPoint x: 239, startPoint y: 115, endPoint x: 324, endPoint y: 157, distance: 94.6
click at [324, 157] on div "Als er handtassen, Gucci tassen en plastic tassen bestaan, welke logische concl…" at bounding box center [453, 216] width 558 height 308
click at [324, 157] on h6 "Selecteer het juiste antwoord" at bounding box center [453, 161] width 528 height 22
drag, startPoint x: 336, startPoint y: 85, endPoint x: 346, endPoint y: 129, distance: 45.1
click at [345, 128] on div "Als er handtassen, Gucci tassen en plastic tassen bestaan, welke logische concl…" at bounding box center [453, 216] width 558 height 308
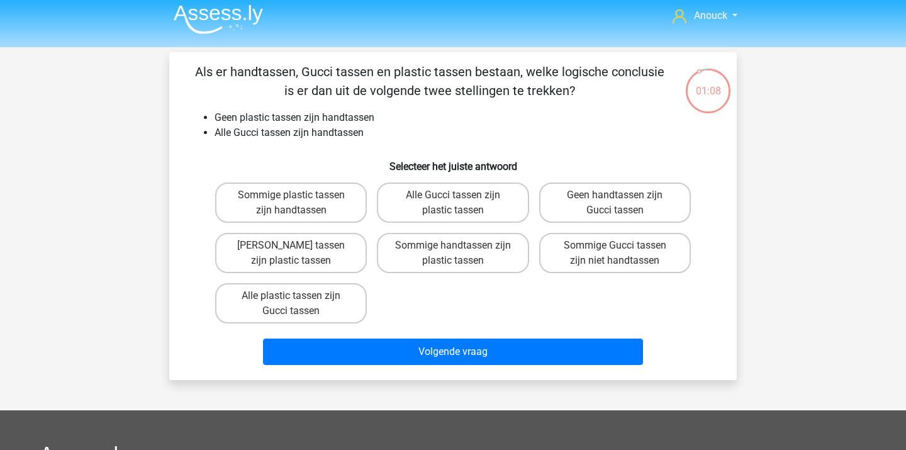
click at [346, 129] on li "Alle Gucci tassen zijn handtassen" at bounding box center [466, 132] width 502 height 15
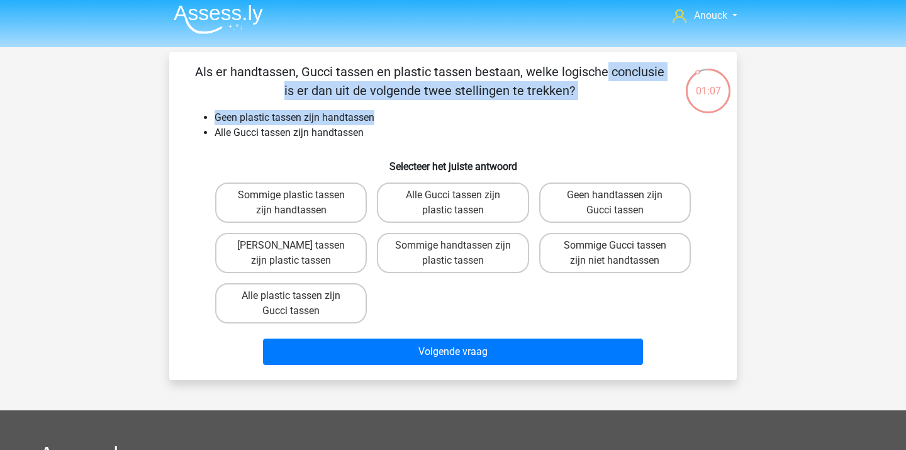
drag, startPoint x: 344, startPoint y: 65, endPoint x: 347, endPoint y: 130, distance: 65.5
click at [347, 129] on div "Als er handtassen, Gucci tassen en plastic tassen bestaan, welke logische concl…" at bounding box center [453, 216] width 558 height 308
click at [347, 130] on li "Alle Gucci tassen zijn handtassen" at bounding box center [466, 132] width 502 height 15
drag, startPoint x: 342, startPoint y: 75, endPoint x: 349, endPoint y: 150, distance: 75.9
click at [349, 140] on div "Als er handtassen, Gucci tassen en plastic tassen bestaan, welke logische concl…" at bounding box center [453, 216] width 558 height 308
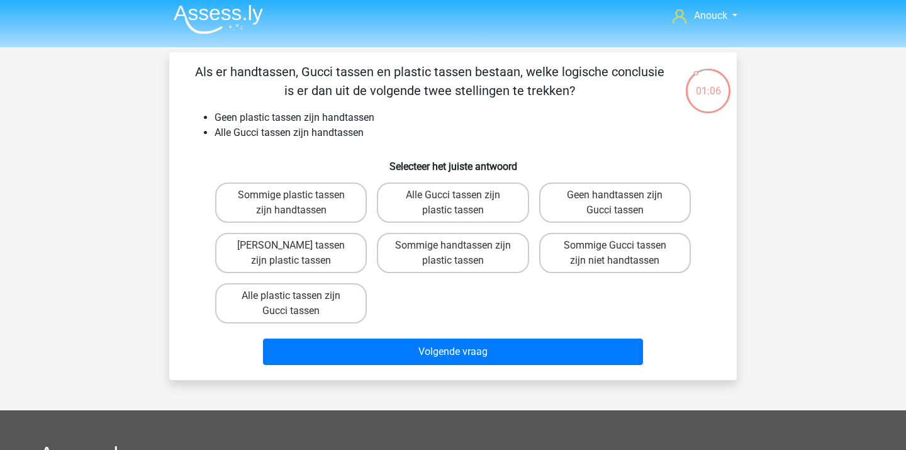
click at [349, 150] on h6 "Selecteer het juiste antwoord" at bounding box center [453, 161] width 528 height 22
drag, startPoint x: 354, startPoint y: 86, endPoint x: 356, endPoint y: 148, distance: 61.7
click at [356, 147] on div "Als er handtassen, Gucci tassen en plastic tassen bestaan, welke logische concl…" at bounding box center [453, 216] width 558 height 308
click at [356, 148] on div "Als er handtassen, Gucci tassen en plastic tassen bestaan, welke logische concl…" at bounding box center [453, 216] width 558 height 308
drag, startPoint x: 256, startPoint y: 116, endPoint x: 346, endPoint y: 149, distance: 95.6
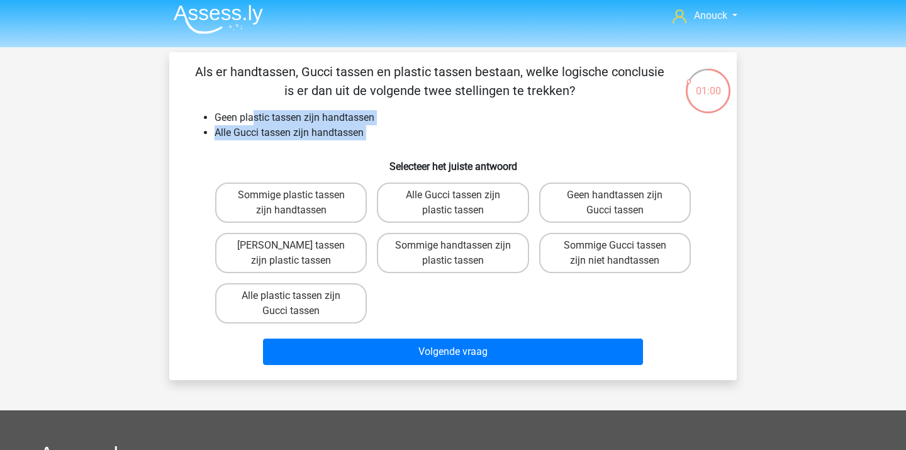
click at [346, 149] on div "Als er handtassen, Gucci tassen en plastic tassen bestaan, welke logische concl…" at bounding box center [453, 216] width 558 height 308
click at [346, 148] on div "Als er handtassen, Gucci tassen en plastic tassen bestaan, welke logische concl…" at bounding box center [453, 216] width 558 height 308
click at [328, 254] on label "Geen Gucci tassen zijn plastic tassen" at bounding box center [291, 253] width 152 height 40
click at [300, 254] on input "Geen Gucci tassen zijn plastic tassen" at bounding box center [295, 250] width 8 height 8
radio input "true"
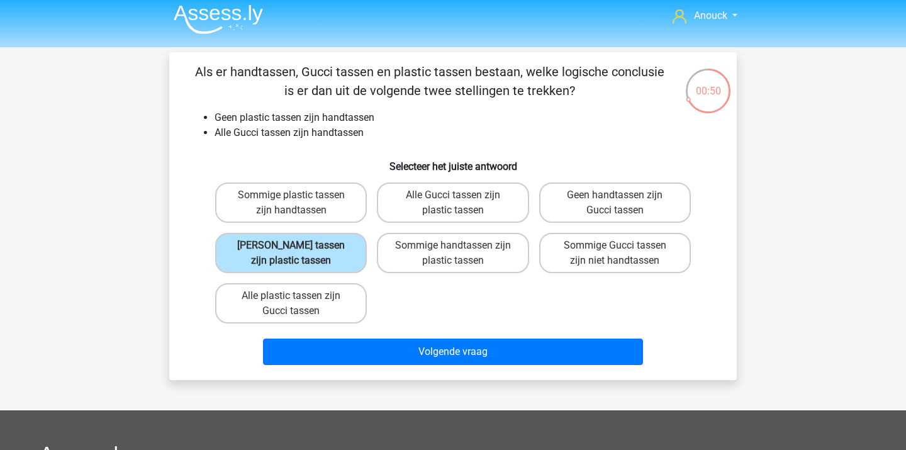
click at [370, 337] on div "Volgende vraag" at bounding box center [453, 350] width 528 height 42
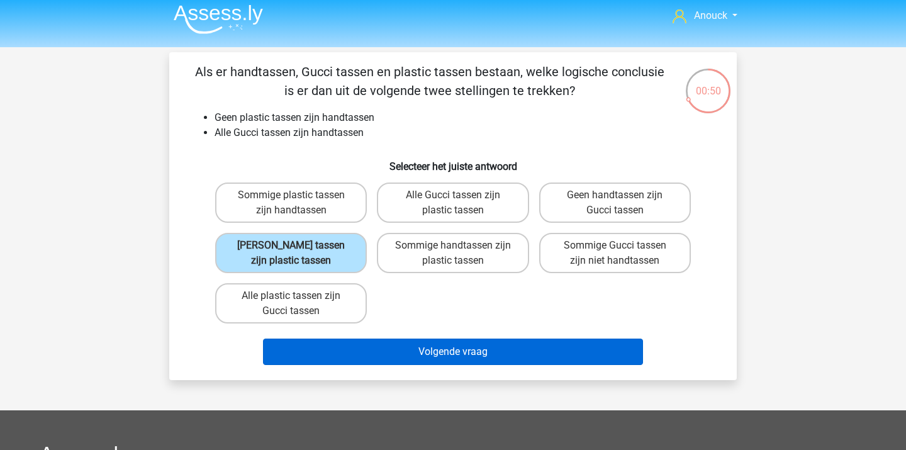
click at [366, 351] on button "Volgende vraag" at bounding box center [453, 352] width 381 height 26
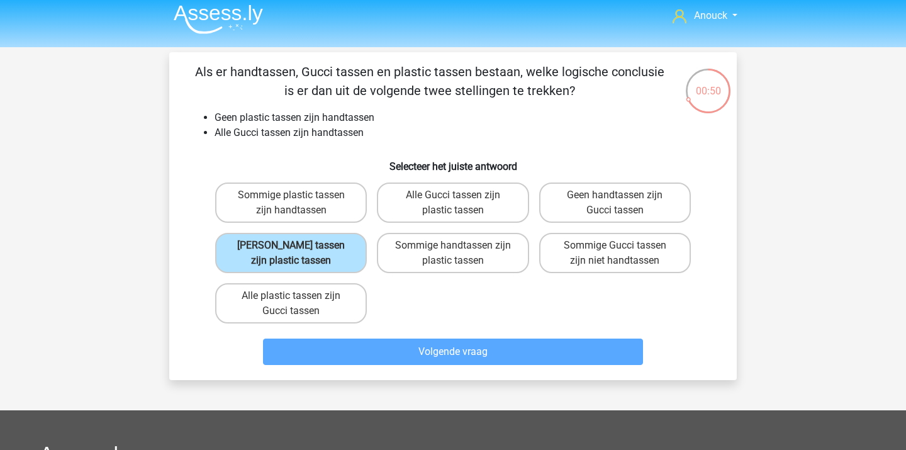
scroll to position [58, 0]
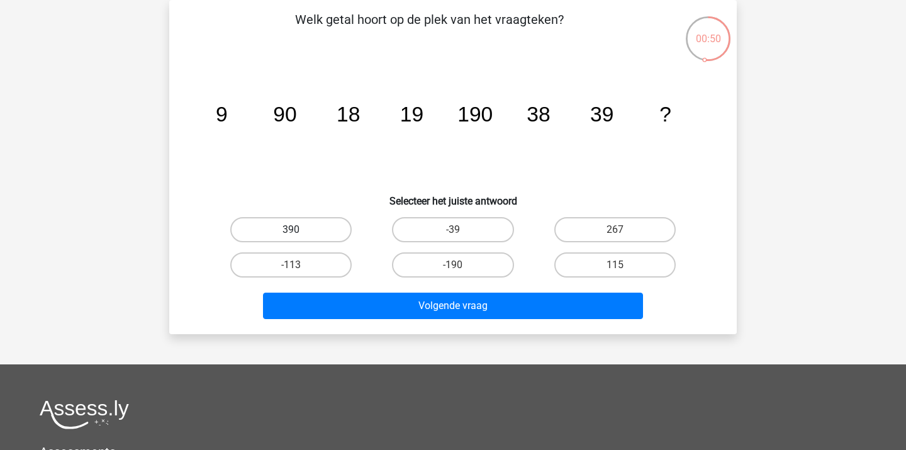
click at [313, 229] on label "390" at bounding box center [290, 229] width 121 height 25
click at [300, 230] on input "390" at bounding box center [295, 234] width 8 height 8
radio input "true"
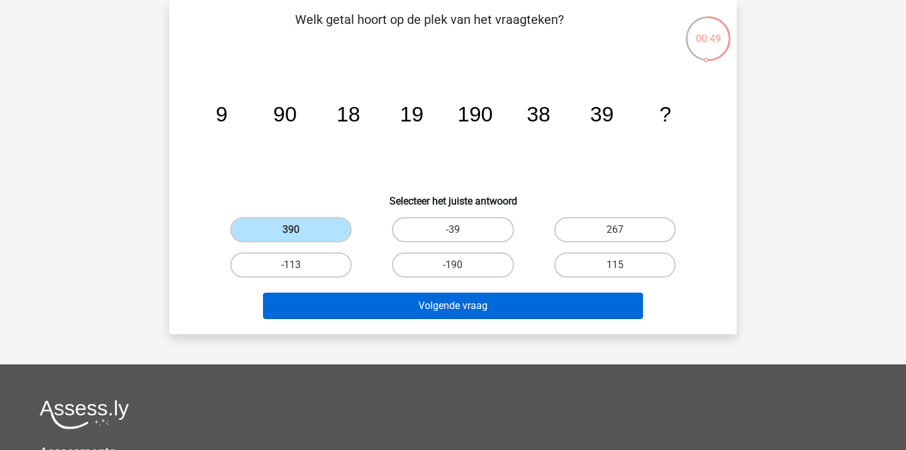
click at [331, 298] on button "Volgende vraag" at bounding box center [453, 306] width 381 height 26
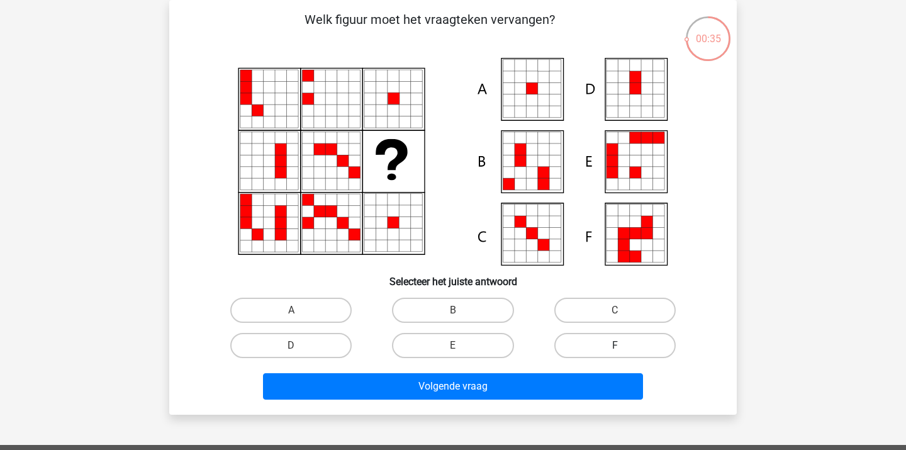
click at [597, 346] on label "F" at bounding box center [615, 345] width 121 height 25
click at [615, 346] on input "F" at bounding box center [619, 350] width 8 height 8
radio input "true"
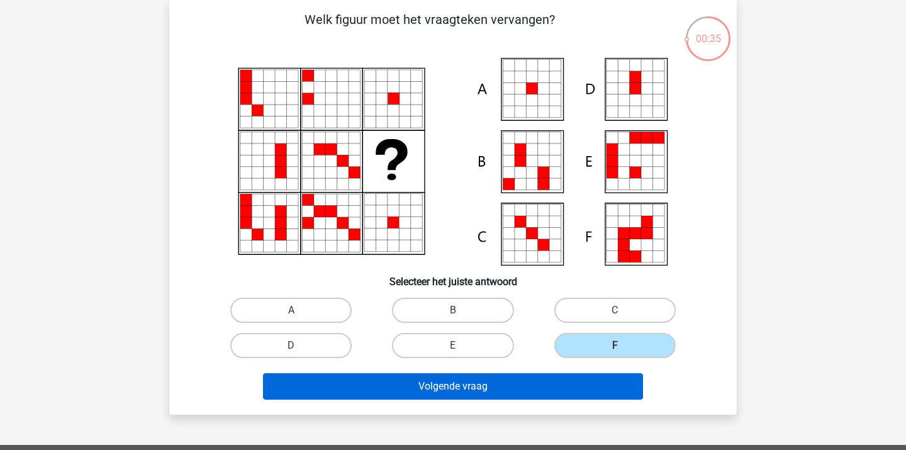
click at [544, 389] on button "Volgende vraag" at bounding box center [453, 386] width 381 height 26
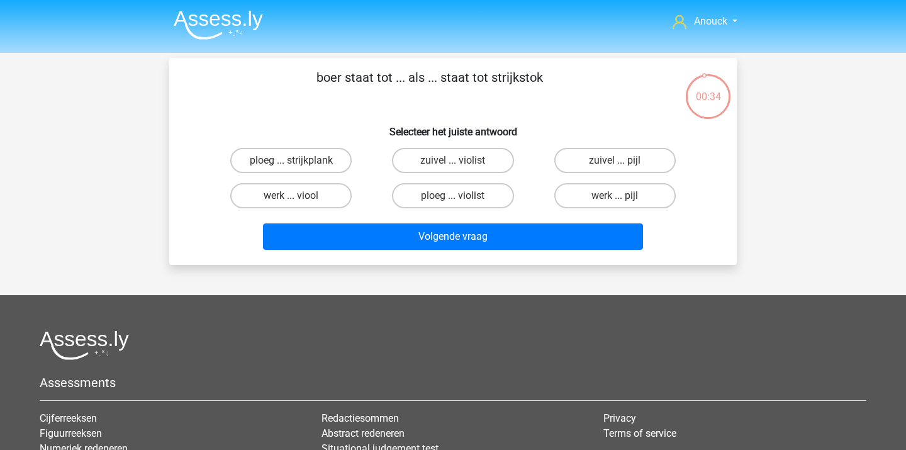
scroll to position [0, 0]
click at [429, 195] on label "ploeg ... violist" at bounding box center [452, 195] width 121 height 25
click at [453, 196] on input "ploeg ... violist" at bounding box center [457, 200] width 8 height 8
radio input "true"
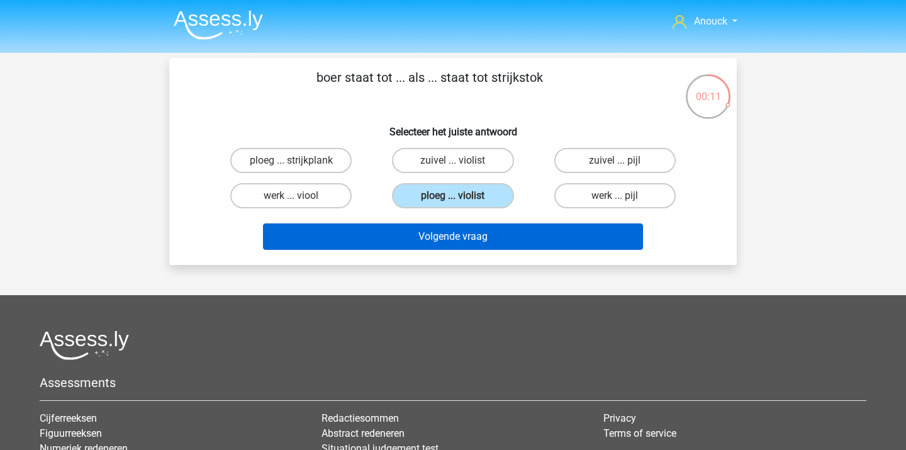
click at [424, 242] on button "Volgende vraag" at bounding box center [453, 236] width 381 height 26
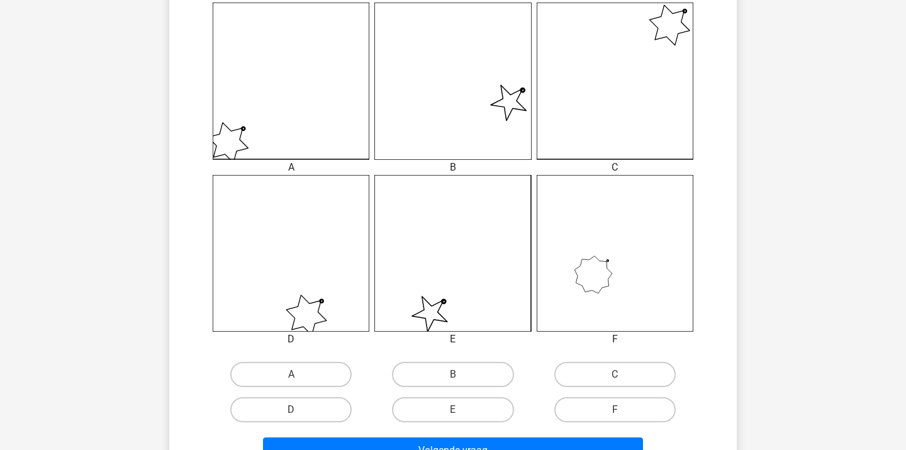
scroll to position [358, 0]
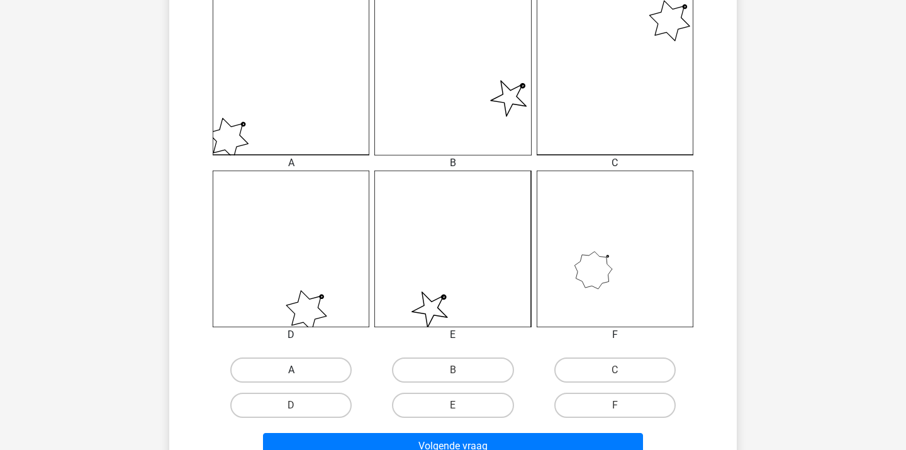
click at [329, 362] on label "A" at bounding box center [290, 370] width 121 height 25
click at [300, 370] on input "A" at bounding box center [295, 374] width 8 height 8
radio input "true"
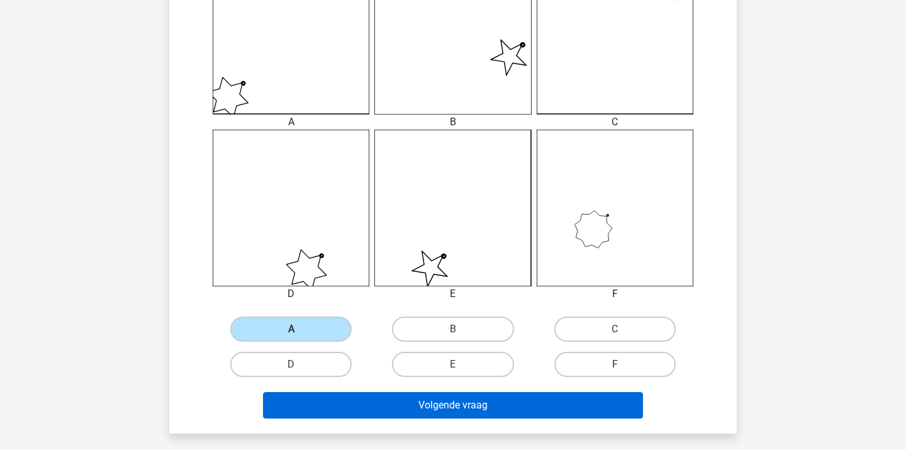
click at [405, 405] on button "Volgende vraag" at bounding box center [453, 405] width 381 height 26
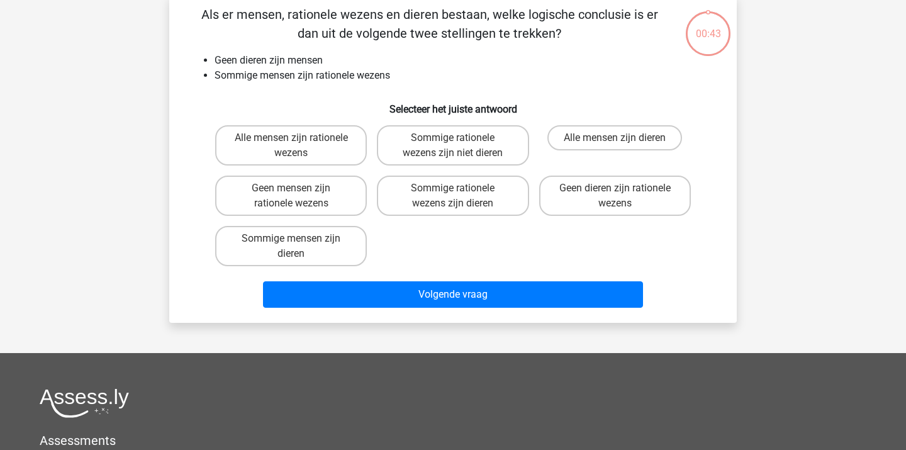
scroll to position [58, 0]
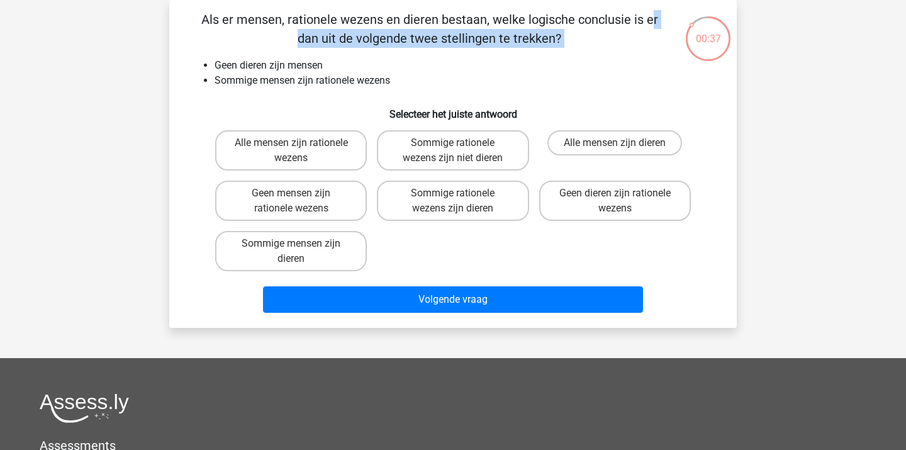
drag, startPoint x: 387, startPoint y: 16, endPoint x: 408, endPoint y: 51, distance: 41.2
click at [410, 51] on div "Als er mensen, rationele wezens en dieren bestaan, welke logische conclusie is …" at bounding box center [453, 164] width 558 height 308
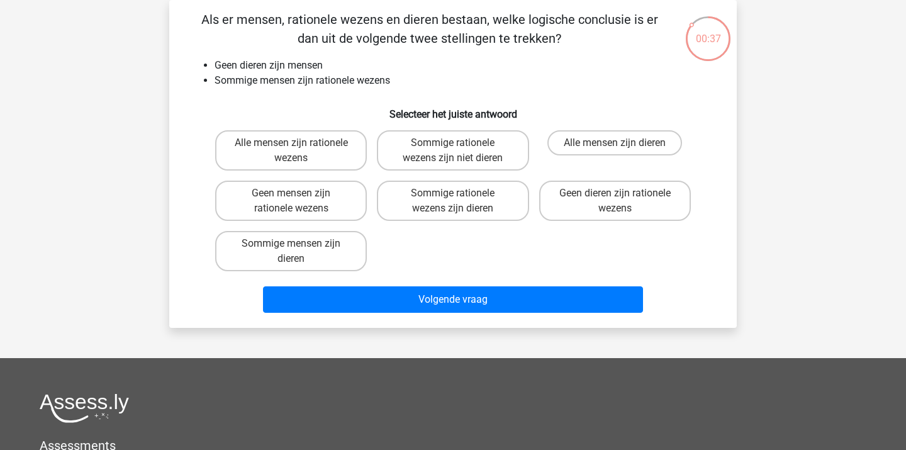
click at [408, 51] on div "Als er mensen, rationele wezens en dieren bestaan, welke logische conclusie is …" at bounding box center [453, 164] width 558 height 308
drag, startPoint x: 382, startPoint y: 28, endPoint x: 392, endPoint y: 71, distance: 44.0
click at [392, 69] on div "Als er mensen, rationele wezens en dieren bestaan, welke logische conclusie is …" at bounding box center [453, 164] width 558 height 308
click at [392, 71] on li "Geen dieren zijn mensen" at bounding box center [466, 65] width 502 height 15
drag, startPoint x: 280, startPoint y: 69, endPoint x: 336, endPoint y: 82, distance: 57.6
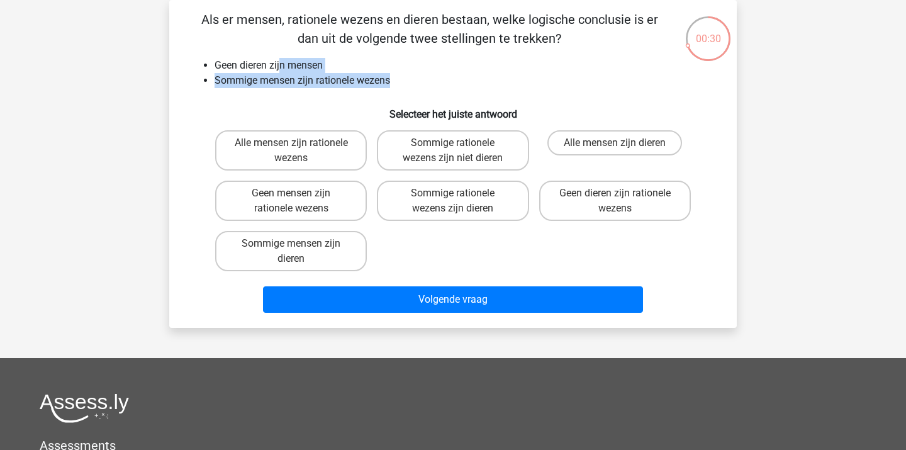
click at [336, 88] on ul "Geen dieren zijn mensen Sommige mensen zijn rationele wezens" at bounding box center [453, 73] width 528 height 30
click at [336, 82] on li "Sommige mensen zijn rationele wezens" at bounding box center [466, 80] width 502 height 15
drag, startPoint x: 300, startPoint y: 59, endPoint x: 416, endPoint y: 91, distance: 120.0
click at [414, 94] on div "Als er mensen, rationele wezens en dieren bestaan, welke logische conclusie is …" at bounding box center [453, 164] width 558 height 308
click at [416, 91] on div "Als er mensen, rationele wezens en dieren bestaan, welke logische conclusie is …" at bounding box center [453, 164] width 558 height 308
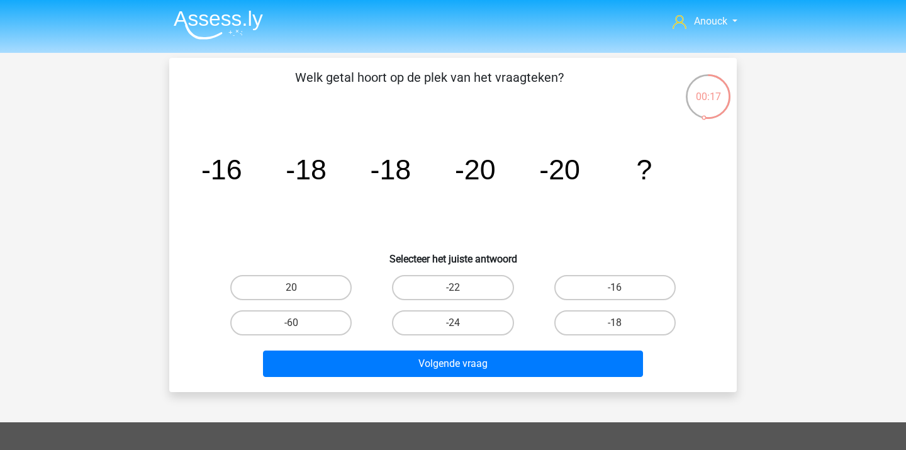
click at [458, 290] on input "-22" at bounding box center [457, 292] width 8 height 8
radio input "true"
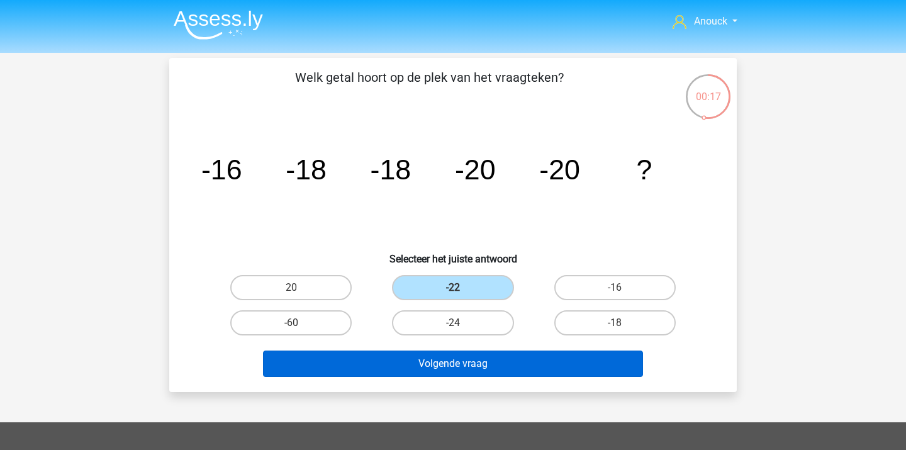
click at [424, 361] on button "Volgende vraag" at bounding box center [453, 364] width 381 height 26
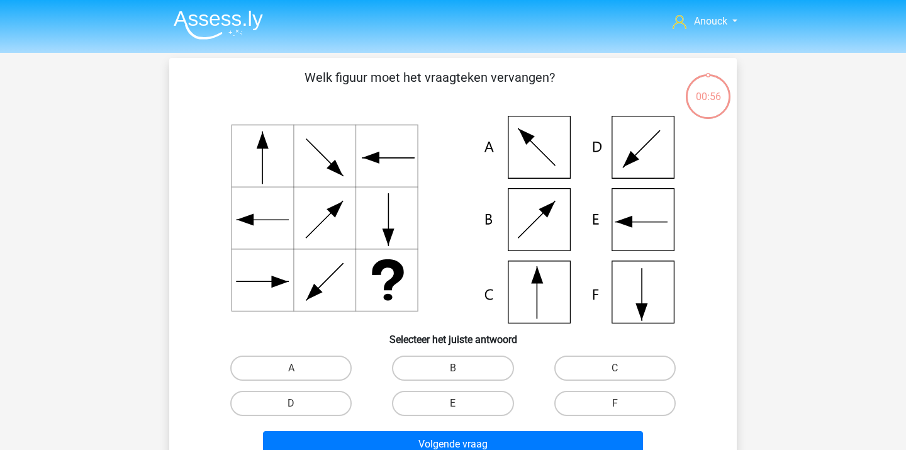
scroll to position [58, 0]
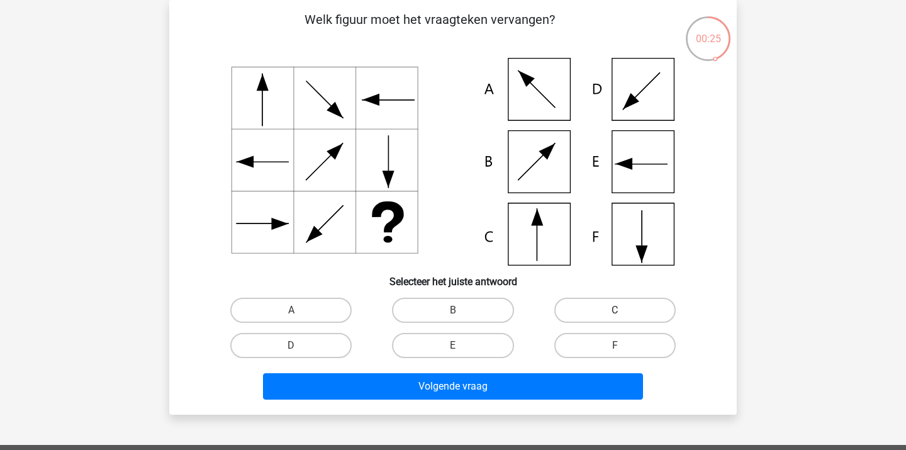
click at [579, 303] on label "C" at bounding box center [615, 310] width 121 height 25
click at [615, 310] on input "C" at bounding box center [619, 314] width 8 height 8
radio input "true"
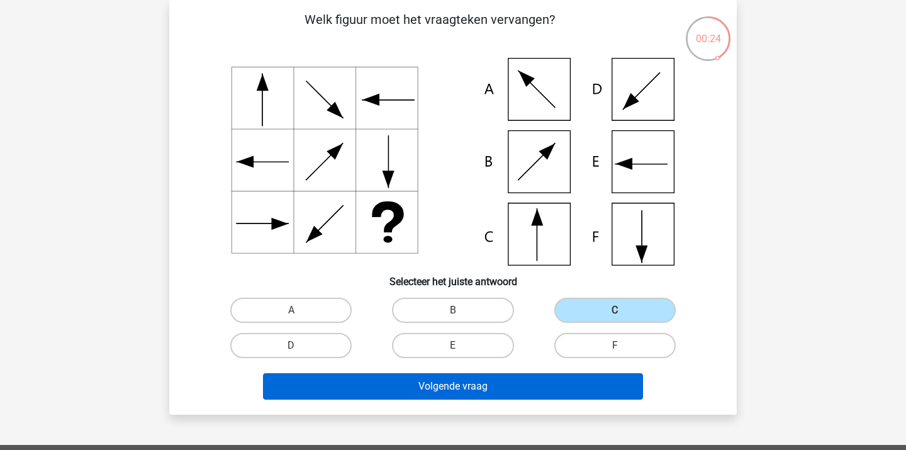
click at [485, 386] on button "Volgende vraag" at bounding box center [453, 386] width 381 height 26
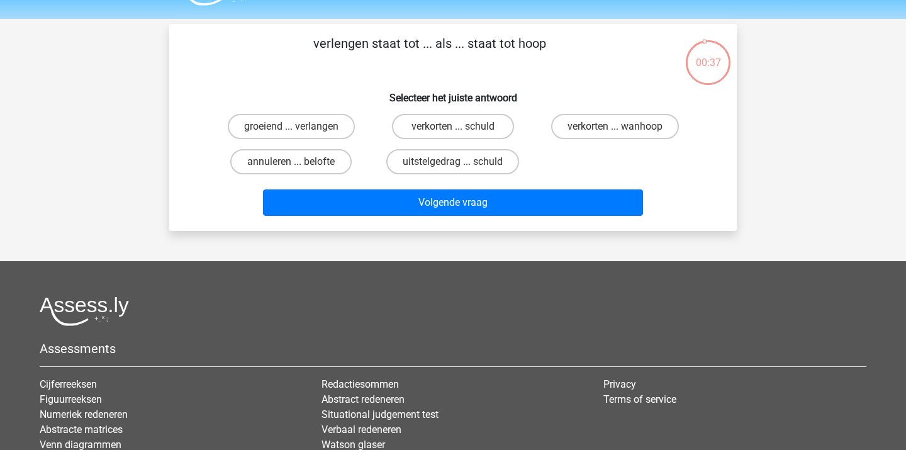
scroll to position [24, 0]
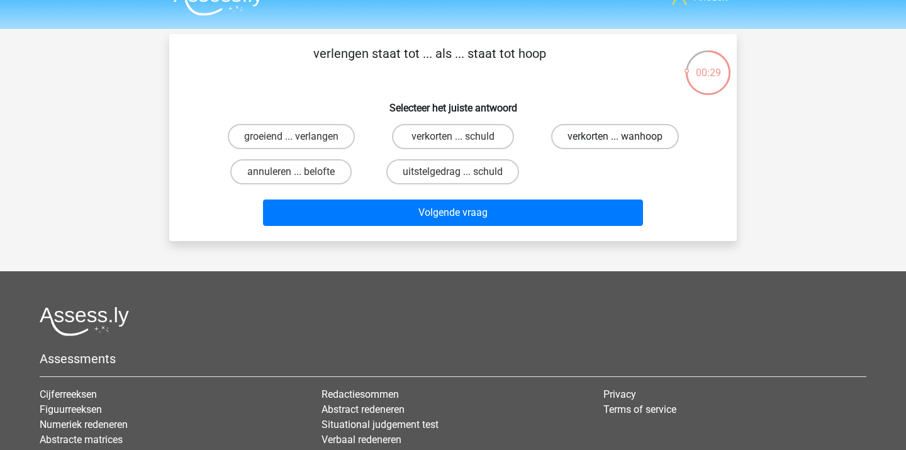
click at [563, 138] on label "verkorten ... wanhoop" at bounding box center [615, 136] width 128 height 25
click at [615, 138] on input "verkorten ... wanhoop" at bounding box center [619, 141] width 8 height 8
radio input "true"
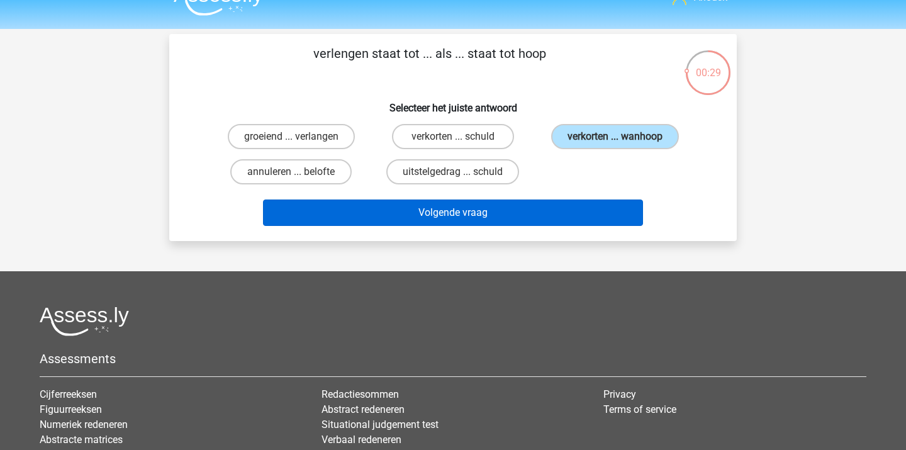
click at [506, 207] on button "Volgende vraag" at bounding box center [453, 213] width 381 height 26
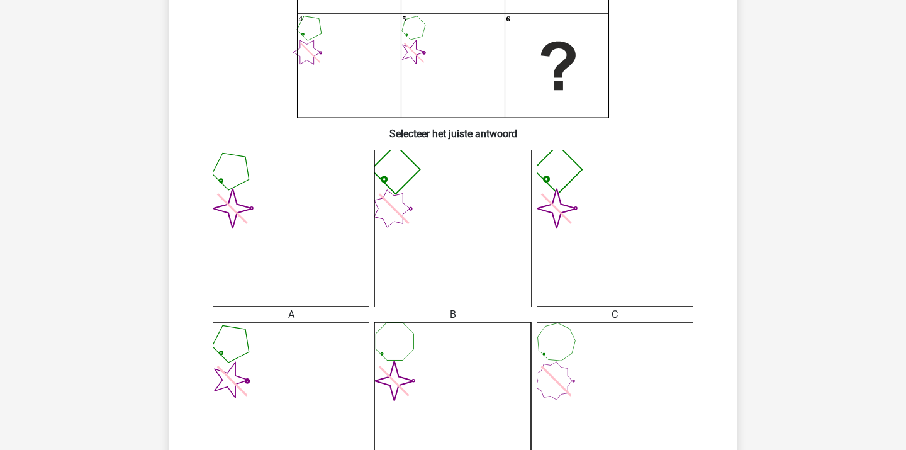
scroll to position [220, 0]
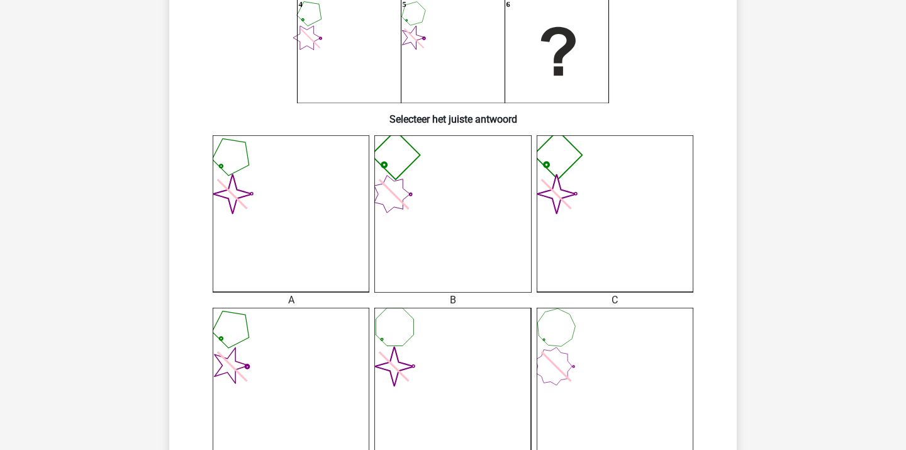
click at [273, 237] on icon "image/svg+xml" at bounding box center [291, 213] width 157 height 157
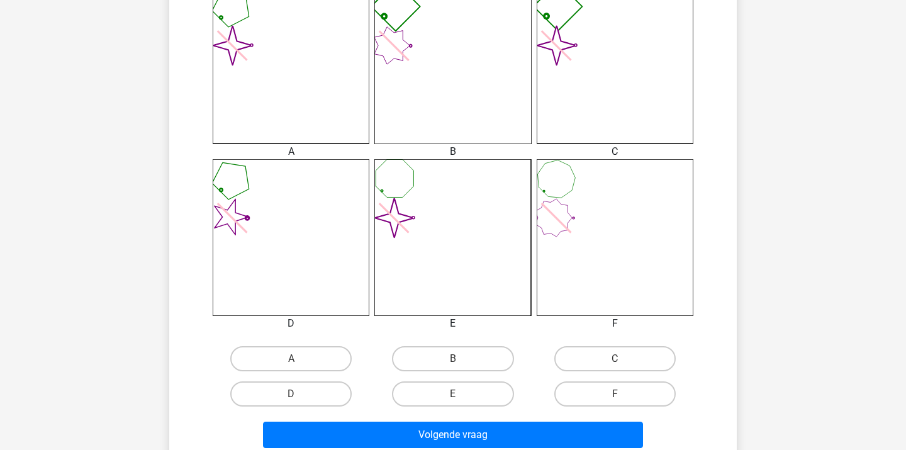
scroll to position [376, 0]
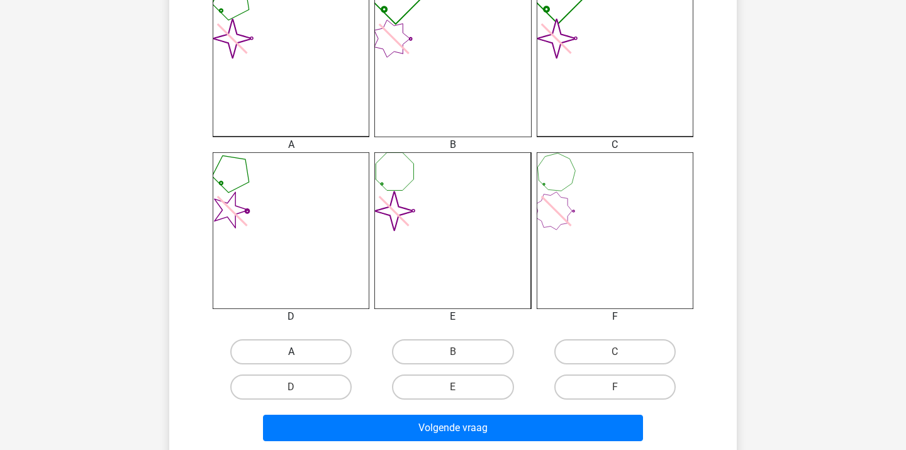
click at [279, 353] on label "A" at bounding box center [290, 351] width 121 height 25
click at [291, 353] on input "A" at bounding box center [295, 356] width 8 height 8
radio input "true"
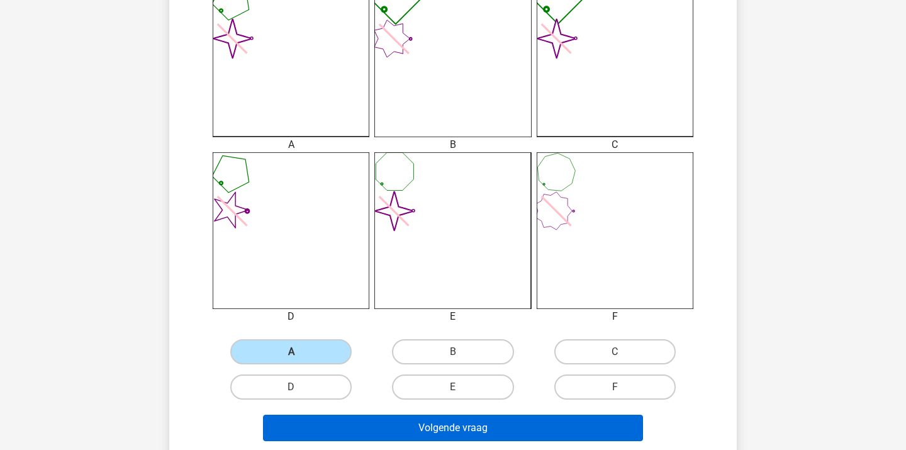
click at [317, 423] on button "Volgende vraag" at bounding box center [453, 428] width 381 height 26
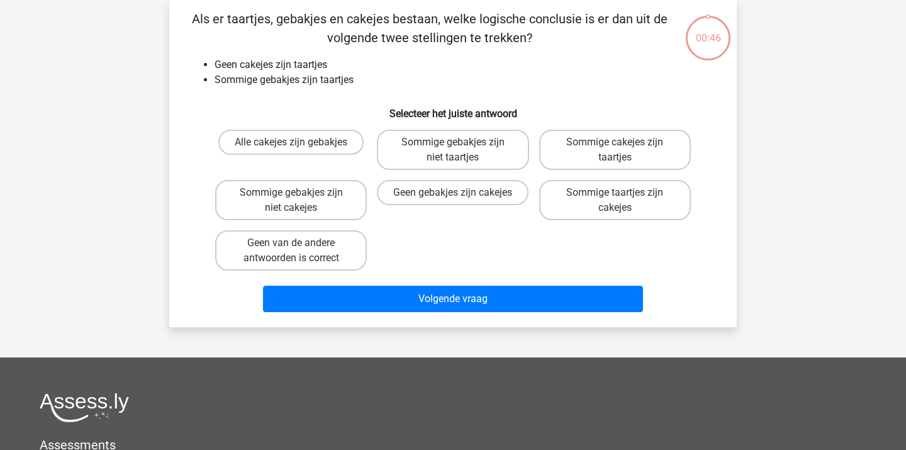
scroll to position [58, 0]
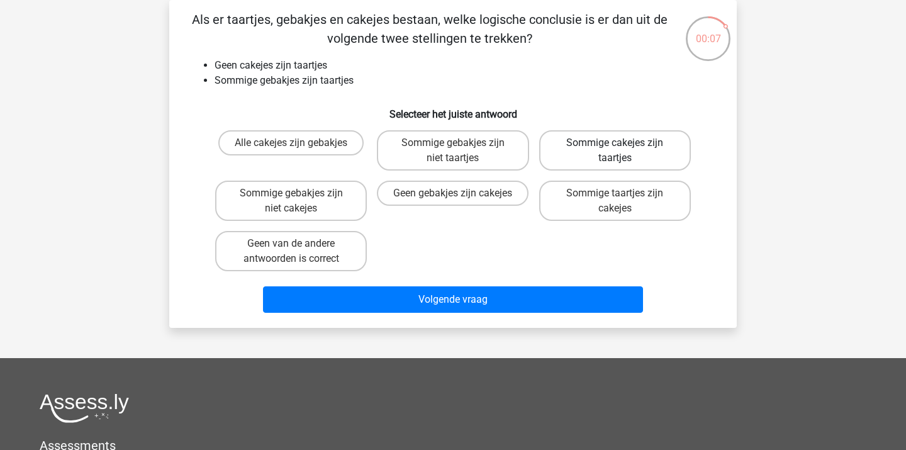
click at [596, 155] on label "Sommige cakejes zijn taartjes" at bounding box center [615, 150] width 152 height 40
click at [615, 151] on input "Sommige cakejes zijn taartjes" at bounding box center [619, 147] width 8 height 8
radio input "true"
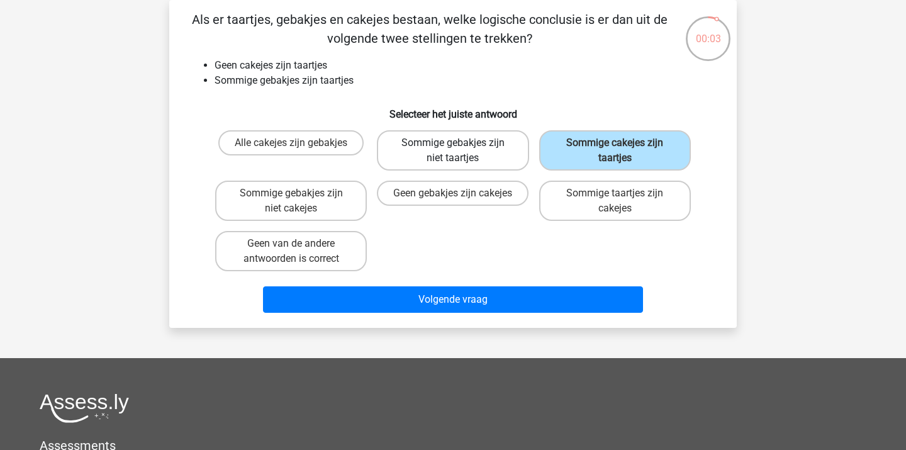
click at [492, 145] on label "Sommige gebakjes zijn niet taartjes" at bounding box center [453, 150] width 152 height 40
click at [461, 145] on input "Sommige gebakjes zijn niet taartjes" at bounding box center [457, 147] width 8 height 8
radio input "true"
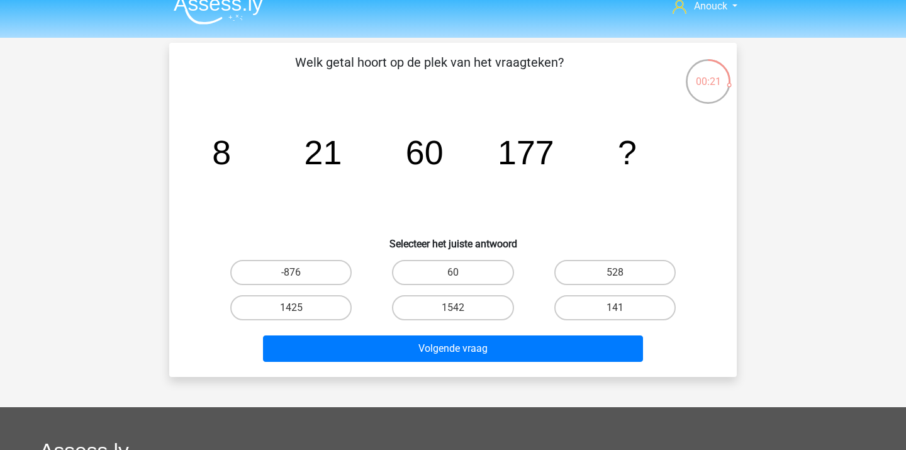
scroll to position [18, 0]
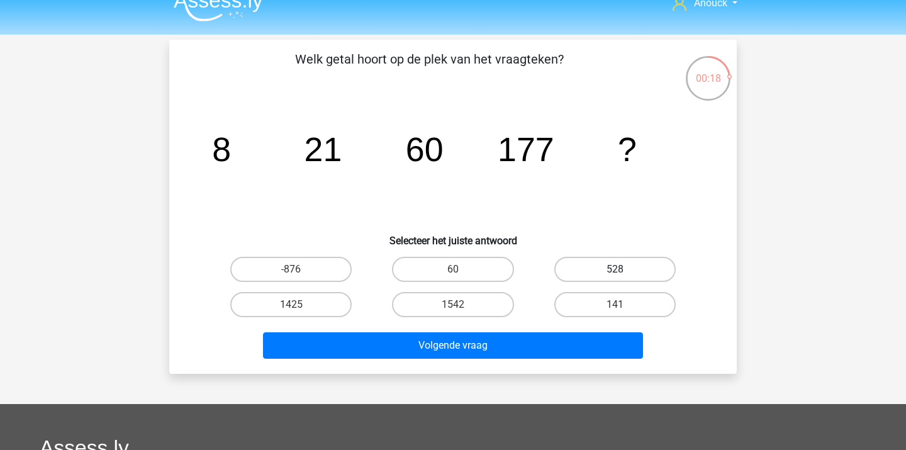
click at [590, 273] on label "528" at bounding box center [615, 269] width 121 height 25
click at [615, 273] on input "528" at bounding box center [619, 273] width 8 height 8
radio input "true"
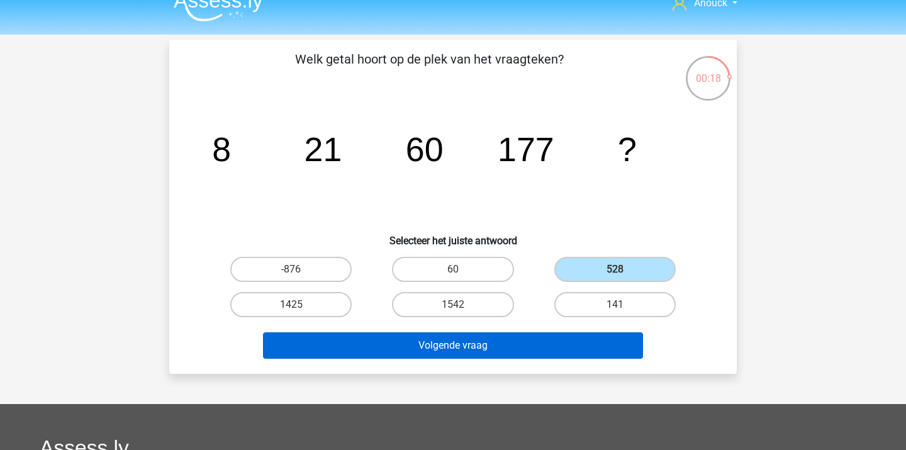
click at [537, 334] on button "Volgende vraag" at bounding box center [453, 345] width 381 height 26
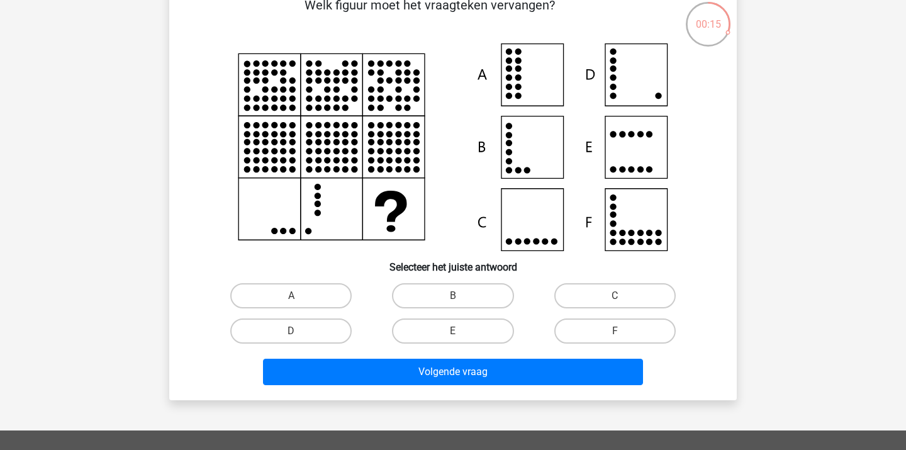
scroll to position [76, 0]
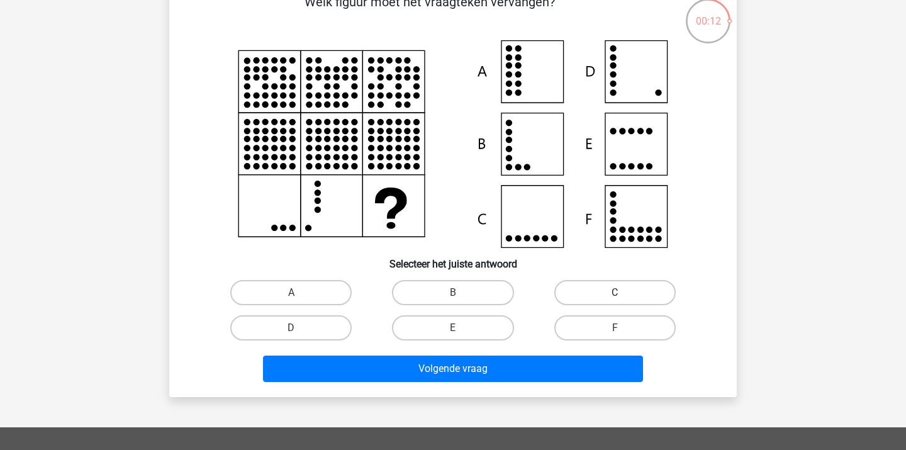
click at [602, 287] on label "C" at bounding box center [615, 292] width 121 height 25
click at [615, 293] on input "C" at bounding box center [619, 297] width 8 height 8
radio input "true"
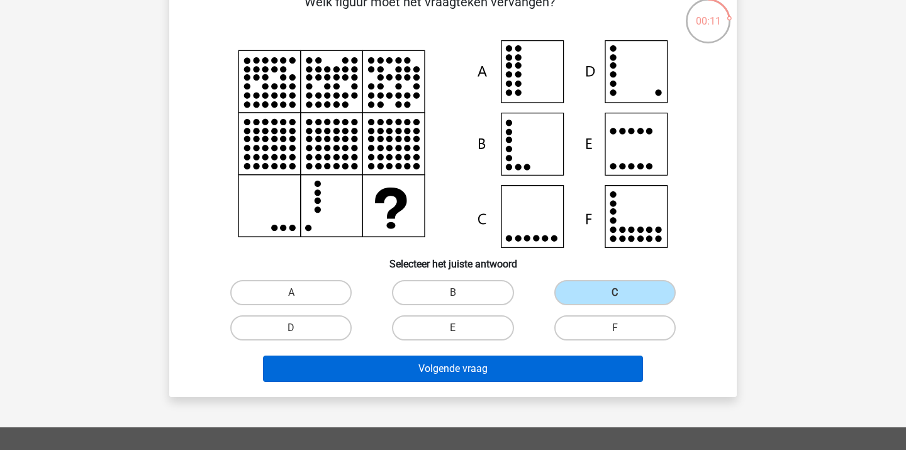
click at [543, 367] on button "Volgende vraag" at bounding box center [453, 369] width 381 height 26
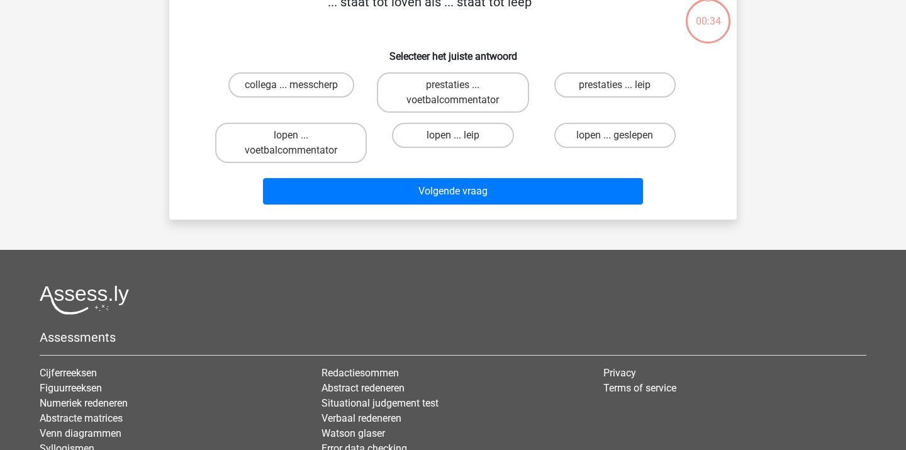
scroll to position [58, 0]
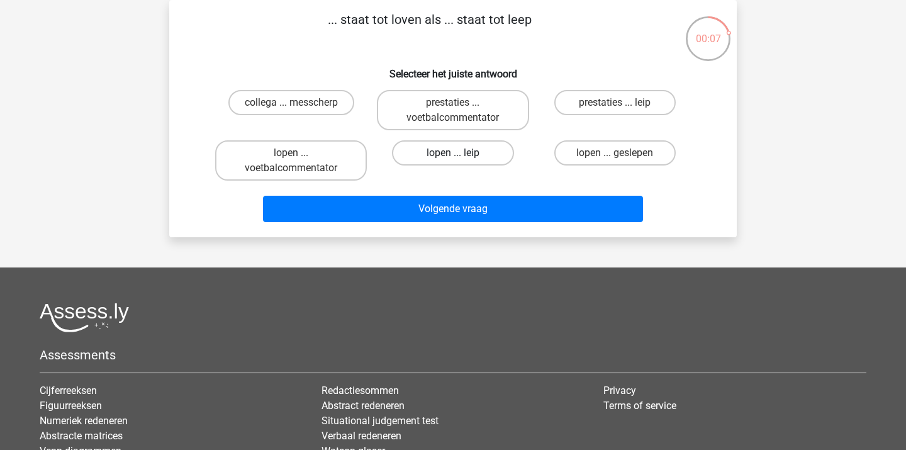
click at [482, 152] on label "lopen ... leip" at bounding box center [452, 152] width 121 height 25
click at [461, 153] on input "lopen ... leip" at bounding box center [457, 157] width 8 height 8
radio input "true"
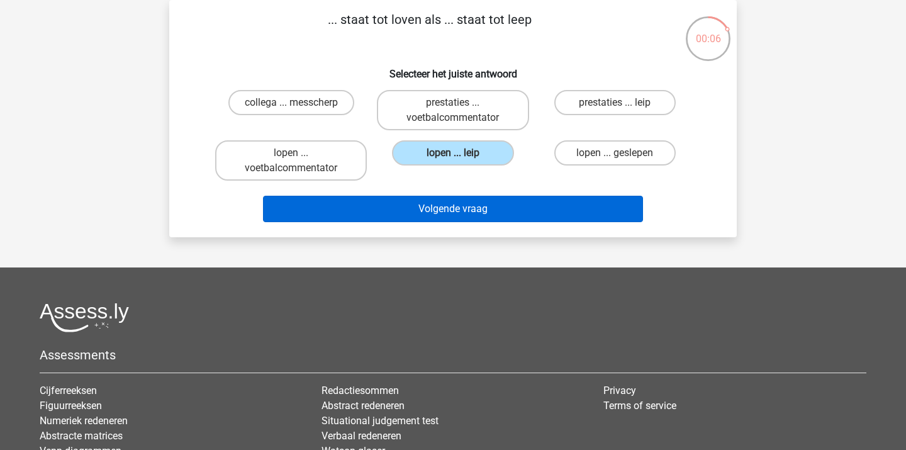
click at [463, 215] on button "Volgende vraag" at bounding box center [453, 209] width 381 height 26
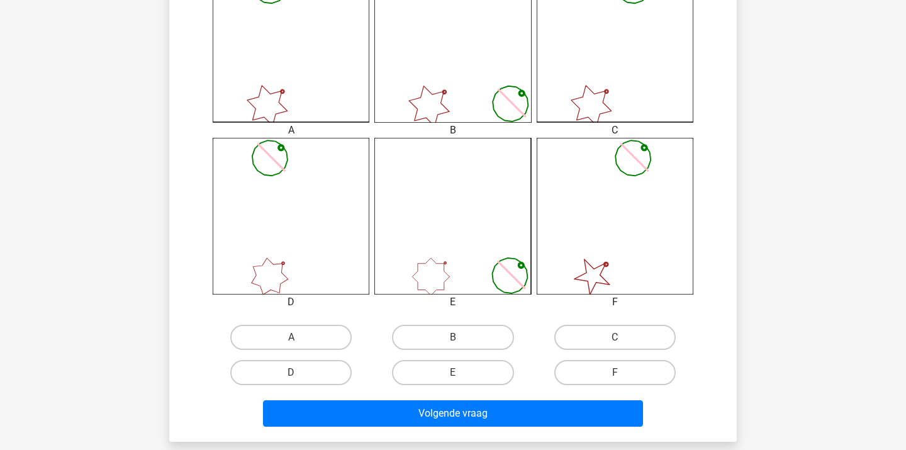
scroll to position [393, 0]
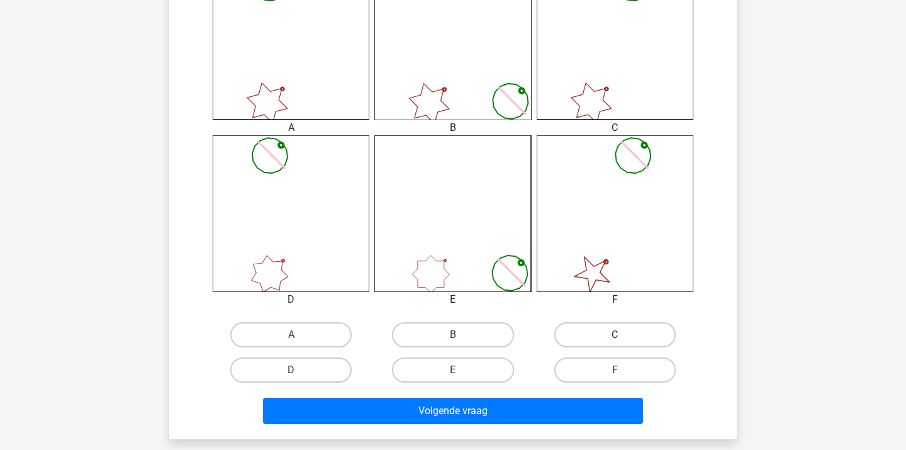
click at [626, 332] on label "C" at bounding box center [615, 334] width 121 height 25
click at [623, 335] on input "C" at bounding box center [619, 339] width 8 height 8
radio input "true"
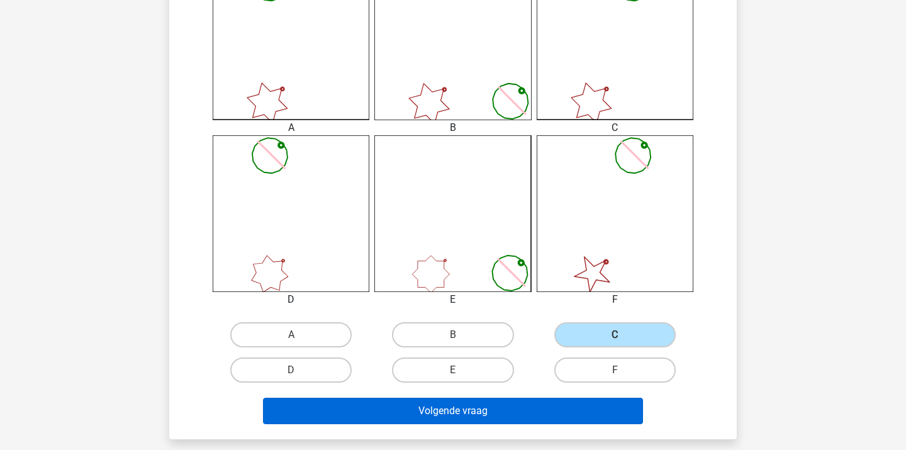
click at [556, 400] on button "Volgende vraag" at bounding box center [453, 411] width 381 height 26
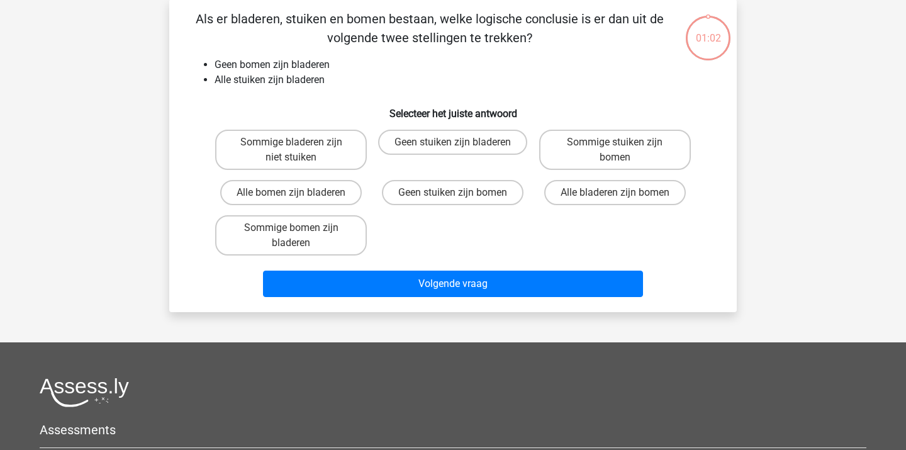
scroll to position [58, 0]
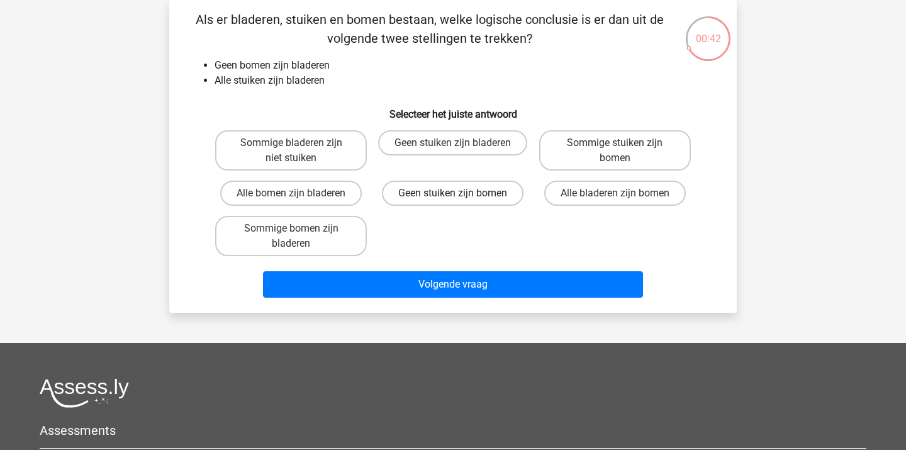
click at [463, 194] on label "Geen stuiken zijn bomen" at bounding box center [453, 193] width 142 height 25
click at [461, 194] on input "Geen stuiken zijn bomen" at bounding box center [457, 197] width 8 height 8
radio input "true"
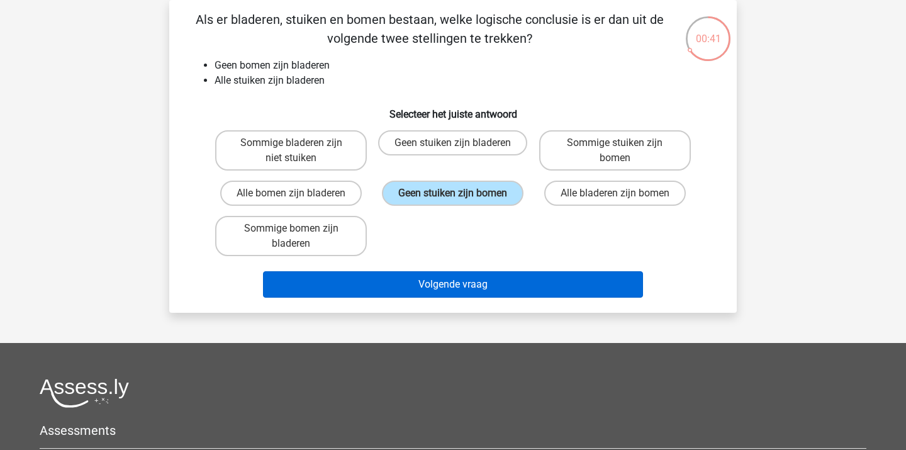
click at [459, 285] on button "Volgende vraag" at bounding box center [453, 284] width 381 height 26
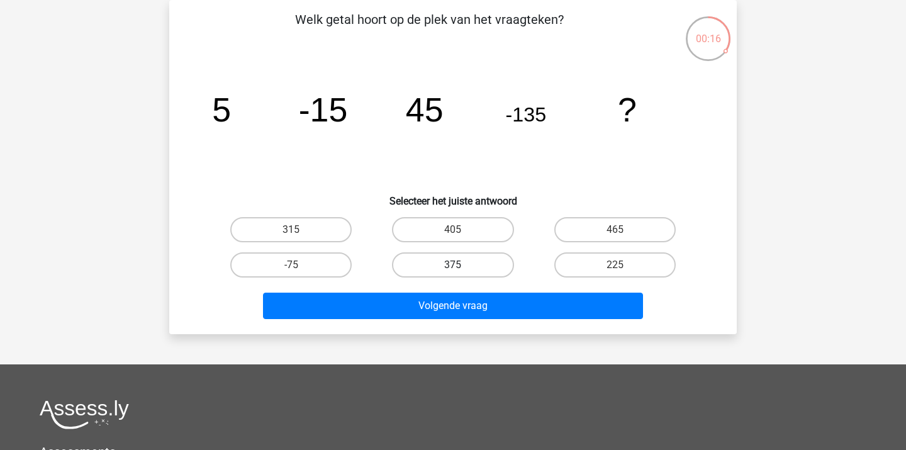
click at [495, 263] on label "375" at bounding box center [452, 264] width 121 height 25
click at [461, 265] on input "375" at bounding box center [457, 269] width 8 height 8
radio input "true"
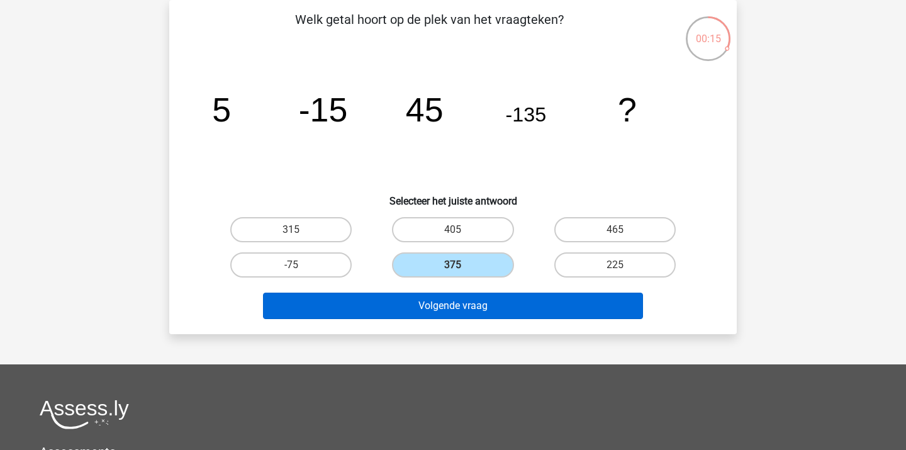
click at [476, 307] on button "Volgende vraag" at bounding box center [453, 306] width 381 height 26
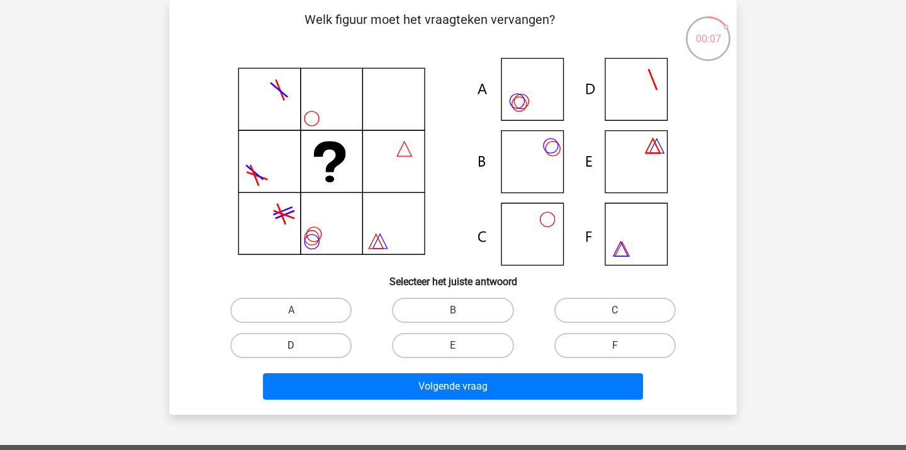
click at [346, 340] on label "D" at bounding box center [290, 345] width 121 height 25
click at [300, 346] on input "D" at bounding box center [295, 350] width 8 height 8
radio input "true"
click at [452, 351] on label "E" at bounding box center [452, 345] width 121 height 25
click at [453, 351] on input "E" at bounding box center [457, 350] width 8 height 8
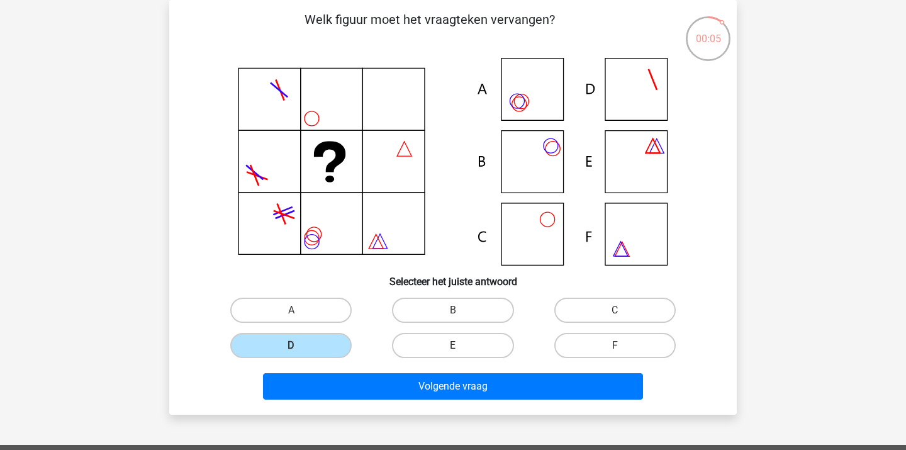
radio input "true"
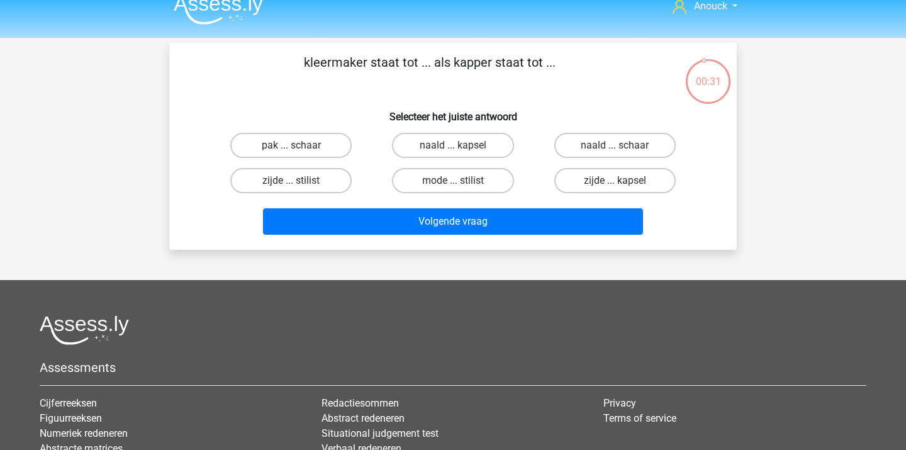
scroll to position [10, 0]
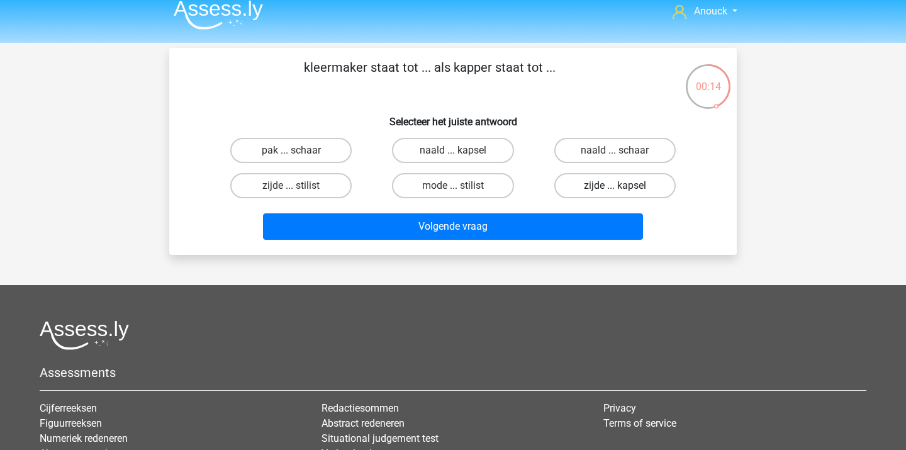
click at [567, 191] on label "zijde ... kapsel" at bounding box center [615, 185] width 121 height 25
click at [615, 191] on input "zijde ... kapsel" at bounding box center [619, 190] width 8 height 8
radio input "true"
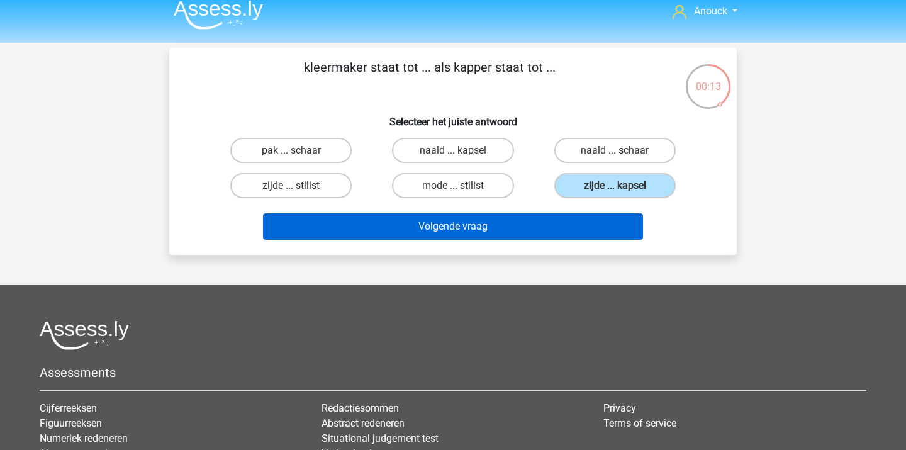
click at [529, 223] on button "Volgende vraag" at bounding box center [453, 226] width 381 height 26
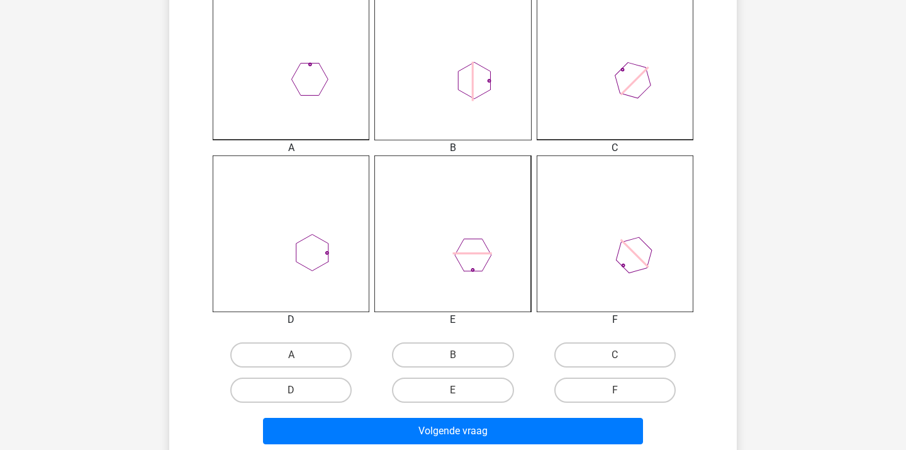
scroll to position [390, 0]
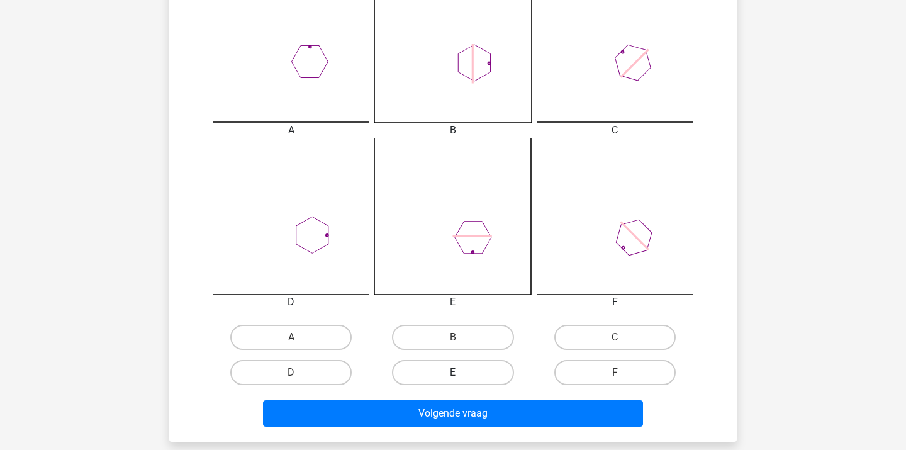
click at [448, 374] on label "E" at bounding box center [452, 372] width 121 height 25
click at [453, 374] on input "E" at bounding box center [457, 377] width 8 height 8
radio input "true"
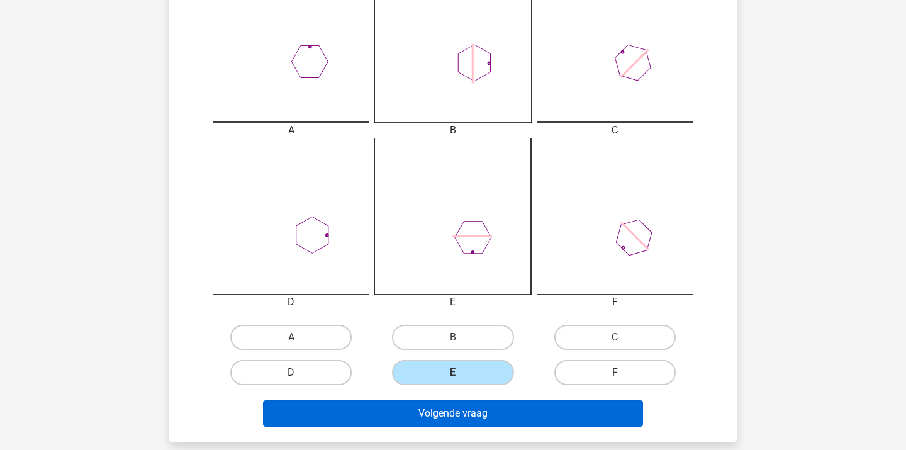
click at [453, 425] on button "Volgende vraag" at bounding box center [453, 413] width 381 height 26
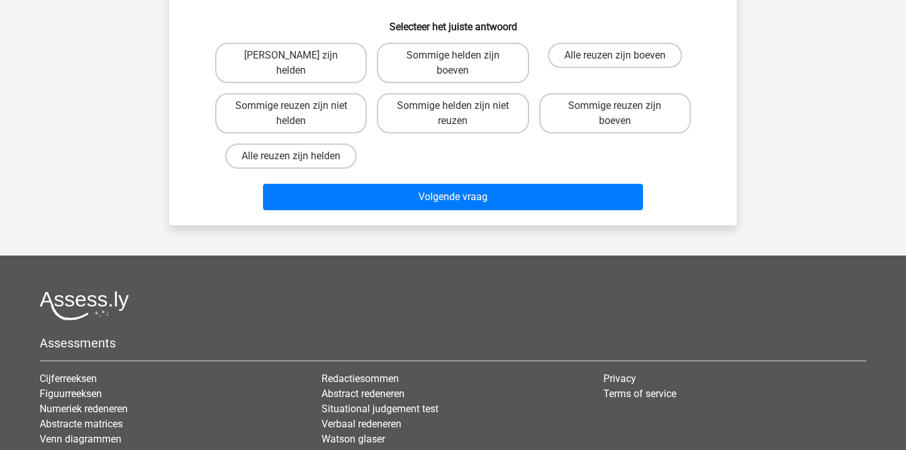
scroll to position [58, 0]
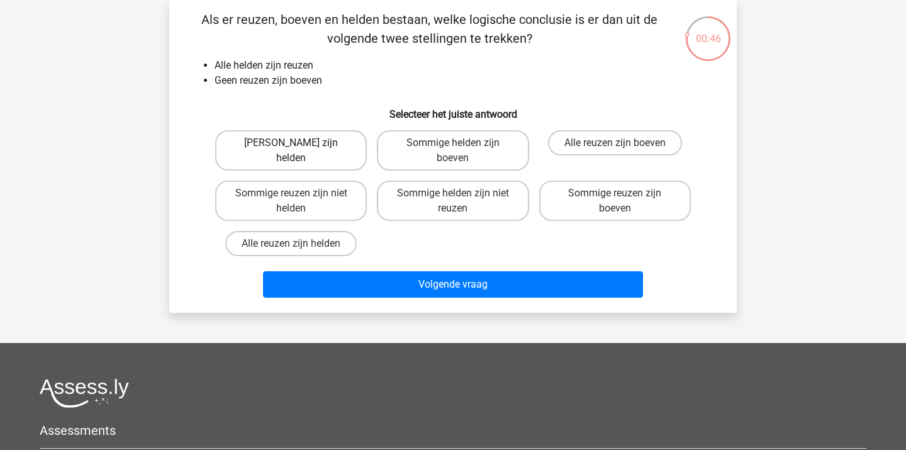
click at [316, 147] on label "[PERSON_NAME] zijn helden" at bounding box center [291, 150] width 152 height 40
click at [300, 147] on input "[PERSON_NAME] zijn helden" at bounding box center [295, 147] width 8 height 8
radio input "true"
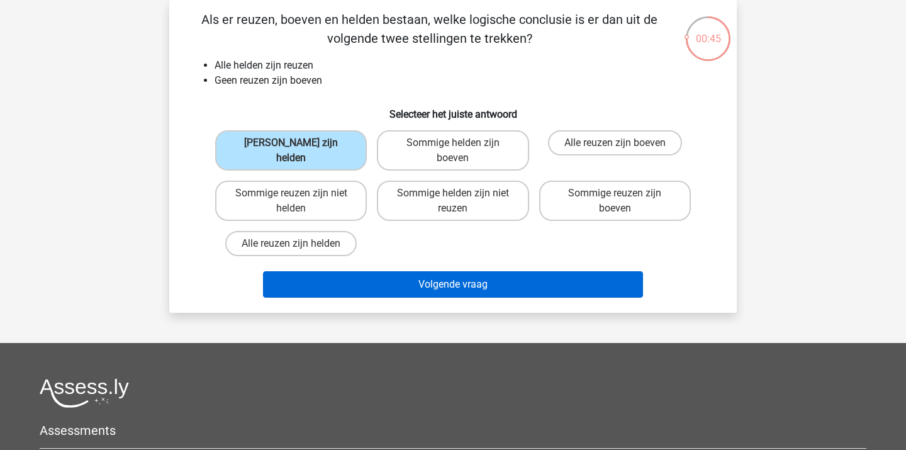
click at [423, 286] on button "Volgende vraag" at bounding box center [453, 284] width 381 height 26
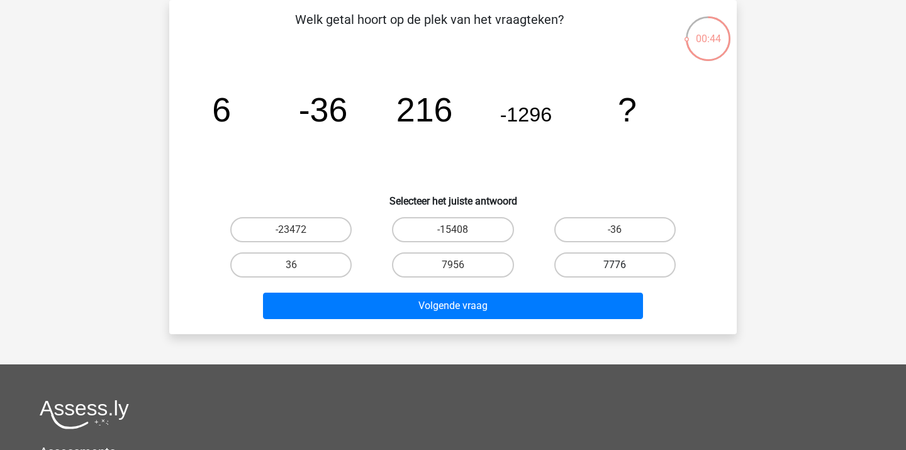
click at [596, 262] on label "7776" at bounding box center [615, 264] width 121 height 25
click at [615, 265] on input "7776" at bounding box center [619, 269] width 8 height 8
radio input "true"
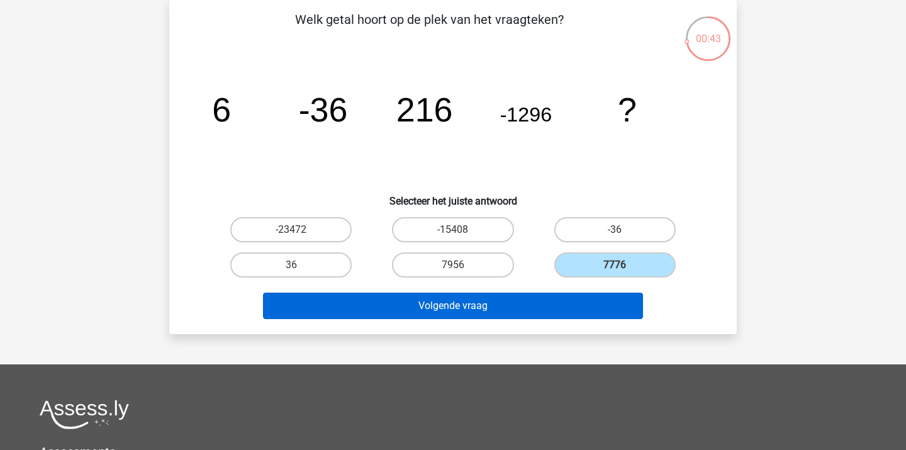
click at [528, 302] on button "Volgende vraag" at bounding box center [453, 306] width 381 height 26
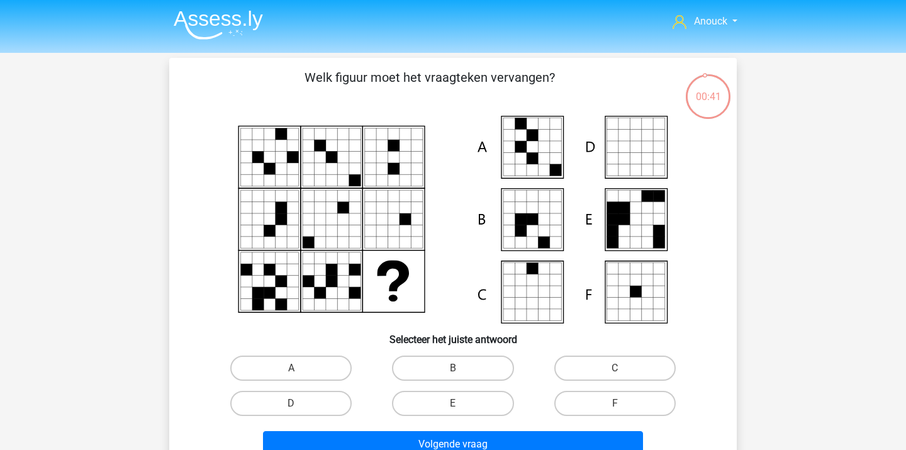
scroll to position [0, 0]
